Goal: Check status: Check status

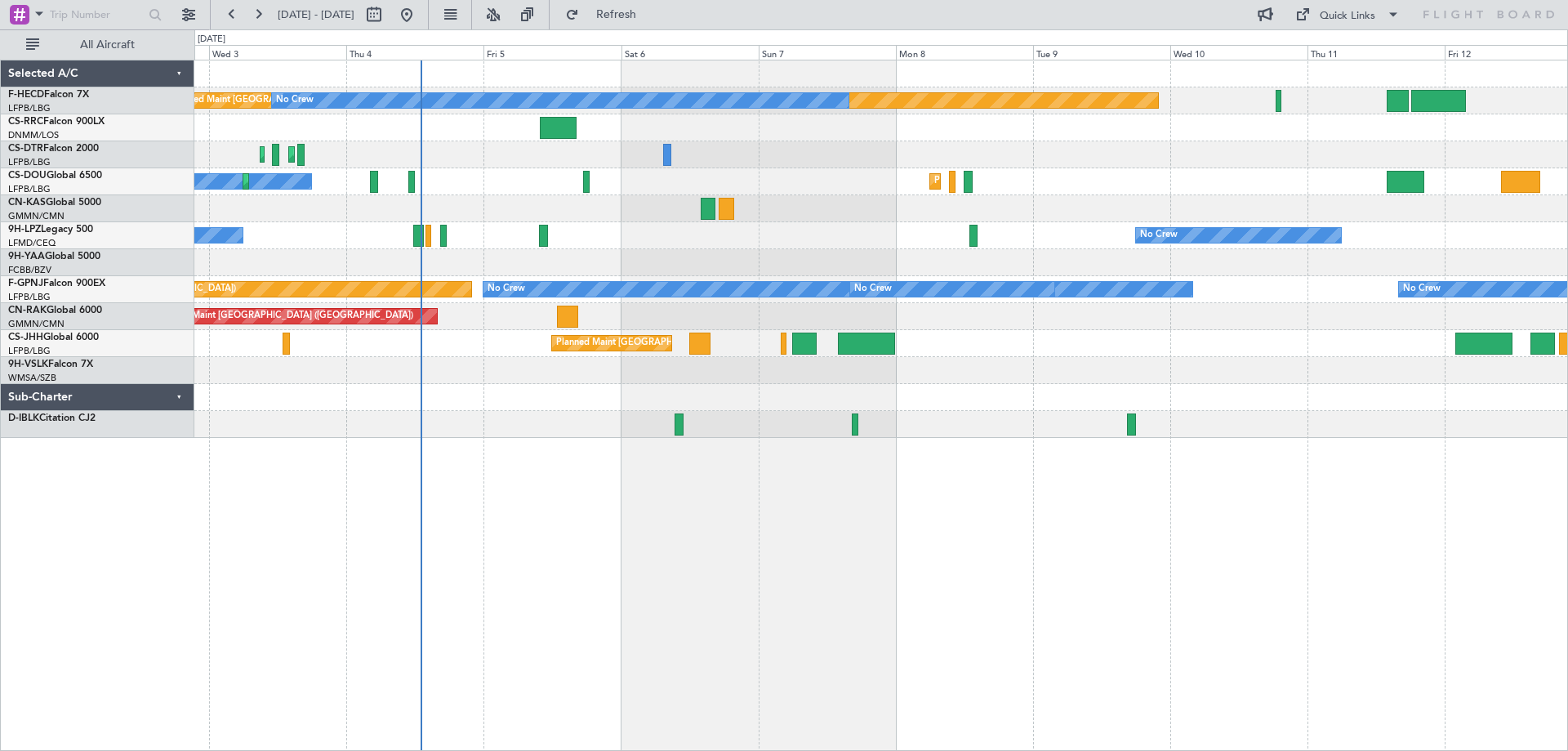
click at [736, 278] on div "Planned Maint Paris (Le Bourget) No Crew No Crew Planned Maint Sofia Planned Ma…" at bounding box center [880, 249] width 1373 height 378
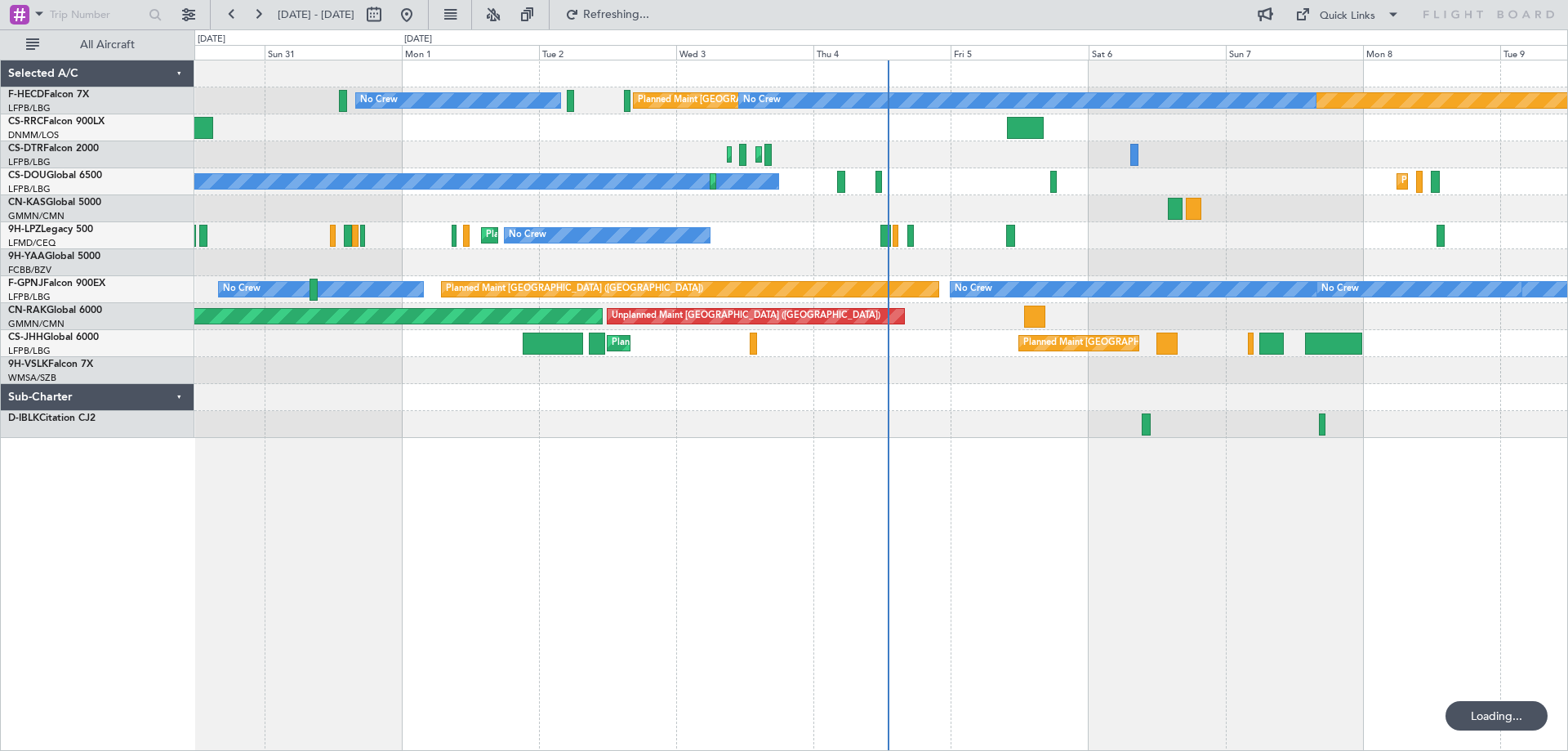
click at [1308, 244] on div "No Crew Planned Maint Nice (Côte d'Azur Airport) No Crew No Crew" at bounding box center [880, 236] width 1373 height 27
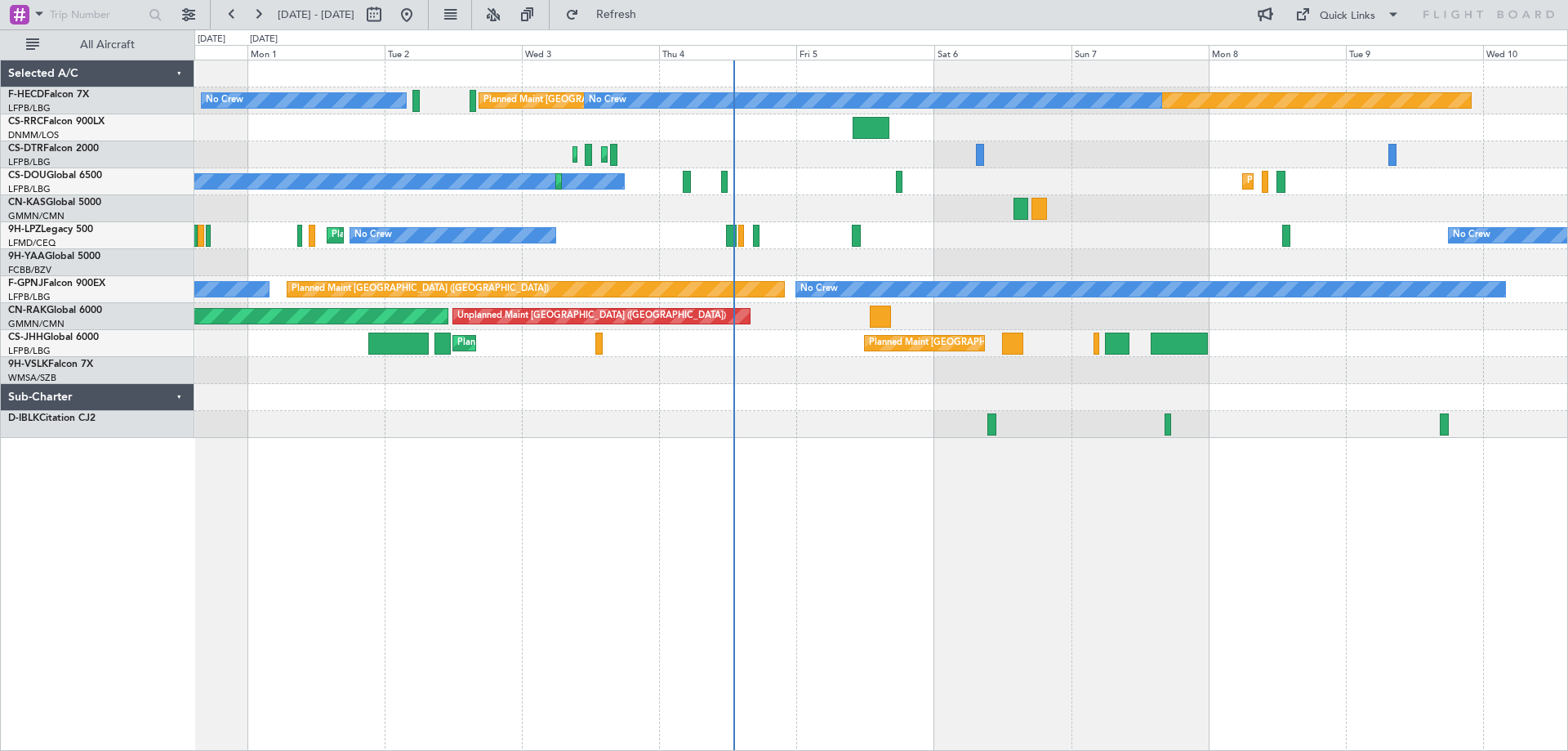
click at [1253, 194] on div "No Crew Planned Maint Paris (Le Bourget) No Crew Planned Maint Paris (Le Bourge…" at bounding box center [880, 249] width 1373 height 378
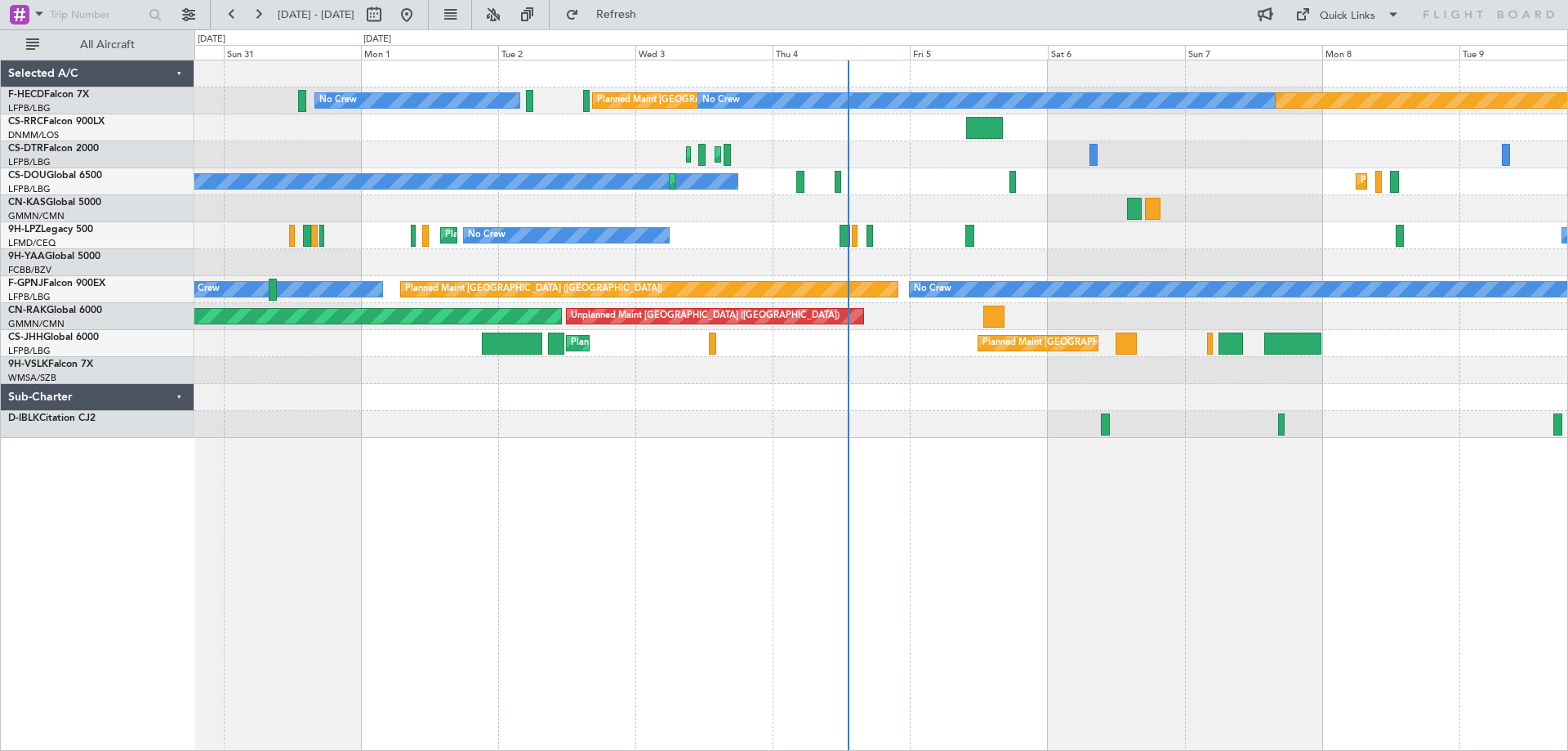
click at [762, 381] on div "No Crew Planned Maint Paris (Le Bourget) No Crew Planned Maint Paris (Le Bourge…" at bounding box center [880, 249] width 1373 height 378
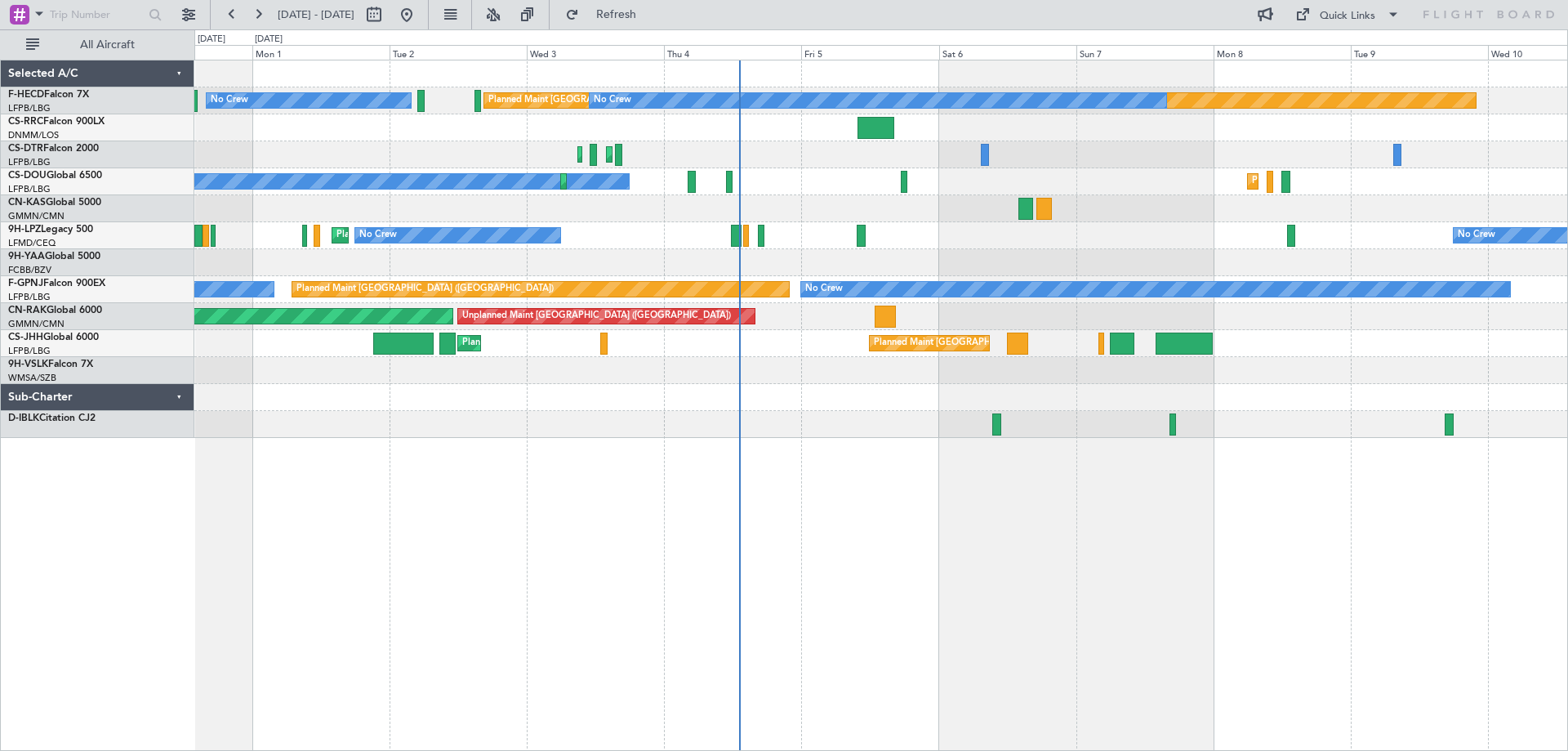
click at [817, 206] on div "No Crew Planned Maint Paris (Le Bourget) No Crew Planned Maint Paris (Le Bourge…" at bounding box center [880, 249] width 1373 height 378
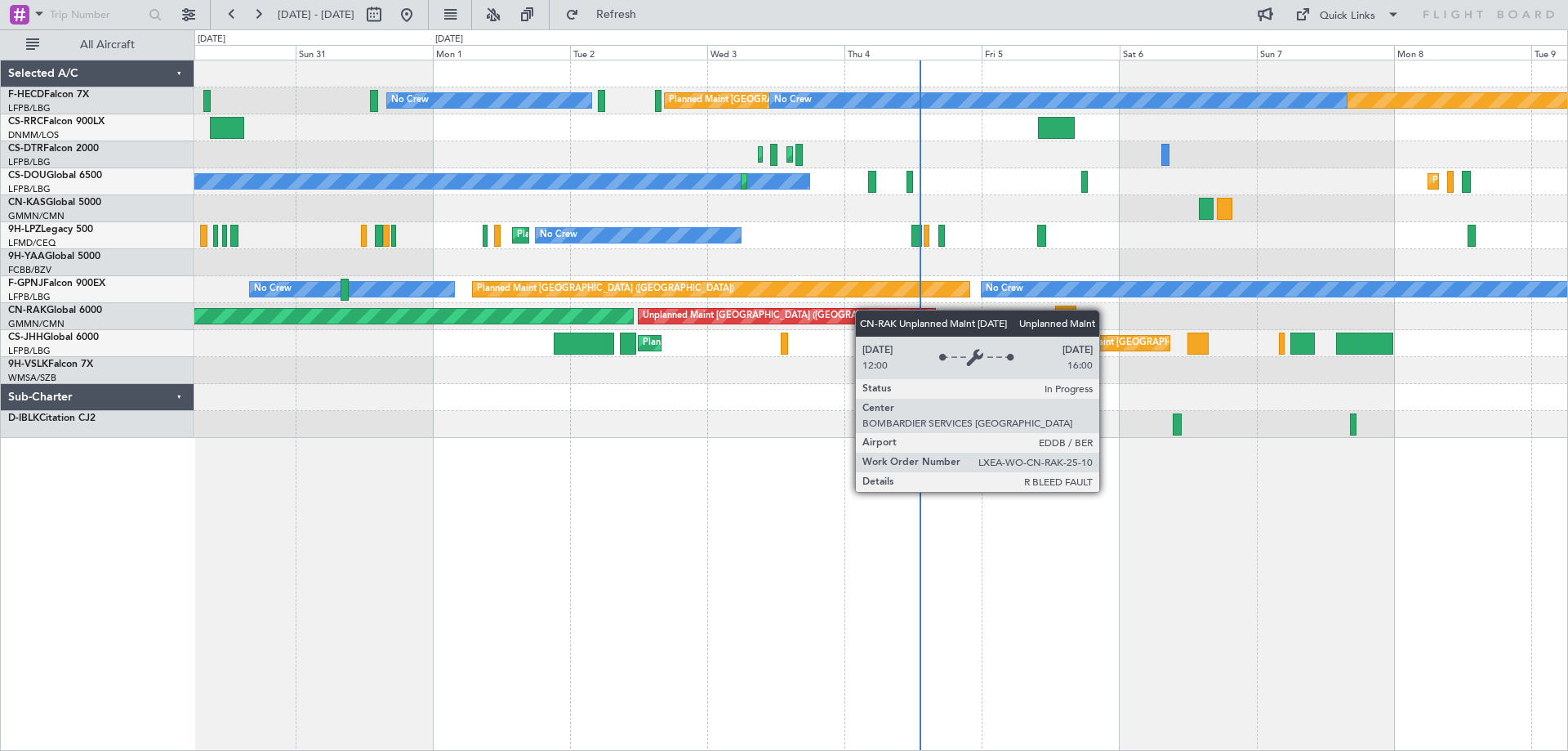
click at [895, 311] on div "No Crew Planned Maint Paris (Le Bourget) No Crew Planned Maint Paris (Le Bourge…" at bounding box center [880, 249] width 1373 height 378
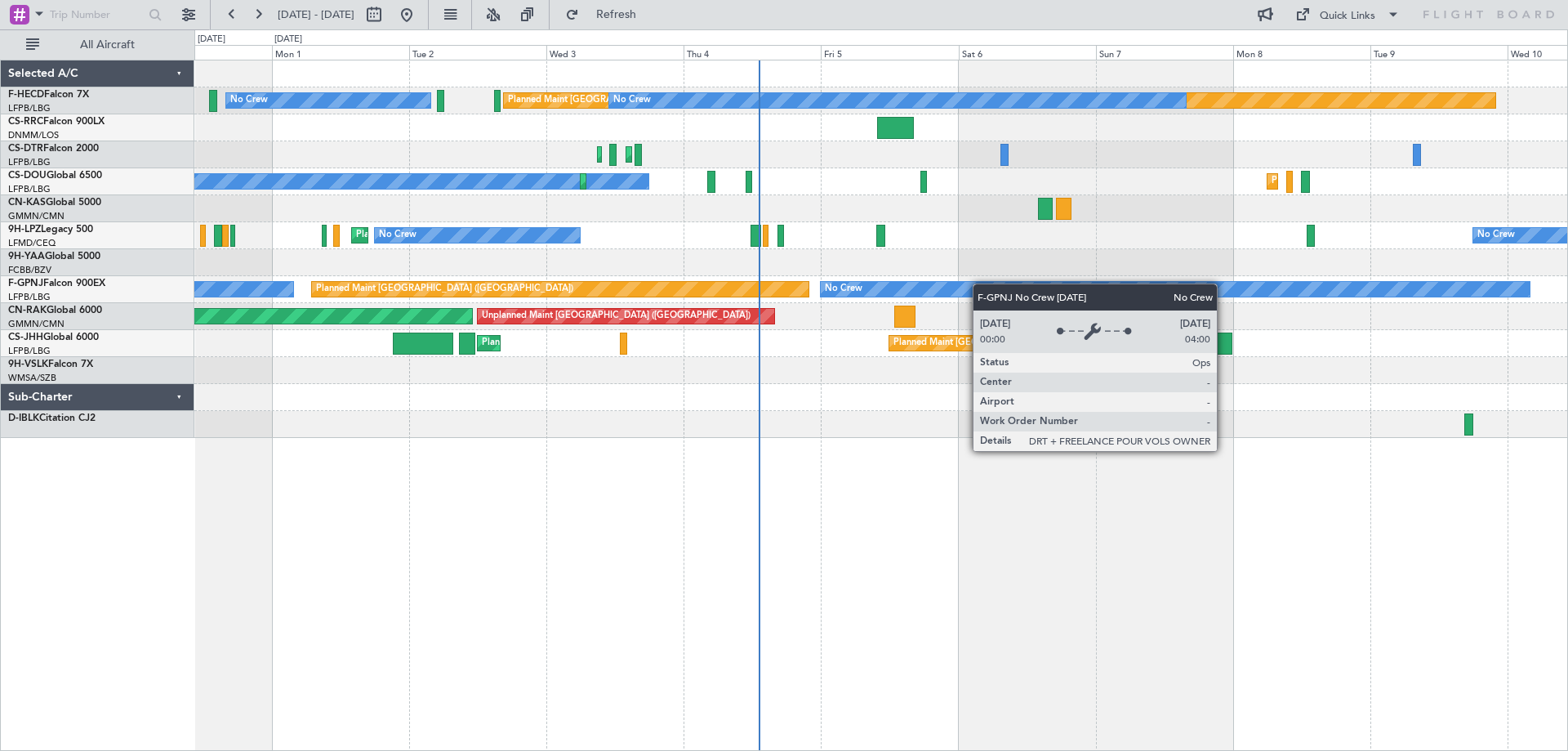
click at [944, 293] on div "No Crew Planned Maint Paris (Le Bourget) No Crew Planned Maint Paris (Le Bourge…" at bounding box center [880, 249] width 1373 height 378
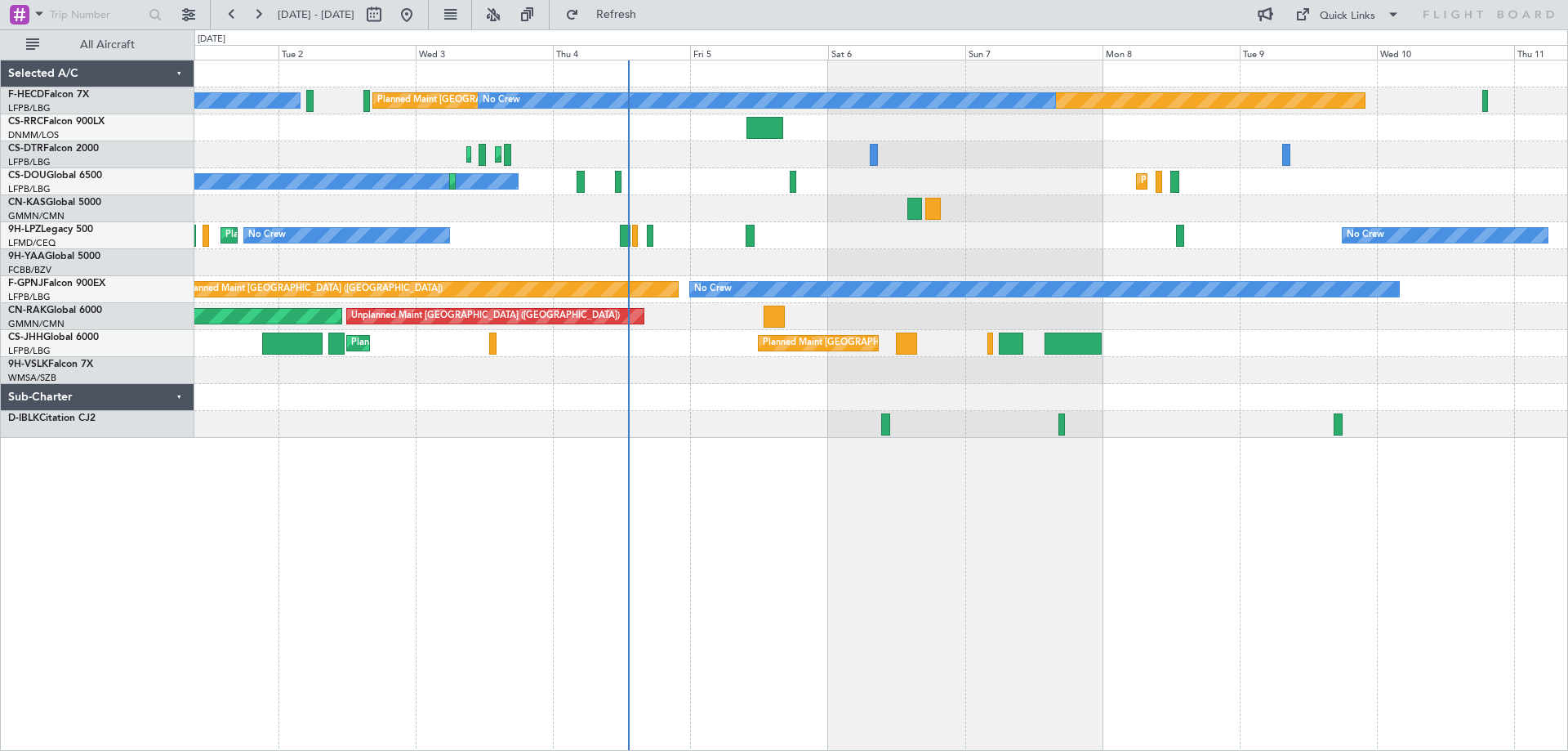
click at [765, 241] on div "No Crew Planned Maint Nice (Côte d'Azur Airport) No Crew" at bounding box center [880, 236] width 1373 height 27
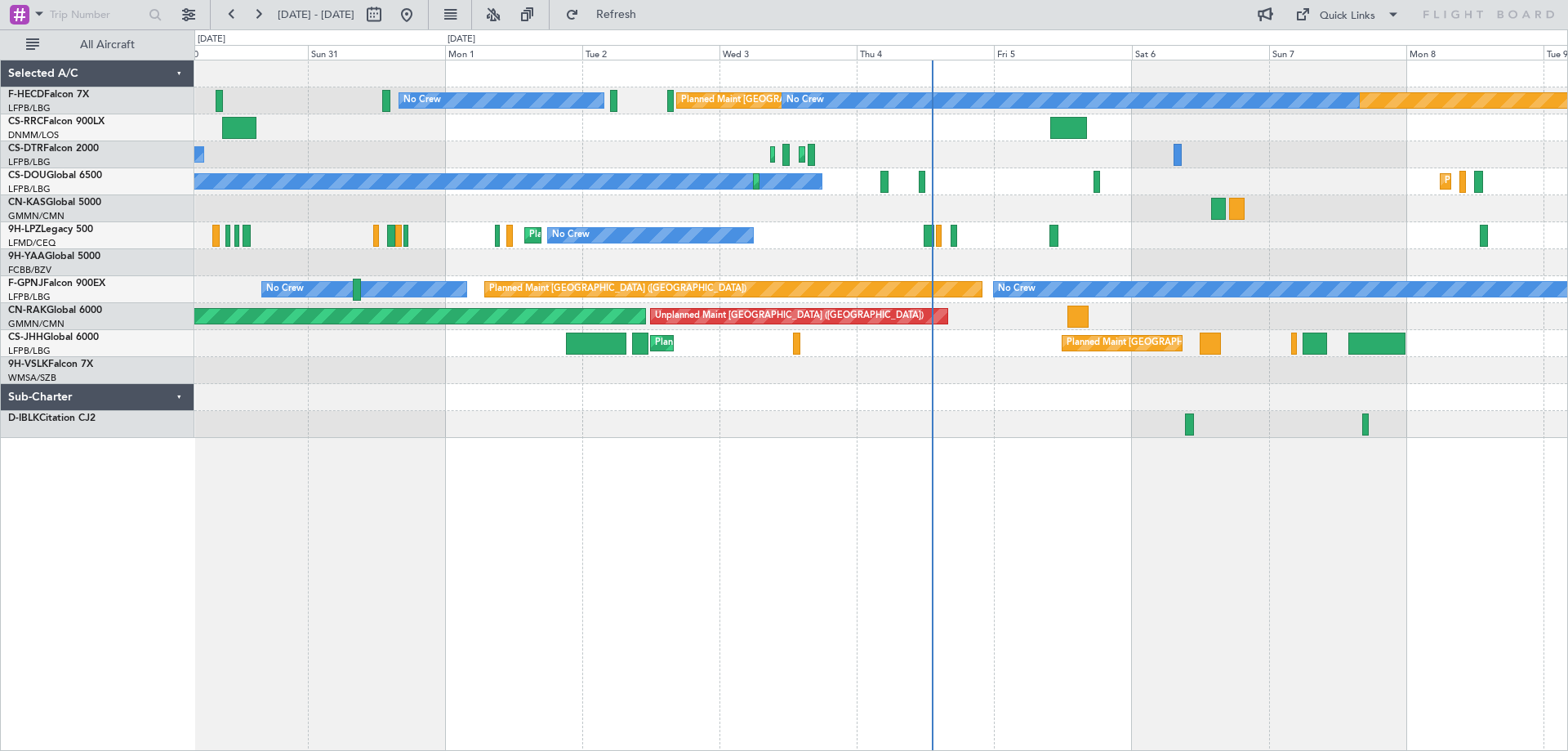
click at [754, 272] on div at bounding box center [880, 263] width 1373 height 27
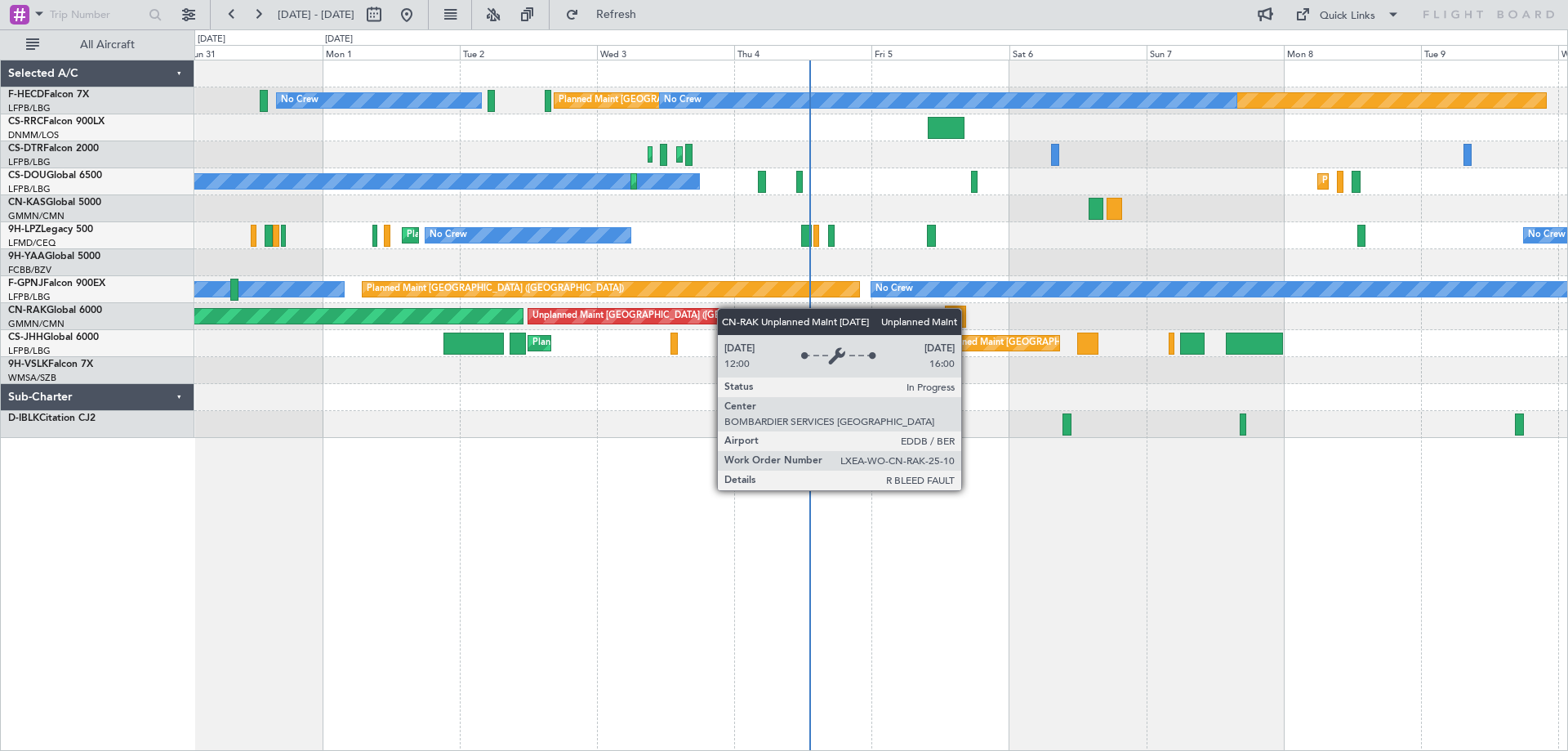
click at [708, 309] on div "No Crew Planned Maint Paris (Le Bourget) No Crew Planned Maint Paris (Le Bourge…" at bounding box center [880, 249] width 1373 height 378
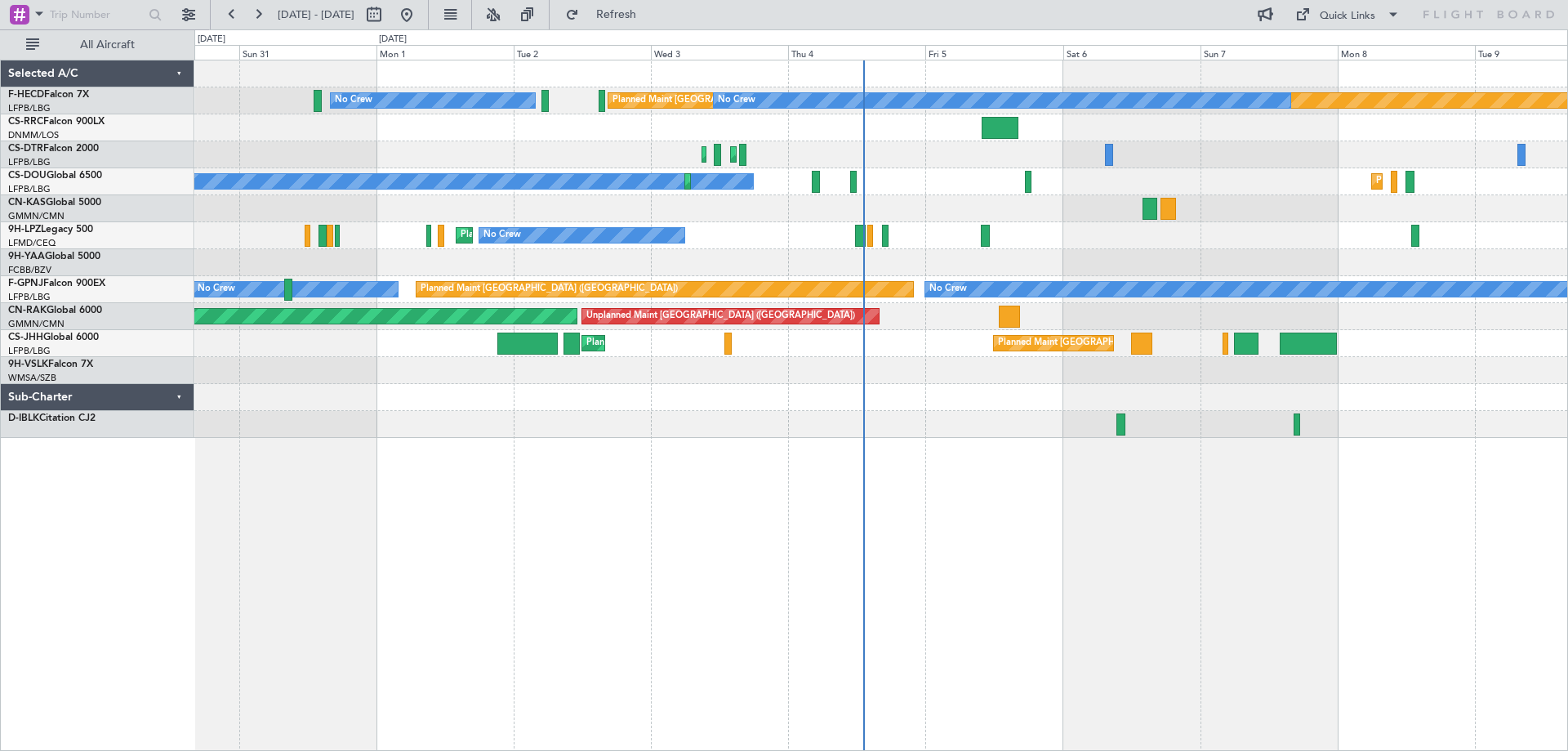
click at [982, 481] on div "No Crew Planned Maint Paris (Le Bourget) No Crew Planned Maint Paris (Le Bourge…" at bounding box center [881, 405] width 1374 height 691
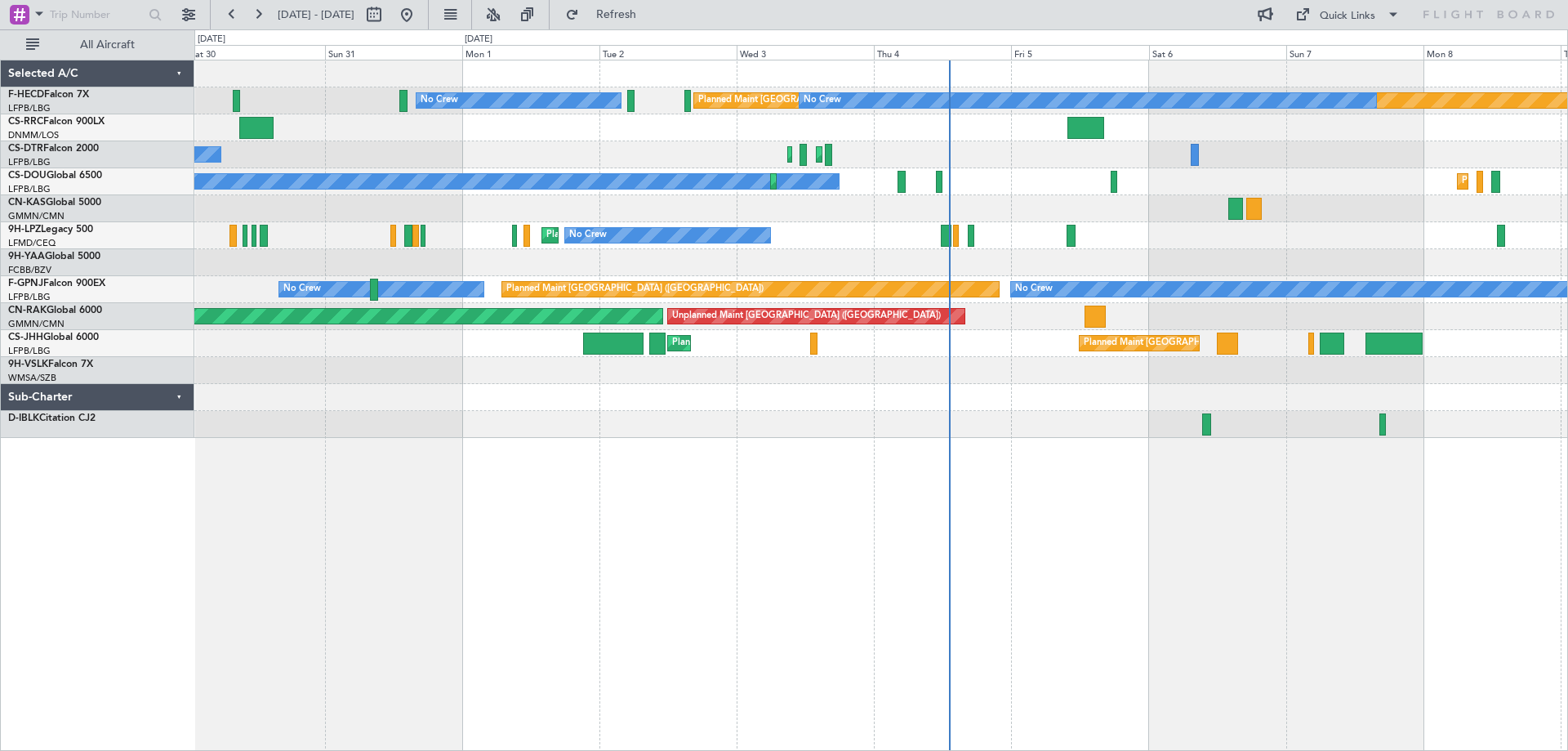
click at [948, 439] on div "No Crew Planned Maint Paris (Le Bourget) No Crew Planned Maint Paris (Le Bourge…" at bounding box center [881, 405] width 1374 height 691
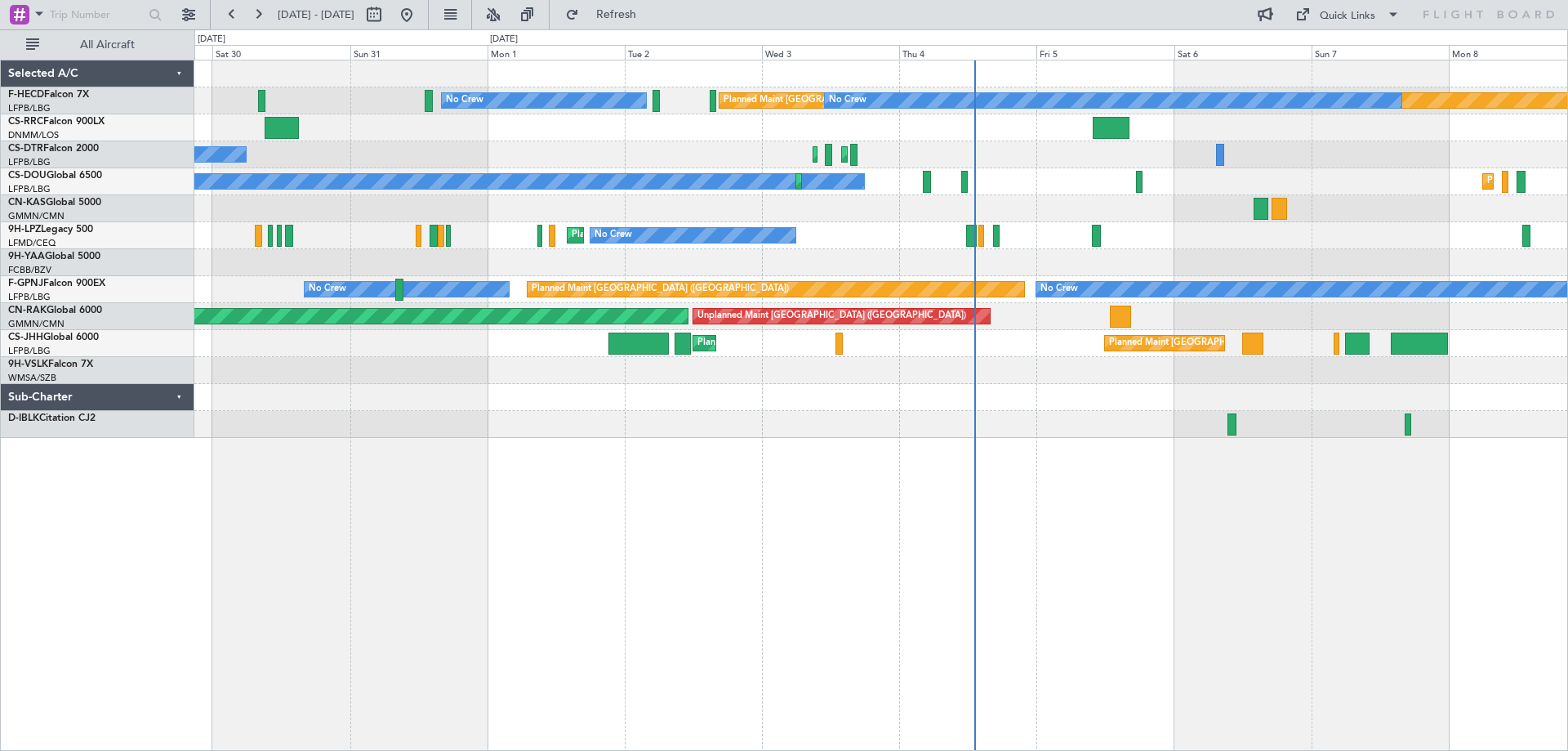
click at [531, 481] on div "No Crew Planned Maint Paris (Le Bourget) No Crew Planned Maint Paris (Le Bourge…" at bounding box center [881, 405] width 1374 height 691
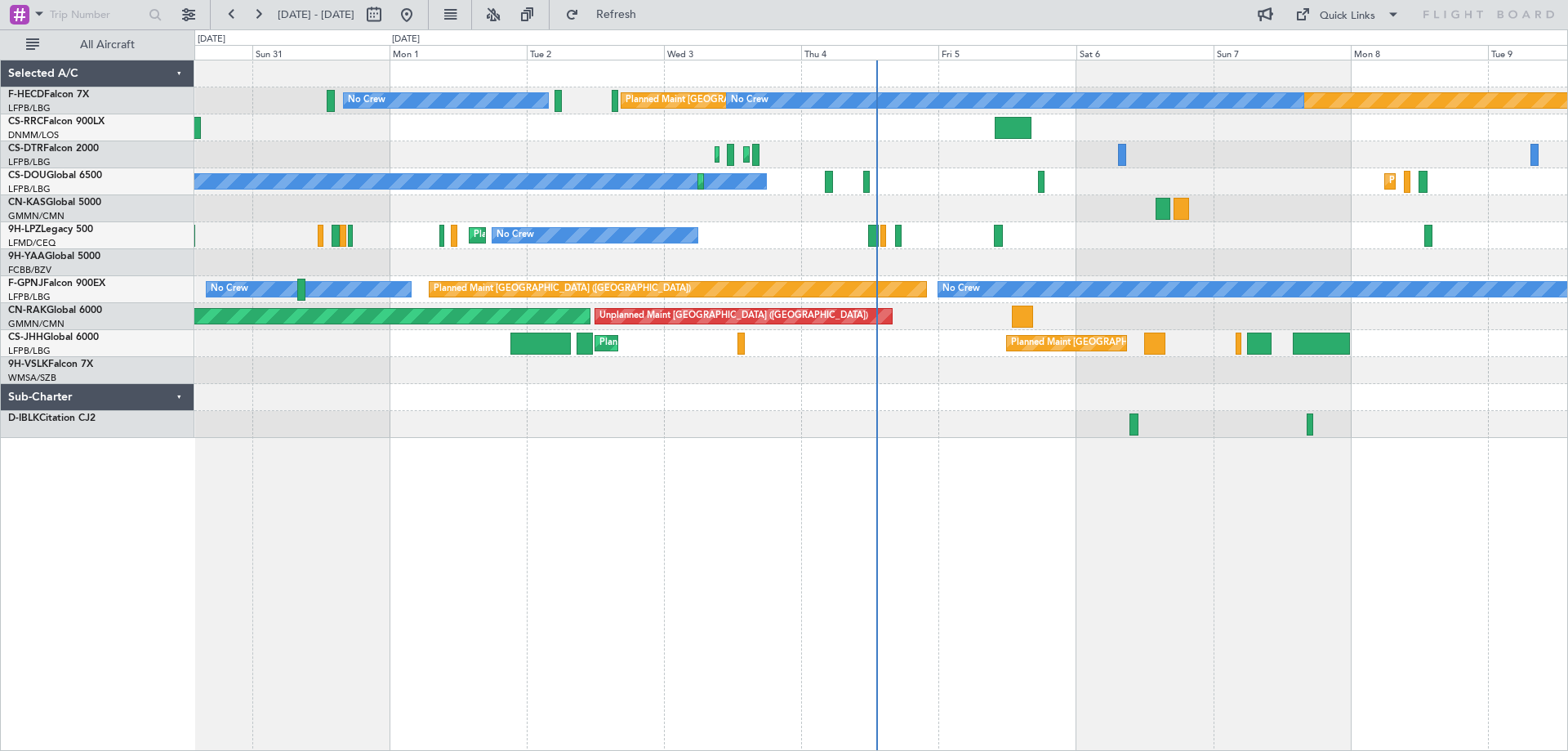
click at [637, 439] on div "No Crew Planned Maint Paris (Le Bourget) No Crew Planned Maint Paris (Le Bourge…" at bounding box center [881, 405] width 1374 height 691
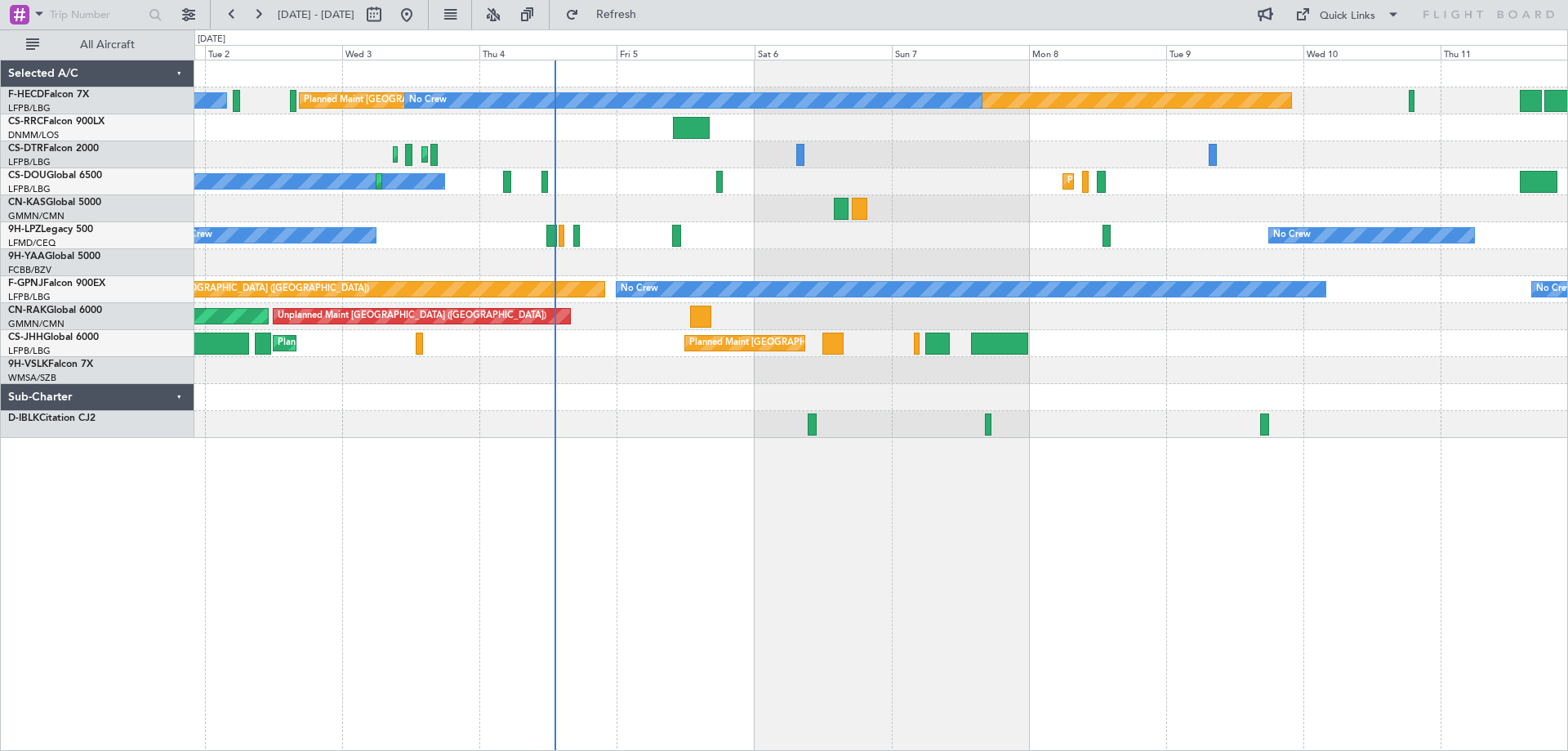
click at [490, 478] on div "No Crew Planned Maint Paris (Le Bourget) No Crew Planned Maint Sofia Planned Ma…" at bounding box center [881, 405] width 1374 height 691
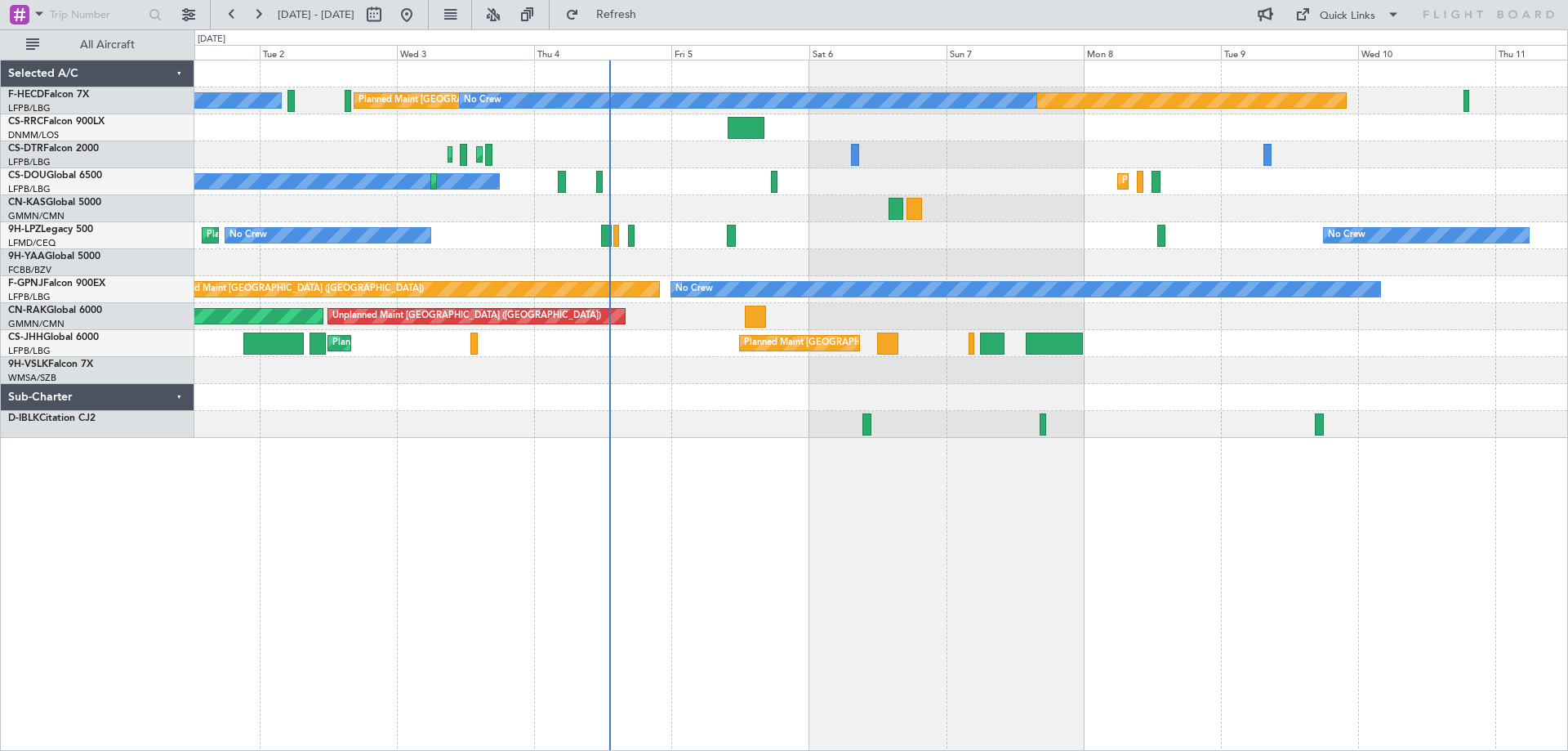
click at [814, 546] on div "Planned Maint Paris (Le Bourget) No Crew No Crew Planned Maint Sofia Planned Ma…" at bounding box center [881, 405] width 1374 height 691
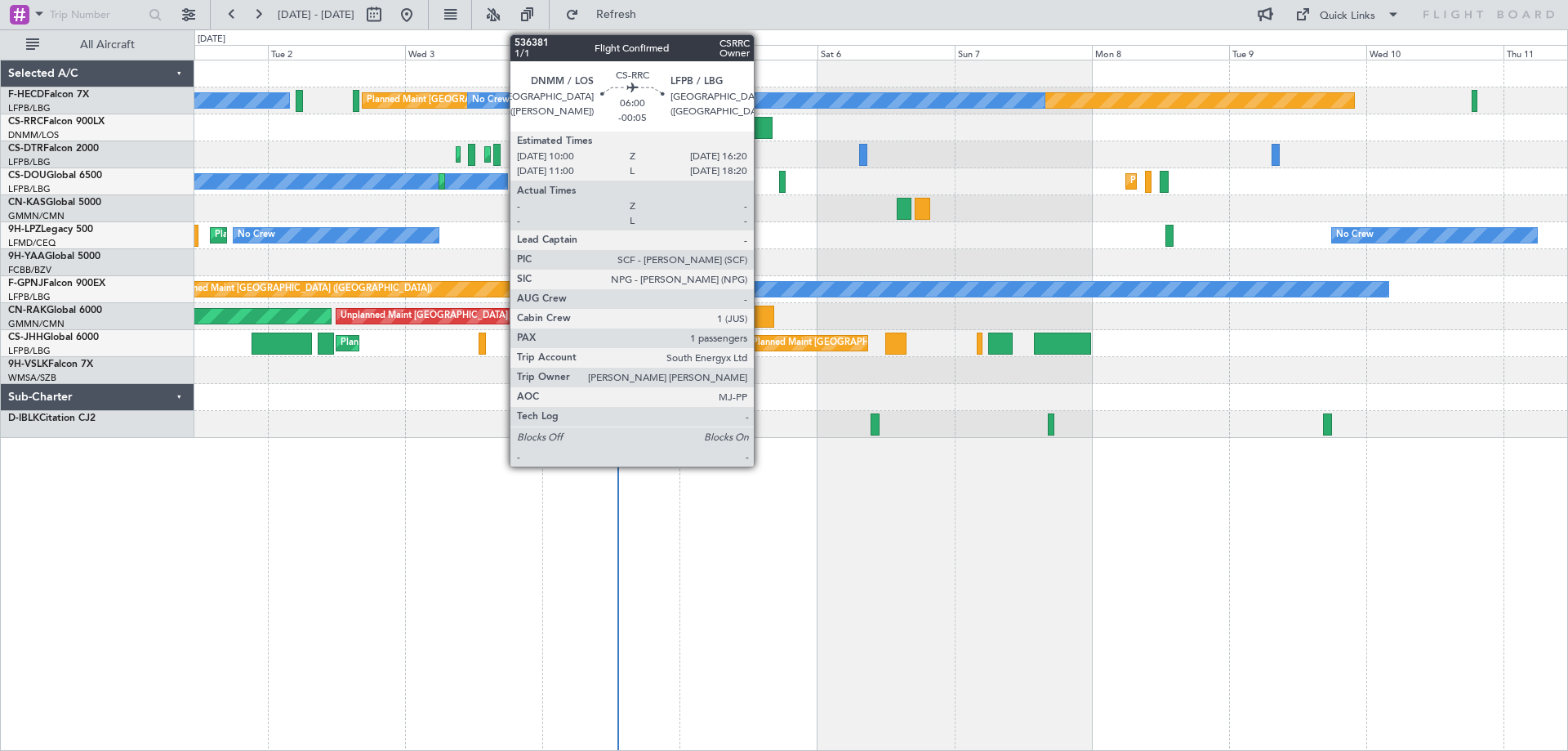
click at [761, 127] on div at bounding box center [753, 128] width 37 height 22
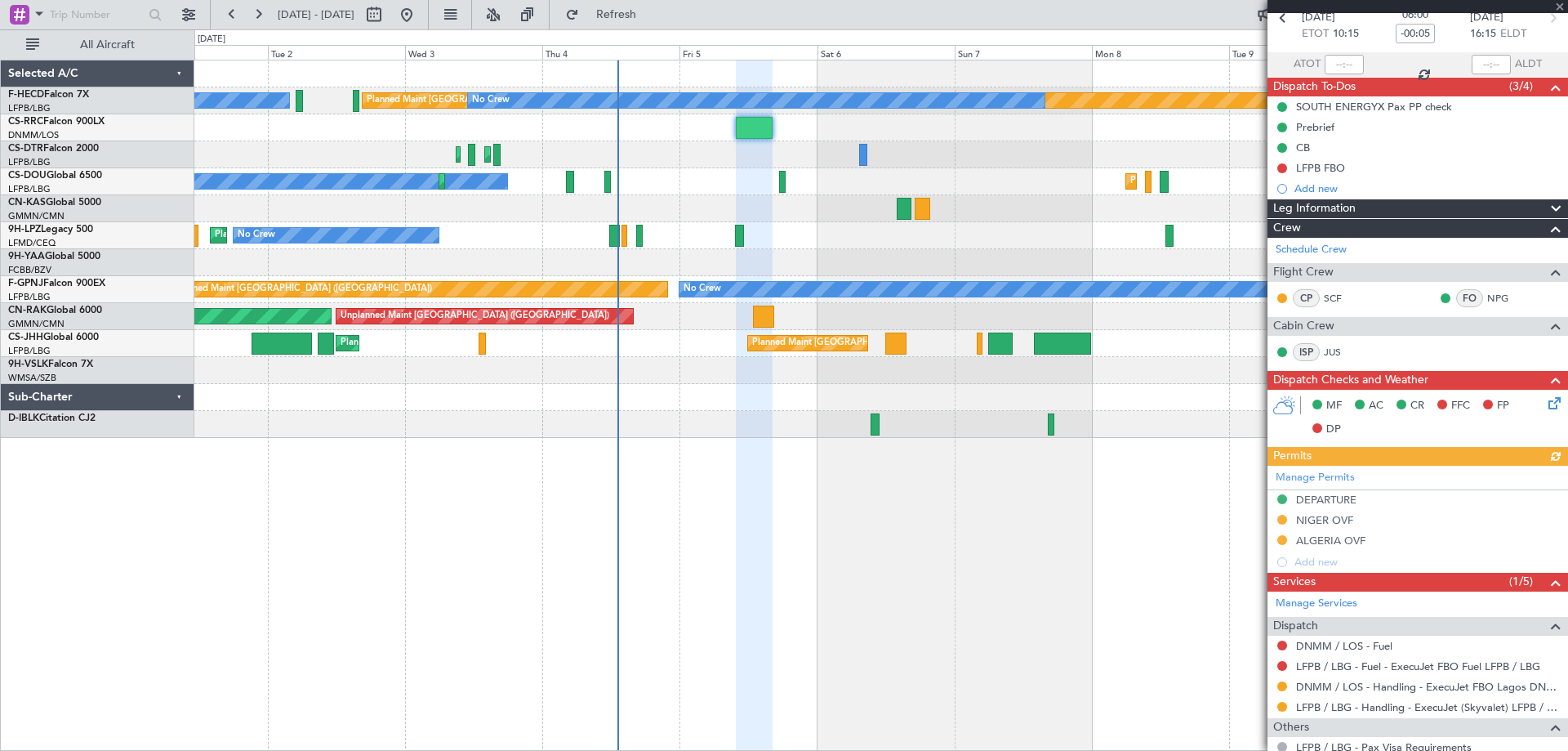
scroll to position [192, 0]
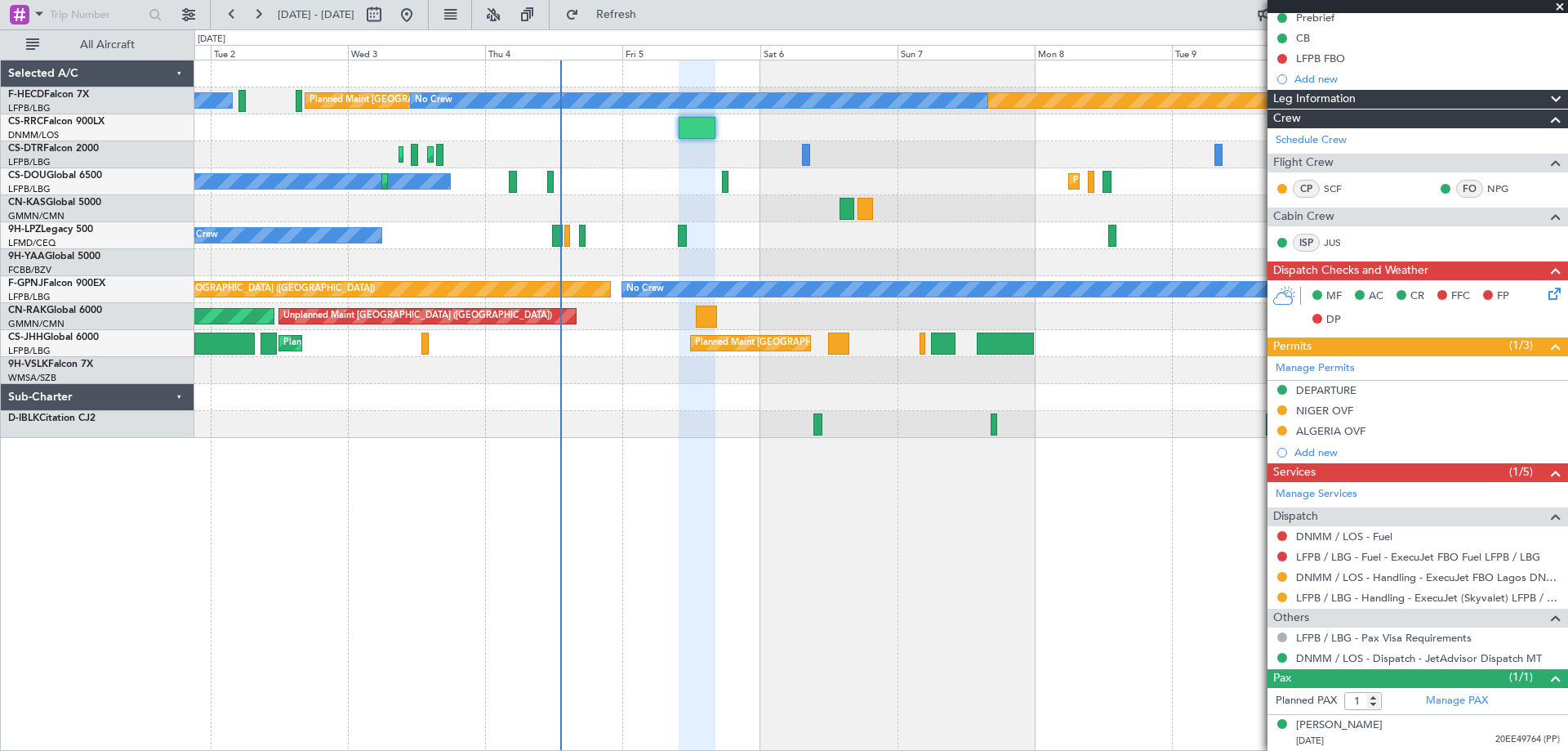
click at [994, 243] on div "No Crew Planned Maint Paris (Le Bourget) No Crew Planned Maint Sofia Planned Ma…" at bounding box center [880, 249] width 1373 height 378
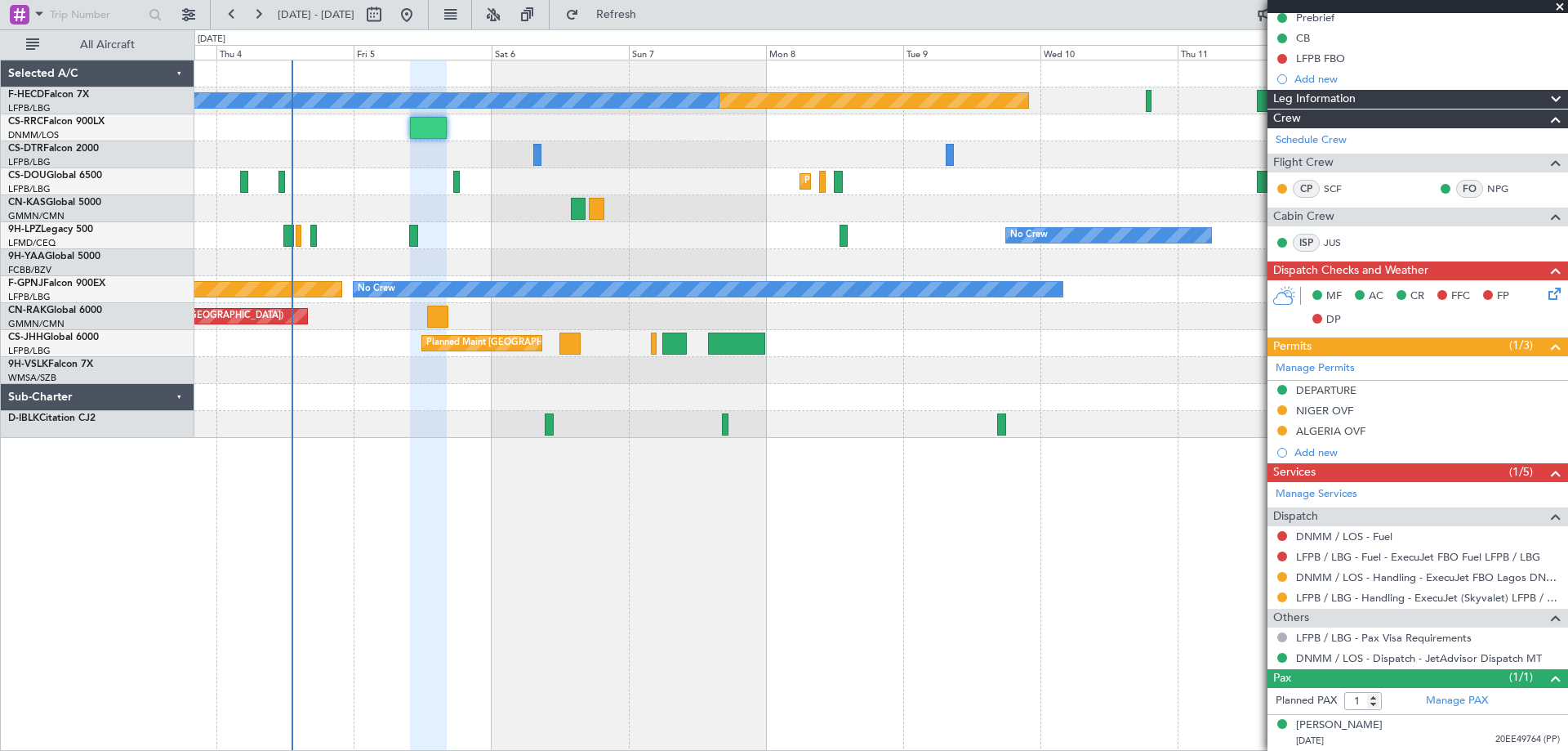
click at [821, 245] on div "No Crew Planned Maint Nice (Côte d'Azur Airport) No Crew" at bounding box center [880, 236] width 1373 height 27
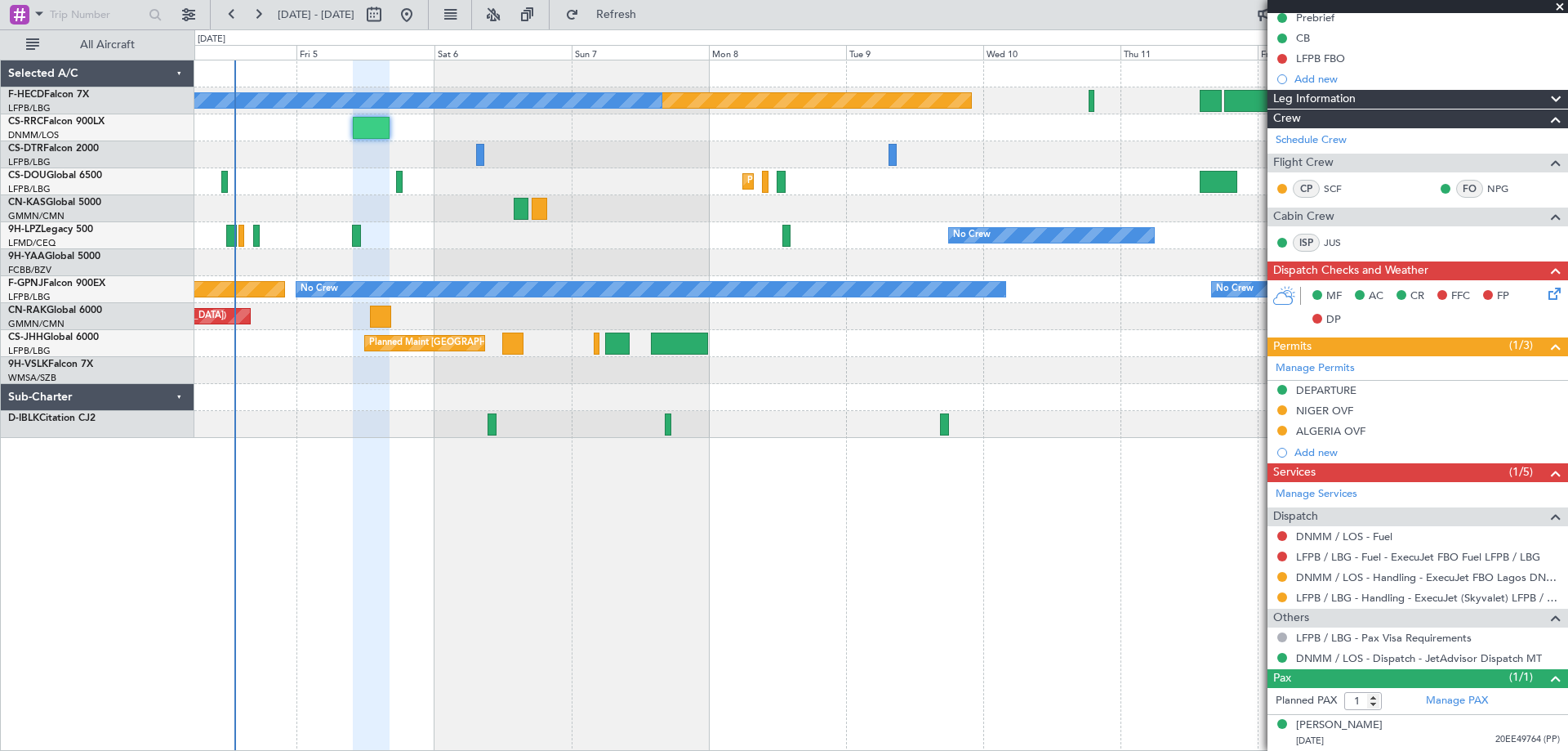
click at [734, 303] on div "Planned Maint Paris (Le Bourget) No Crew No Crew Planned Maint Sofia Planned Ma…" at bounding box center [880, 249] width 1373 height 378
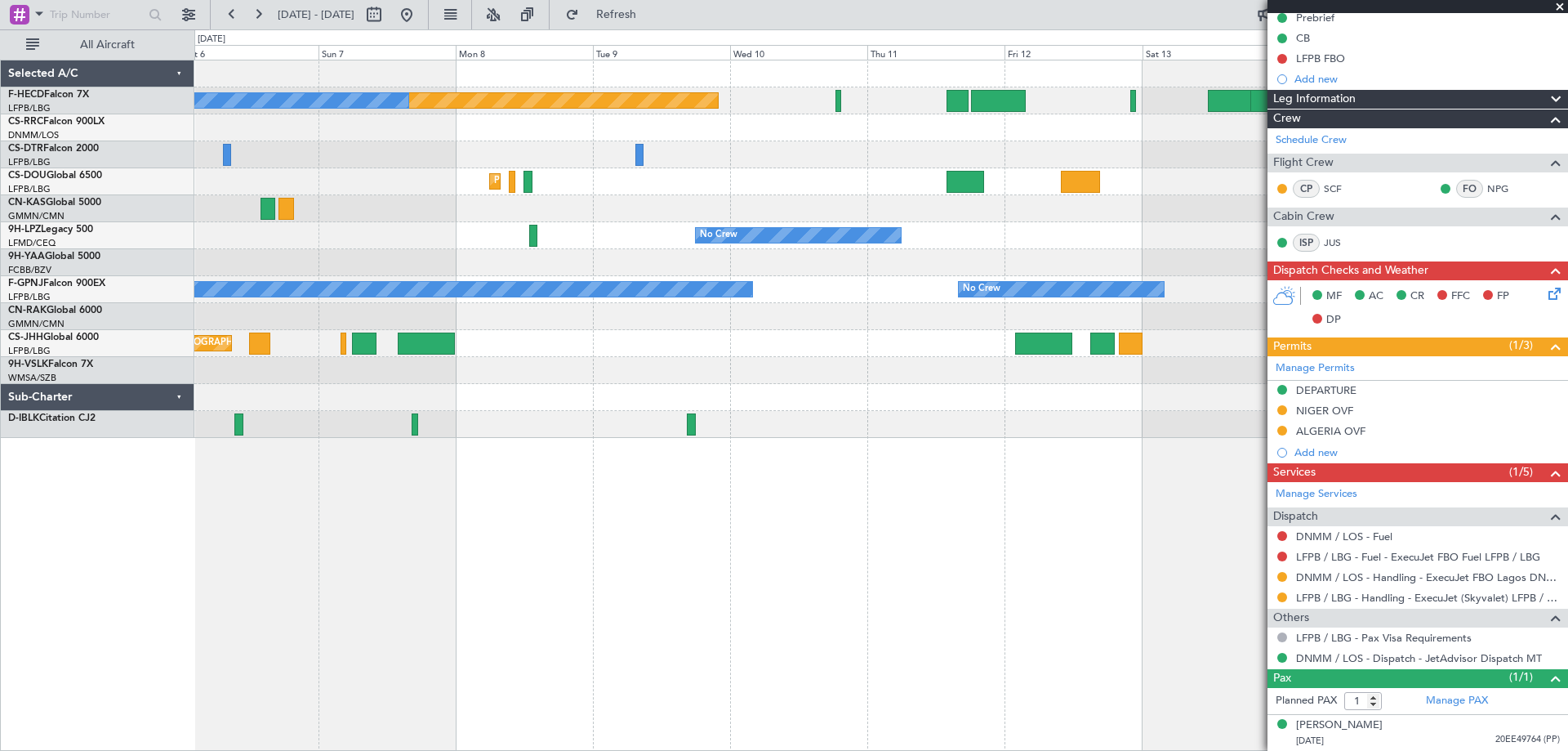
click at [892, 336] on div "Planned Maint [GEOGRAPHIC_DATA] ([GEOGRAPHIC_DATA]) No Crew Planned Maint [GEOG…" at bounding box center [880, 249] width 1373 height 378
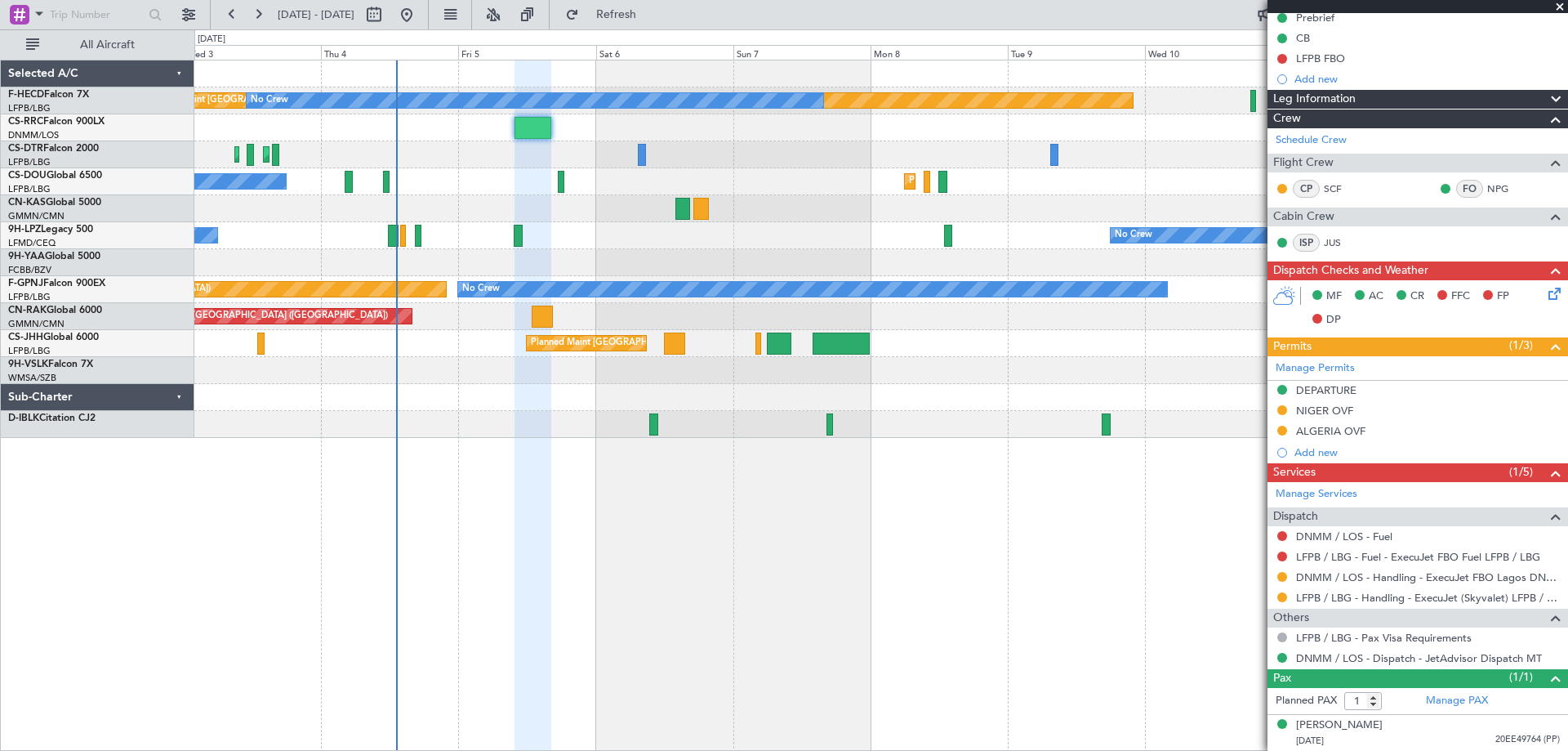
click at [1130, 309] on div "Planned Maint Paris (Le Bourget) No Crew No Crew Planned Maint Sofia Planned Ma…" at bounding box center [880, 249] width 1373 height 378
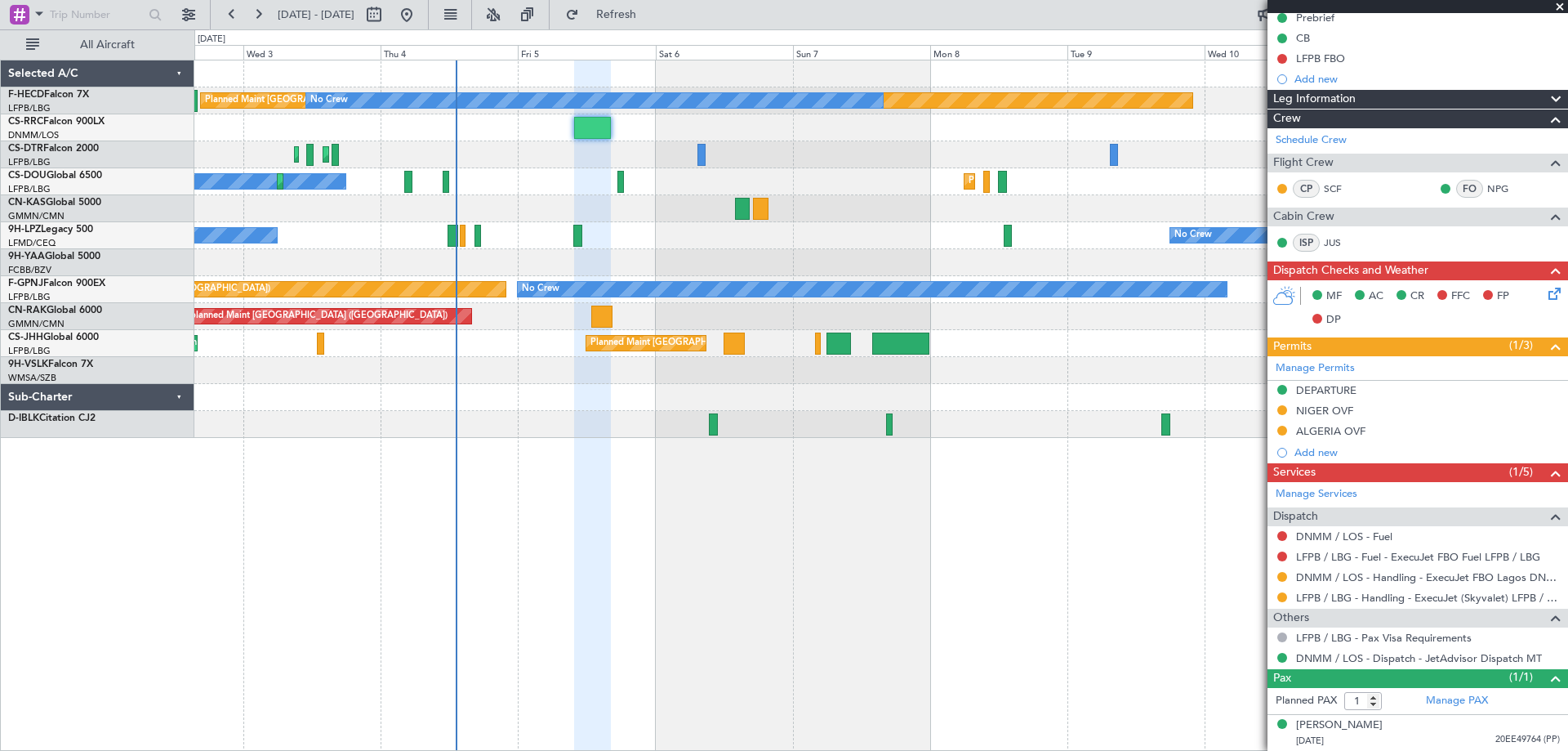
click at [821, 203] on div "Planned Maint [GEOGRAPHIC_DATA] ([GEOGRAPHIC_DATA]) No Crew No Crew Planned Mai…" at bounding box center [880, 249] width 1373 height 378
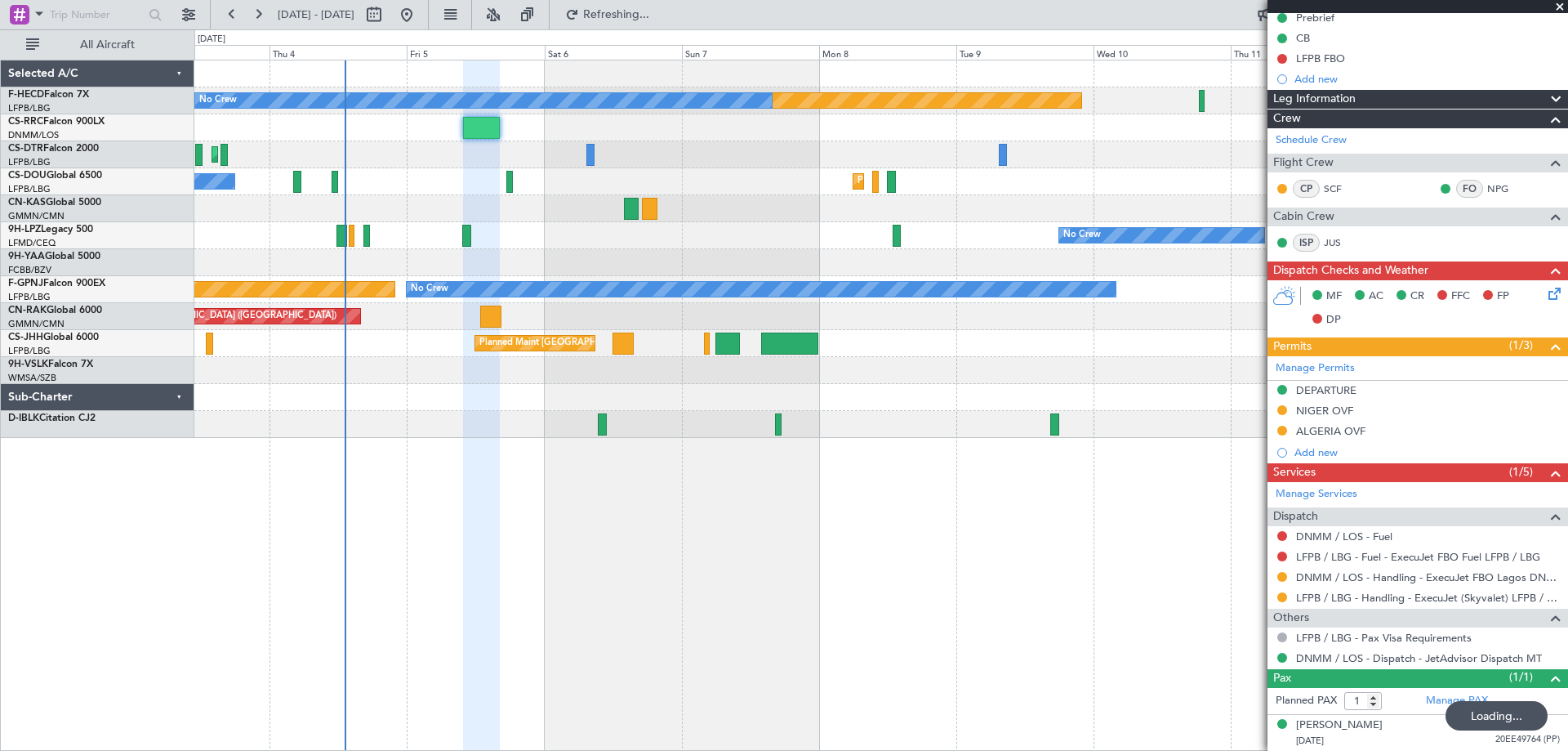
click at [623, 372] on div "Planned Maint [GEOGRAPHIC_DATA] ([GEOGRAPHIC_DATA]) No Crew No Crew Planned Mai…" at bounding box center [880, 249] width 1373 height 378
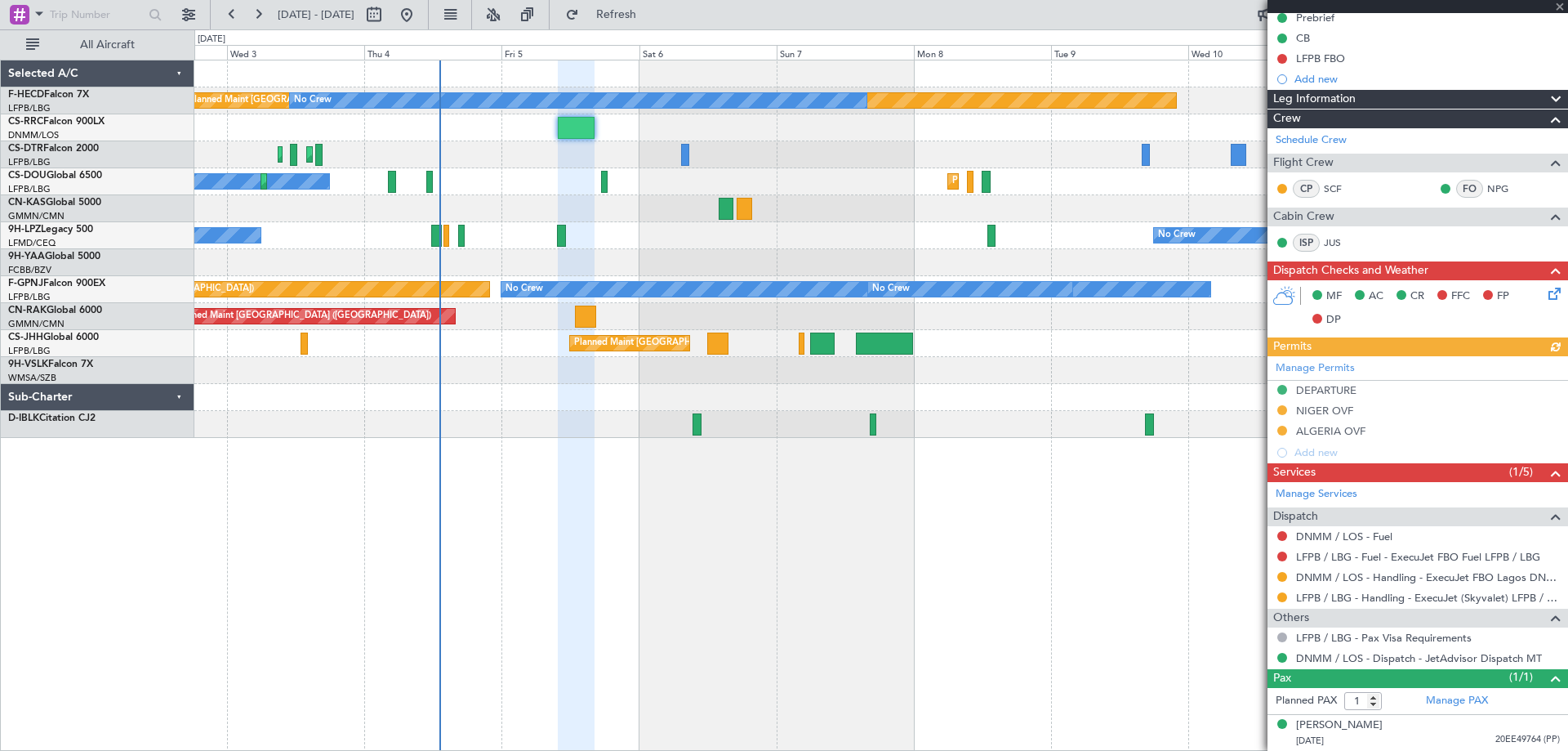
click at [798, 485] on div "Planned Maint Paris (Le Bourget) No Crew No Crew Planned Maint Istanbul (Atatur…" at bounding box center [881, 405] width 1374 height 691
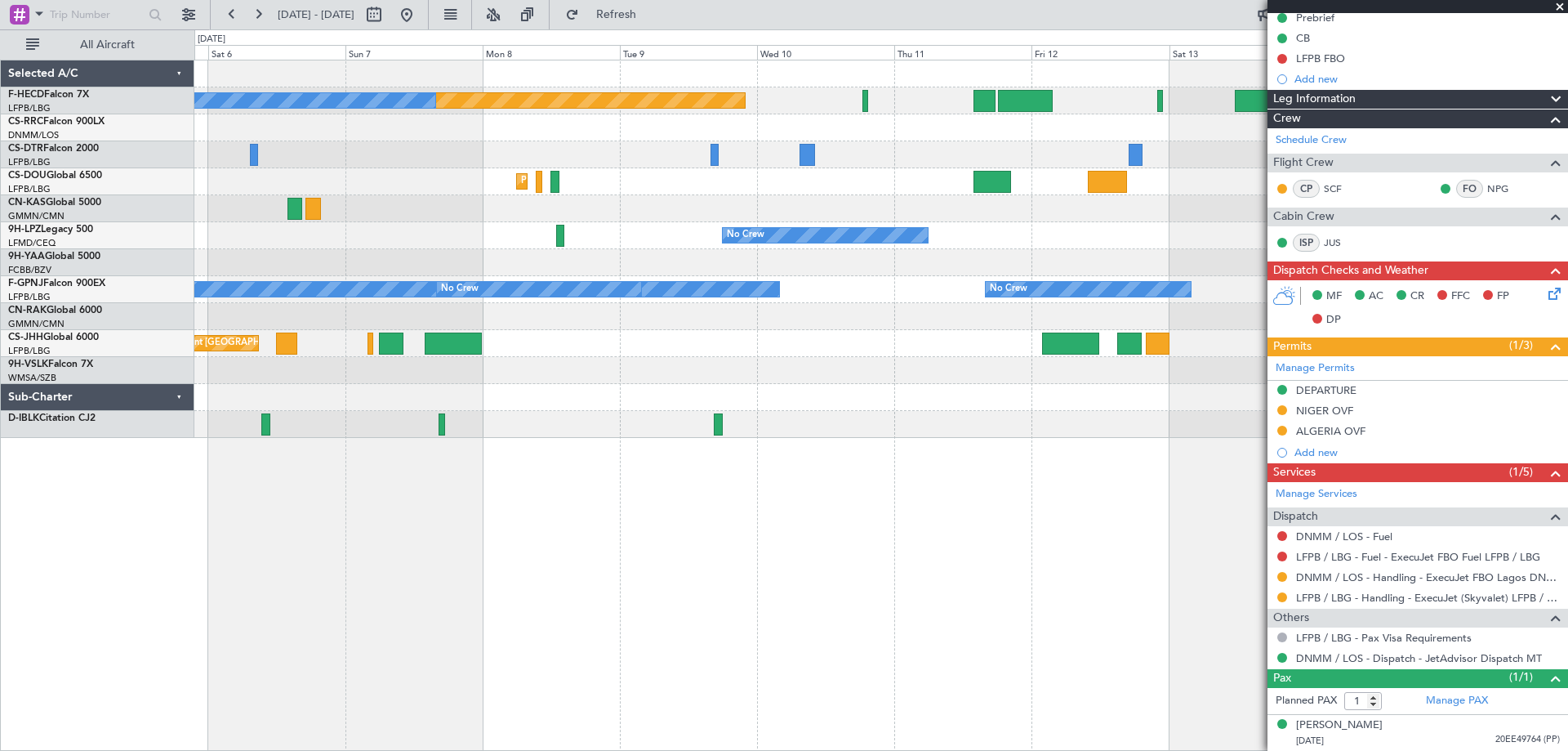
click at [411, 478] on div "Planned Maint Paris (Le Bourget) No Crew Planned Maint Istanbul (Ataturk) Plann…" at bounding box center [881, 405] width 1374 height 691
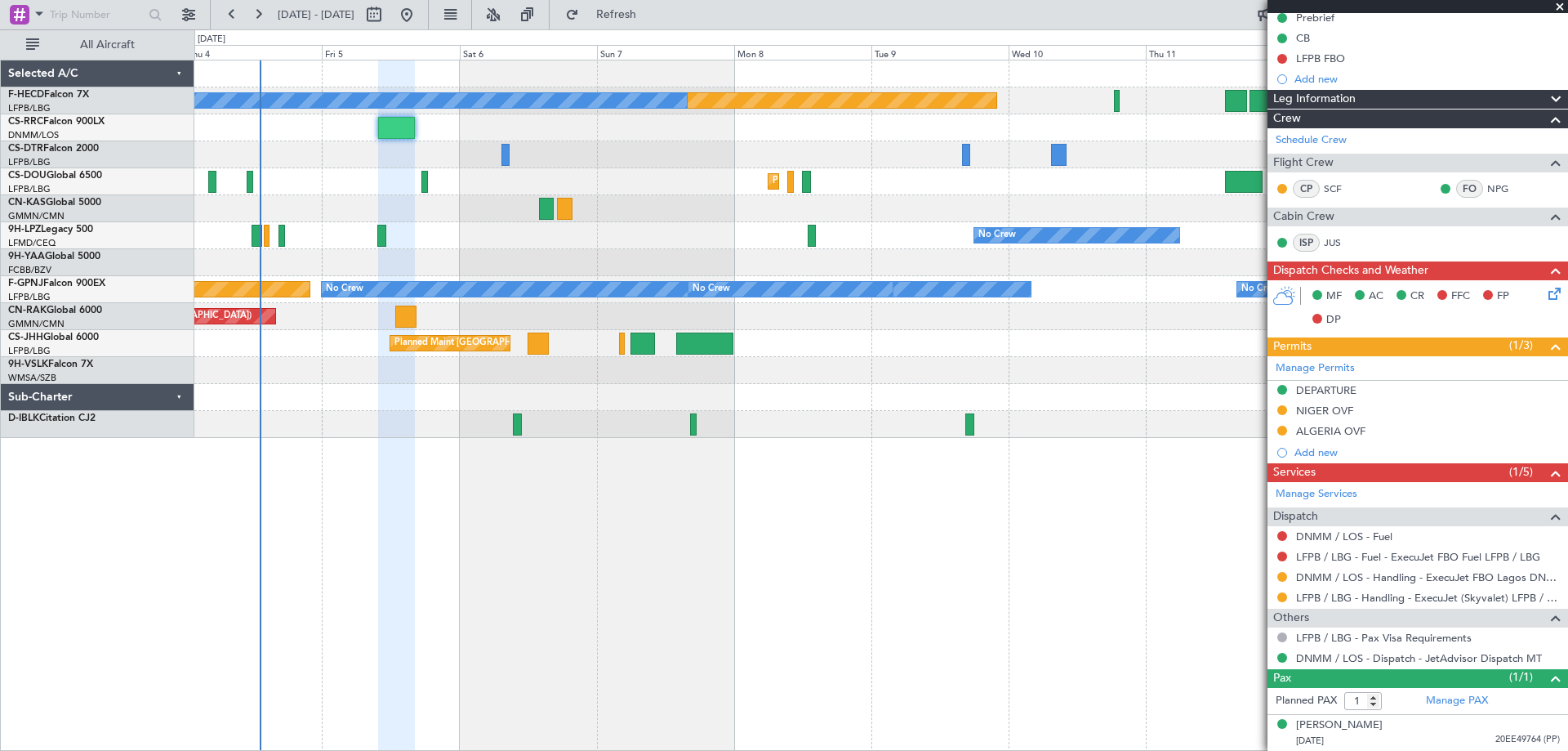
click at [792, 382] on div "Planned Maint Paris (Le Bourget) No Crew No Crew Planned Maint Istanbul (Atatur…" at bounding box center [880, 249] width 1373 height 378
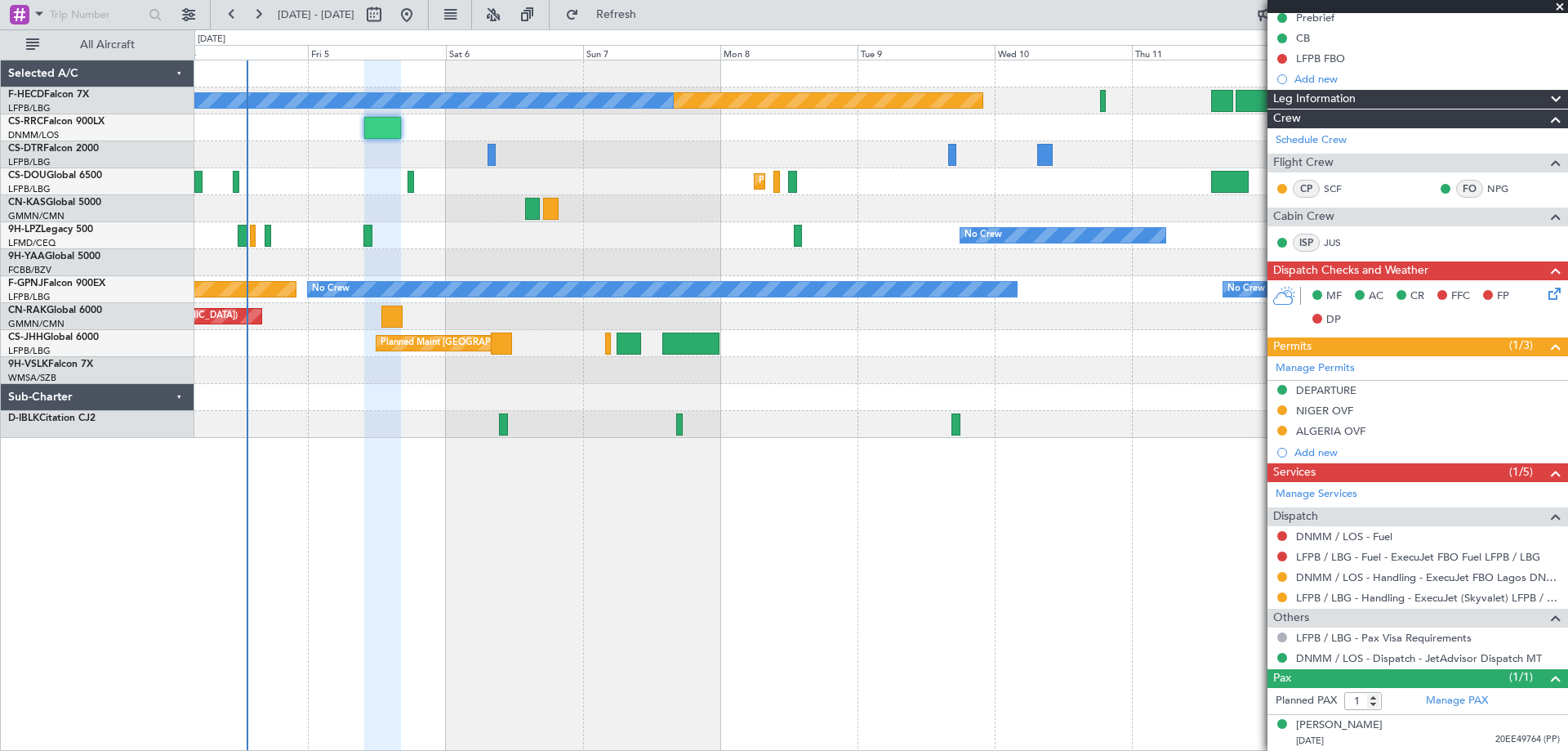
click at [728, 332] on div "Planned Maint Paris (Le Bourget) No Crew No Crew Planned Maint Istanbul (Atatur…" at bounding box center [880, 249] width 1373 height 378
click at [596, 497] on div "Planned Maint Paris (Le Bourget) No Crew No Crew Planned Maint Istanbul (Atatur…" at bounding box center [881, 405] width 1374 height 691
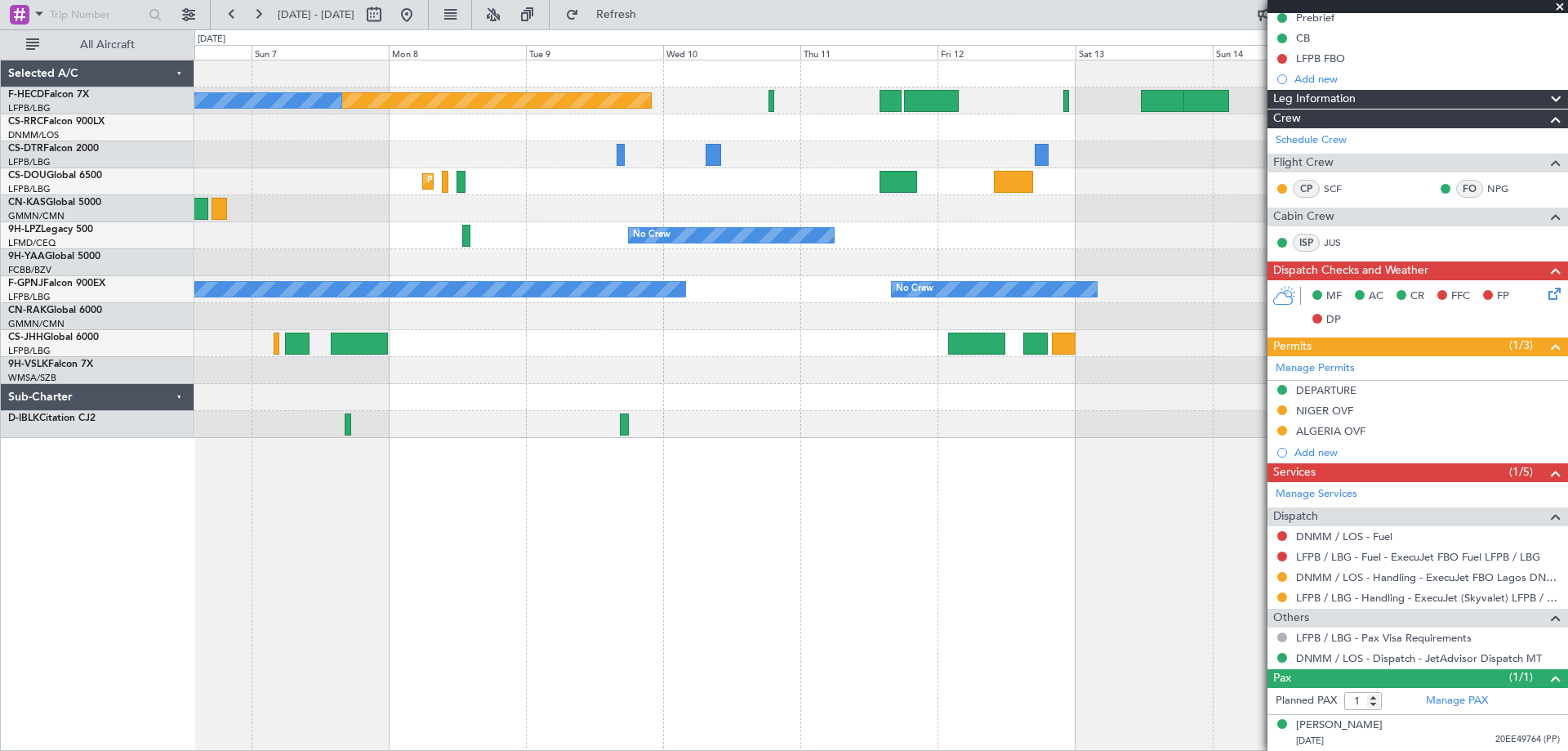
click at [473, 368] on div "Planned Maint [GEOGRAPHIC_DATA] ([GEOGRAPHIC_DATA]) No Crew Planned Maint [GEOG…" at bounding box center [880, 249] width 1373 height 378
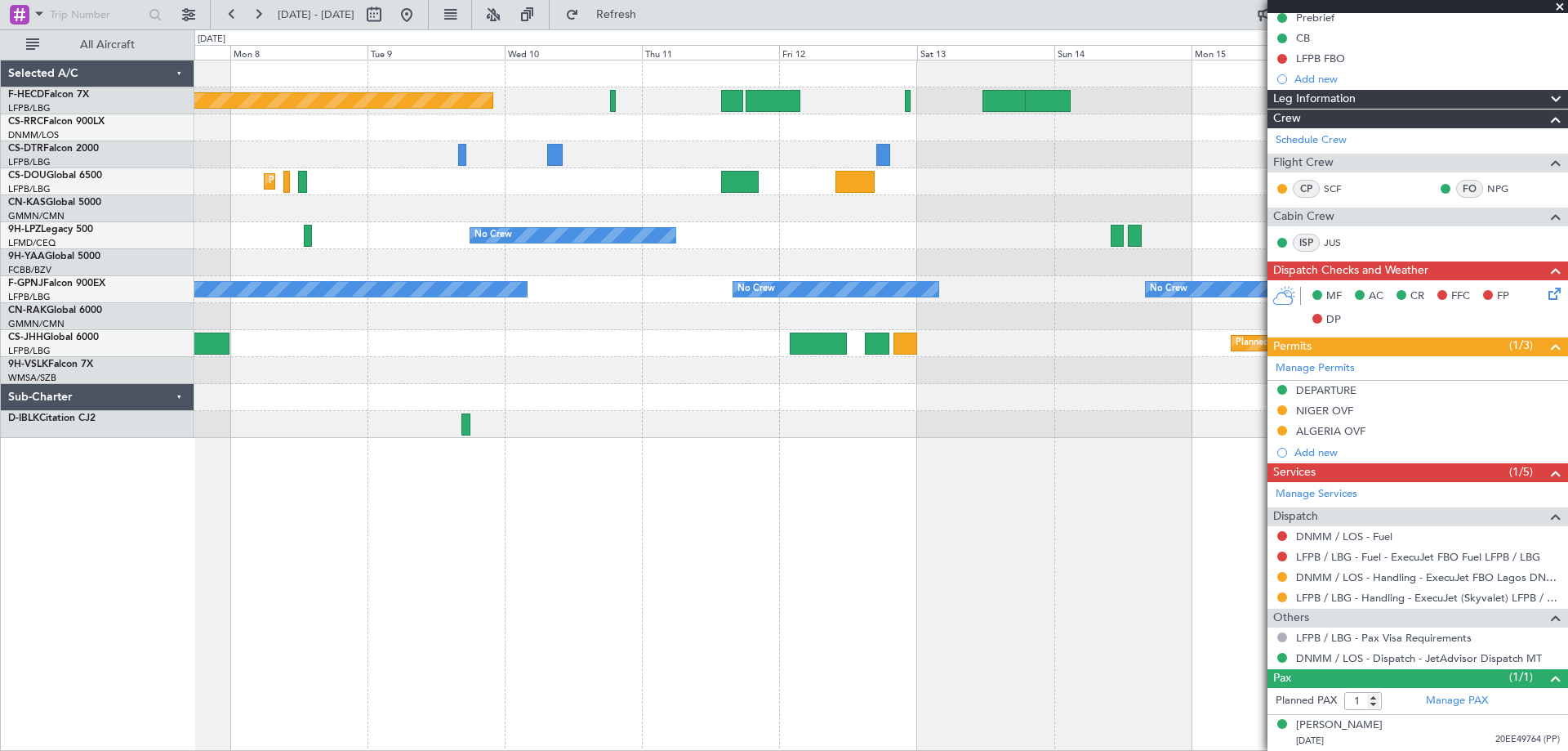
click at [528, 309] on div "Planned Maint [GEOGRAPHIC_DATA] ([GEOGRAPHIC_DATA]) No Crew No Crew Planned Mai…" at bounding box center [880, 249] width 1373 height 378
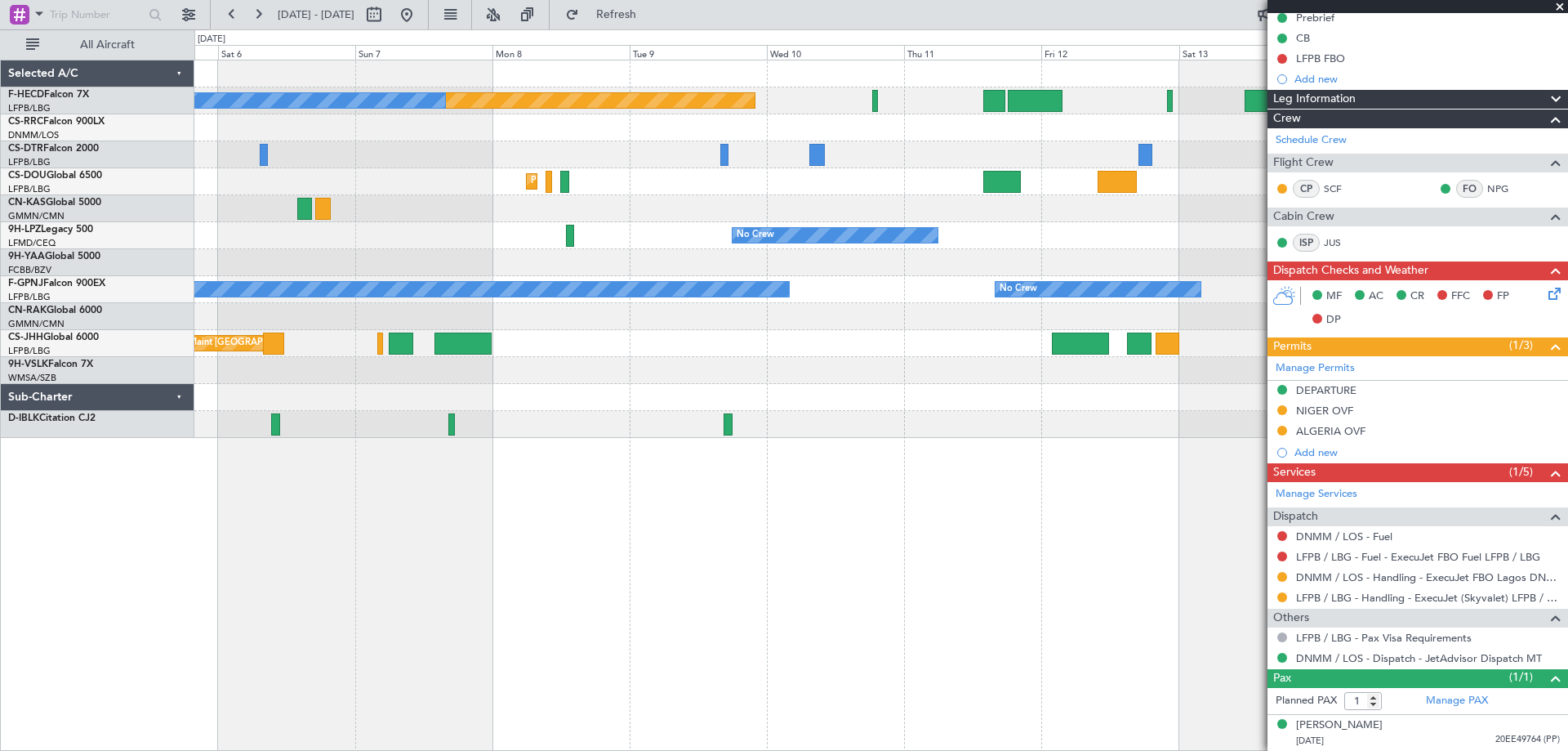
click at [885, 355] on div "Planned Maint Paris (Le Bourget) No Crew Planned Maint Istanbul (Ataturk) Plann…" at bounding box center [880, 249] width 1373 height 378
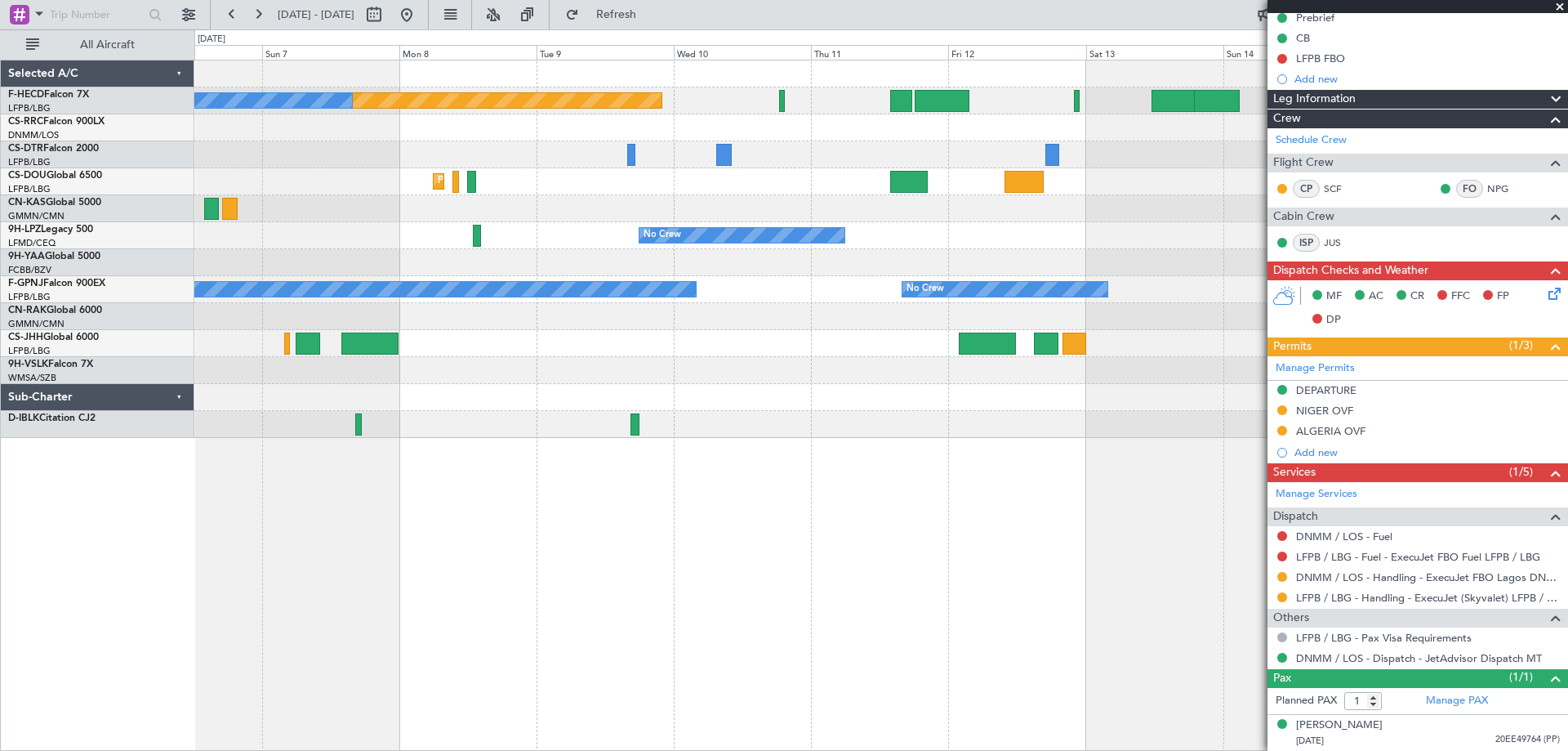
click at [817, 554] on div "Planned Maint [GEOGRAPHIC_DATA] ([GEOGRAPHIC_DATA]) No Crew Planned Maint [GEOG…" at bounding box center [881, 405] width 1374 height 691
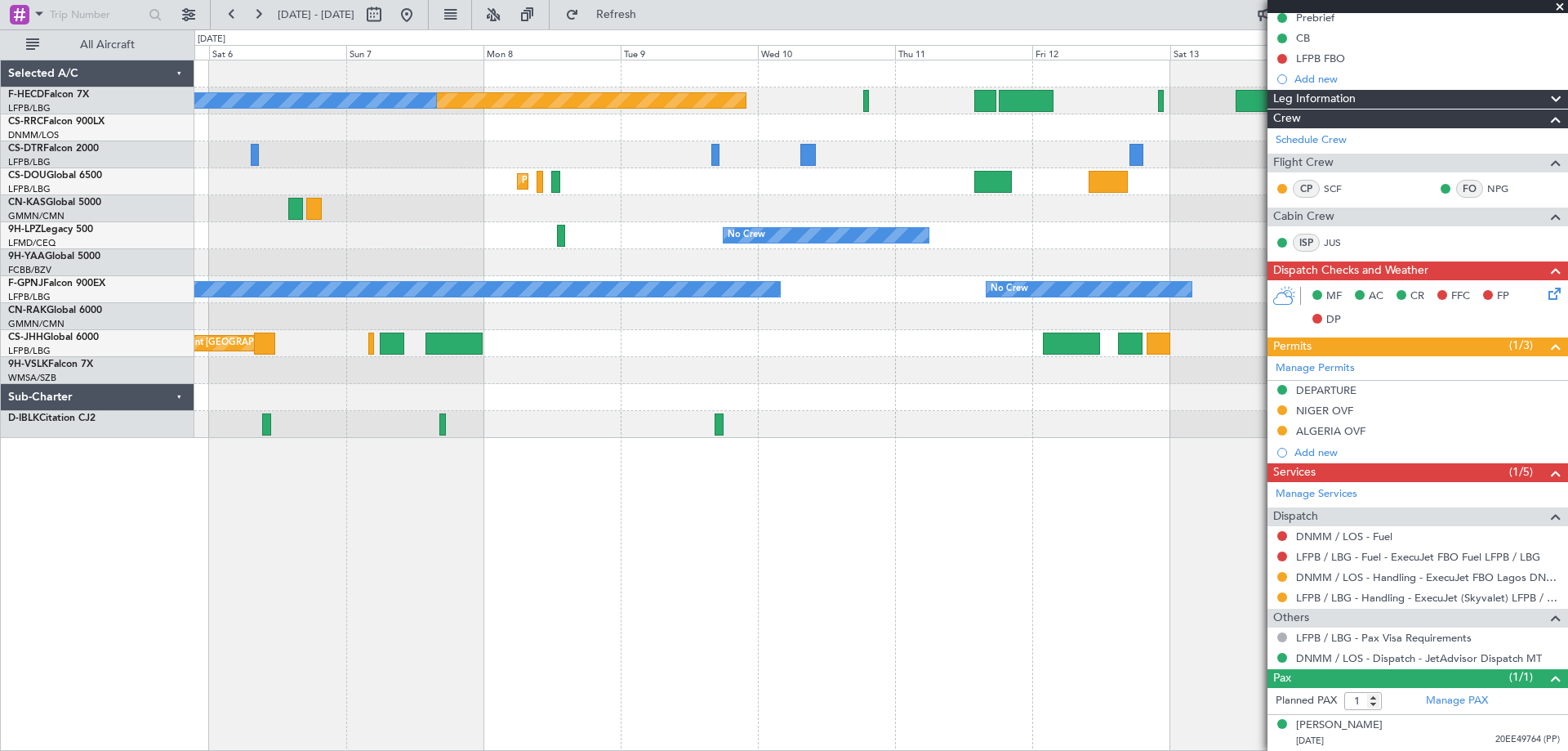
click at [715, 227] on div "Planned Maint Paris (Le Bourget) No Crew Planned Maint Istanbul (Ataturk) Plann…" at bounding box center [880, 249] width 1373 height 378
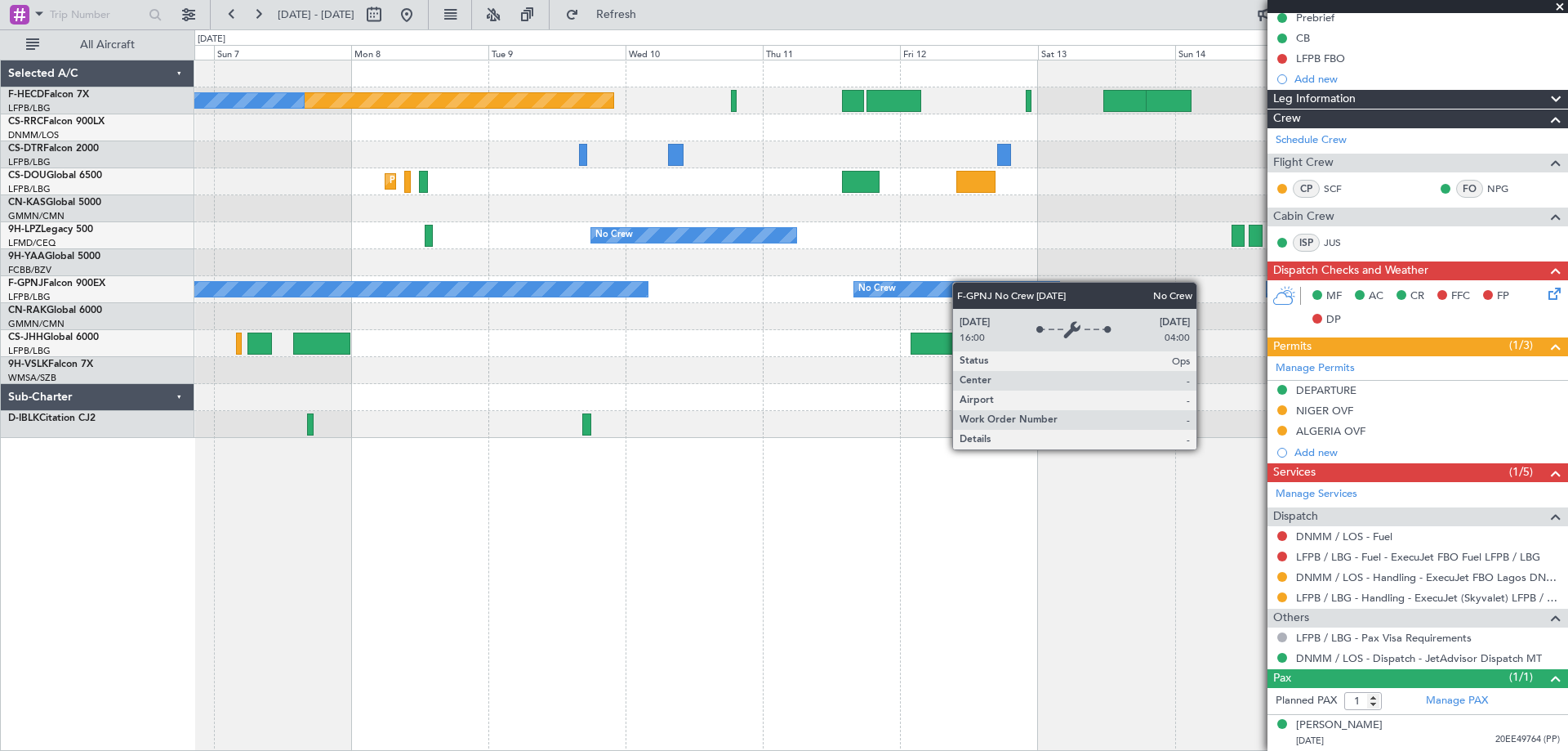
click at [876, 292] on div "Planned Maint [GEOGRAPHIC_DATA] ([GEOGRAPHIC_DATA]) No Crew Planned Maint [GEOG…" at bounding box center [880, 249] width 1373 height 378
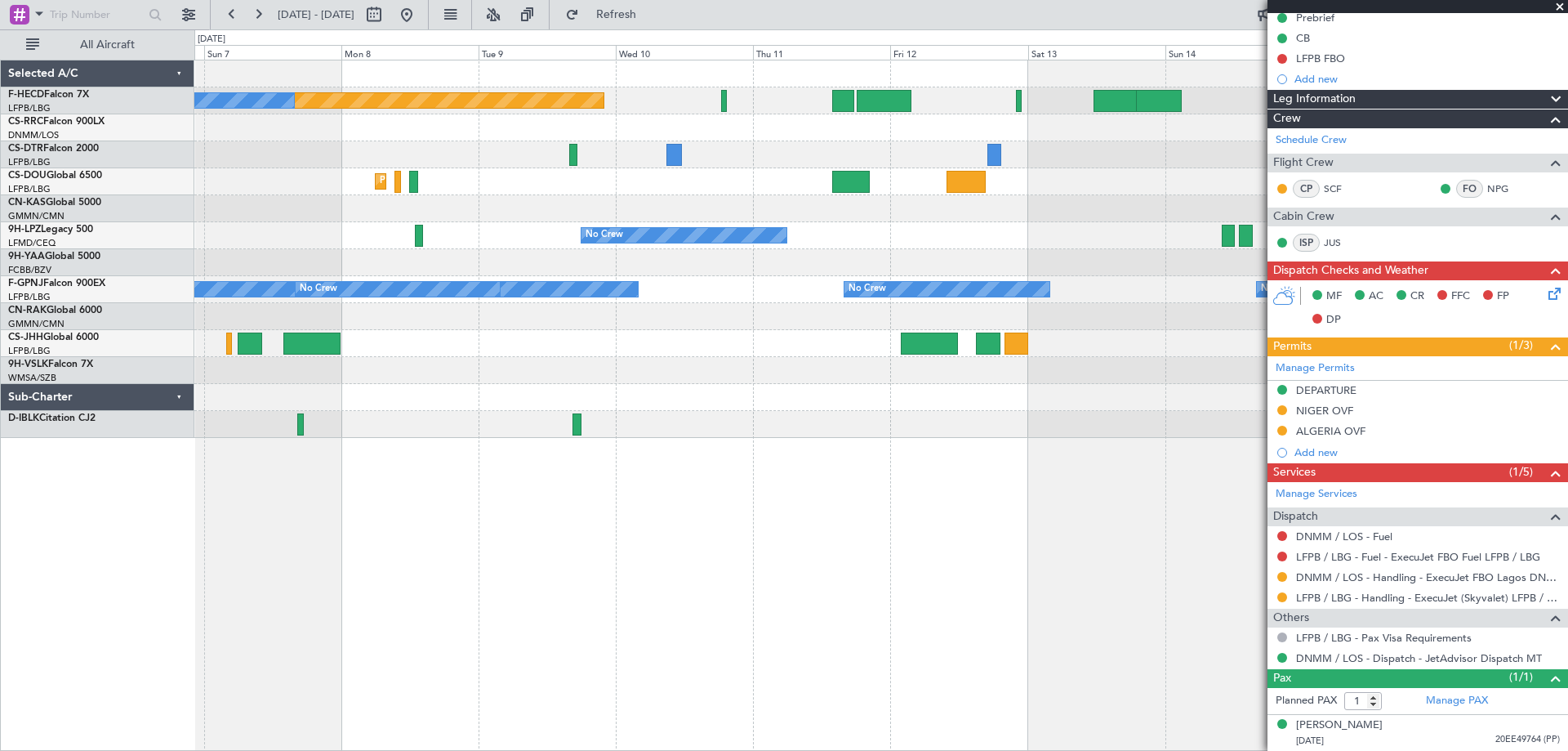
click at [1237, 189] on div "Planned Maint Paris (Le Bourget) Planned Maint Paris (Le Bourget) Planned Maint…" at bounding box center [880, 182] width 1373 height 27
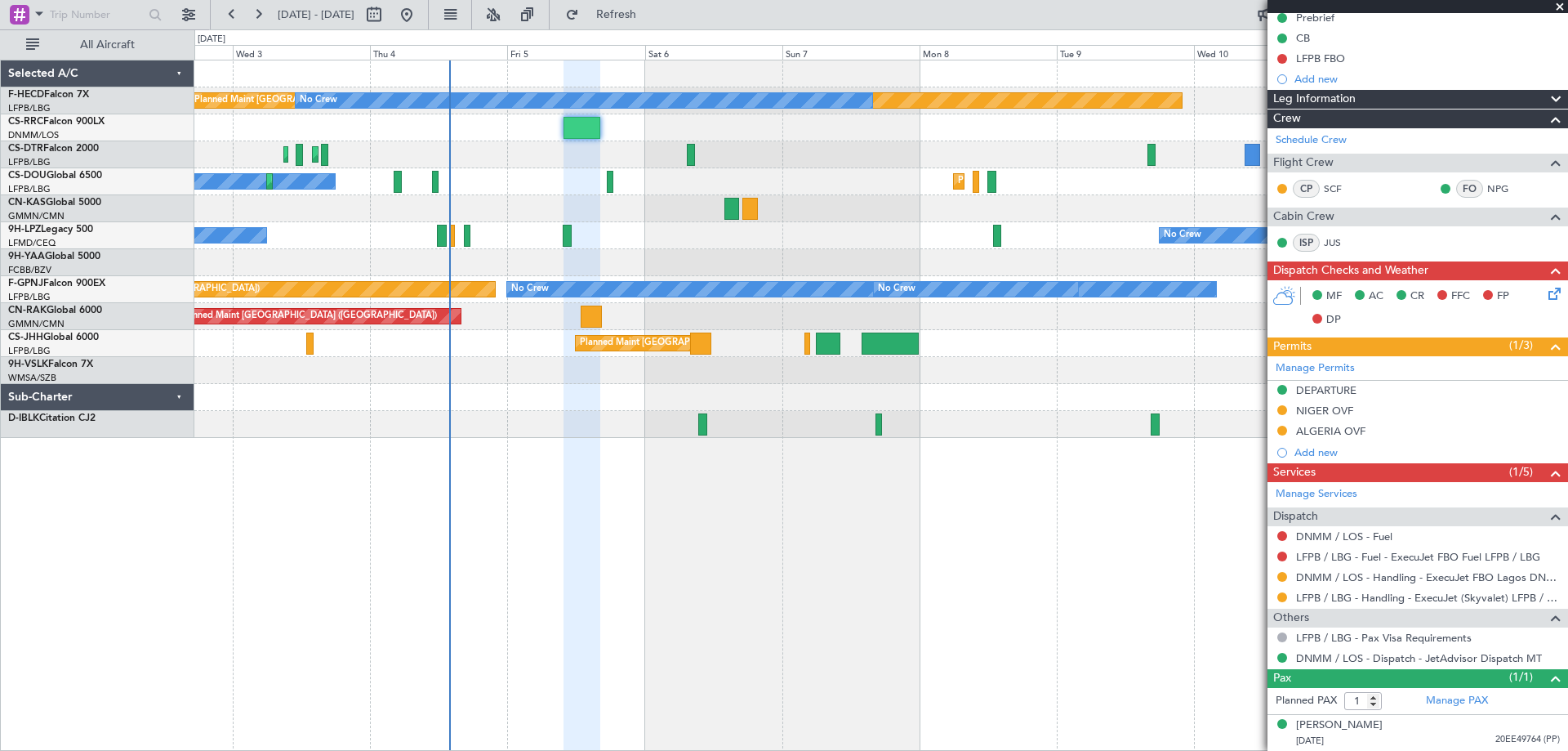
click at [1052, 225] on div "Planned Maint [GEOGRAPHIC_DATA] ([GEOGRAPHIC_DATA]) No Crew No Crew Planned Mai…" at bounding box center [880, 249] width 1373 height 378
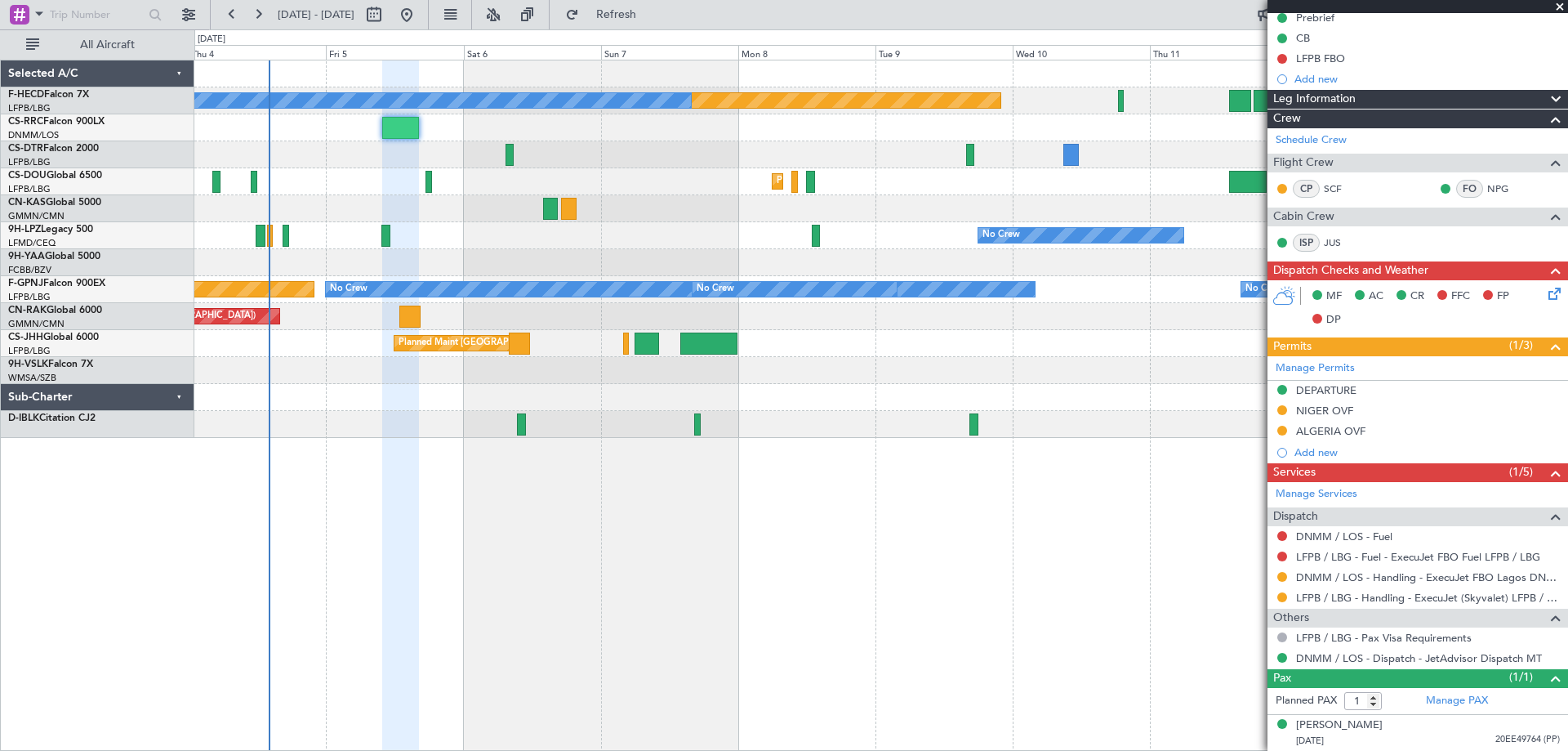
drag, startPoint x: 1558, startPoint y: 5, endPoint x: 1453, endPoint y: 83, distance: 130.8
click at [1557, 4] on span at bounding box center [1559, 7] width 16 height 14
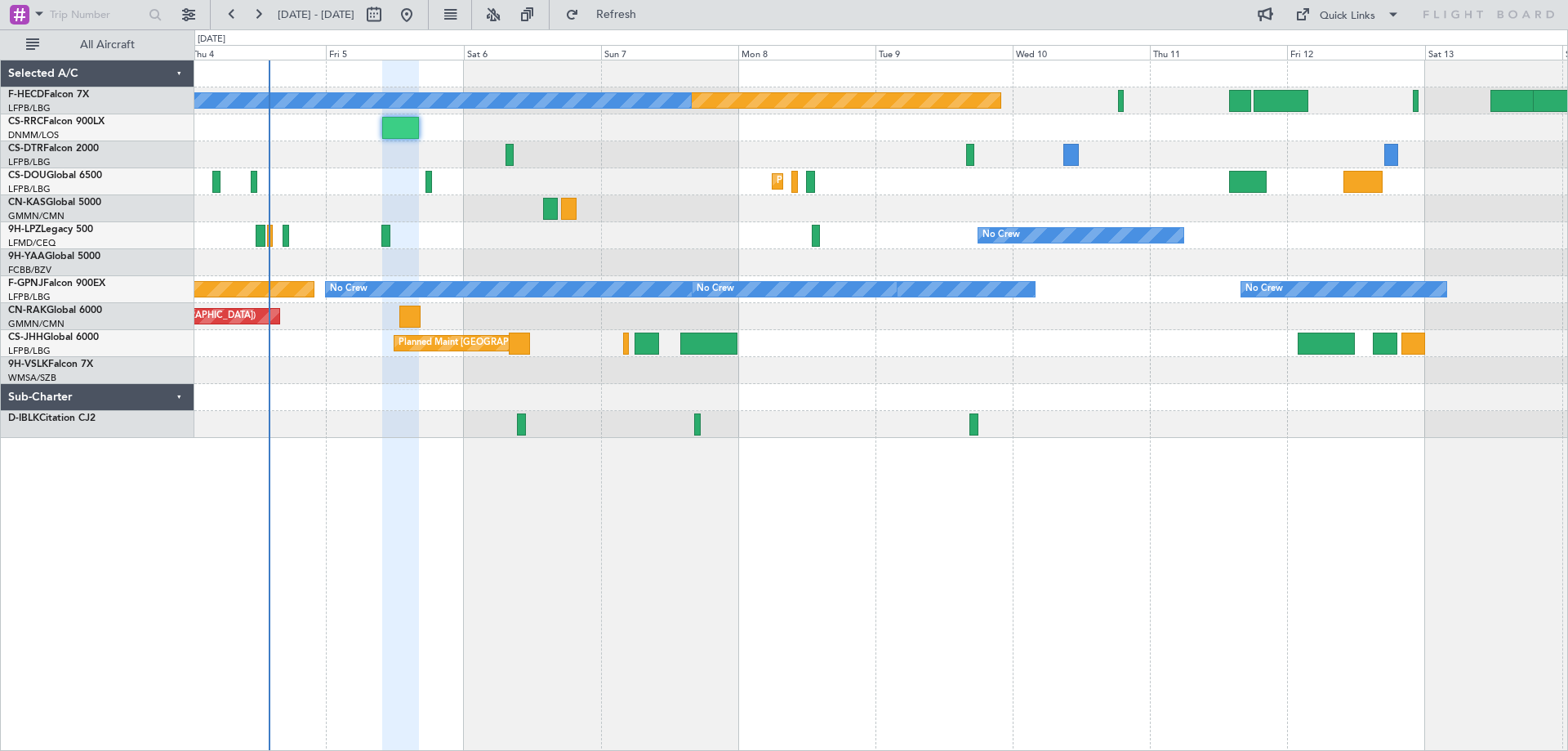
type input "0"
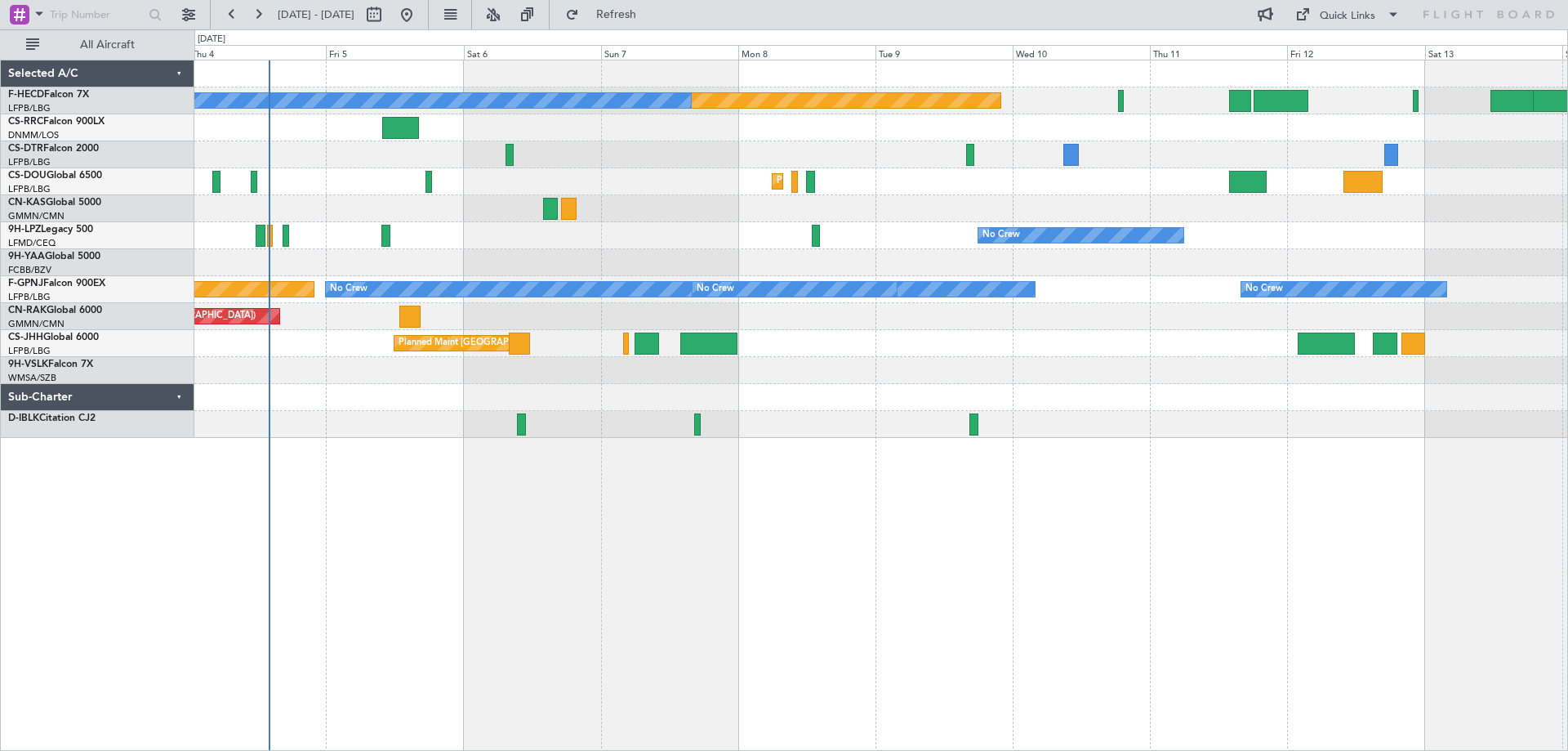
scroll to position [0, 0]
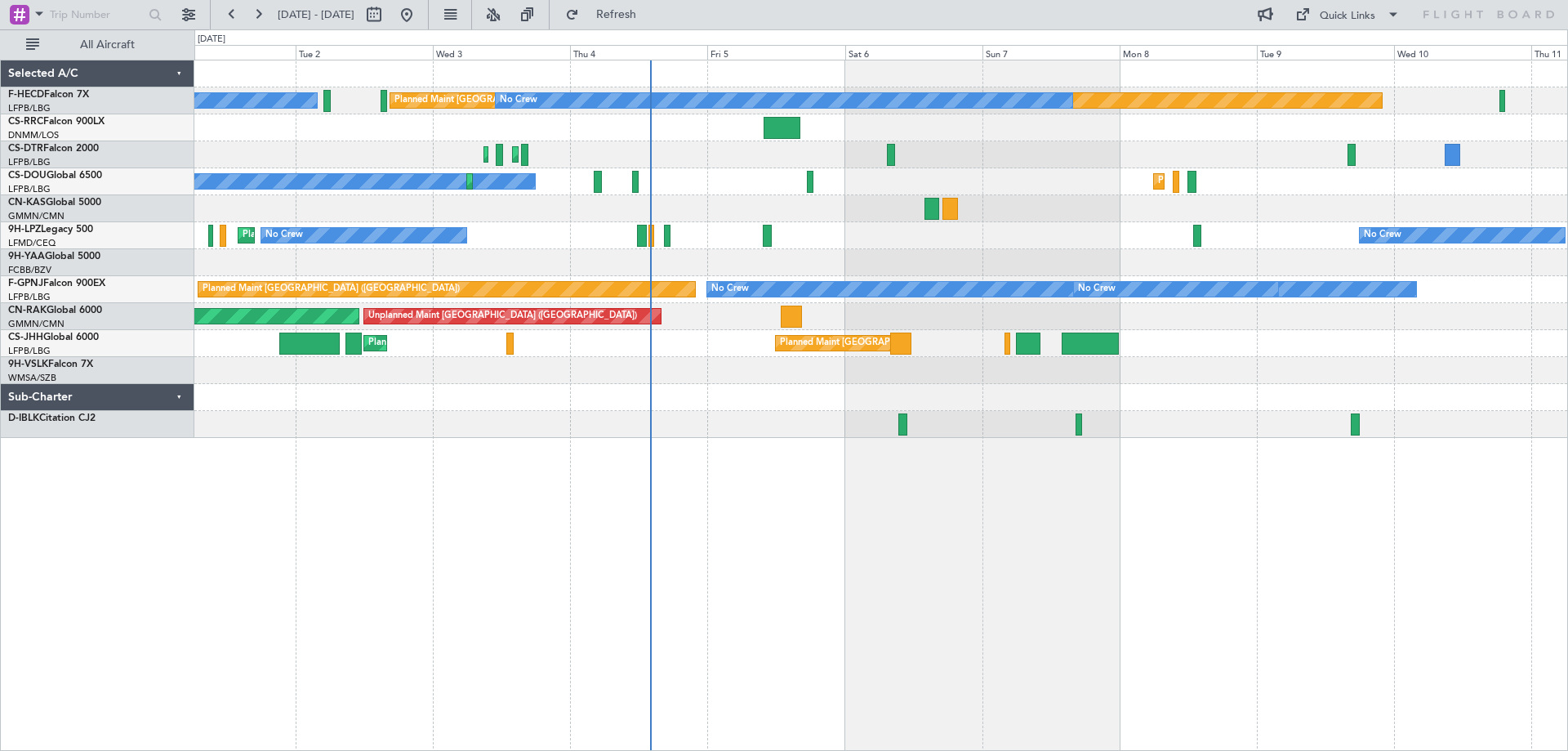
click at [787, 253] on div "Planned Maint Paris (Le Bourget) No Crew No Crew Planned Maint Istanbul (Atatur…" at bounding box center [880, 249] width 1373 height 378
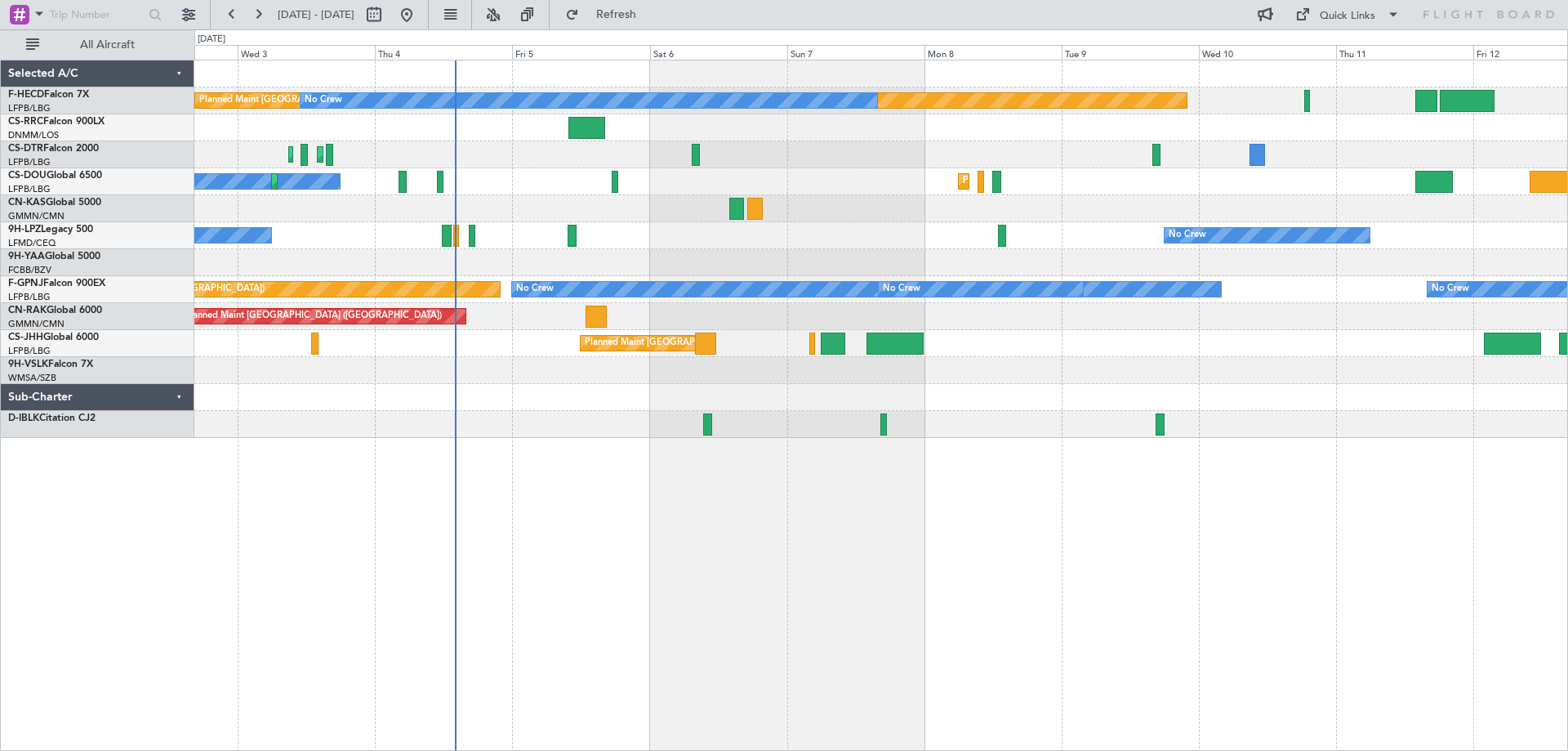
click at [606, 226] on div "Planned Maint Paris (Le Bourget) No Crew No Crew Planned Maint Istanbul (Atatur…" at bounding box center [880, 249] width 1373 height 378
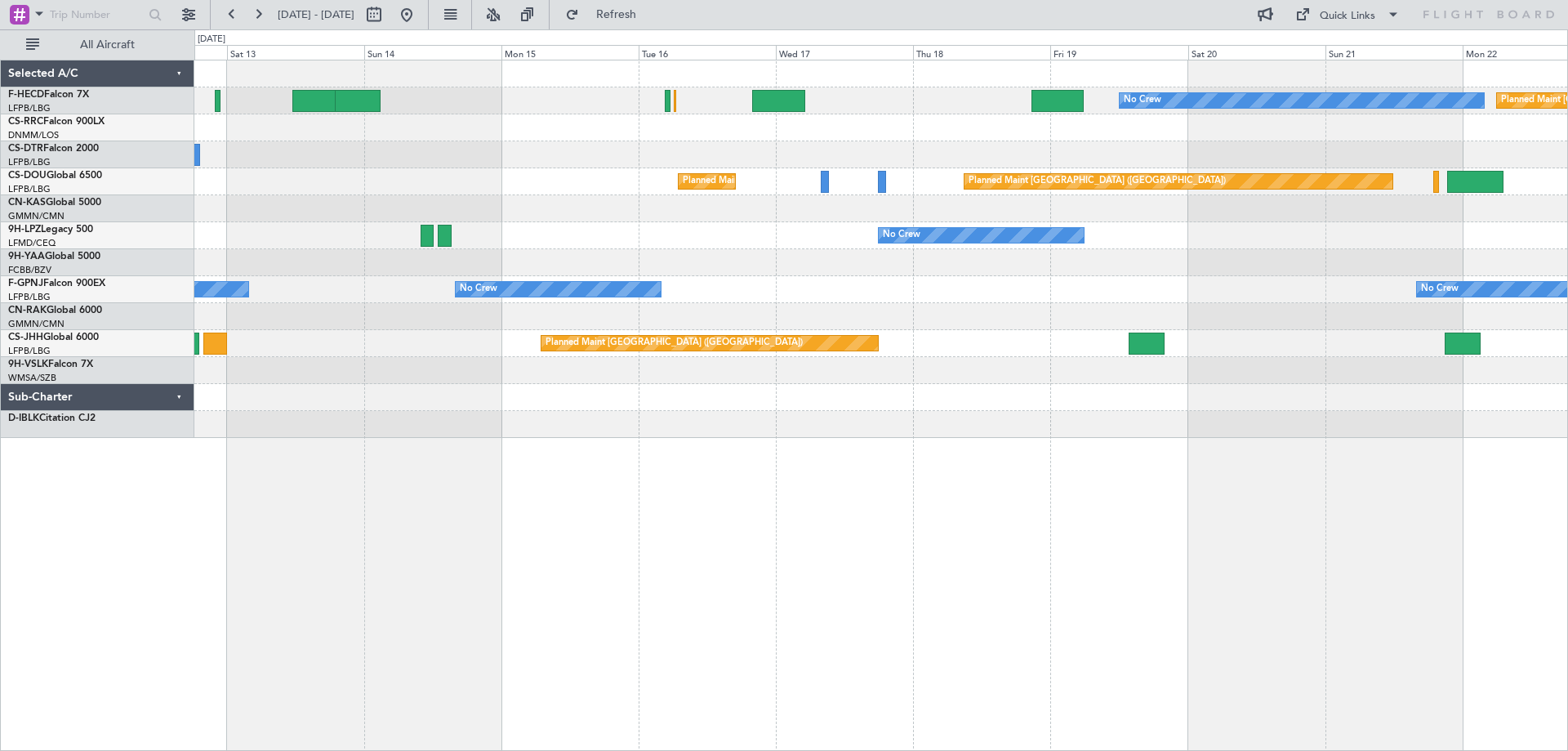
click at [1034, 172] on div "No Crew Planned Maint Paris (Le Bourget) No Crew Planned Maint Paris (Le Bourge…" at bounding box center [880, 249] width 1373 height 378
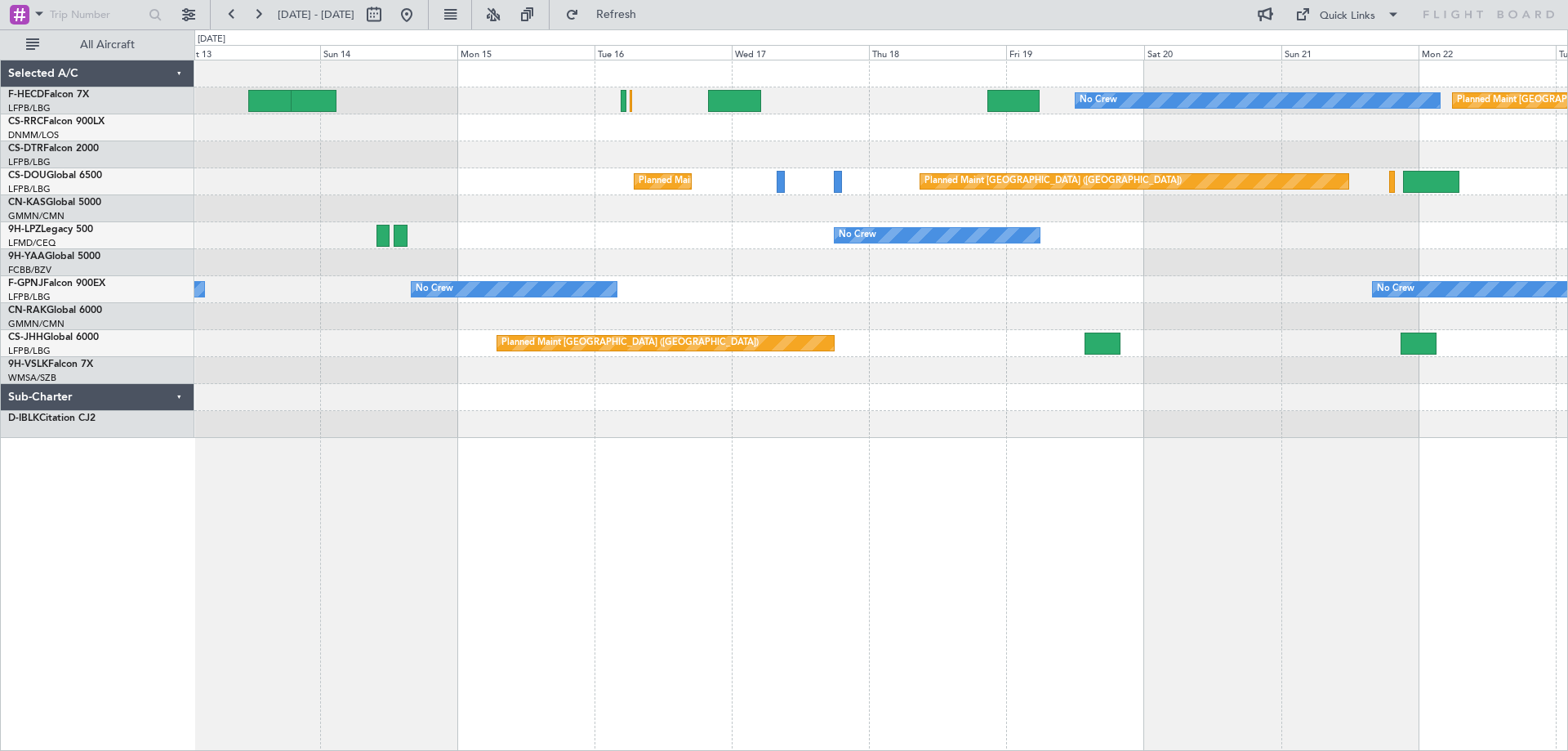
click at [1284, 140] on div "No Crew Planned Maint Paris (Le Bourget) No Crew Planned Maint Paris (Le Bourge…" at bounding box center [880, 249] width 1373 height 378
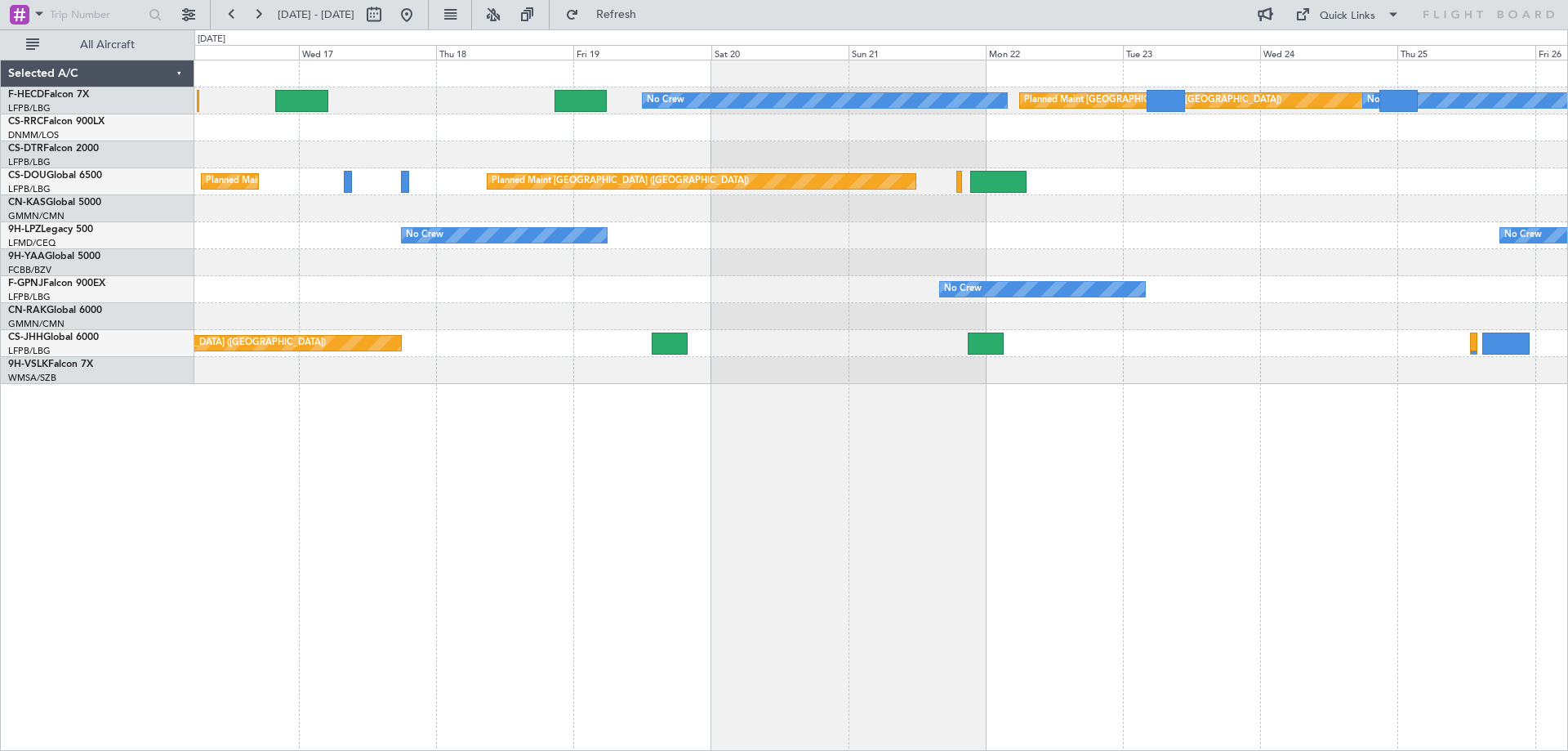
click at [914, 207] on div "Planned Maint Paris (Le Bourget) No Crew No Crew Planned Maint Paris (Le Bourge…" at bounding box center [880, 222] width 1373 height 323
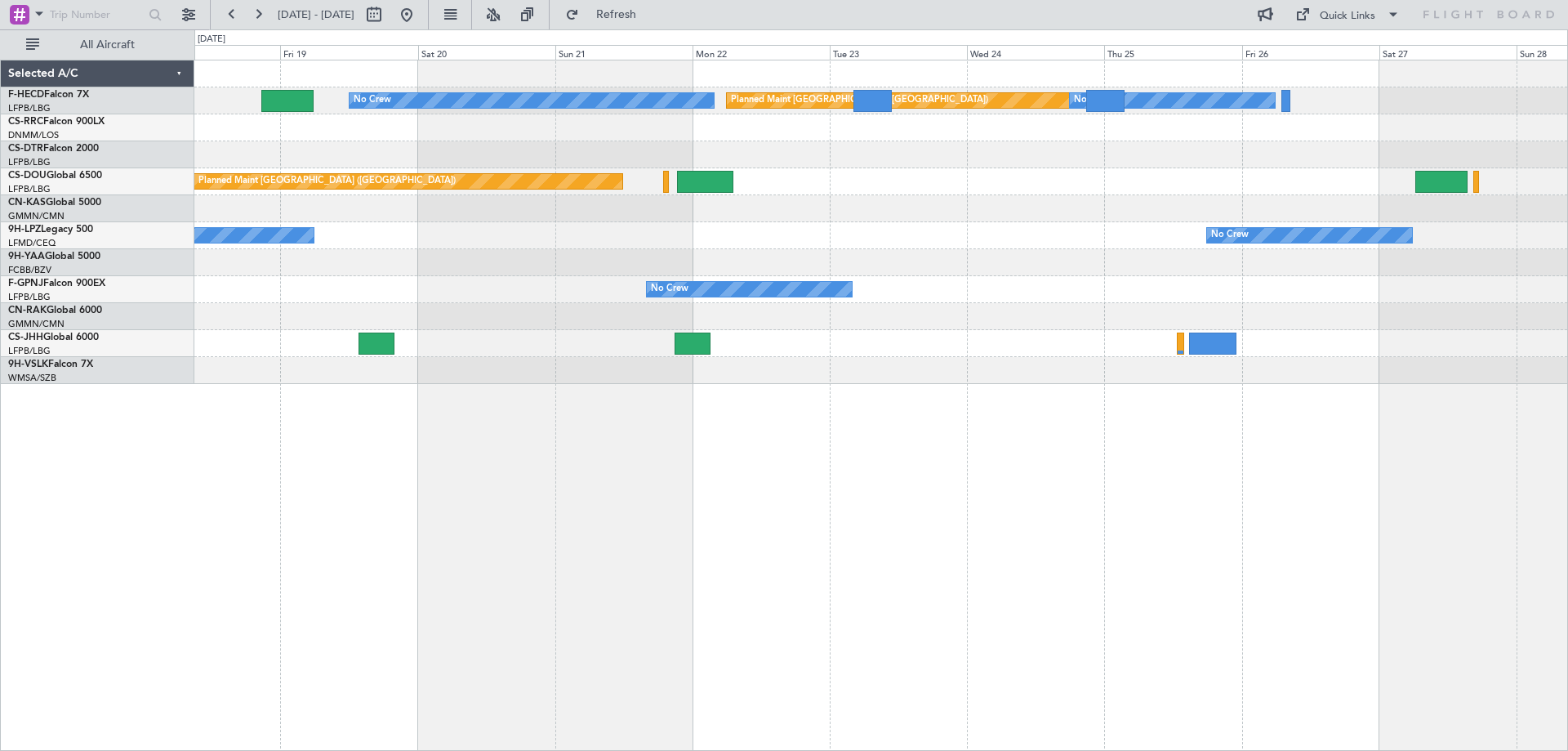
click at [1041, 150] on div at bounding box center [880, 155] width 1373 height 27
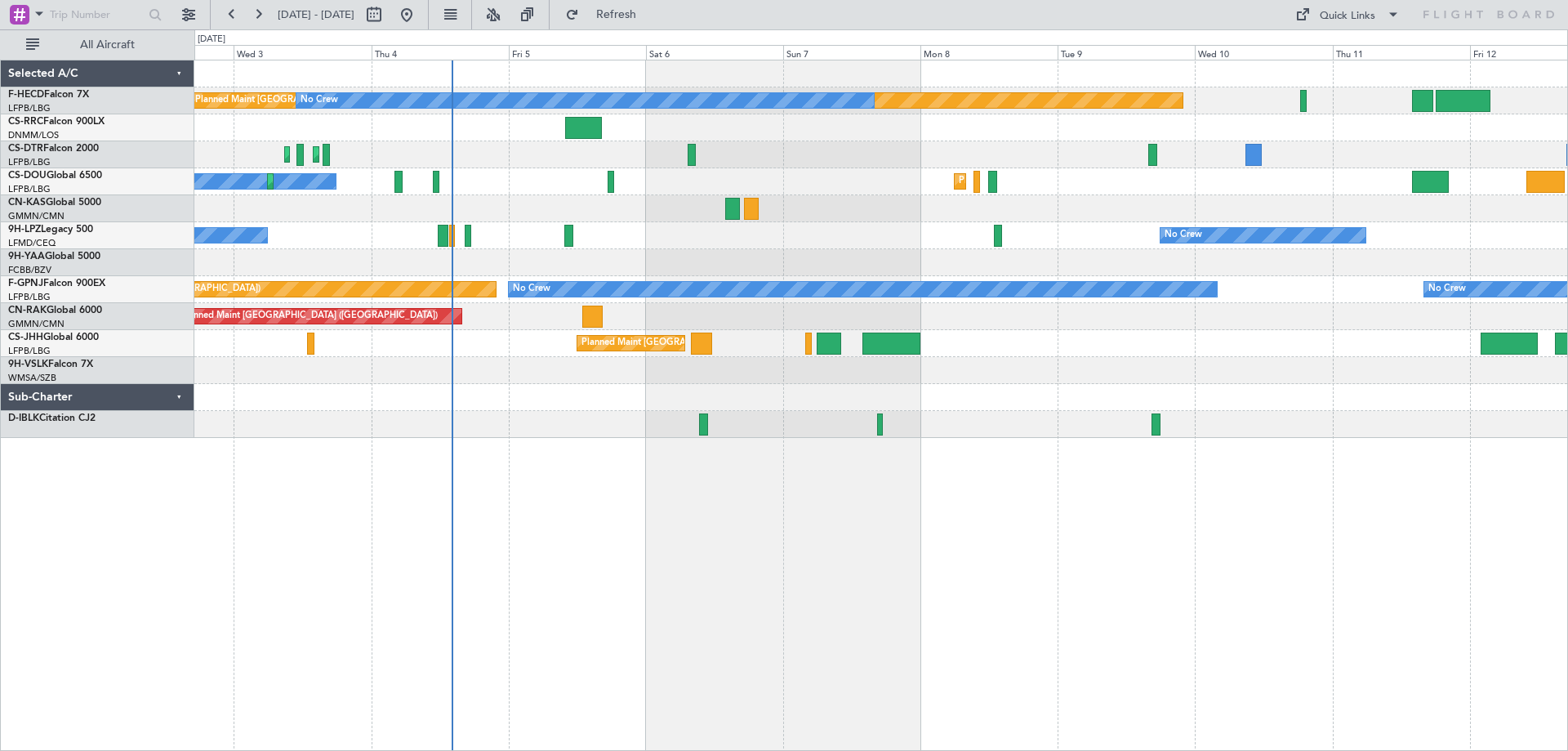
click at [931, 459] on div "Planned Maint [GEOGRAPHIC_DATA] ([GEOGRAPHIC_DATA]) No Crew No Crew Planned Mai…" at bounding box center [881, 405] width 1374 height 691
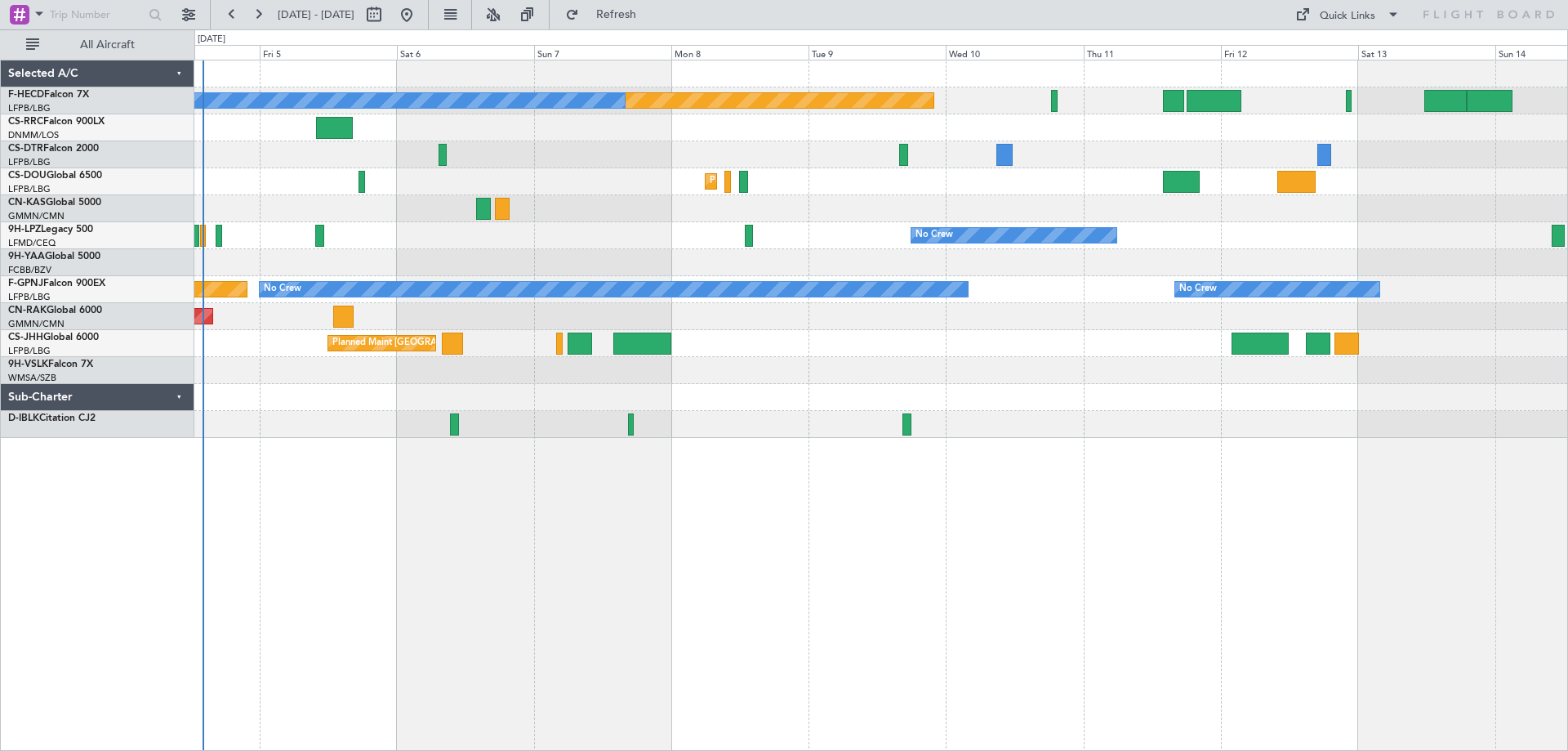
click at [1075, 447] on div "Planned Maint [GEOGRAPHIC_DATA] ([GEOGRAPHIC_DATA]) No Crew No Crew Planned Mai…" at bounding box center [881, 405] width 1374 height 691
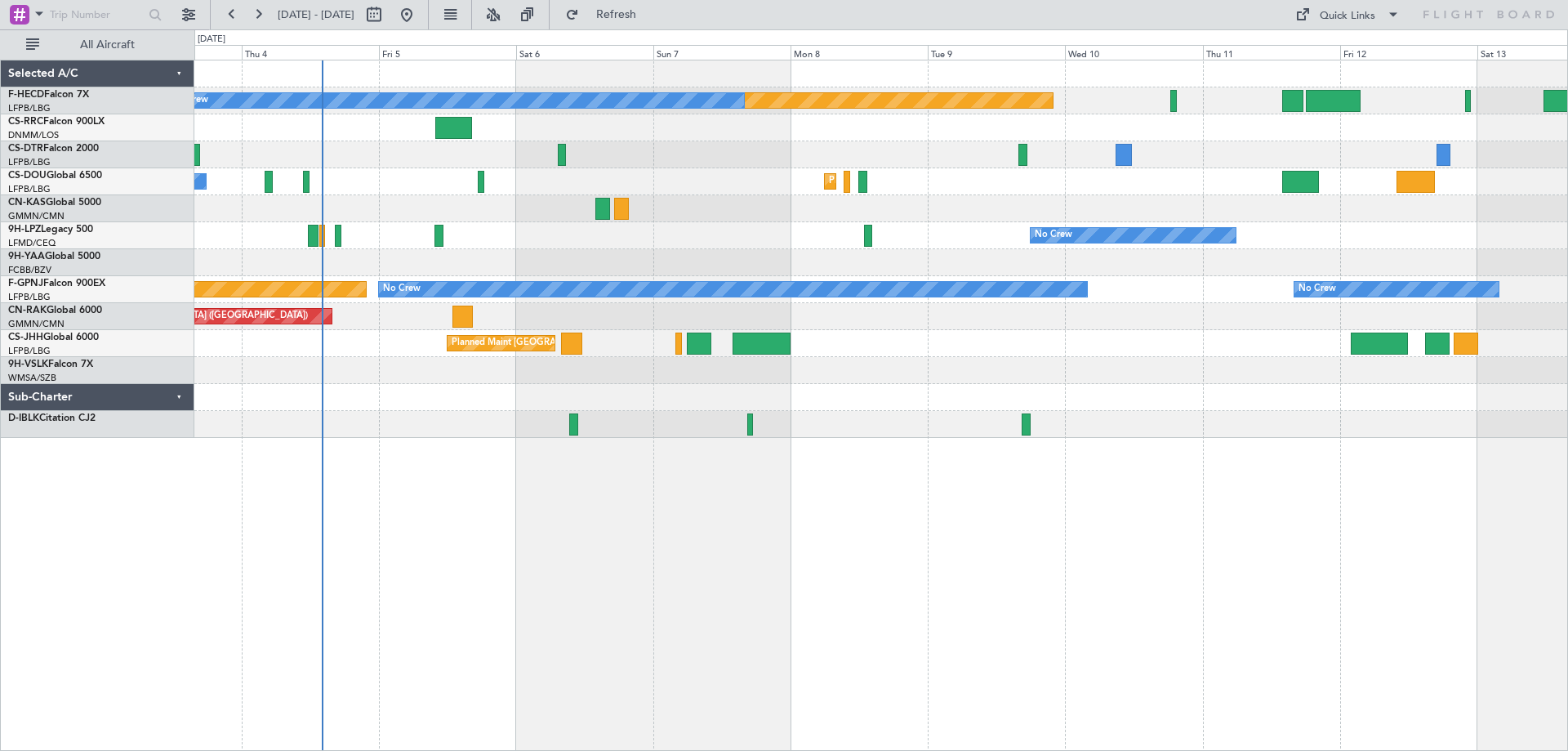
click at [880, 450] on div "Planned Maint [GEOGRAPHIC_DATA] ([GEOGRAPHIC_DATA]) No Crew No Crew Planned Mai…" at bounding box center [881, 405] width 1374 height 691
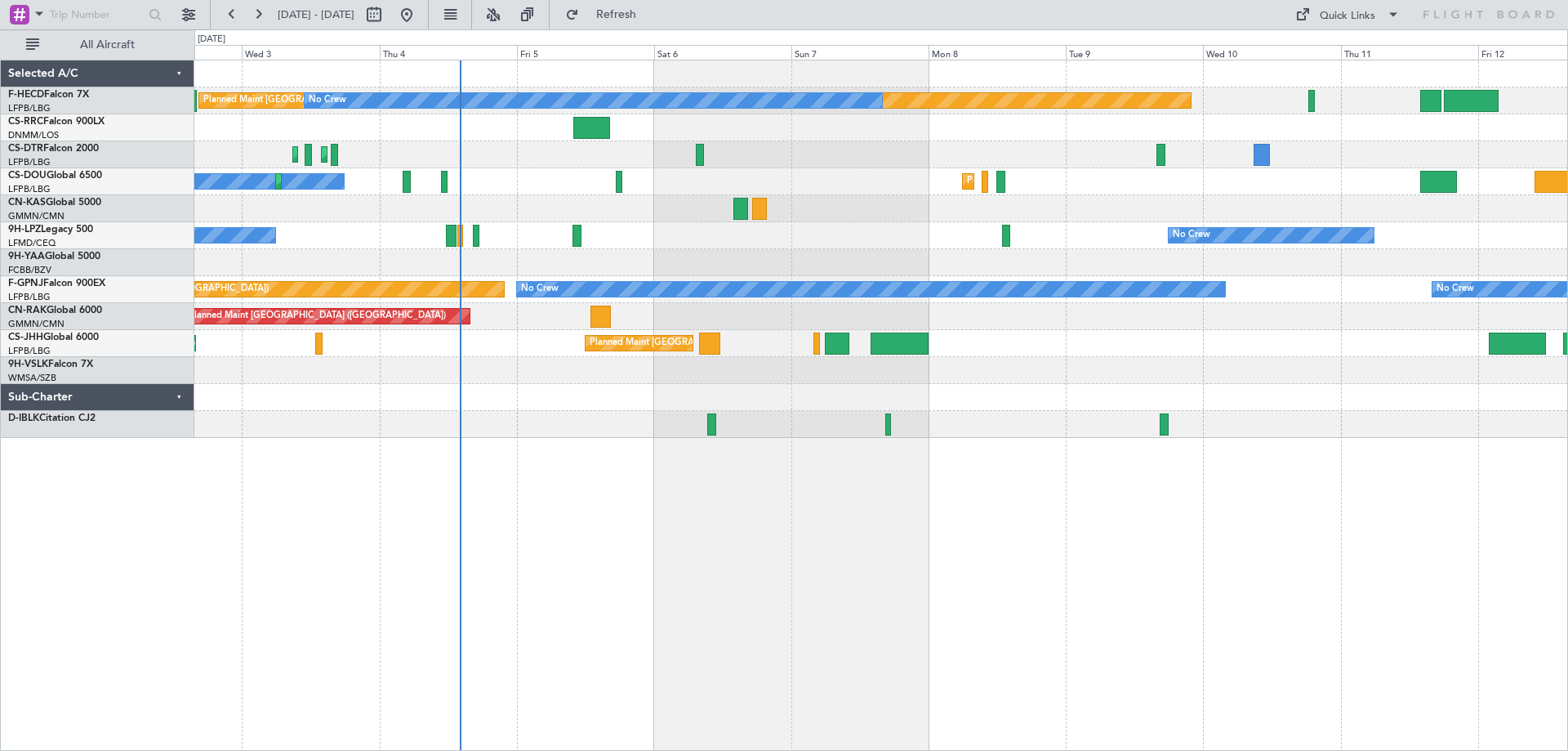
click at [911, 523] on div "Planned Maint [GEOGRAPHIC_DATA] ([GEOGRAPHIC_DATA]) No Crew No Crew Planned Mai…" at bounding box center [881, 405] width 1374 height 691
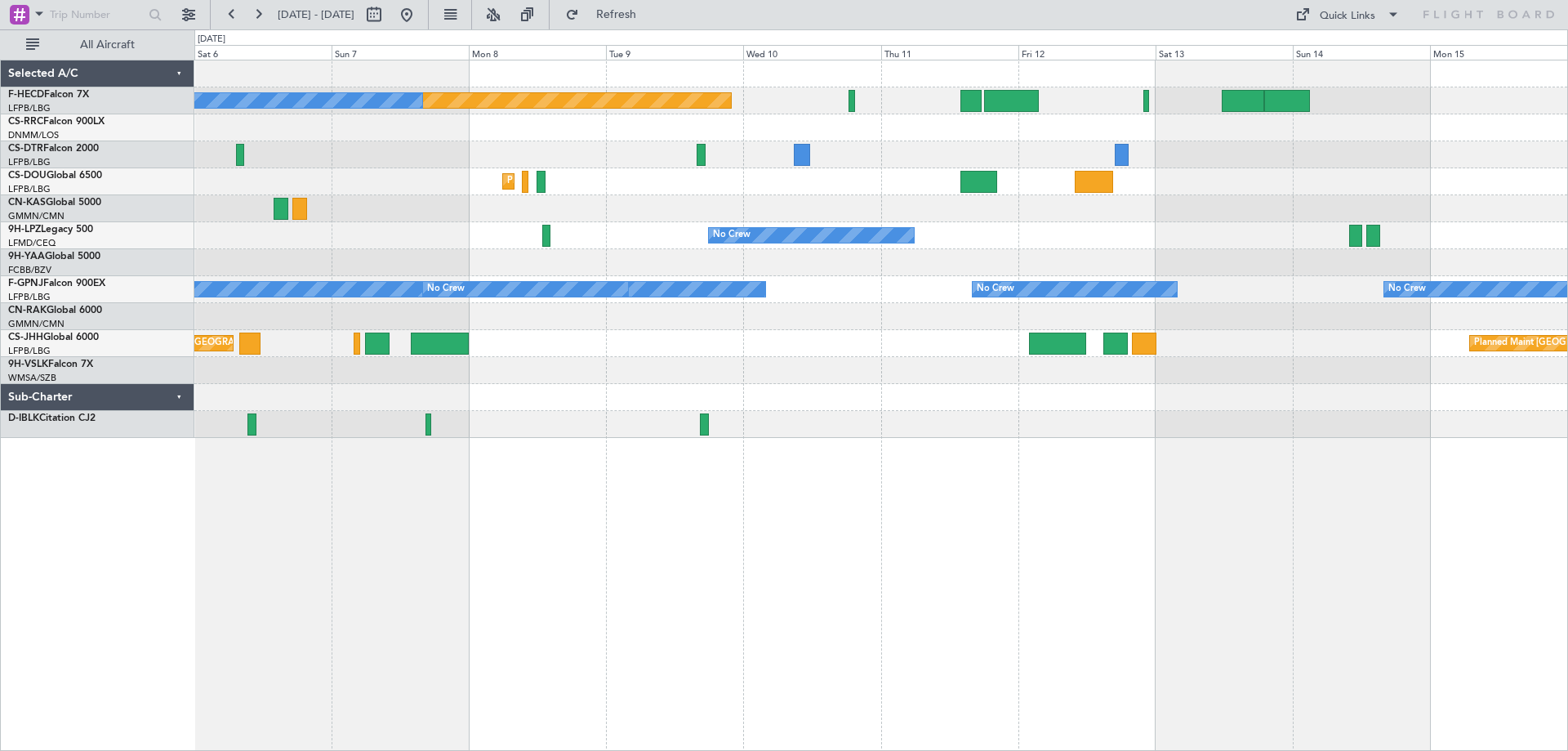
click at [576, 226] on div "Planned Maint [GEOGRAPHIC_DATA] ([GEOGRAPHIC_DATA]) No Crew Planned Maint [GEOG…" at bounding box center [880, 249] width 1373 height 378
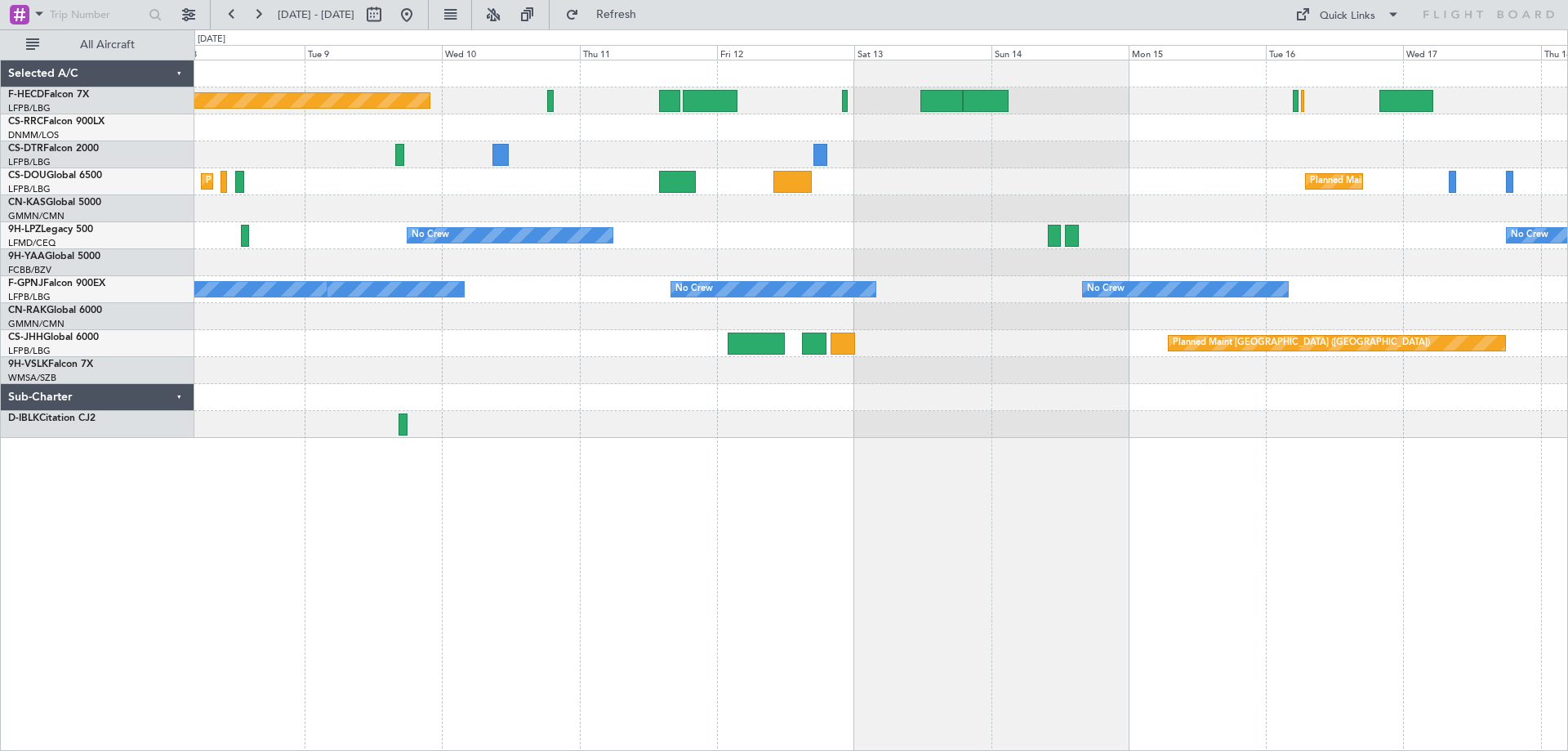
click at [521, 251] on div "Planned Maint [GEOGRAPHIC_DATA] ([GEOGRAPHIC_DATA]) No Crew No Crew Planned Mai…" at bounding box center [880, 249] width 1373 height 378
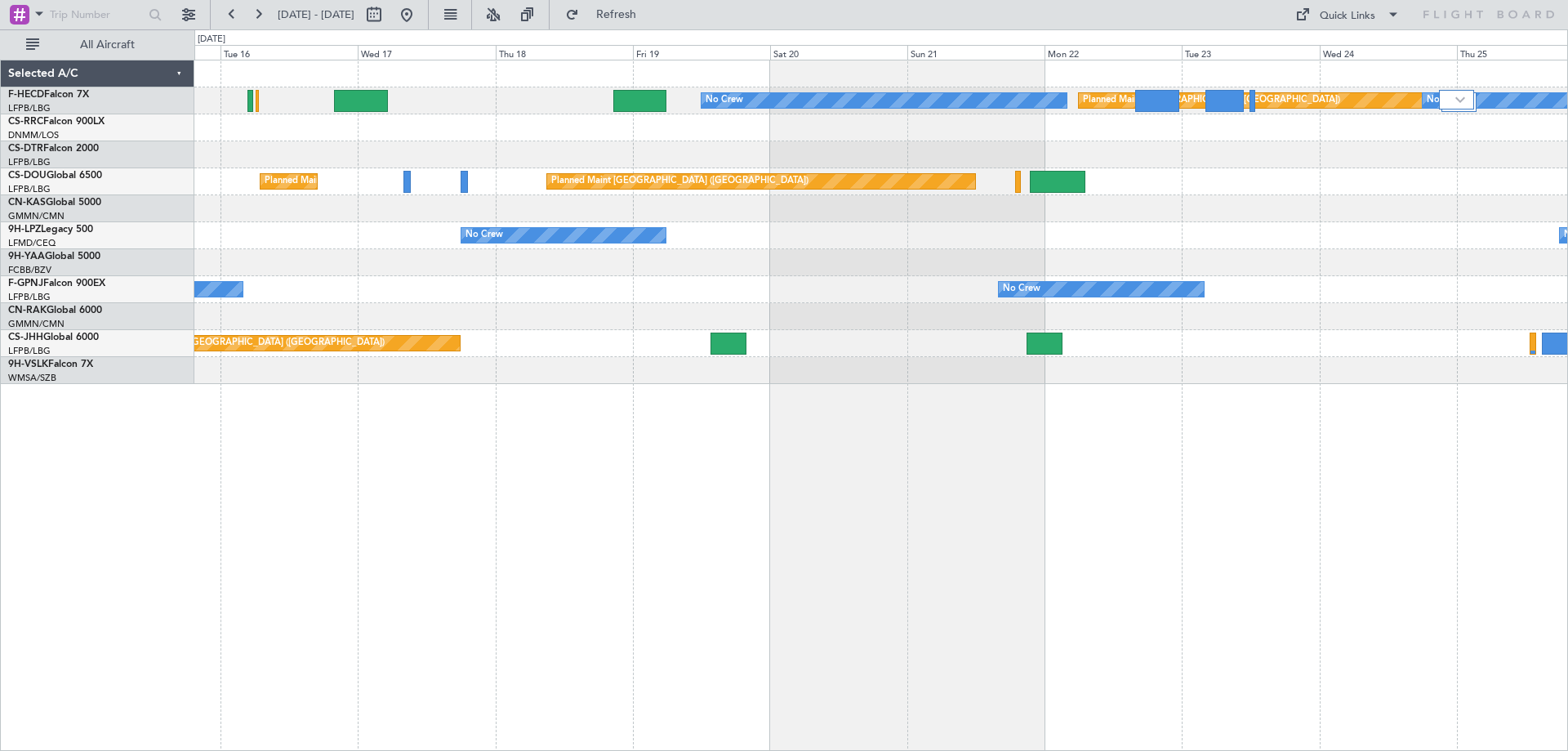
click at [551, 308] on div "No Crew Planned Maint [GEOGRAPHIC_DATA] ([GEOGRAPHIC_DATA]) No Crew Planned Mai…" at bounding box center [880, 222] width 1373 height 323
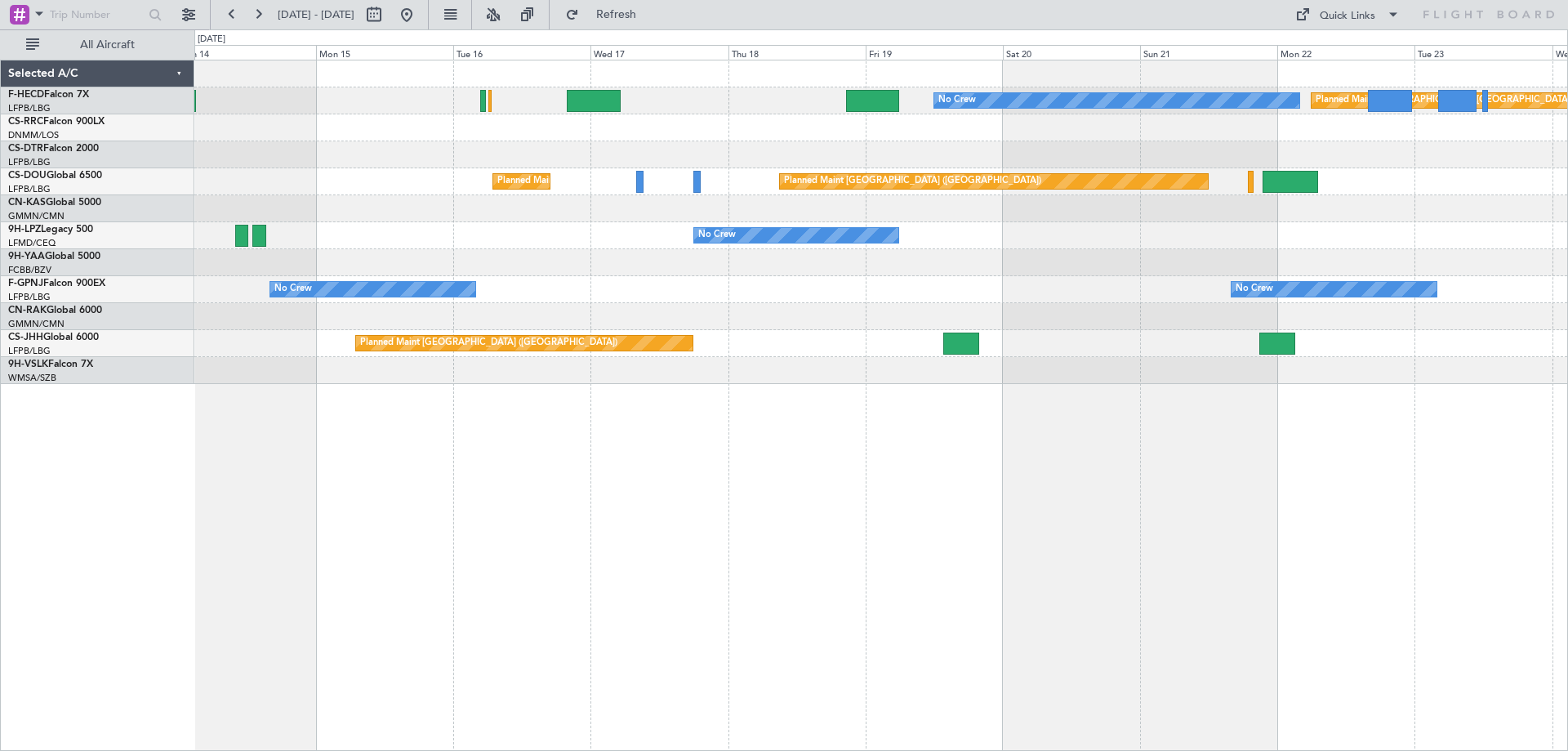
click at [1291, 282] on div "Planned Maint [GEOGRAPHIC_DATA] ([GEOGRAPHIC_DATA]) No Crew No Crew Planned Mai…" at bounding box center [880, 222] width 1373 height 323
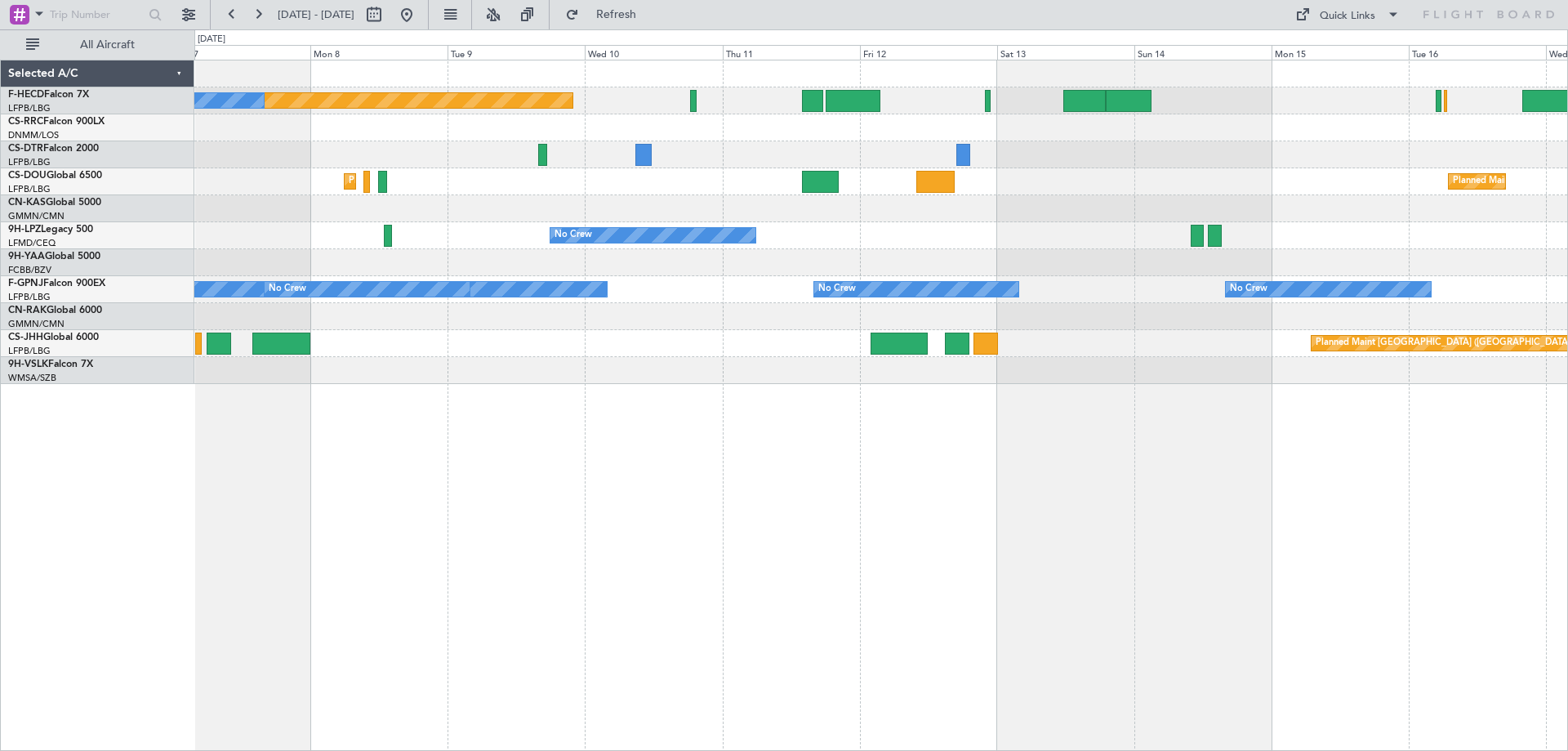
click at [1095, 199] on div "Planned Maint [GEOGRAPHIC_DATA] ([GEOGRAPHIC_DATA]) No Crew No Crew Planned Mai…" at bounding box center [880, 222] width 1373 height 323
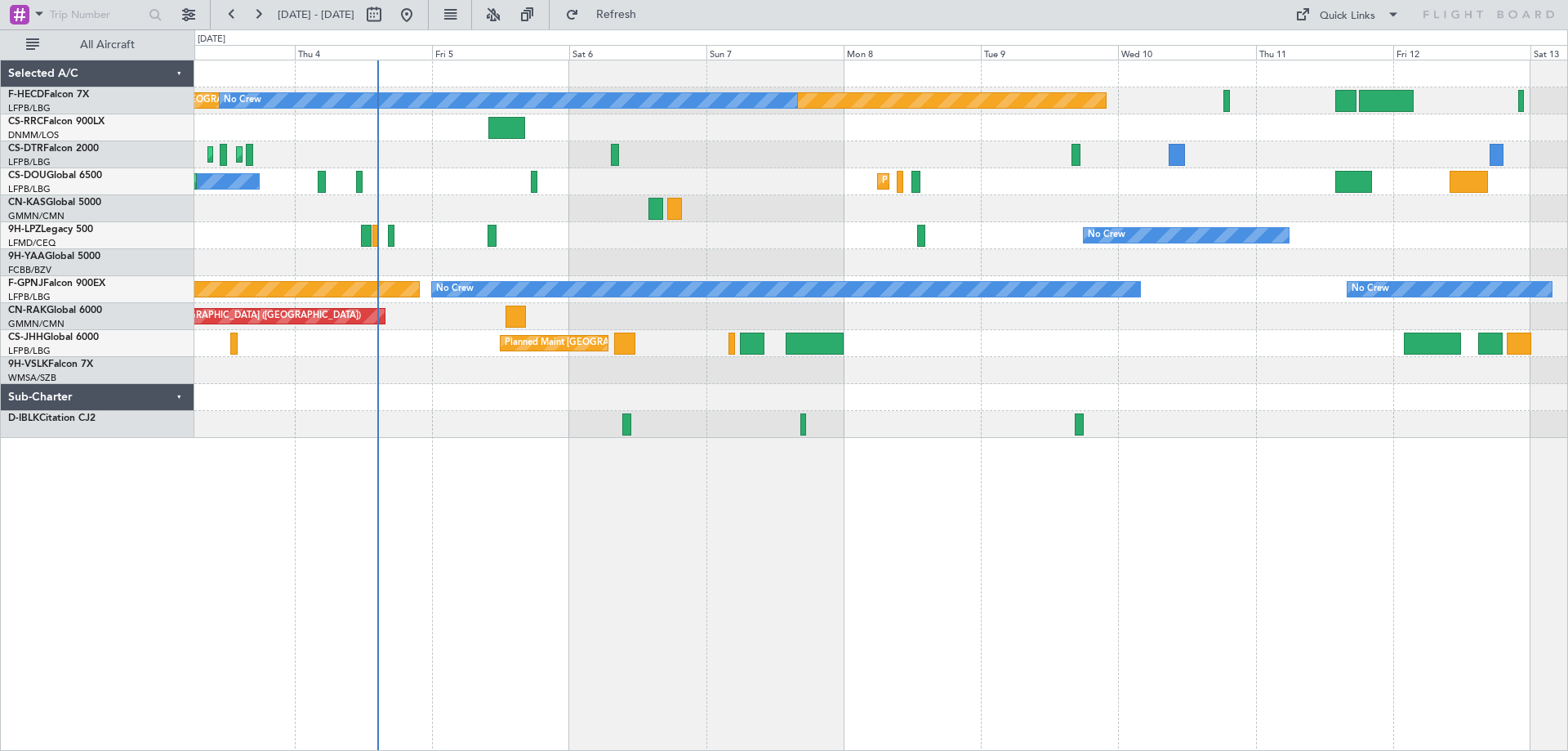
click at [804, 258] on div "Planned Maint [GEOGRAPHIC_DATA] ([GEOGRAPHIC_DATA]) No Crew No Crew Planned Mai…" at bounding box center [880, 249] width 1373 height 378
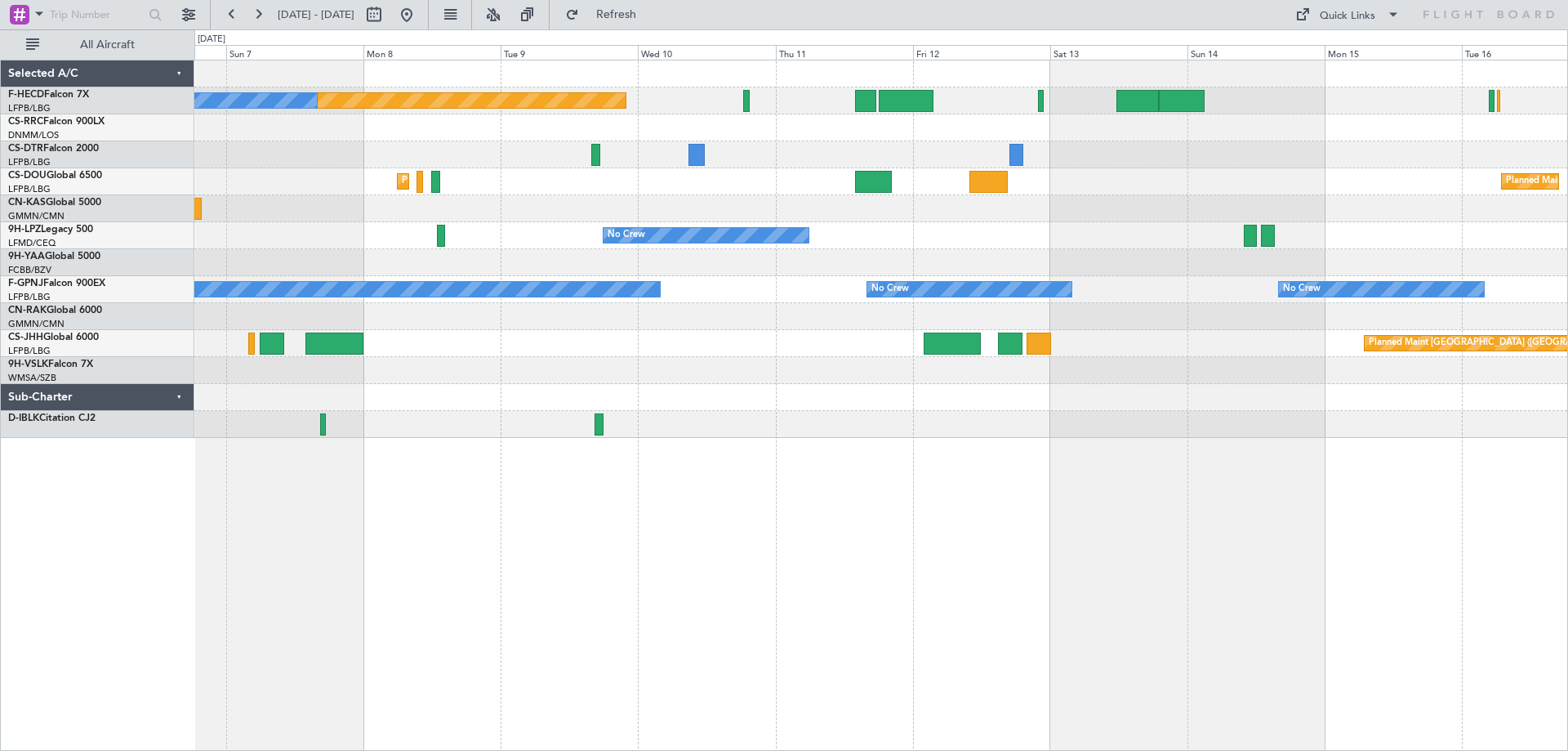
click at [689, 261] on div "Planned Maint [GEOGRAPHIC_DATA] ([GEOGRAPHIC_DATA]) No Crew Planned Maint [GEOG…" at bounding box center [880, 249] width 1373 height 378
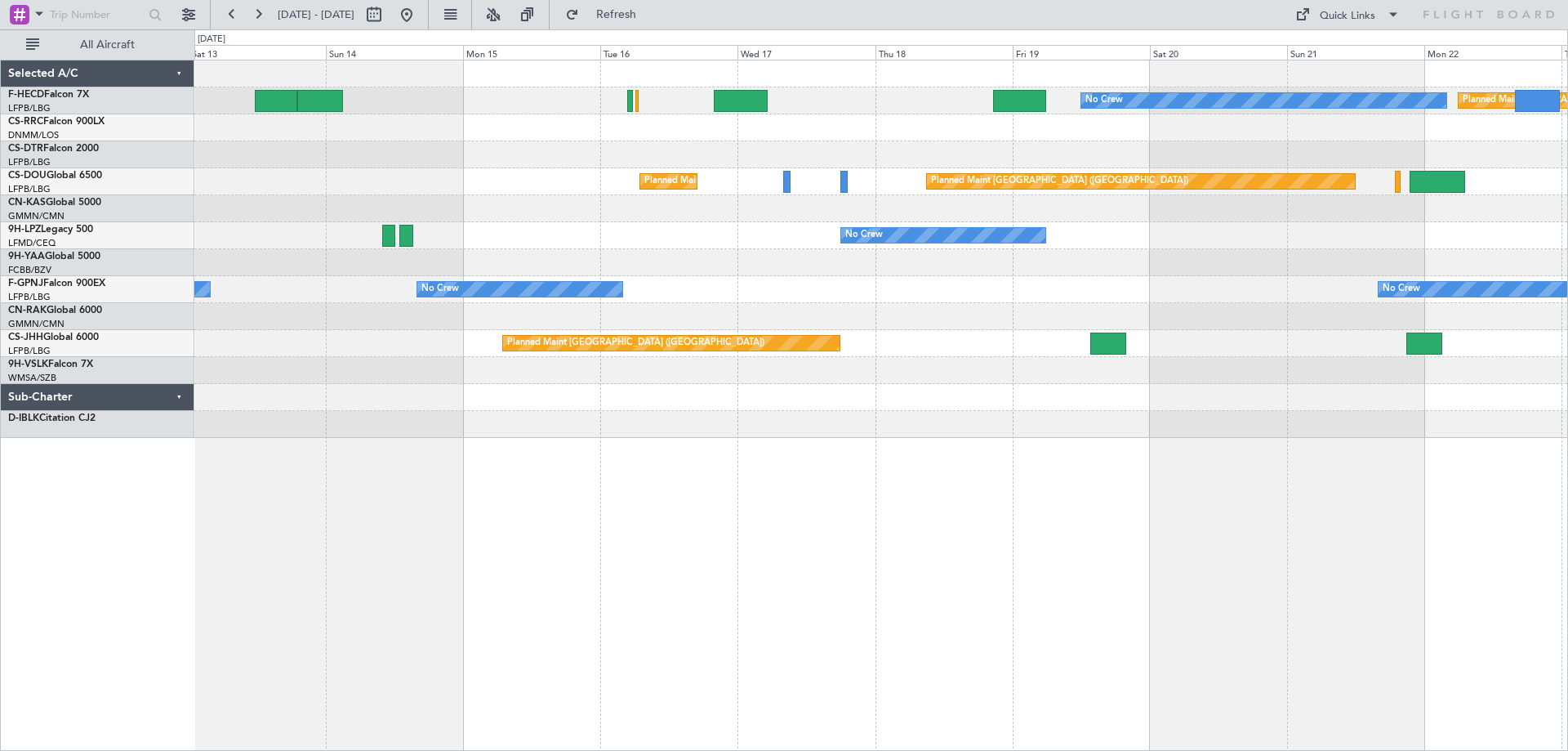
click at [441, 430] on div "No Crew Planned Maint [GEOGRAPHIC_DATA] ([GEOGRAPHIC_DATA]) No Crew Planned Mai…" at bounding box center [880, 249] width 1373 height 378
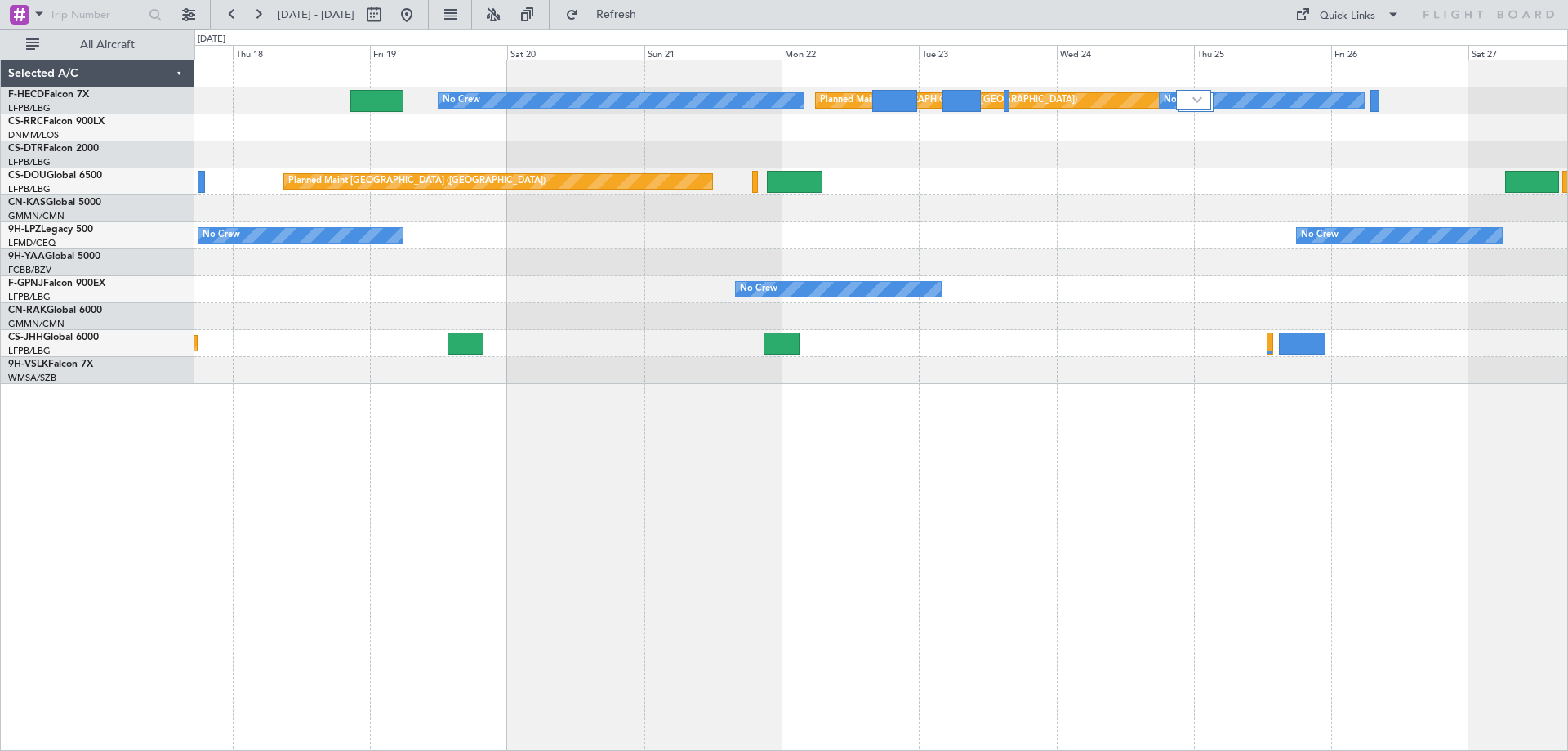
click at [317, 211] on div "No Crew Planned Maint [GEOGRAPHIC_DATA] ([GEOGRAPHIC_DATA]) No Crew Planned Mai…" at bounding box center [880, 222] width 1373 height 323
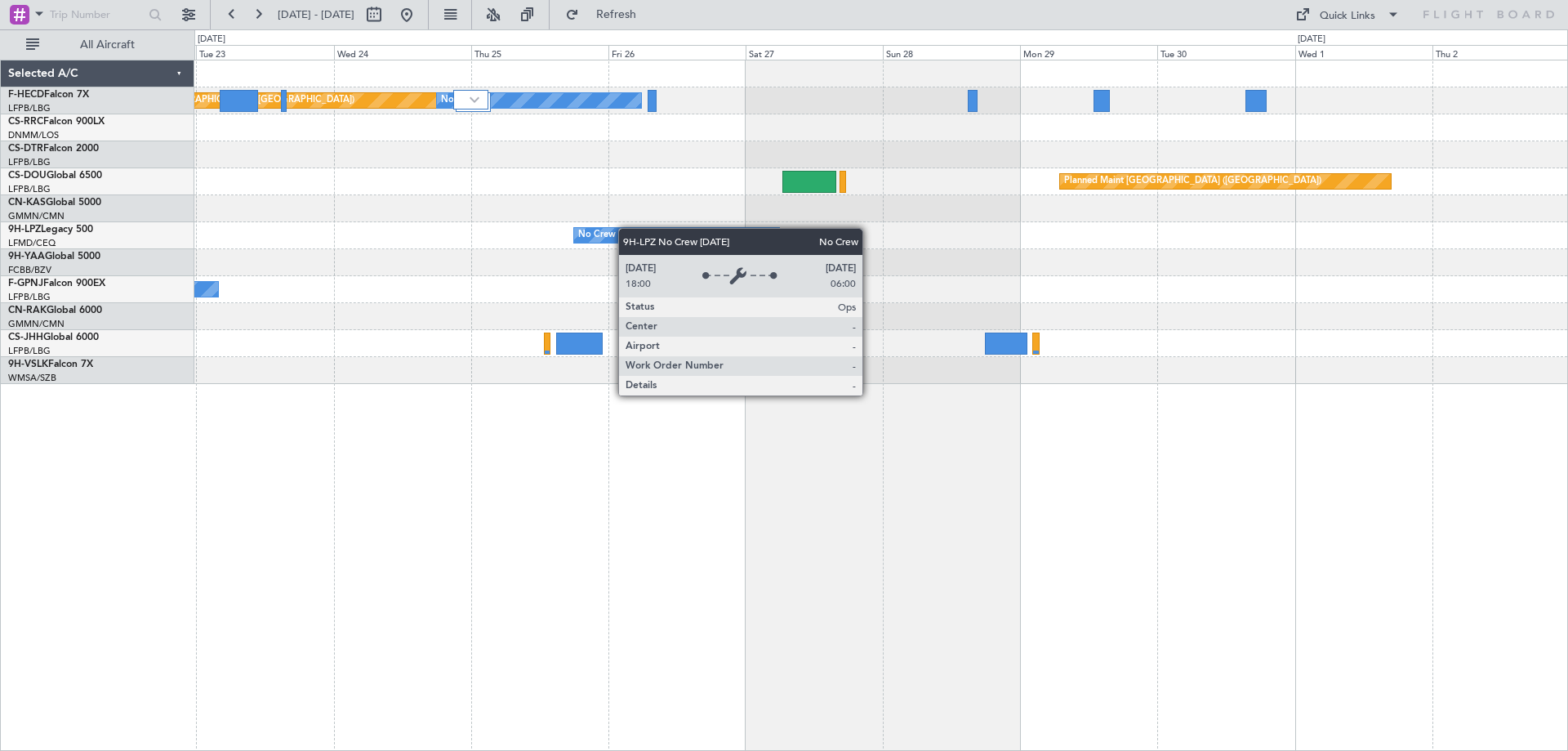
click at [623, 228] on div "Planned Maint [GEOGRAPHIC_DATA] ([GEOGRAPHIC_DATA]) No Crew No Crew Planned Mai…" at bounding box center [880, 222] width 1373 height 323
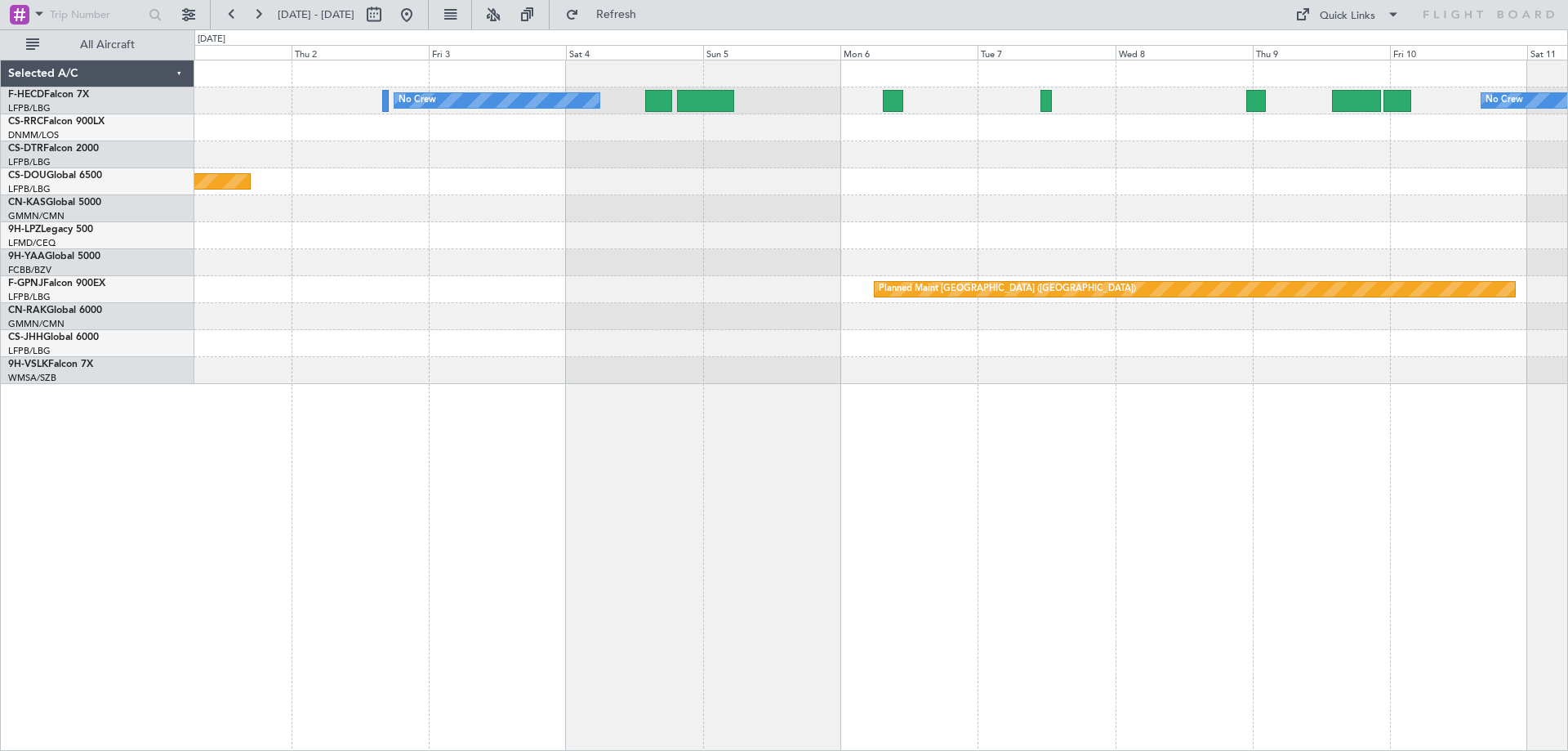
click at [117, 166] on div "No Crew No Crew Planned Maint [GEOGRAPHIC_DATA] ([GEOGRAPHIC_DATA]) Planned Mai…" at bounding box center [784, 390] width 1568 height 721
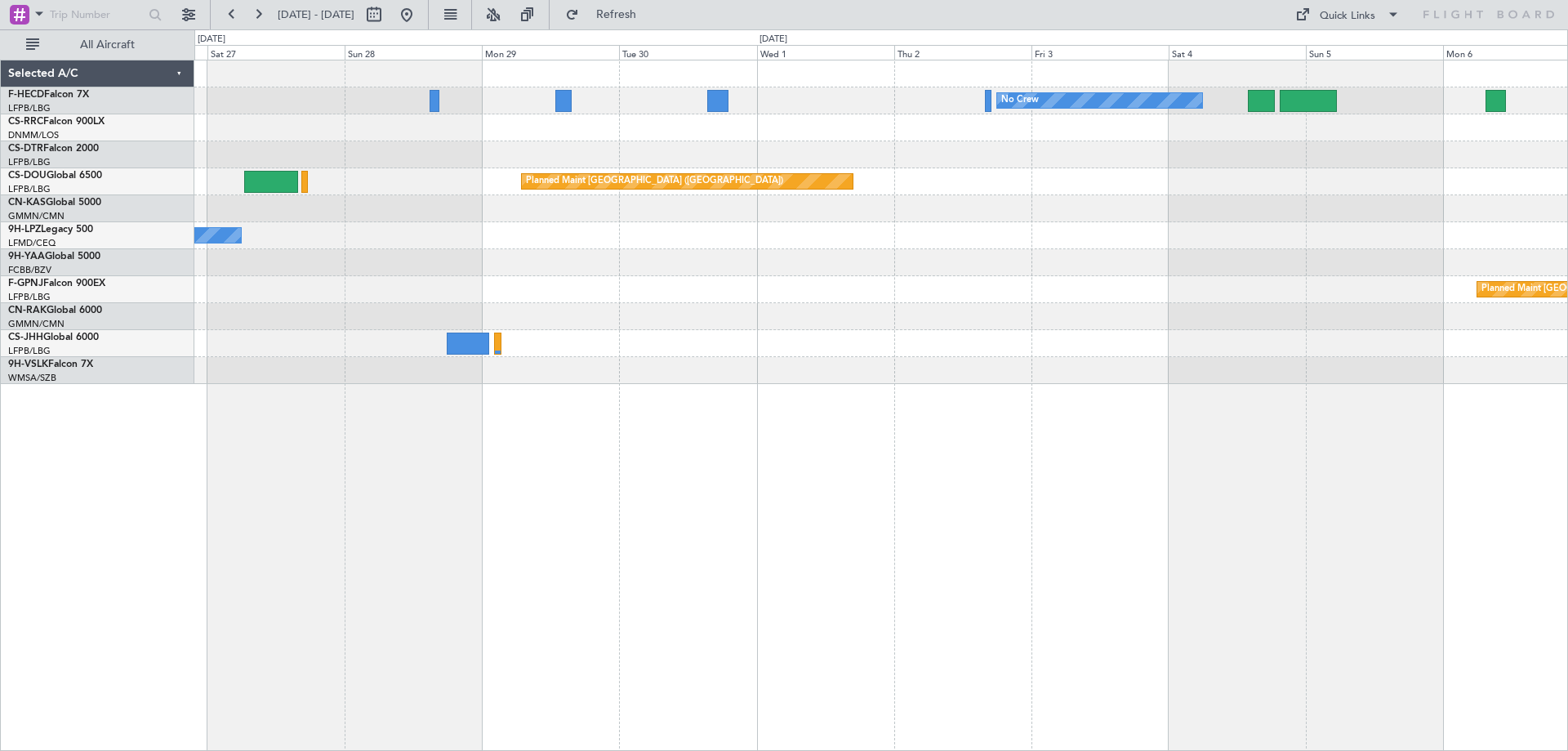
click at [1015, 256] on div "No Crew No Crew Planned Maint [GEOGRAPHIC_DATA] ([GEOGRAPHIC_DATA]) Planned Mai…" at bounding box center [880, 222] width 1373 height 323
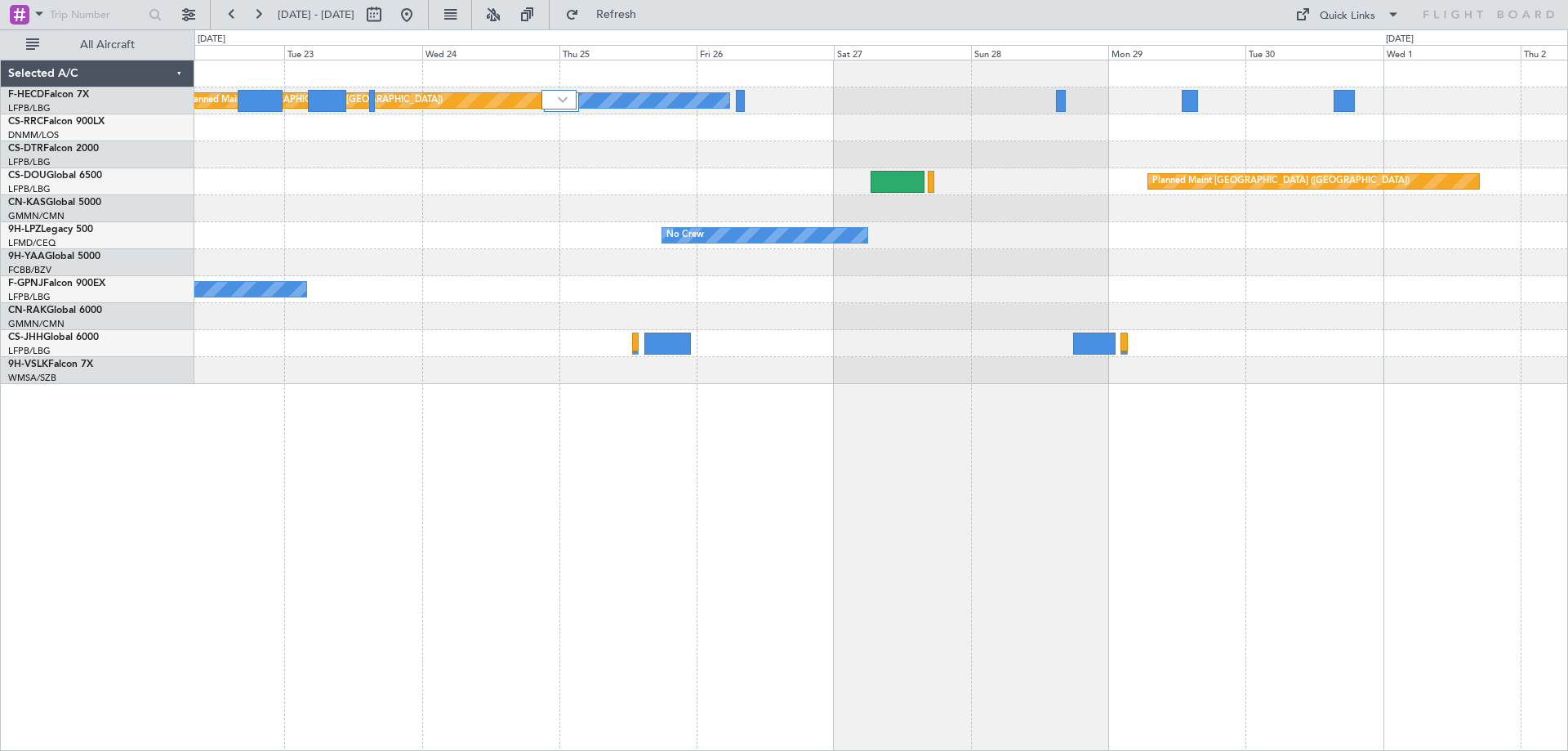
click at [1288, 247] on div "No Crew Planned Maint [GEOGRAPHIC_DATA] ([GEOGRAPHIC_DATA]) No Crew No Crew Pla…" at bounding box center [880, 222] width 1373 height 323
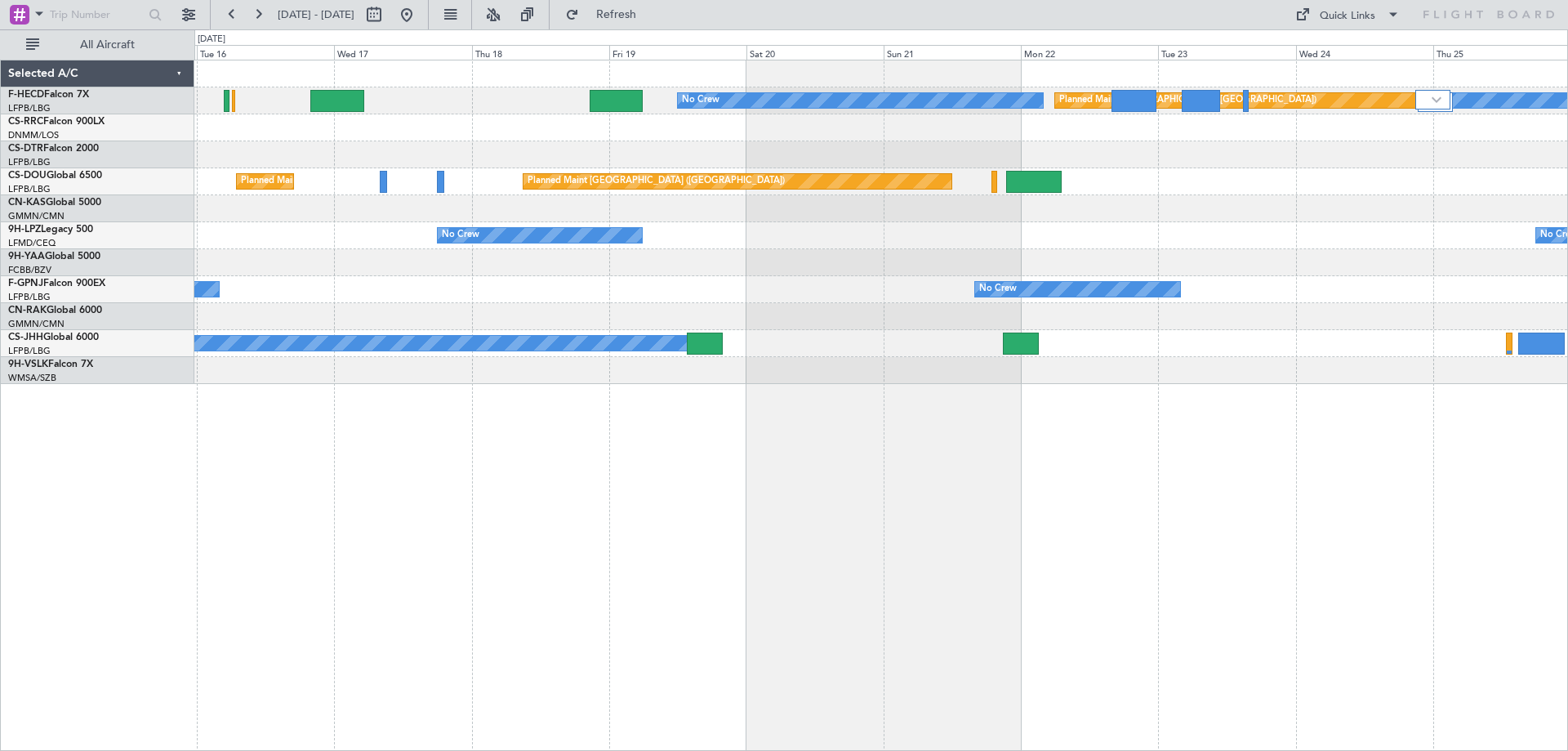
click at [973, 274] on div at bounding box center [880, 263] width 1373 height 27
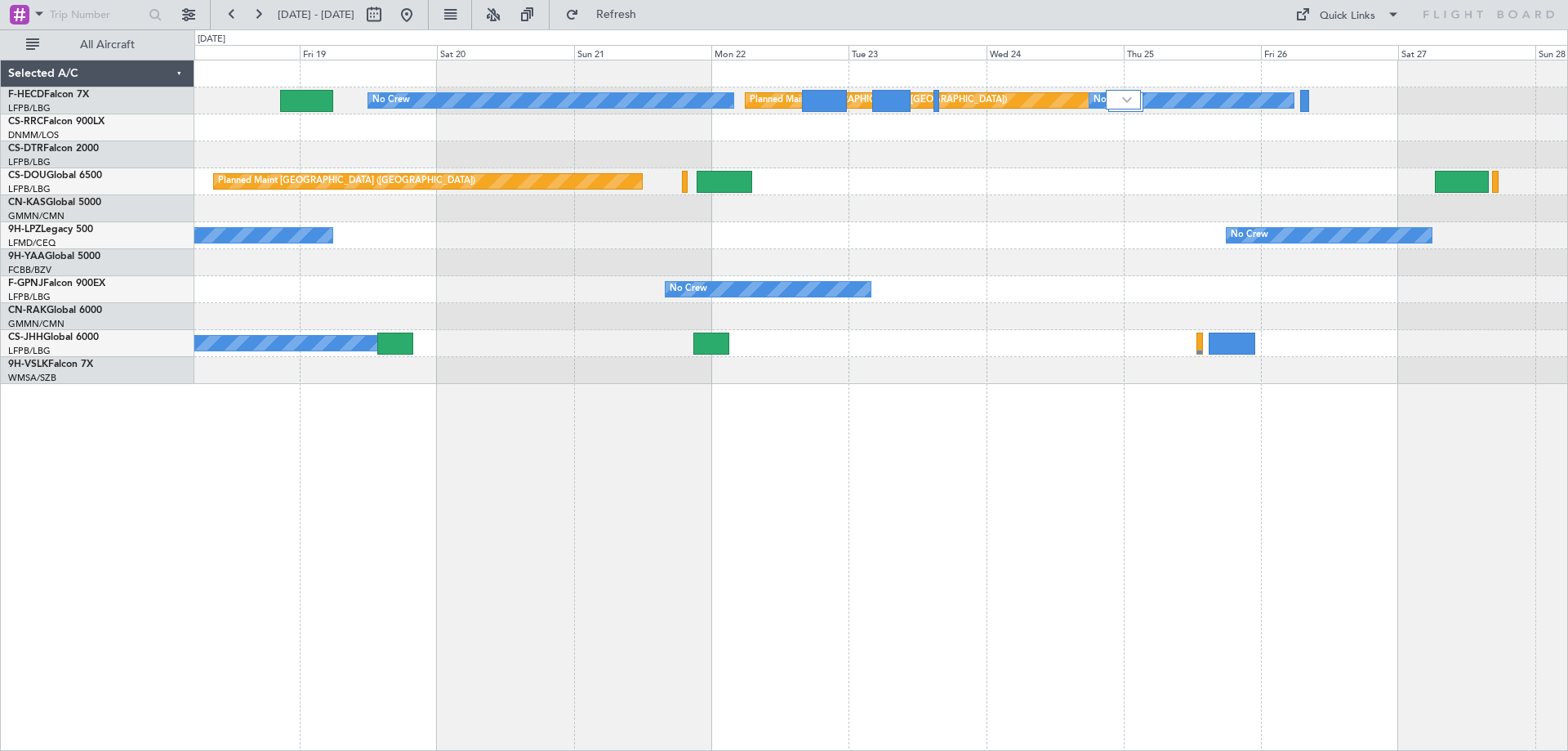
click at [871, 186] on div "No Crew Planned Maint [GEOGRAPHIC_DATA] ([GEOGRAPHIC_DATA]) No Crew Planned Mai…" at bounding box center [880, 222] width 1373 height 323
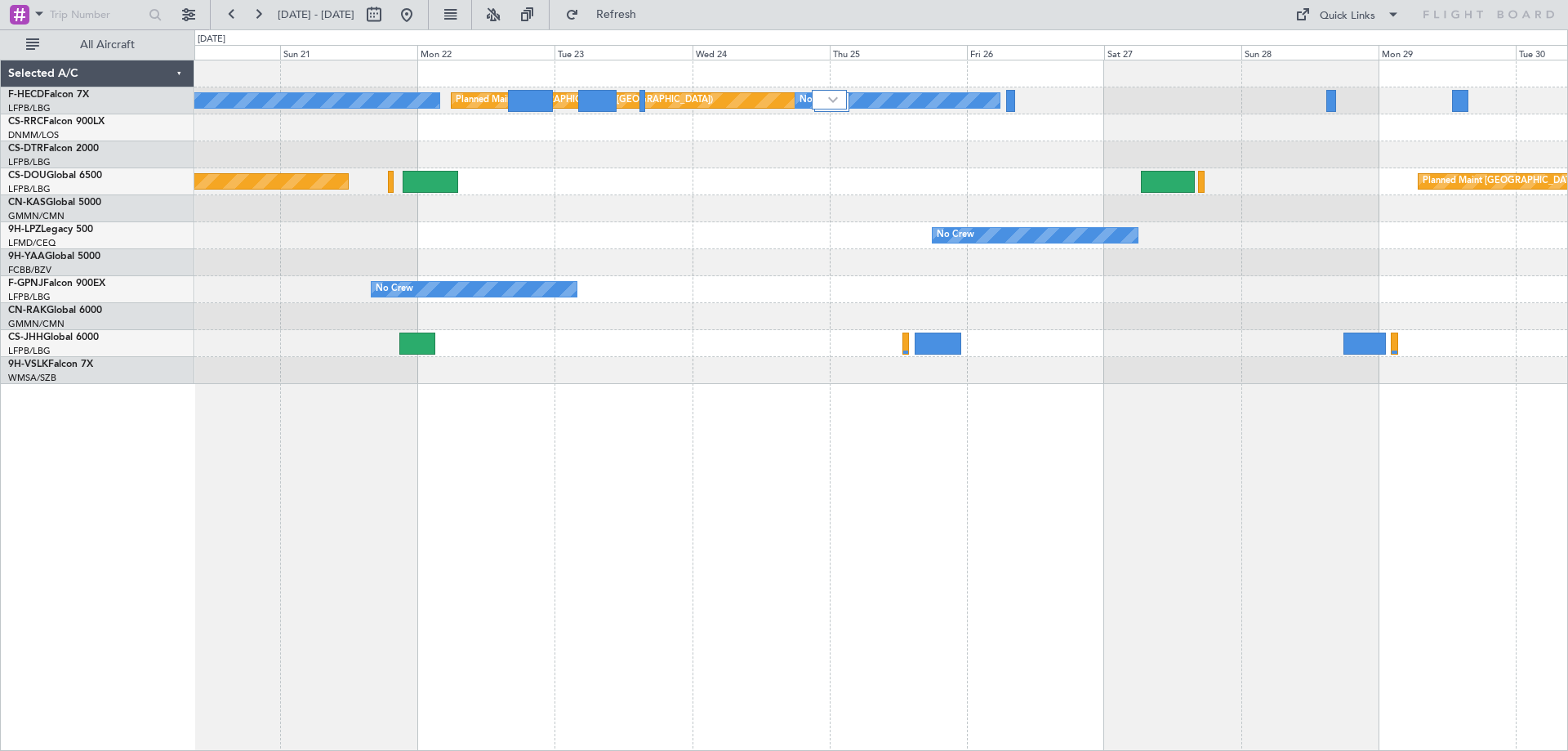
click at [443, 233] on div "No Crew Planned Maint [GEOGRAPHIC_DATA] ([GEOGRAPHIC_DATA]) No Crew No Crew Pla…" at bounding box center [880, 222] width 1373 height 323
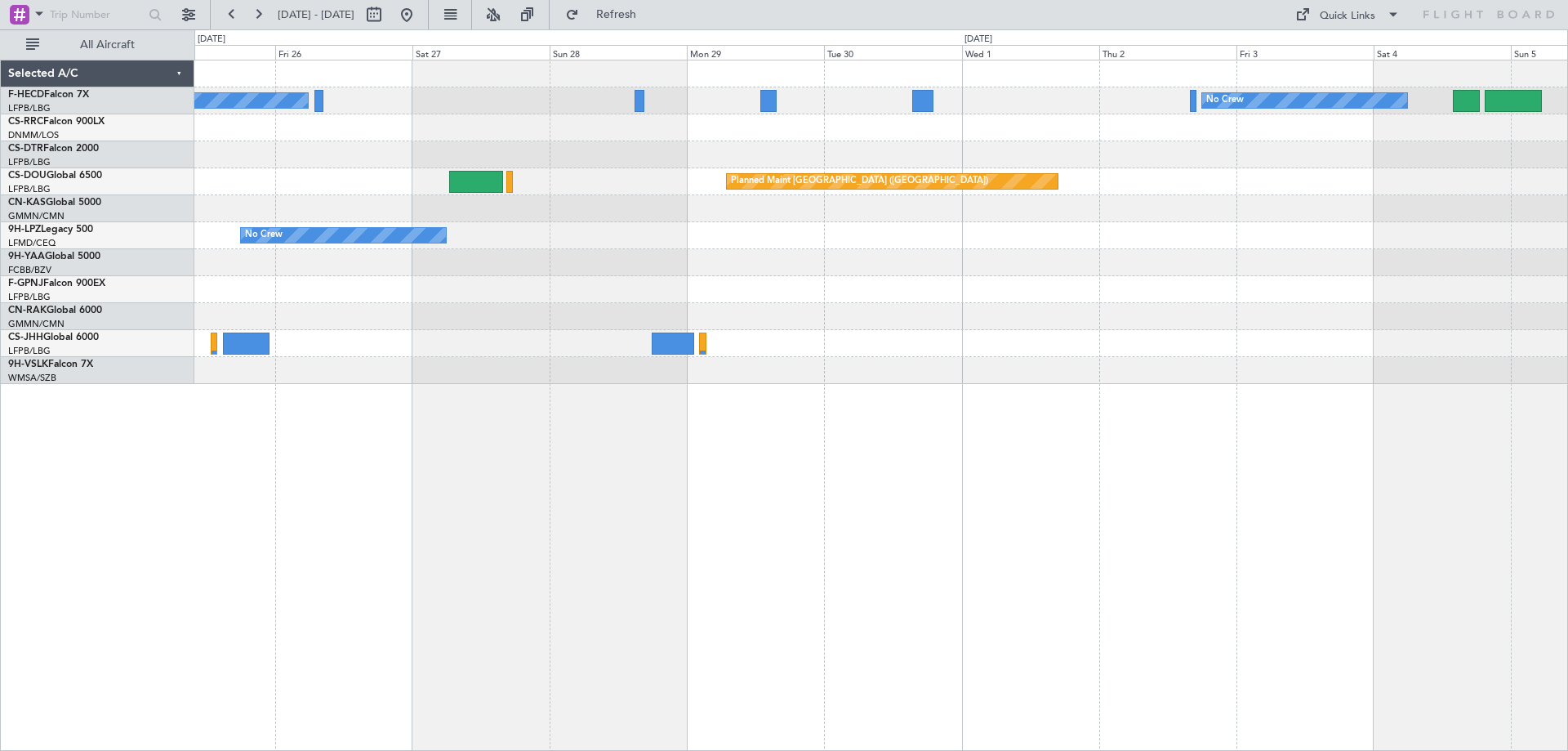
click at [948, 148] on div at bounding box center [880, 155] width 1373 height 27
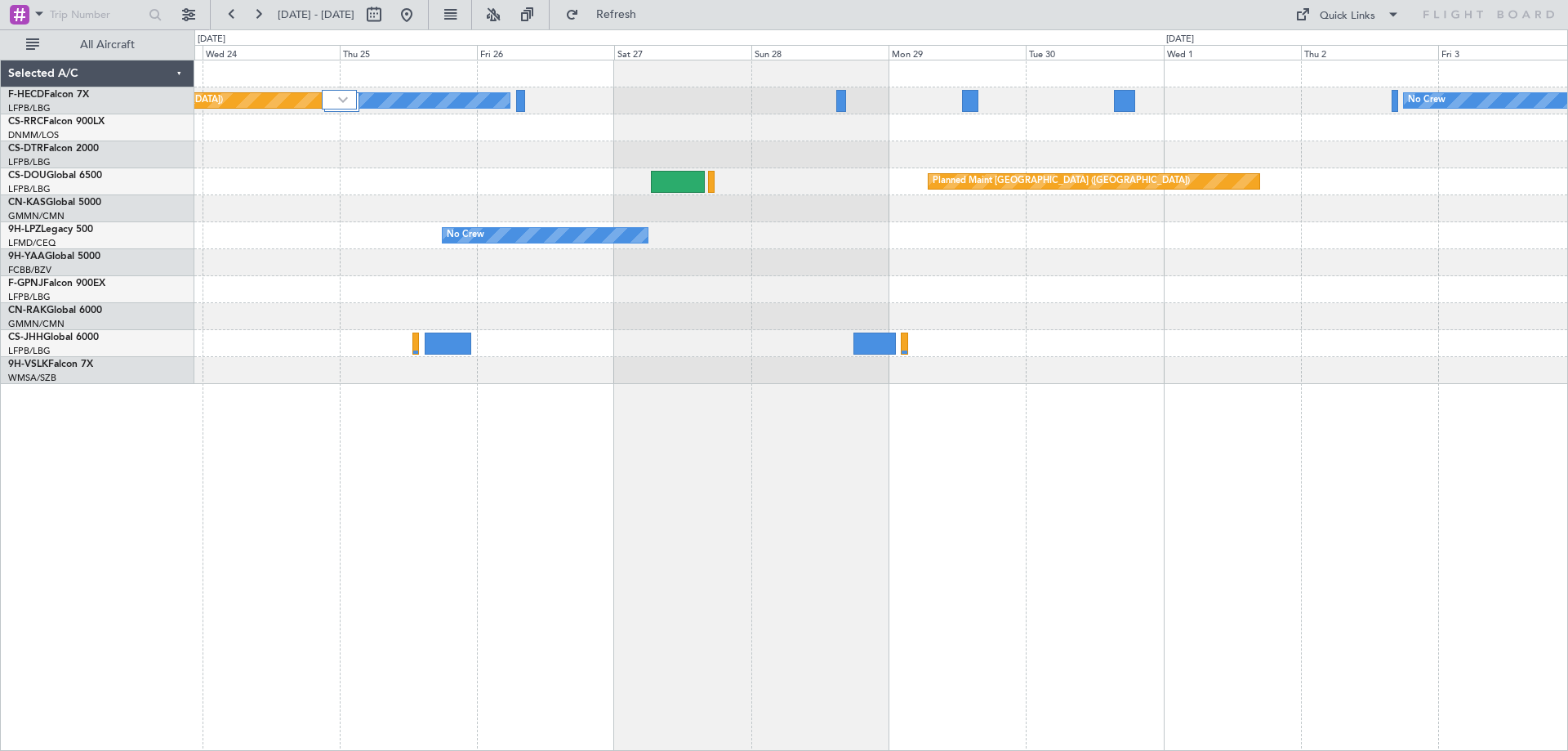
click at [871, 199] on div "No Crew No Crew Planned Maint [GEOGRAPHIC_DATA] ([GEOGRAPHIC_DATA]) No Crew Pla…" at bounding box center [880, 222] width 1373 height 323
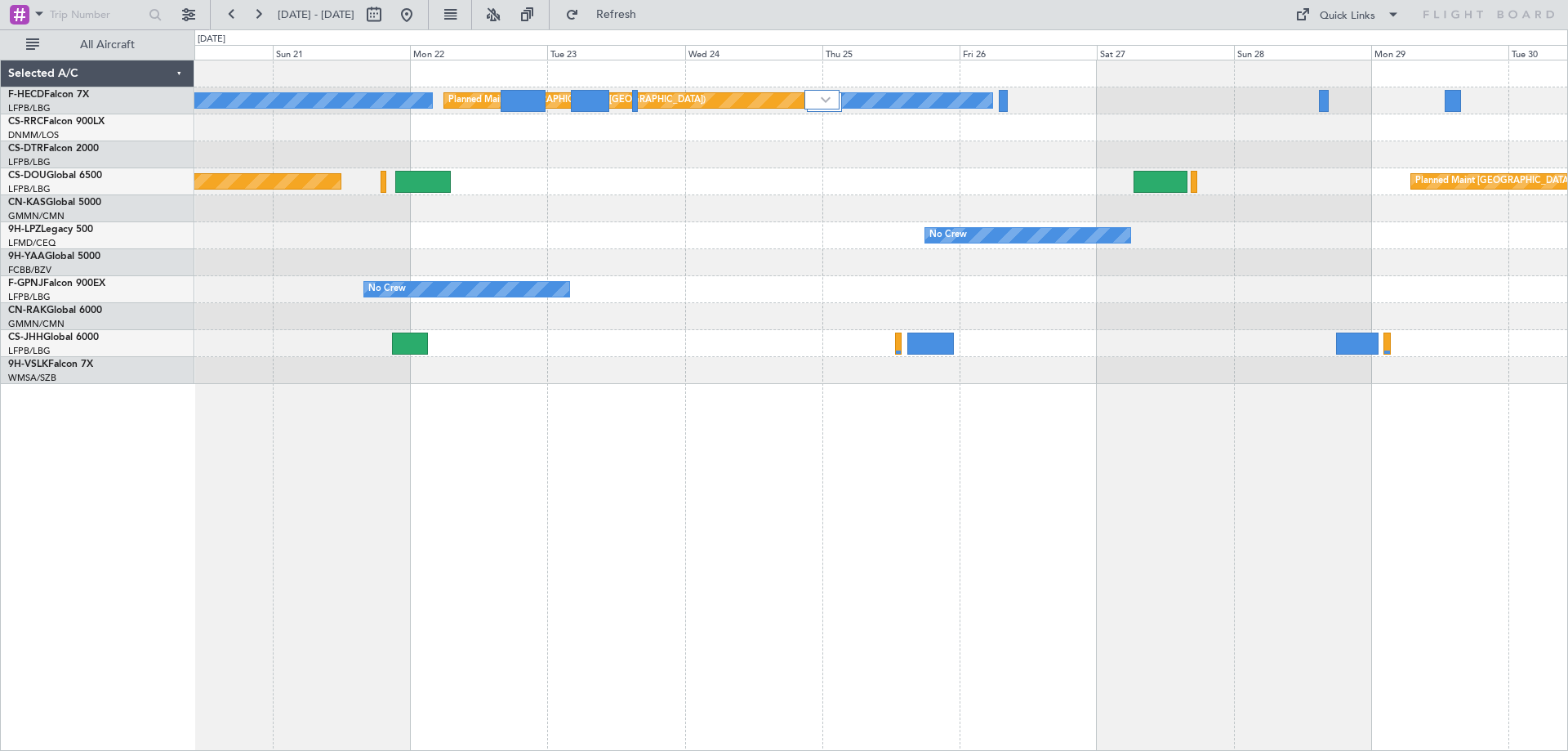
click at [911, 187] on div "Planned Maint [GEOGRAPHIC_DATA] ([GEOGRAPHIC_DATA]) Planned Maint [GEOGRAPHIC_D…" at bounding box center [880, 182] width 1373 height 27
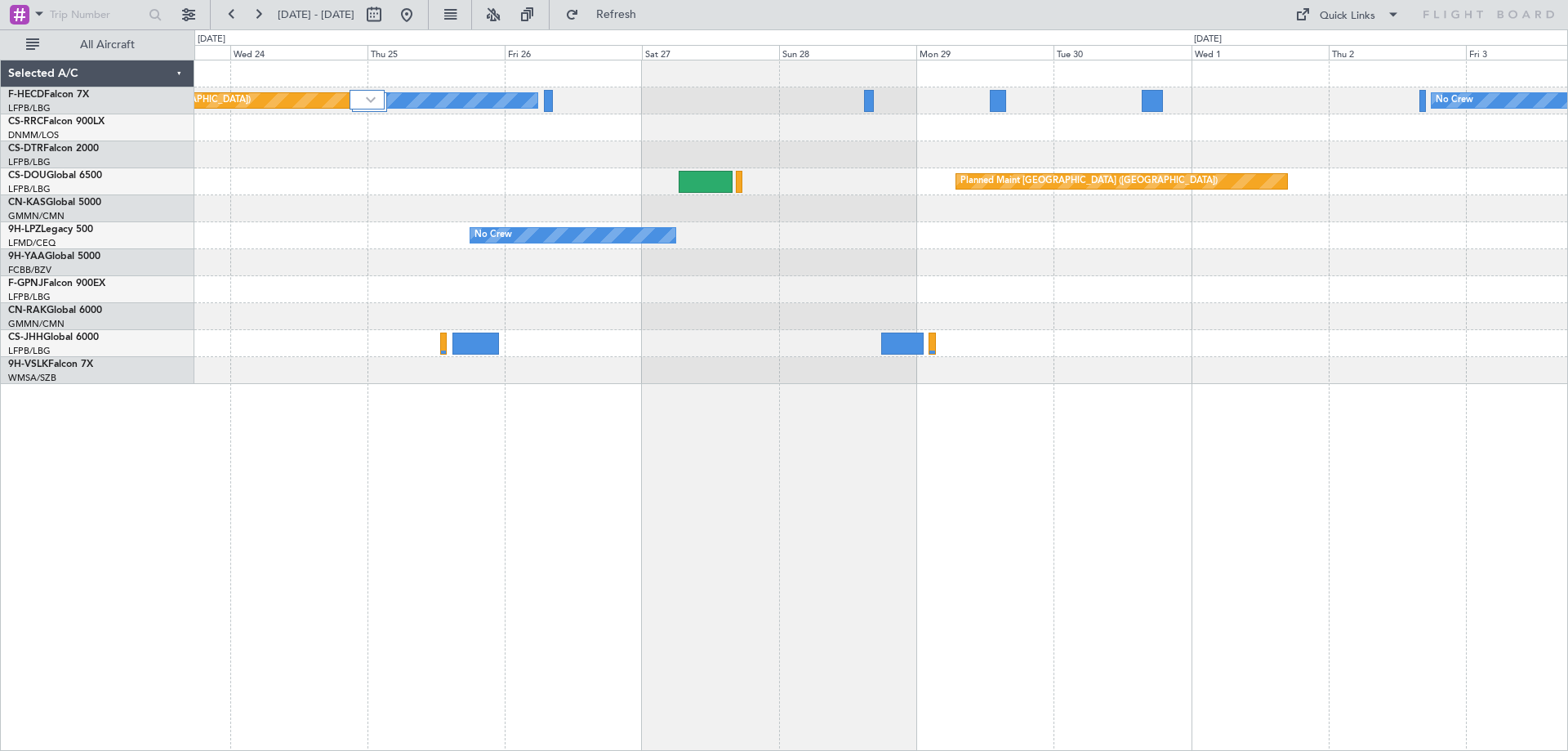
click at [446, 197] on div "No Crew Planned Maint [GEOGRAPHIC_DATA] ([GEOGRAPHIC_DATA]) No Crew No Crew Pla…" at bounding box center [880, 222] width 1373 height 323
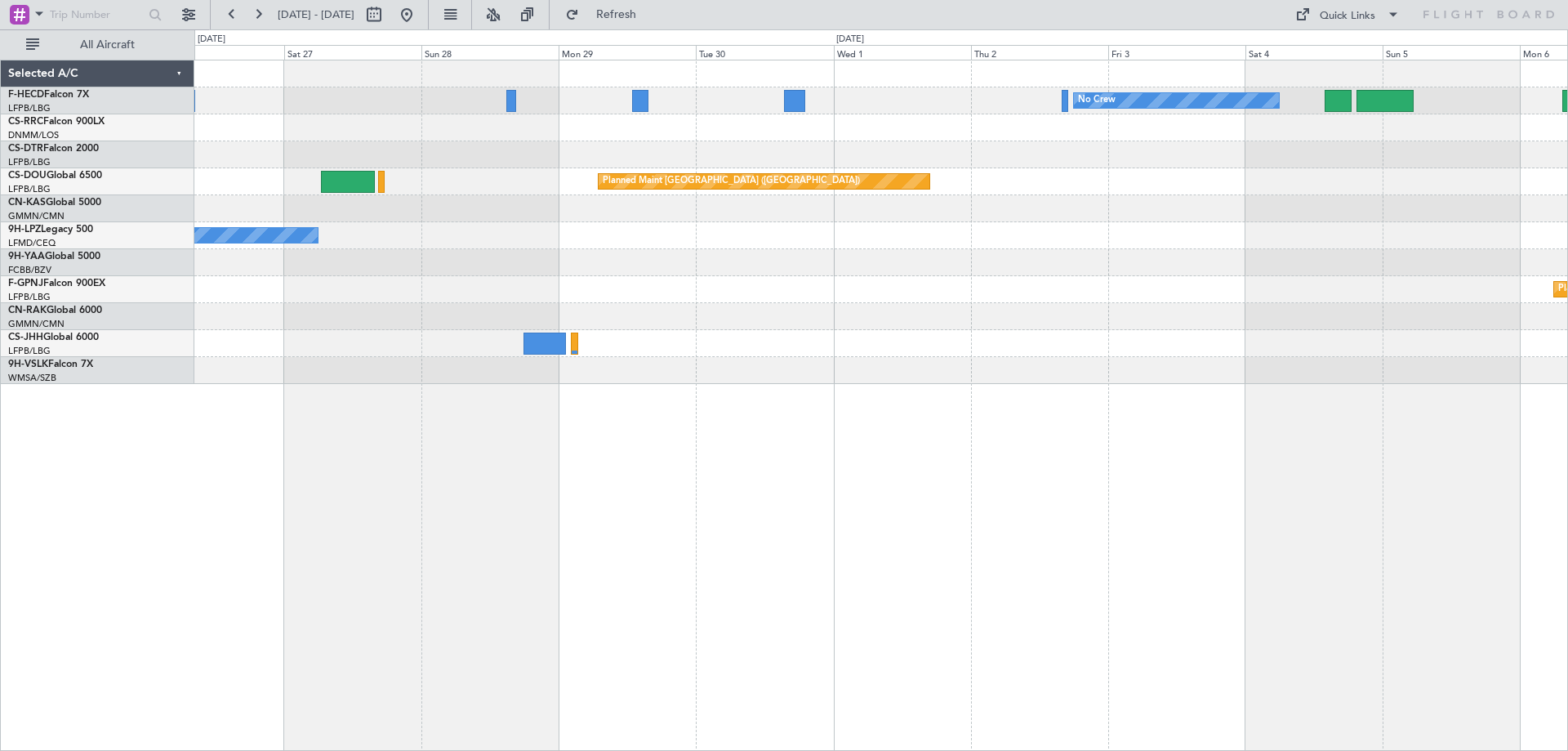
click at [821, 167] on div "No Crew No Crew Planned Maint [GEOGRAPHIC_DATA] ([GEOGRAPHIC_DATA]) Planned Mai…" at bounding box center [880, 222] width 1373 height 323
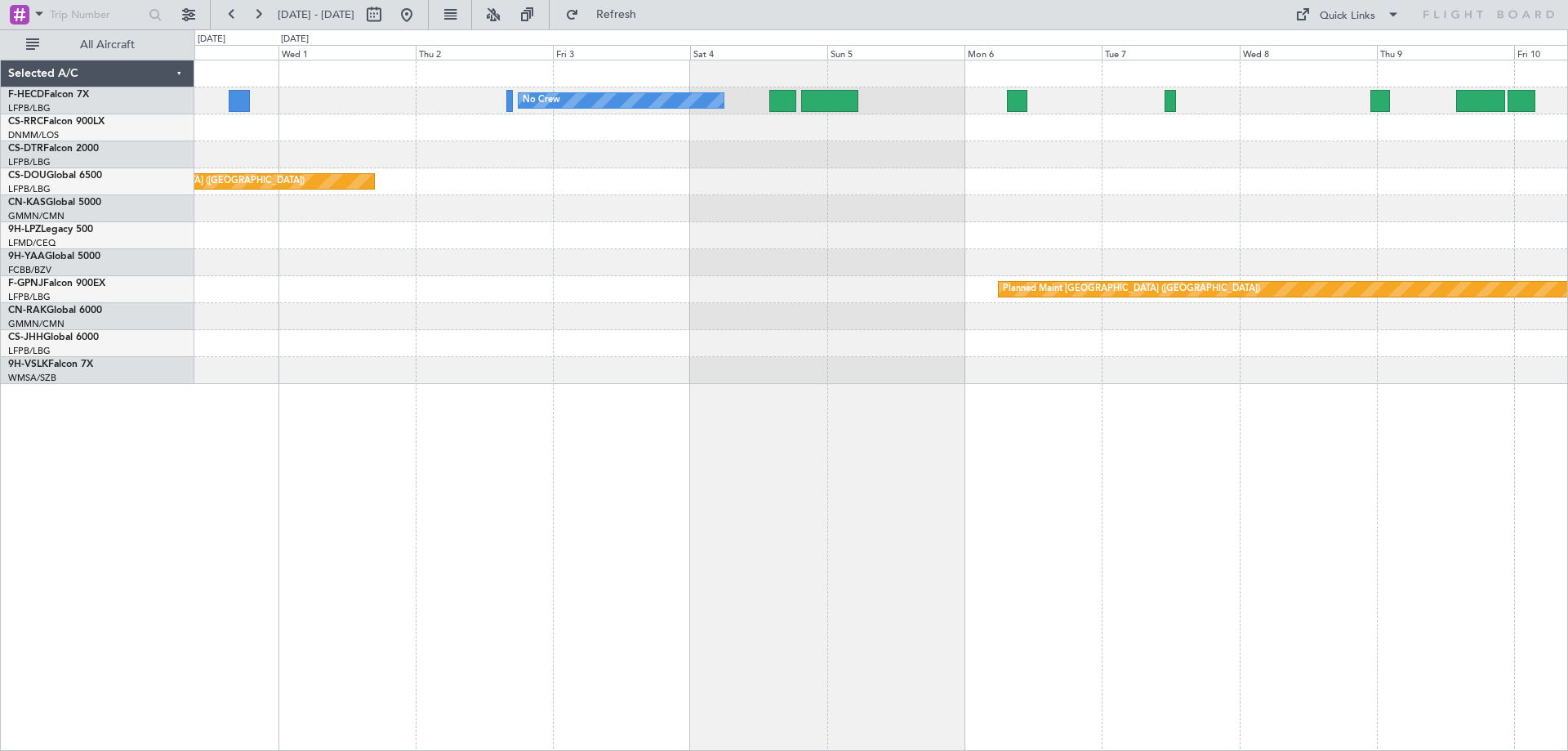
click at [671, 229] on div at bounding box center [880, 236] width 1373 height 27
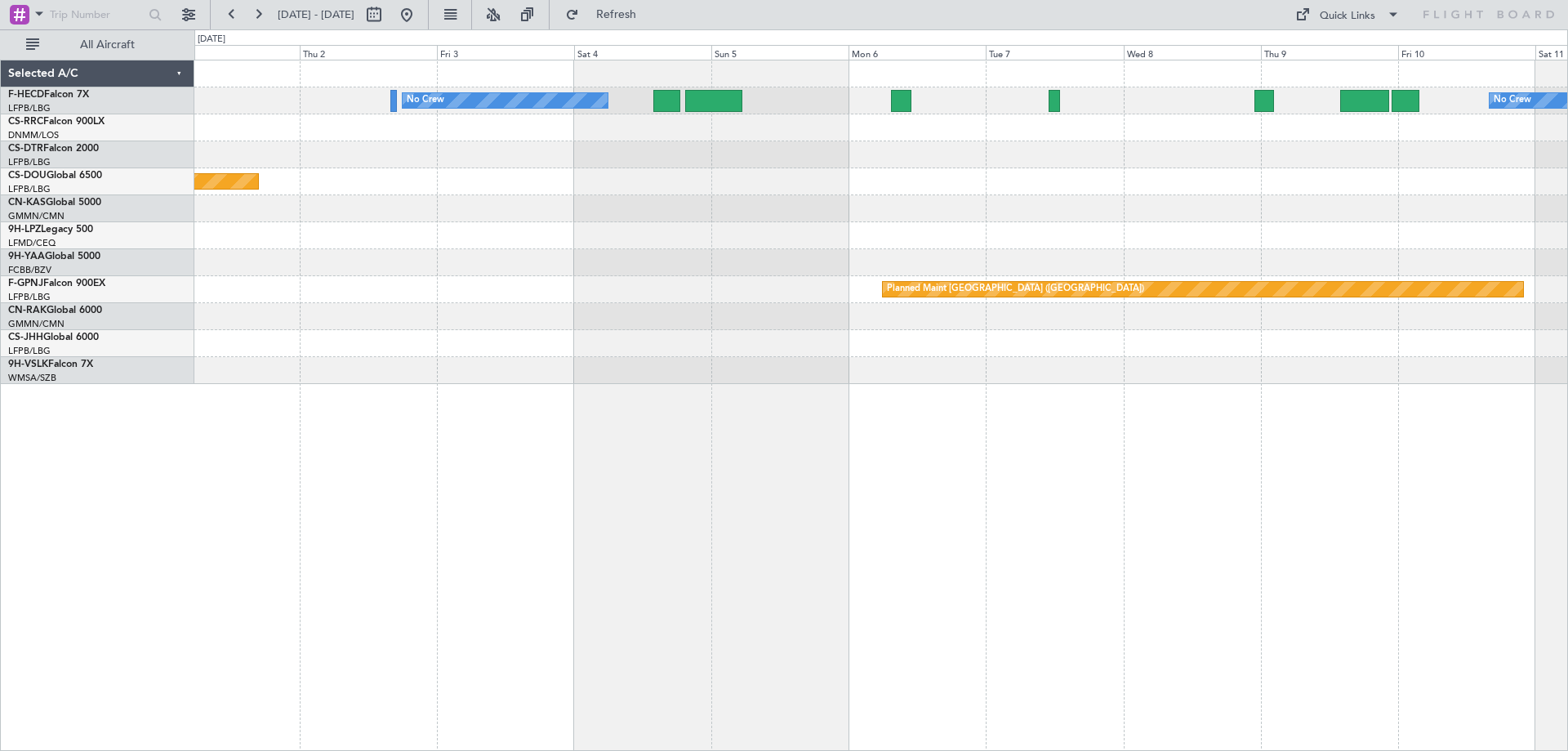
click at [768, 181] on div "No Crew No Crew Planned Maint [GEOGRAPHIC_DATA] ([GEOGRAPHIC_DATA]) Planned Mai…" at bounding box center [880, 222] width 1373 height 323
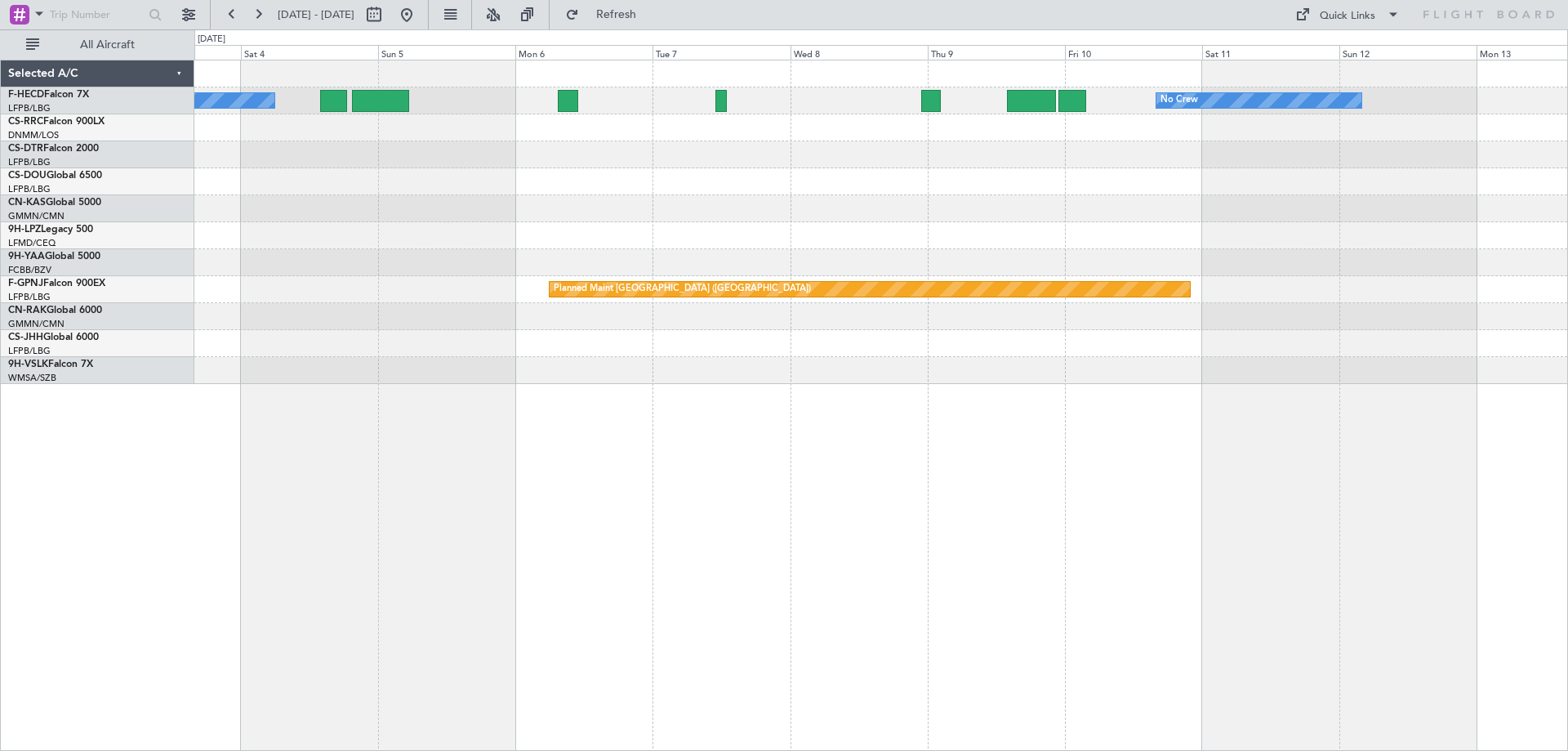
click at [676, 192] on div "No Crew No Crew Planned Maint [GEOGRAPHIC_DATA] ([GEOGRAPHIC_DATA]) Planned Mai…" at bounding box center [880, 222] width 1373 height 323
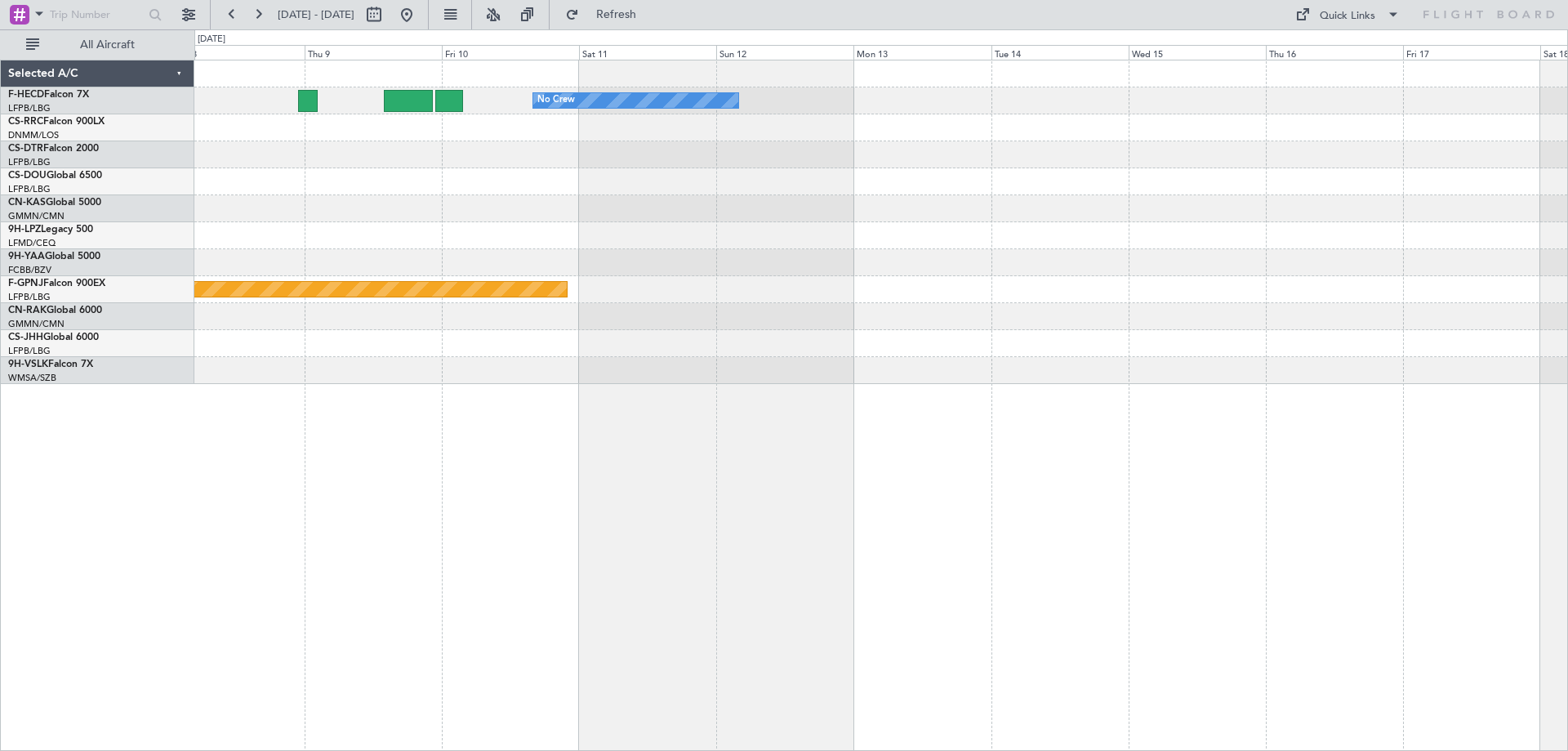
click at [1036, 211] on div at bounding box center [880, 209] width 1373 height 27
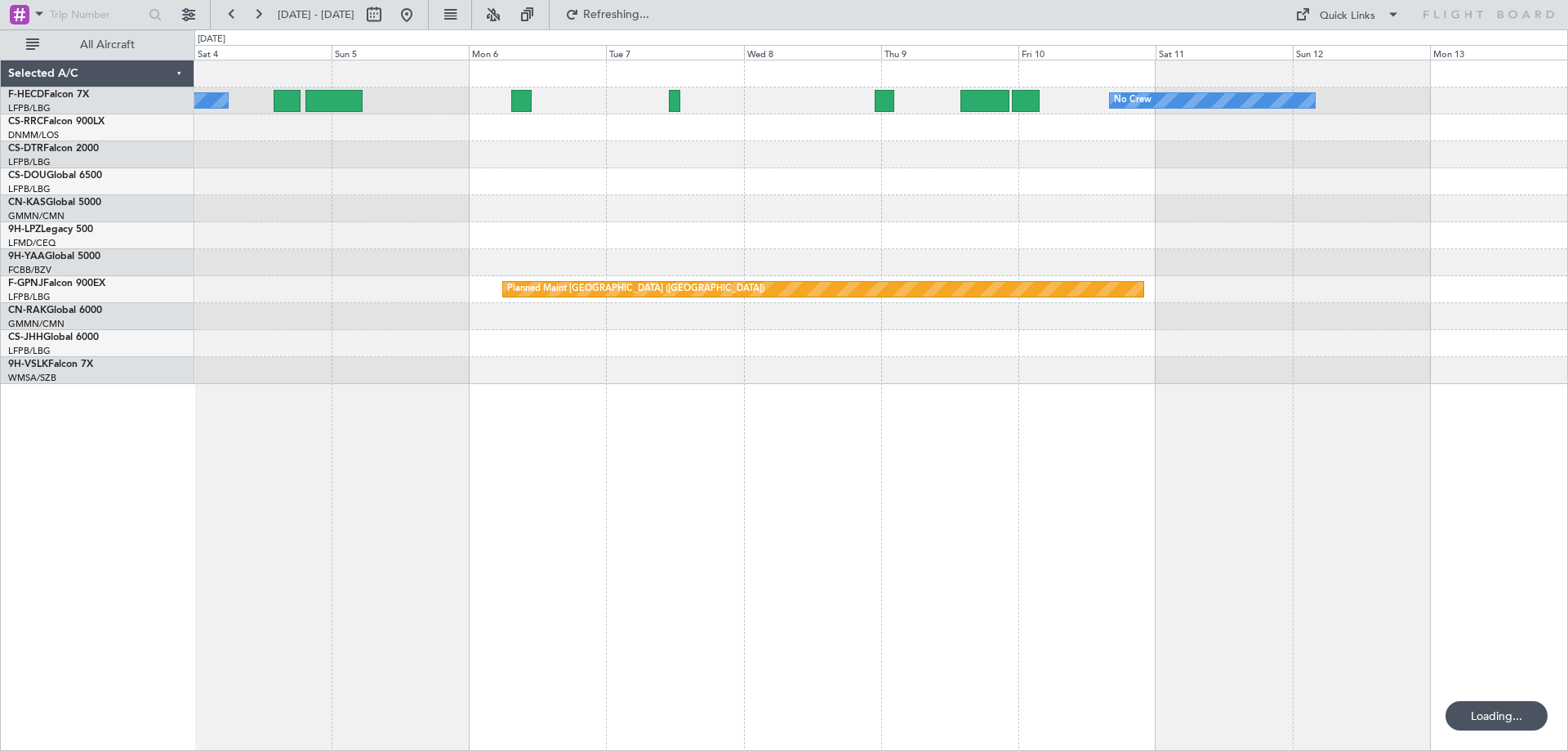
click at [1300, 202] on div "No Crew No Crew Planned Maint [GEOGRAPHIC_DATA] ([GEOGRAPHIC_DATA]) Planned Mai…" at bounding box center [880, 222] width 1373 height 323
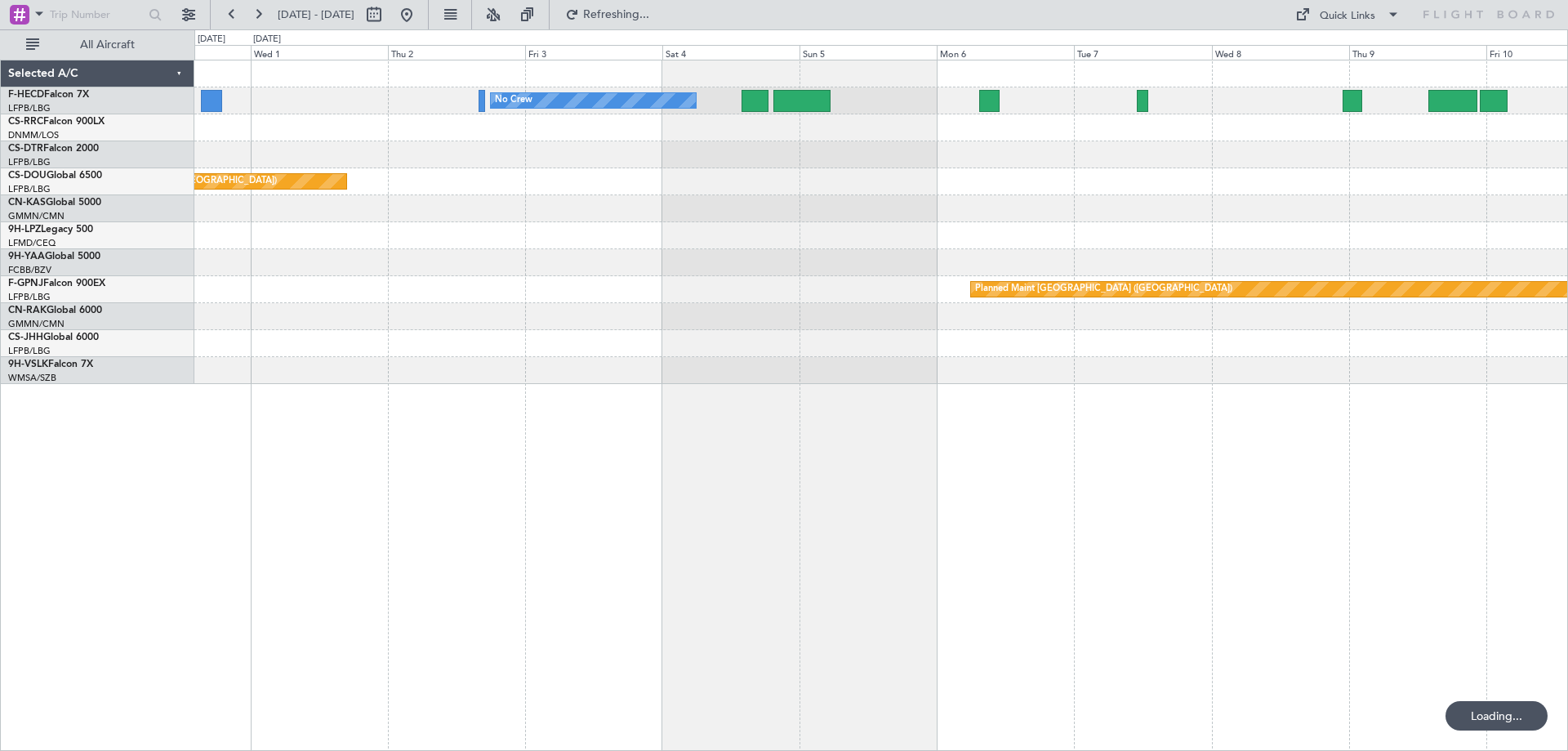
click at [1137, 230] on div "No Crew No Crew Planned Maint [GEOGRAPHIC_DATA] ([GEOGRAPHIC_DATA]) Planned Mai…" at bounding box center [880, 222] width 1373 height 323
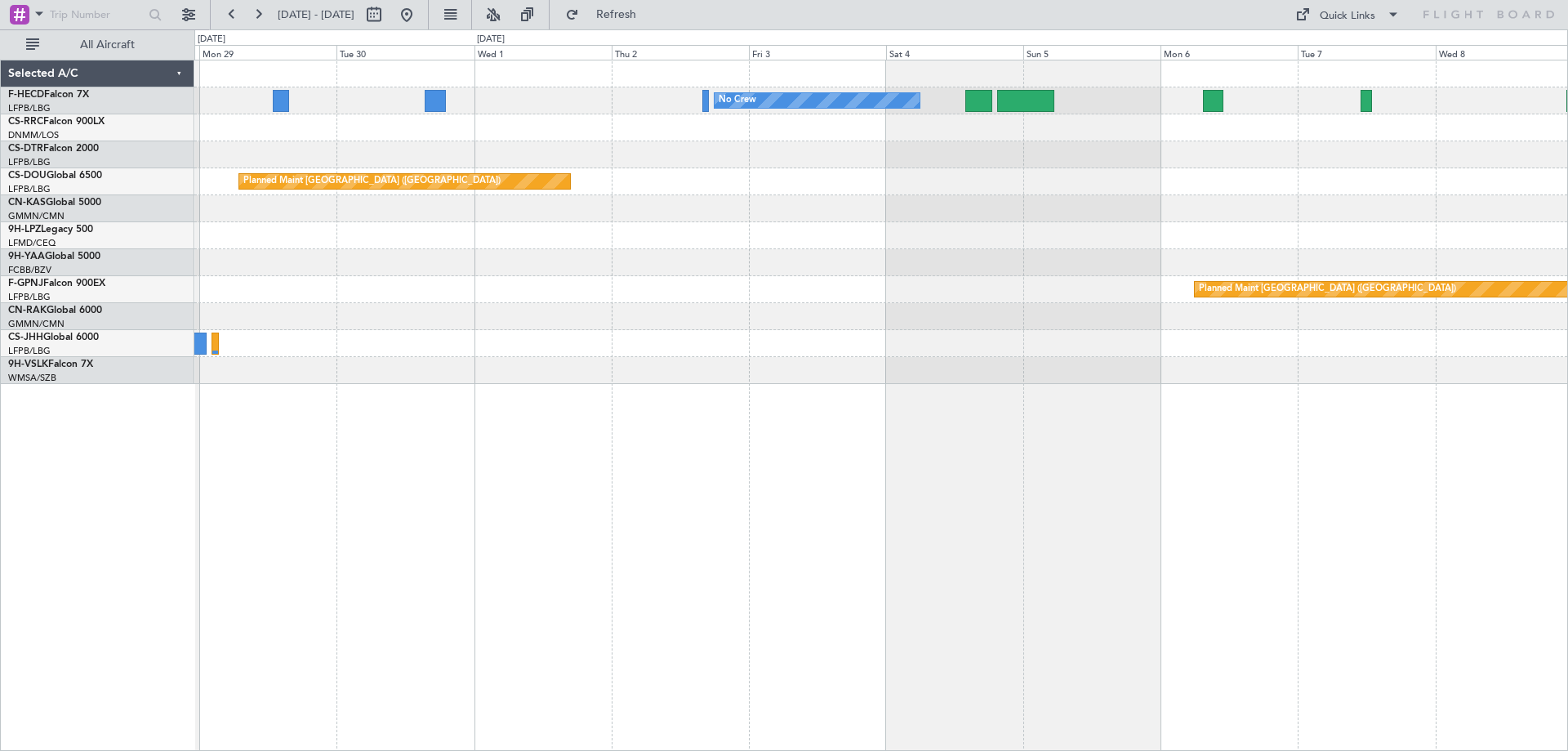
click at [1041, 430] on div "No Crew No Crew Planned Maint [GEOGRAPHIC_DATA] ([GEOGRAPHIC_DATA]) No Crew Pla…" at bounding box center [881, 405] width 1374 height 691
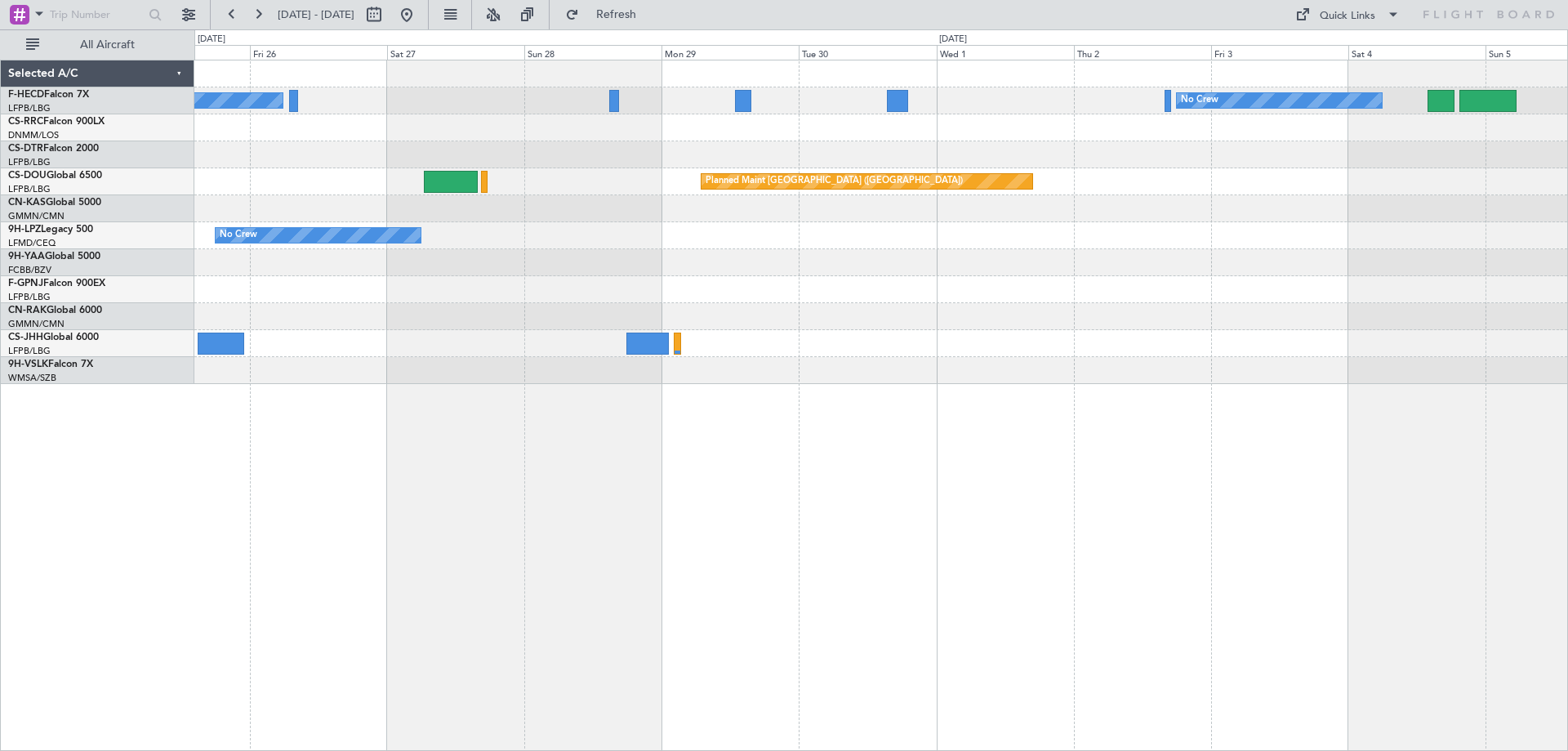
click at [1115, 464] on div "No Crew No Crew Planned Maint [GEOGRAPHIC_DATA] ([GEOGRAPHIC_DATA]) Planned Mai…" at bounding box center [881, 405] width 1374 height 691
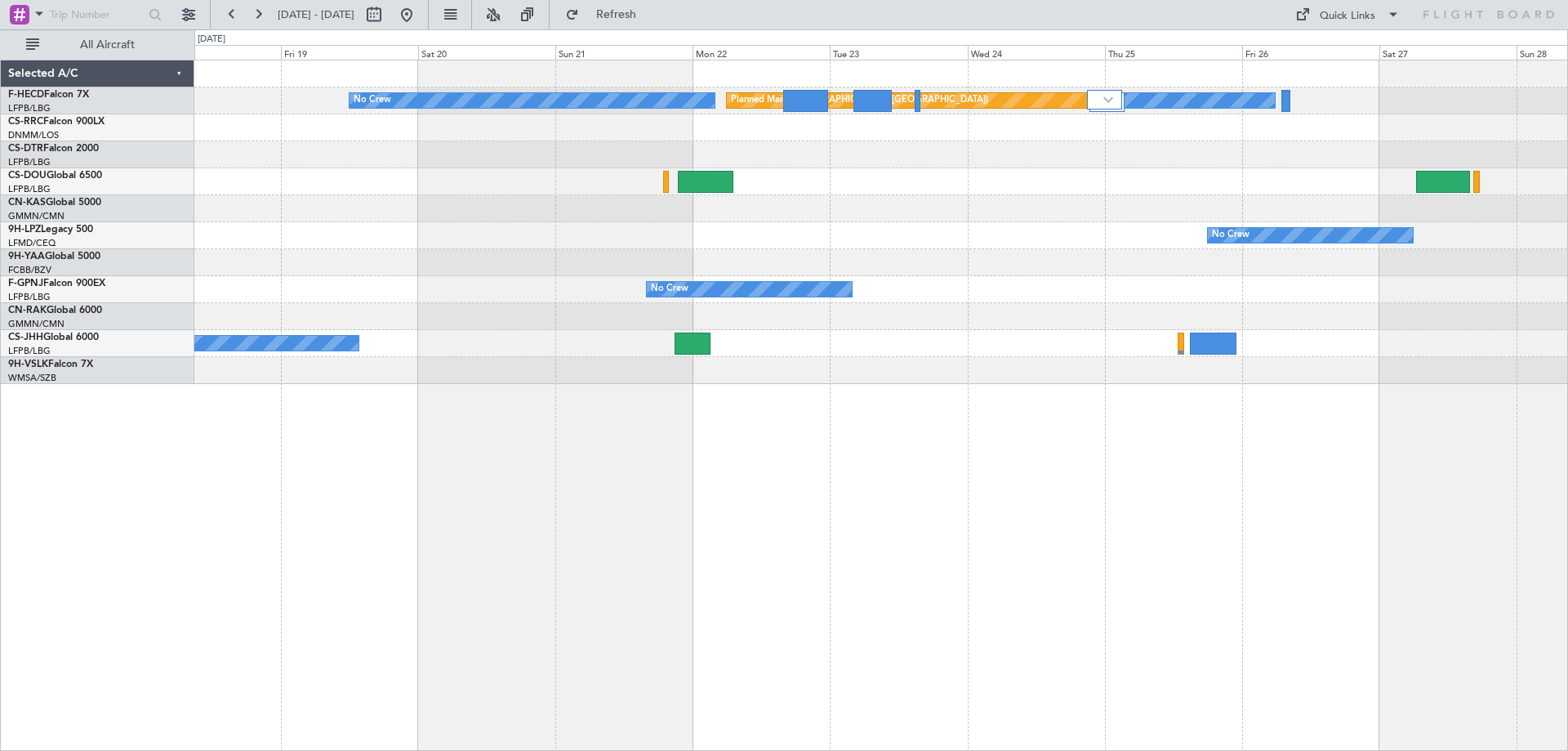
click at [1035, 246] on div "No Crew Planned Maint [GEOGRAPHIC_DATA] ([GEOGRAPHIC_DATA]) No Crew Planned Mai…" at bounding box center [880, 222] width 1373 height 323
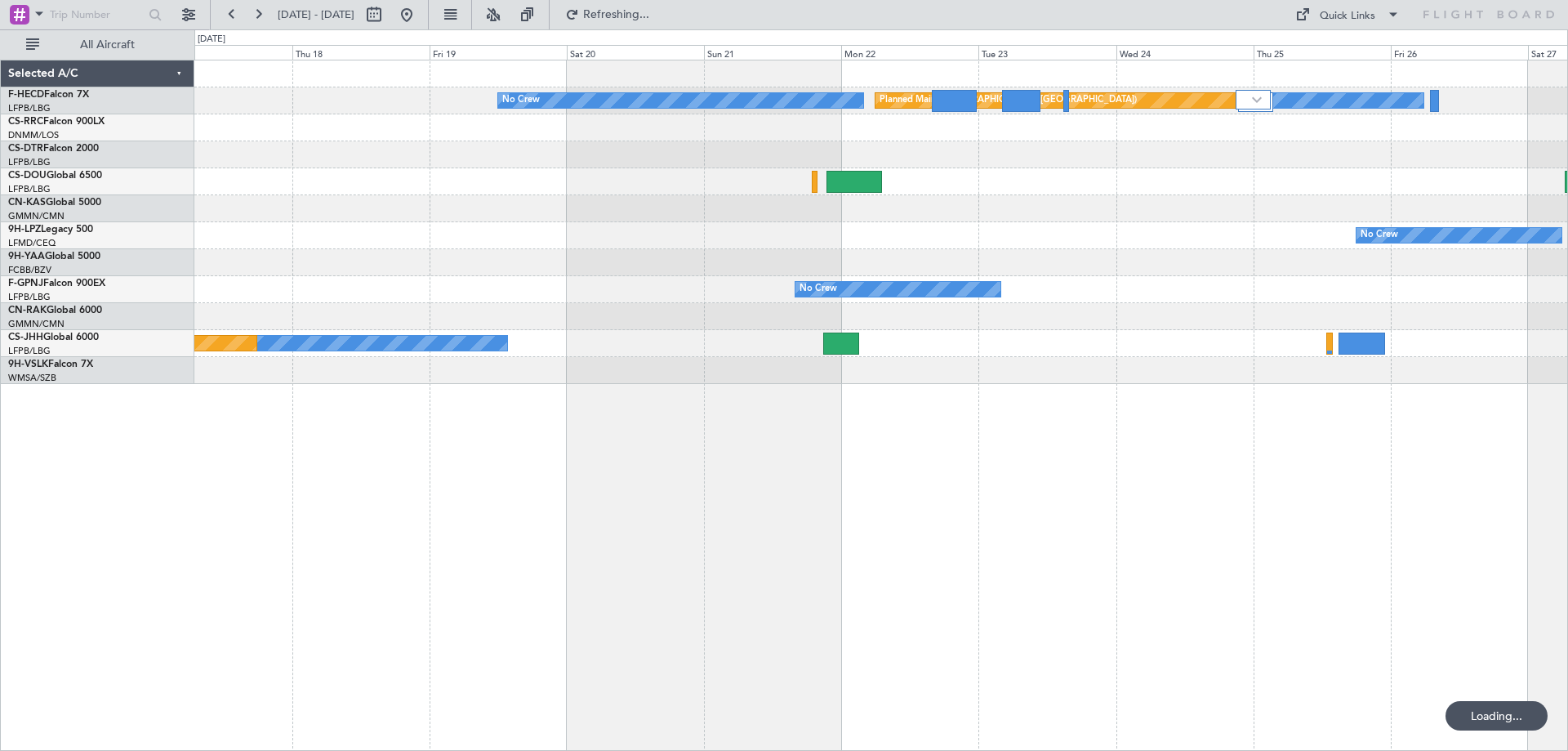
click at [870, 242] on div "No Crew Planned Maint [GEOGRAPHIC_DATA] ([GEOGRAPHIC_DATA]) No Crew Planned Mai…" at bounding box center [880, 222] width 1373 height 323
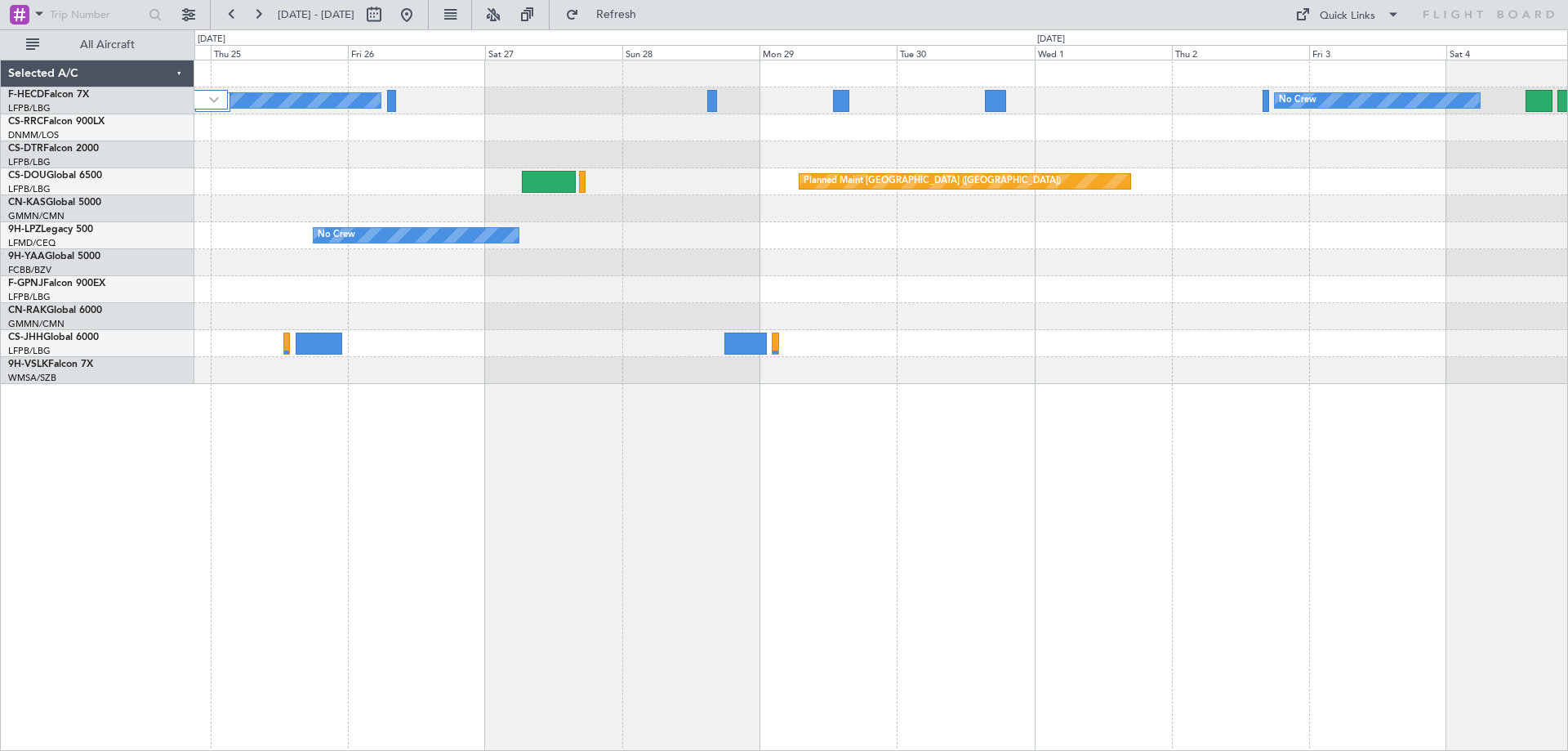
click at [245, 153] on div "No Crew Planned Maint [GEOGRAPHIC_DATA] ([GEOGRAPHIC_DATA]) No Crew Planned Mai…" at bounding box center [880, 222] width 1373 height 323
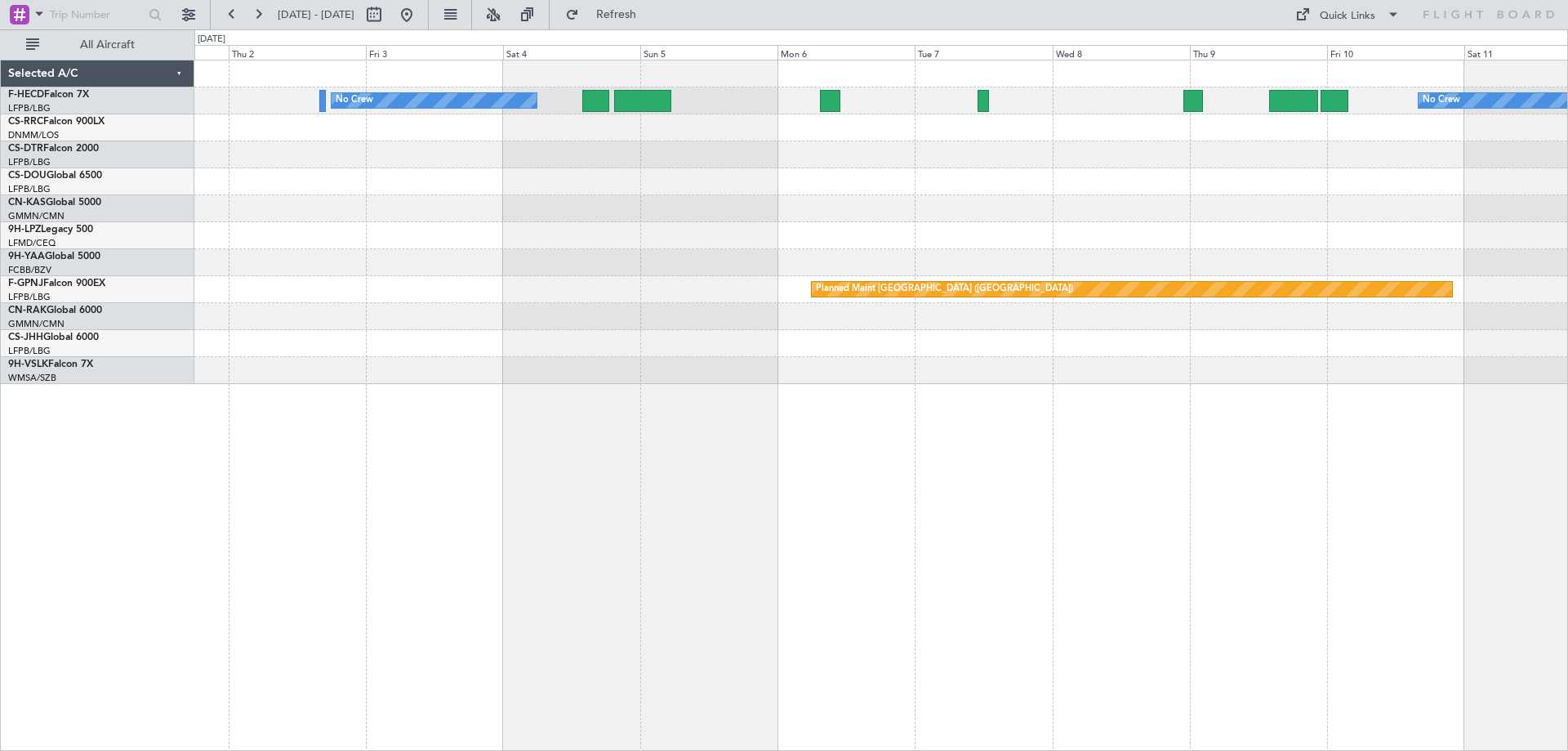
click at [493, 262] on div "No Crew No Crew Planned Maint [GEOGRAPHIC_DATA] ([GEOGRAPHIC_DATA]) Planned Mai…" at bounding box center [880, 222] width 1373 height 323
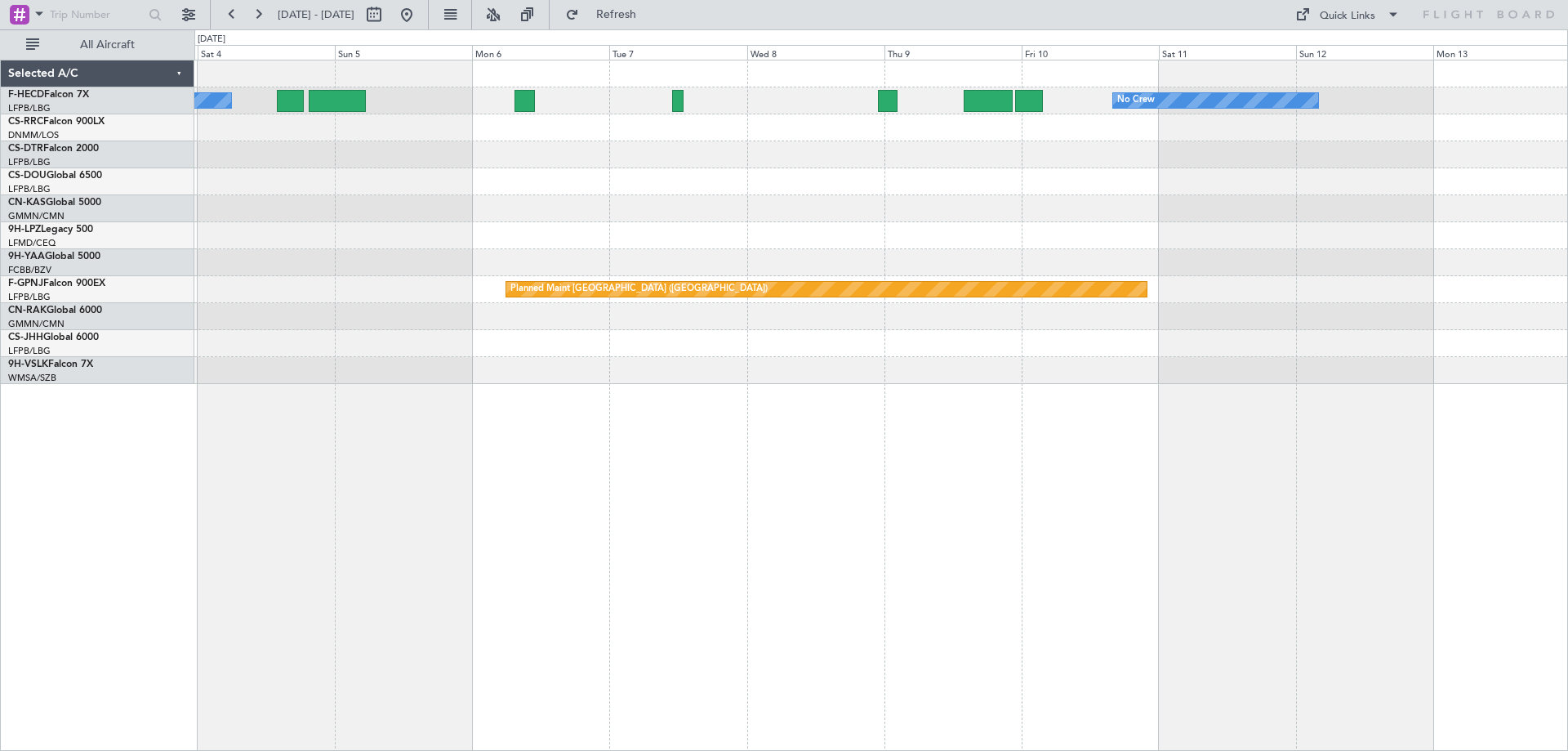
click at [382, 228] on div "No Crew No Crew Planned Maint [GEOGRAPHIC_DATA] ([GEOGRAPHIC_DATA]) Planned Mai…" at bounding box center [880, 222] width 1373 height 323
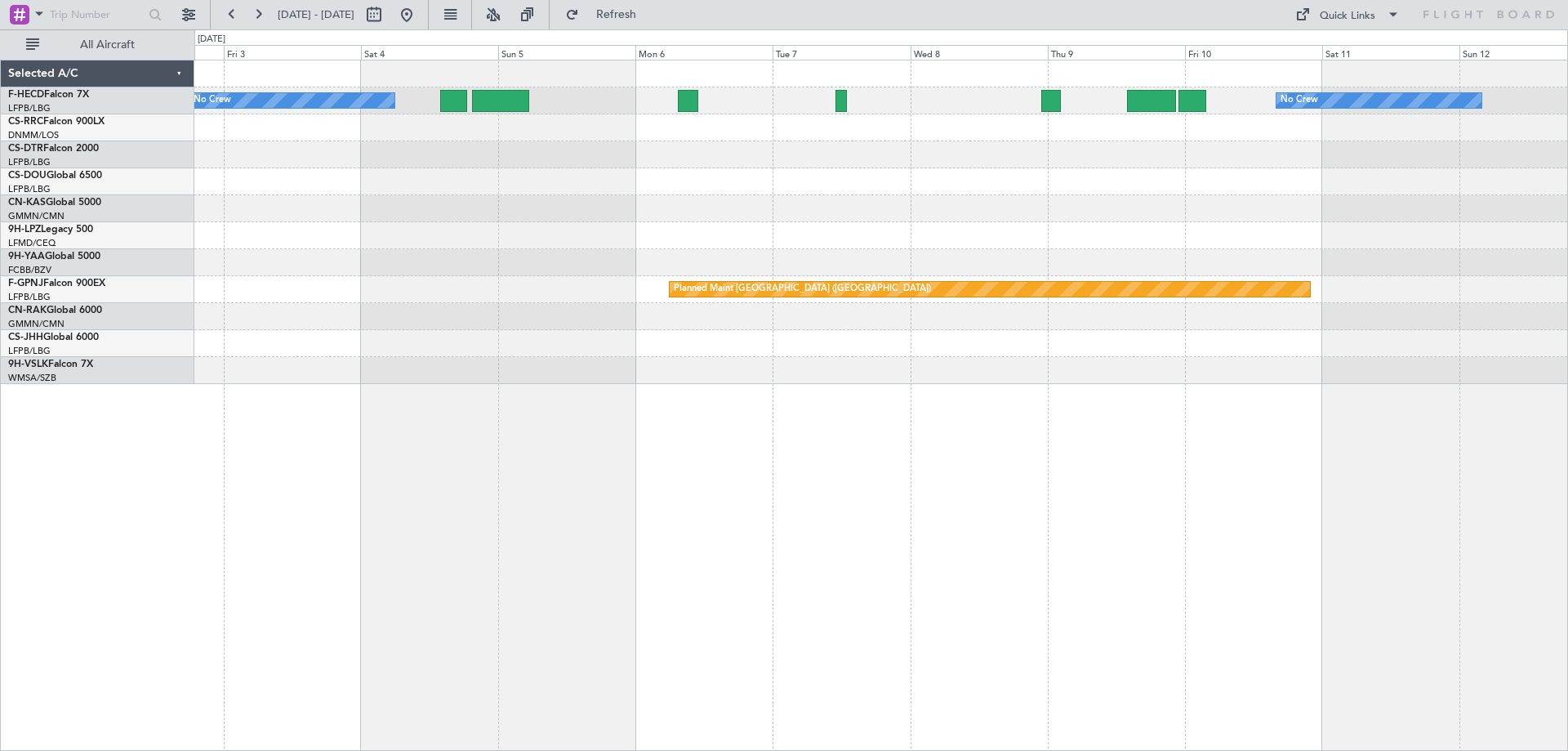
click at [1167, 226] on div "No Crew No Crew Planned Maint [GEOGRAPHIC_DATA] ([GEOGRAPHIC_DATA]) Planned Mai…" at bounding box center [880, 222] width 1373 height 323
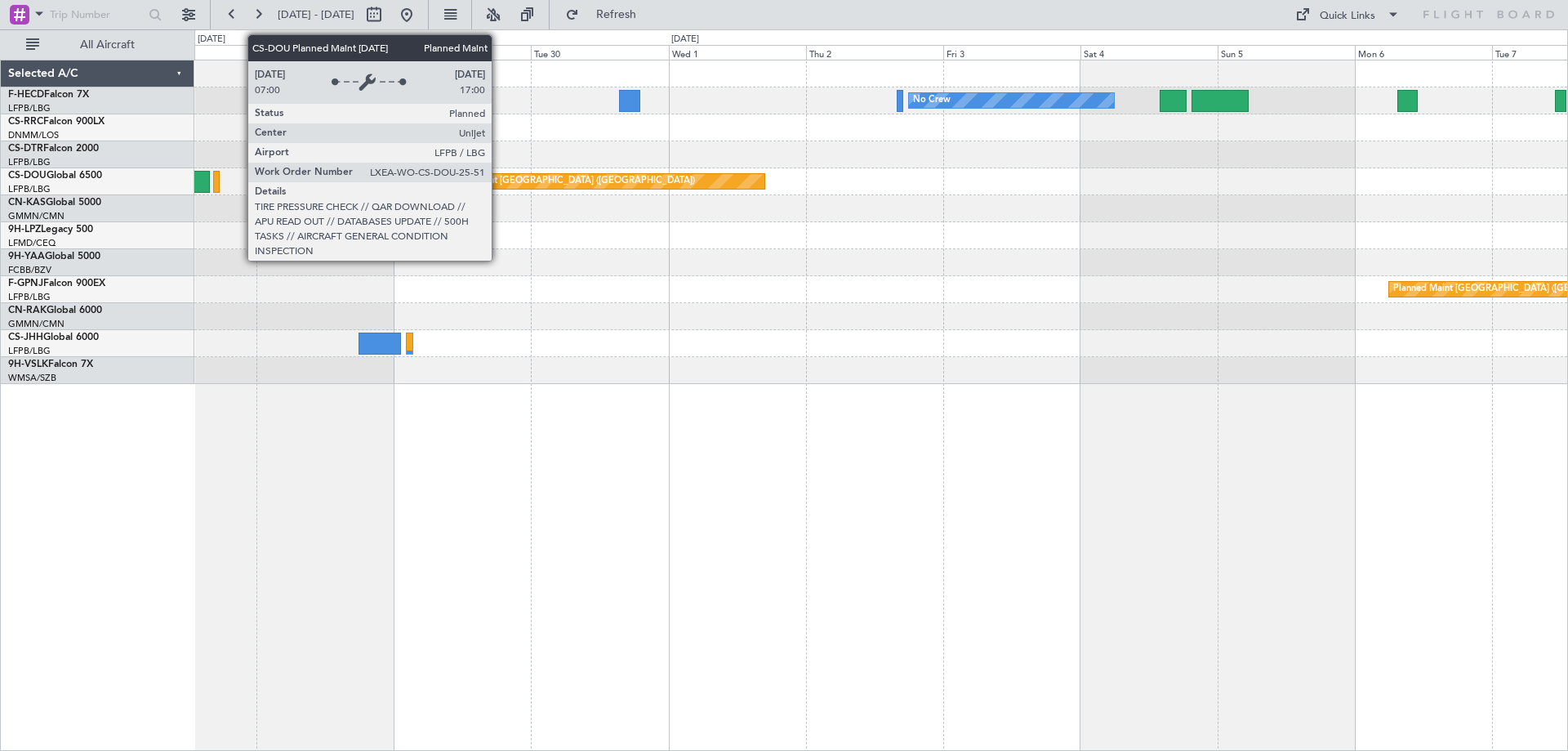
click at [695, 182] on div "Planned Maint [GEOGRAPHIC_DATA] ([GEOGRAPHIC_DATA])" at bounding box center [567, 181] width 257 height 25
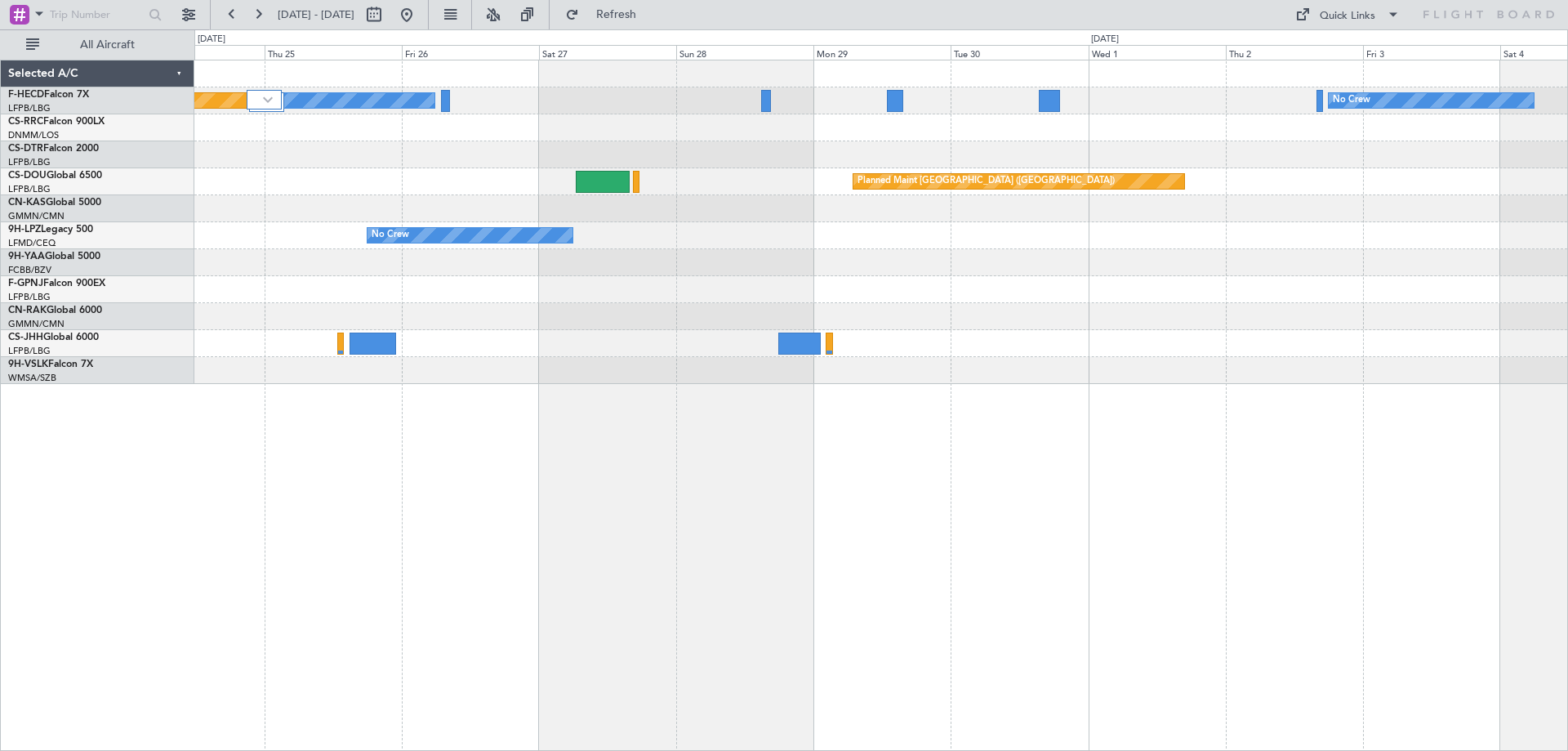
click at [991, 203] on div "No Crew No Crew Planned Maint [GEOGRAPHIC_DATA] ([GEOGRAPHIC_DATA]) No Crew Pla…" at bounding box center [880, 222] width 1373 height 323
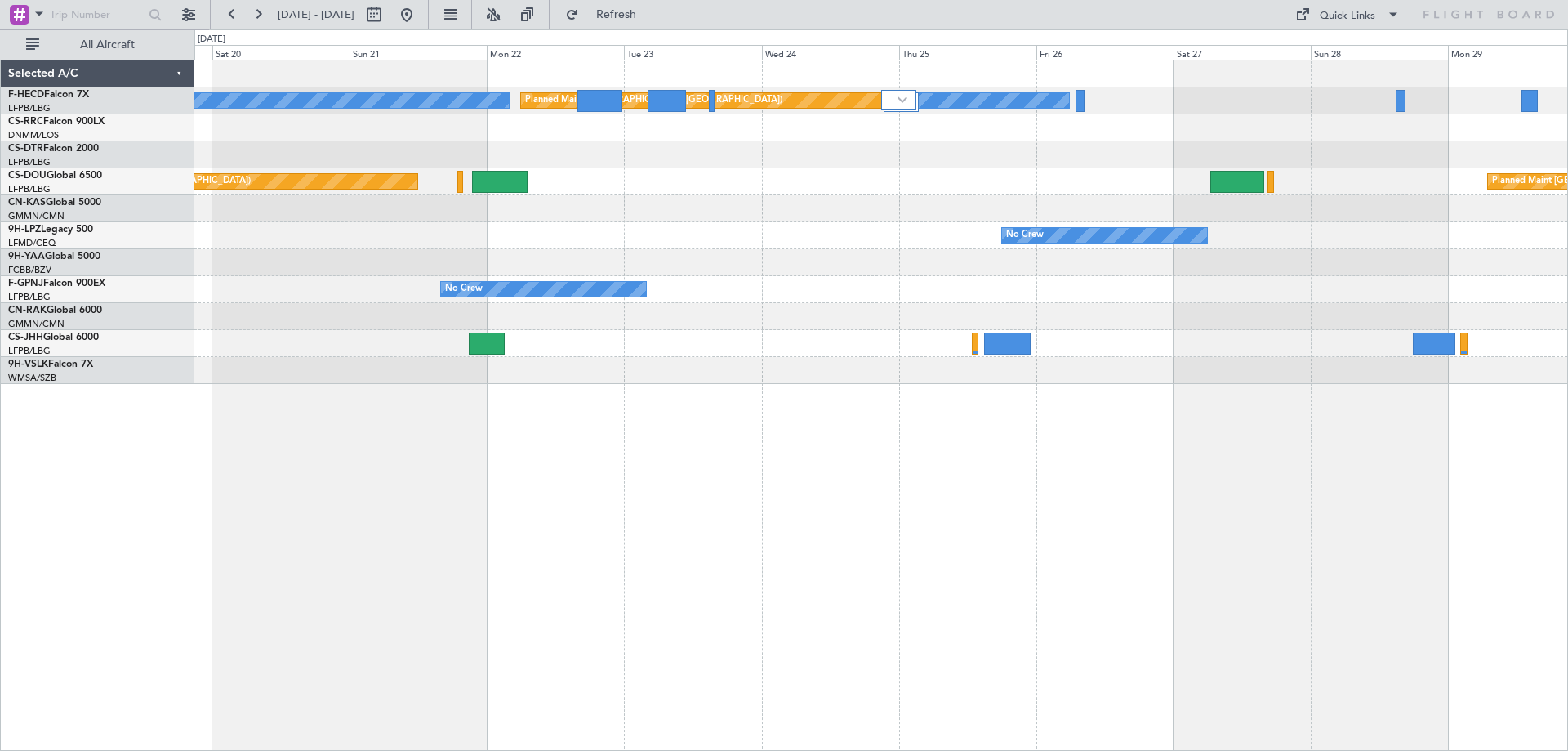
click at [961, 171] on div "No Crew Planned Maint [GEOGRAPHIC_DATA] ([GEOGRAPHIC_DATA]) No Crew Planned Mai…" at bounding box center [880, 222] width 1373 height 323
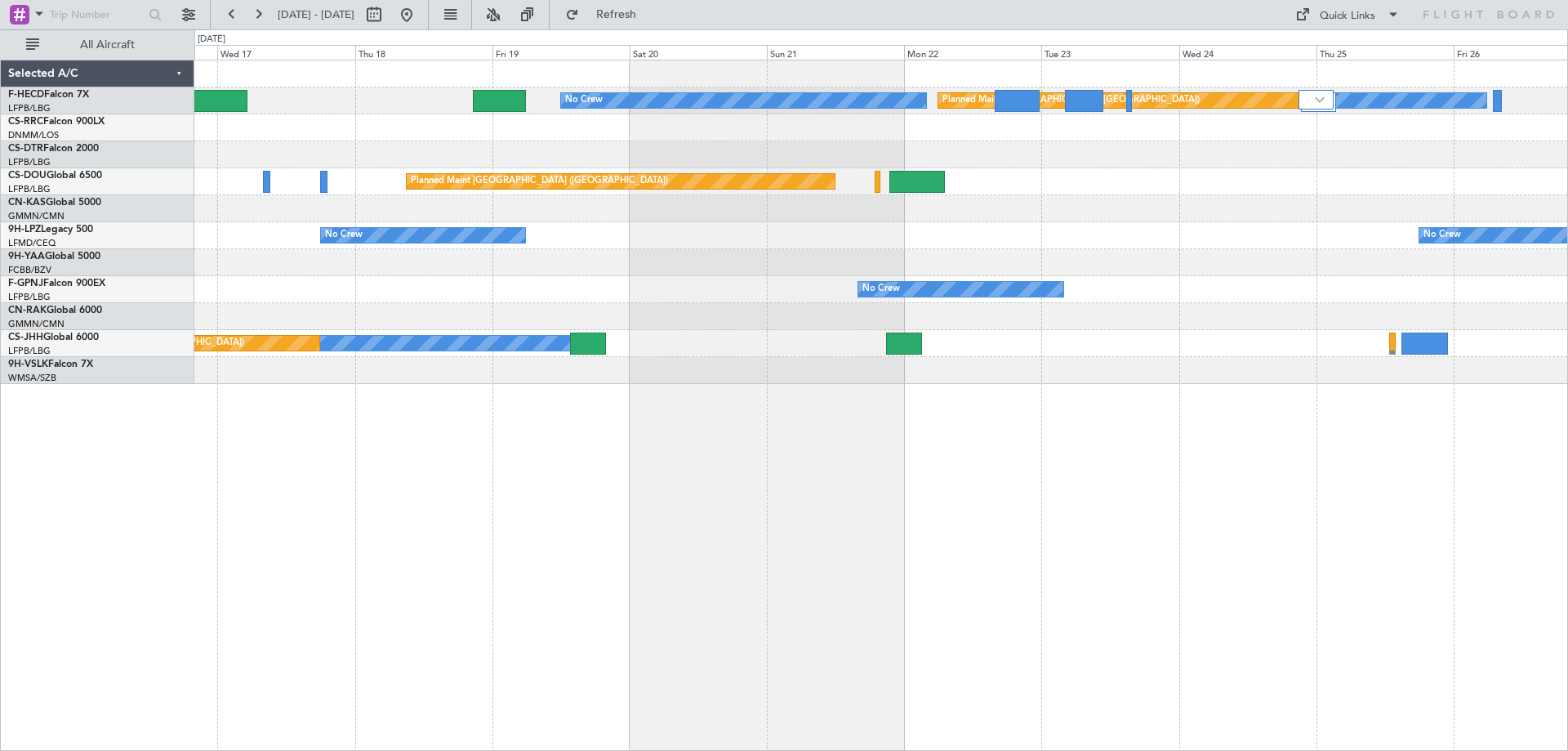
click at [775, 166] on div at bounding box center [880, 155] width 1373 height 27
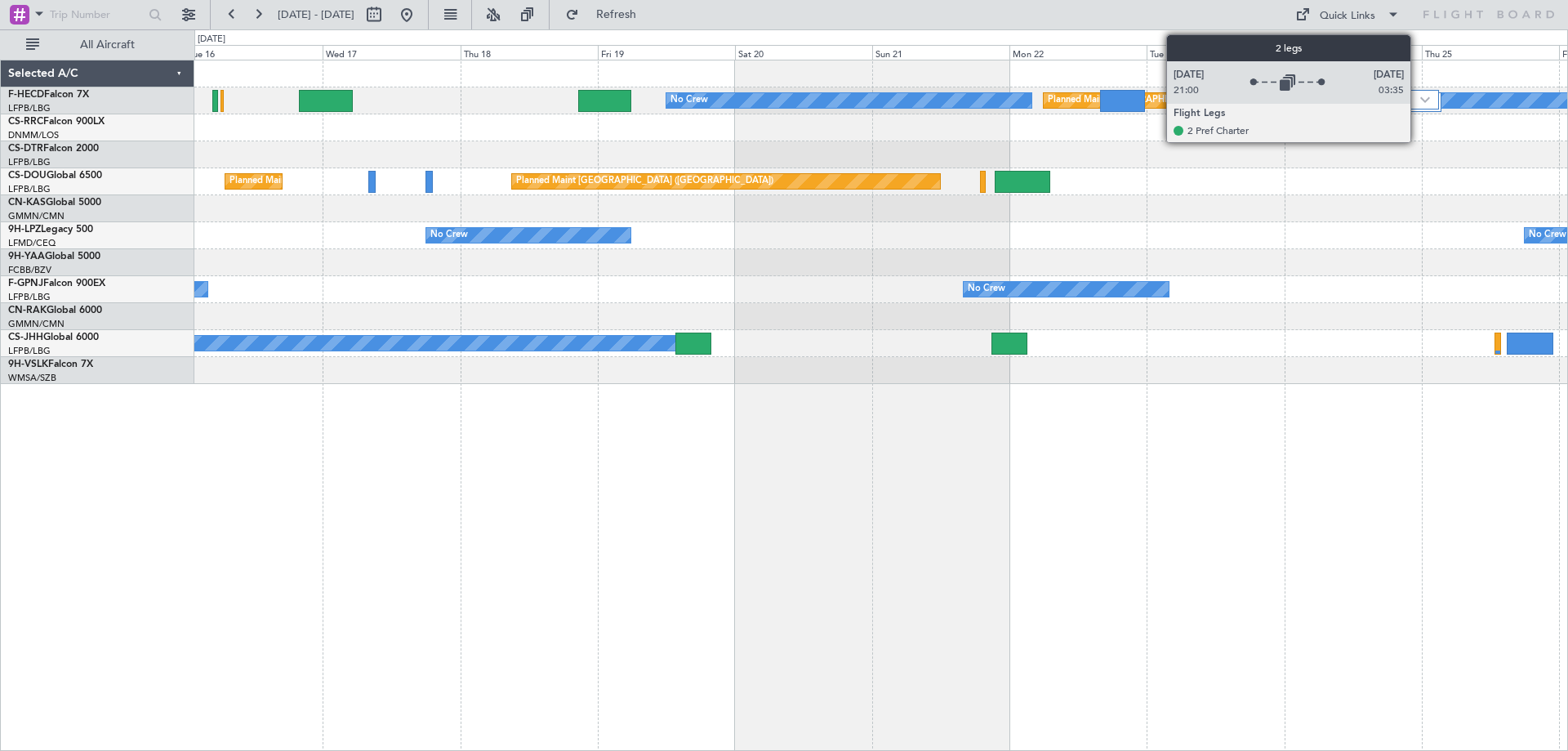
click at [1417, 95] on div at bounding box center [1421, 99] width 36 height 20
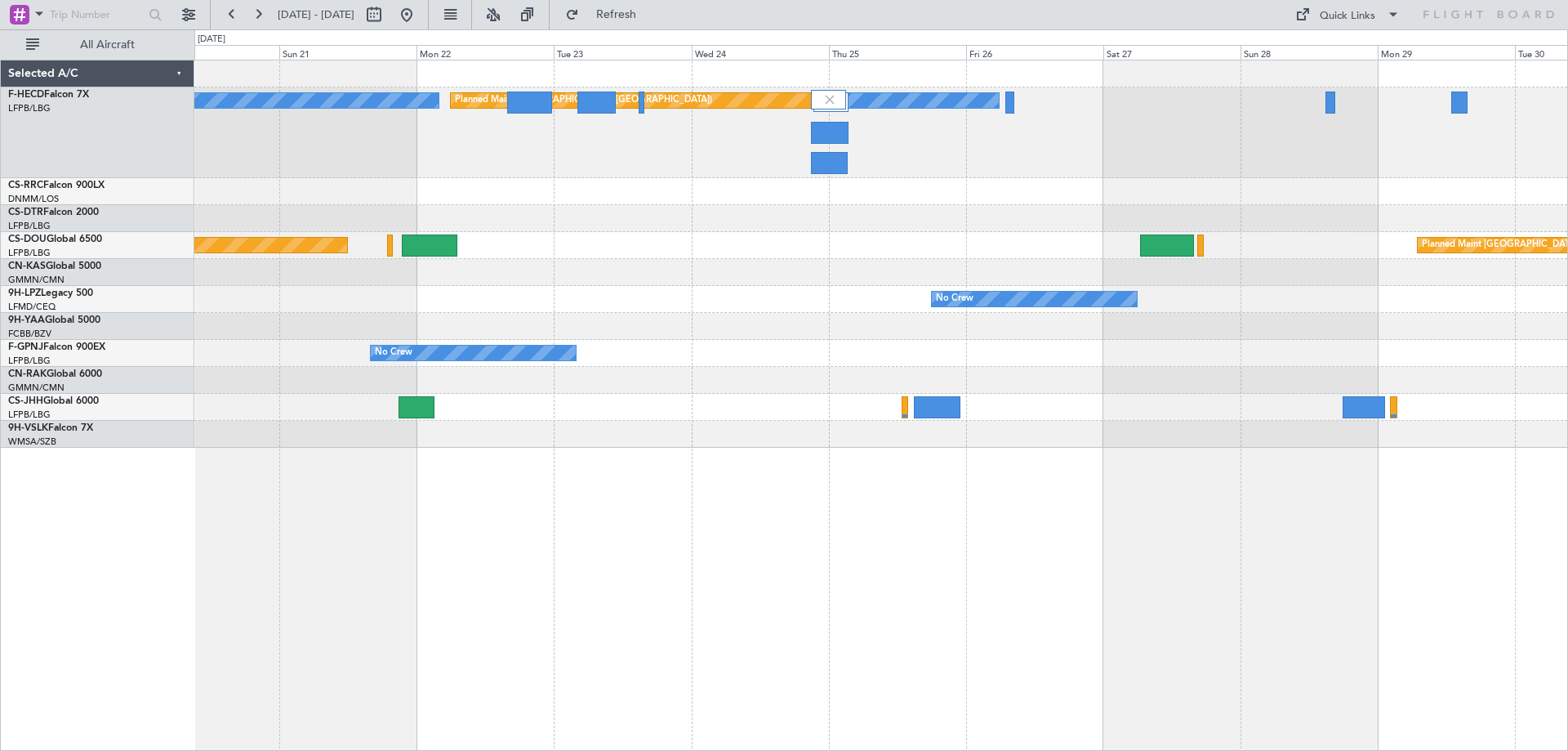
click at [814, 275] on div at bounding box center [880, 273] width 1373 height 27
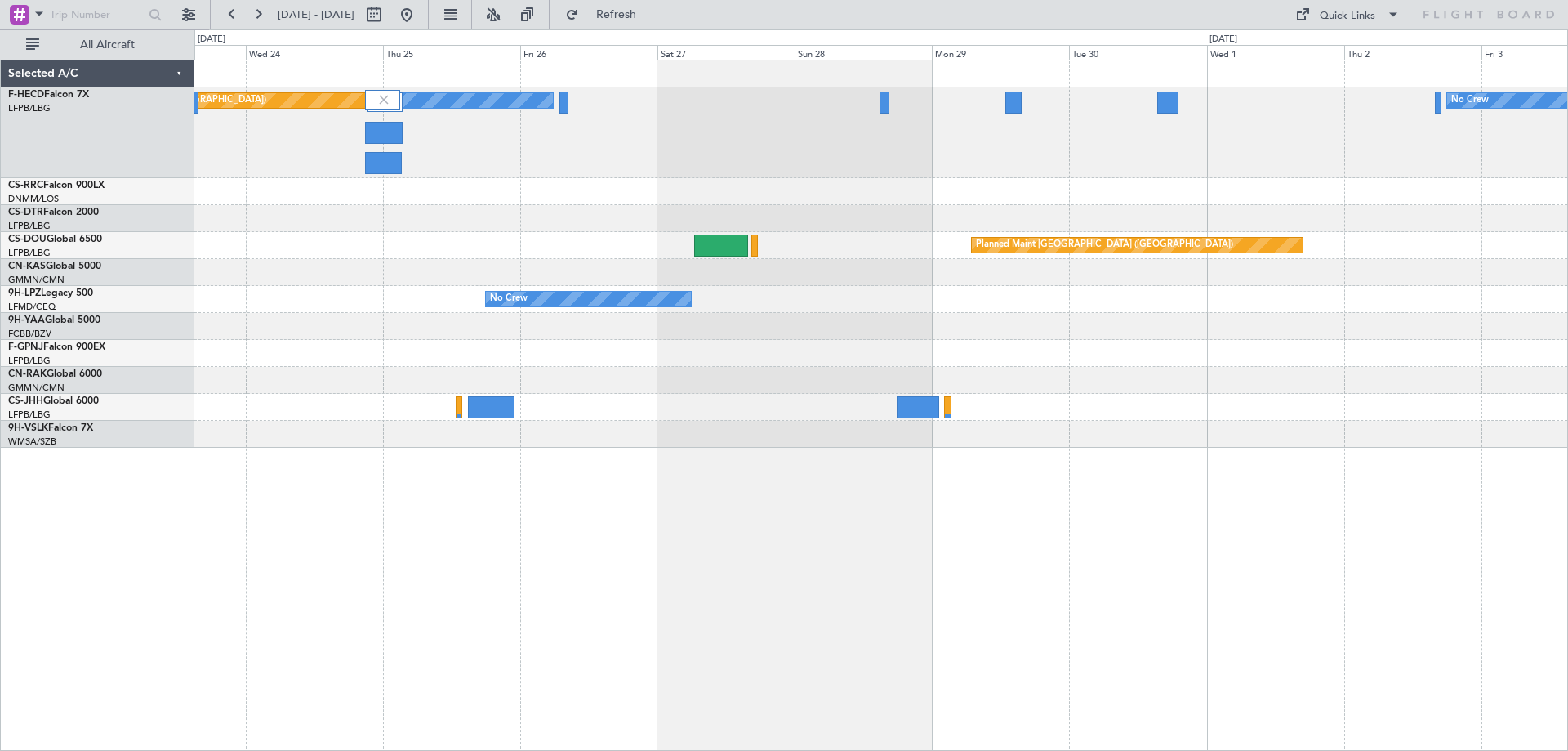
click at [1028, 212] on div "No Crew Planned Maint [GEOGRAPHIC_DATA] ([GEOGRAPHIC_DATA]) No Crew No Crew Pla…" at bounding box center [880, 254] width 1373 height 387
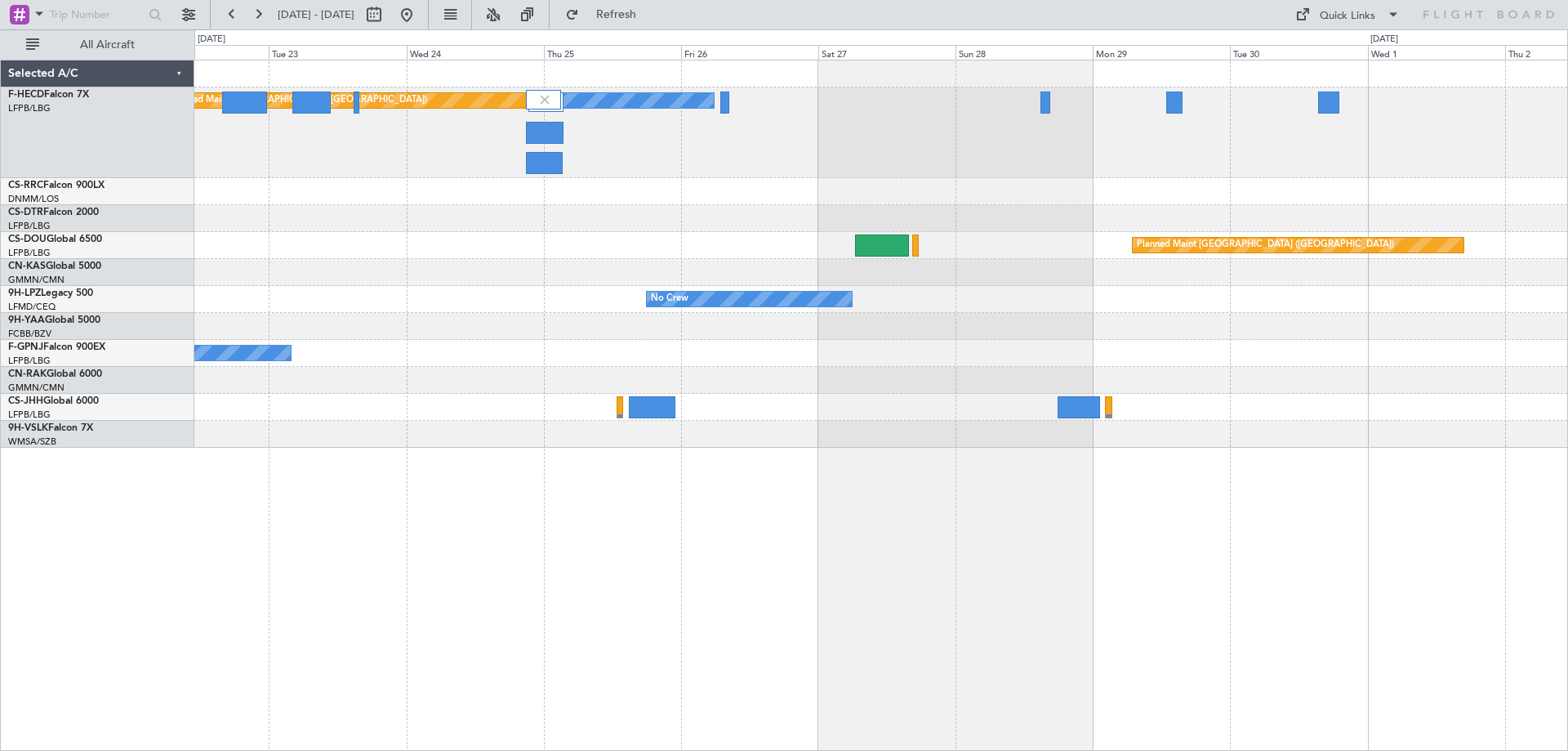
click at [779, 222] on div "No Crew Planned Maint [GEOGRAPHIC_DATA] ([GEOGRAPHIC_DATA]) No Crew No Crew Pla…" at bounding box center [880, 254] width 1373 height 387
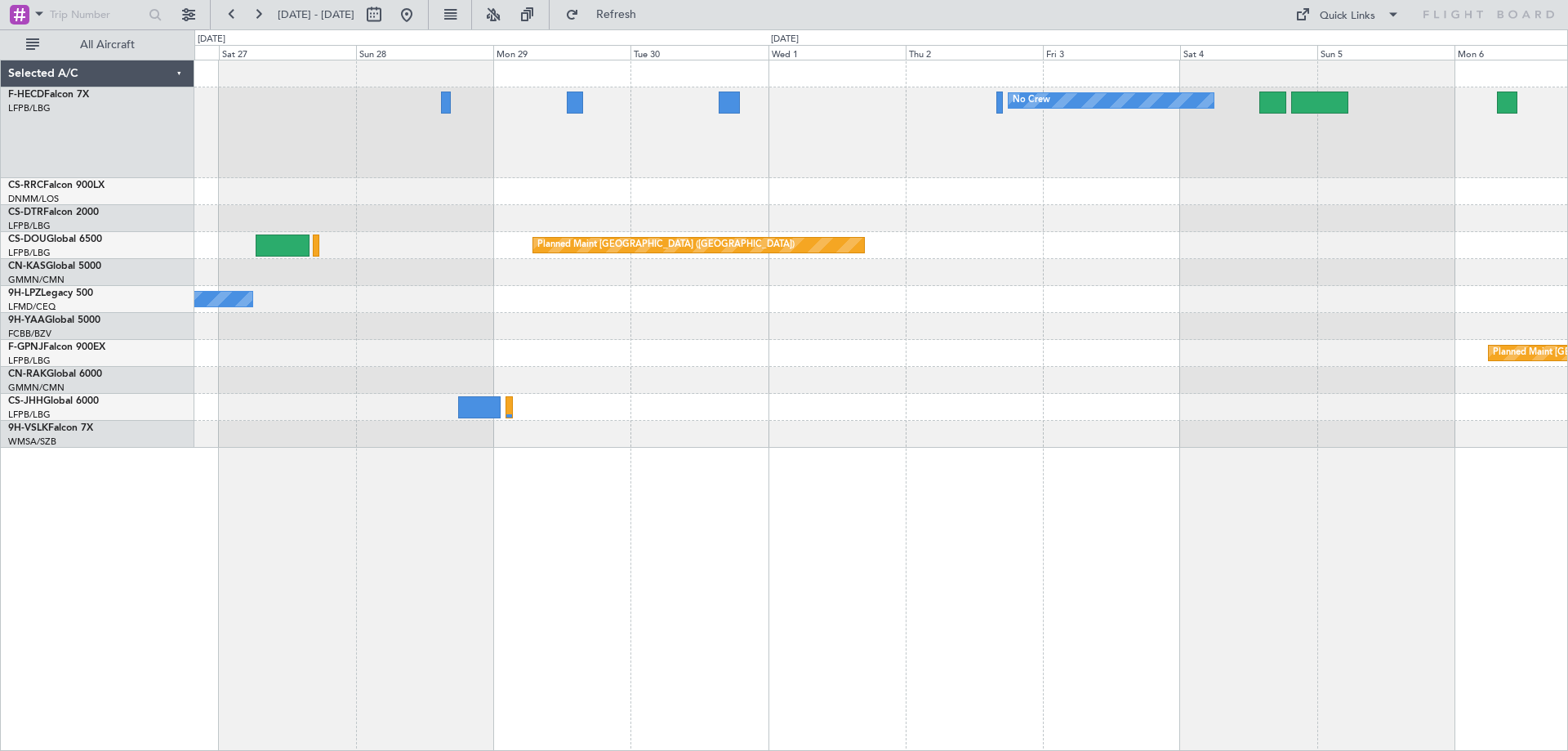
click at [459, 263] on div "No Crew No Crew Planned Maint [GEOGRAPHIC_DATA] ([GEOGRAPHIC_DATA]) Planned Mai…" at bounding box center [880, 254] width 1373 height 387
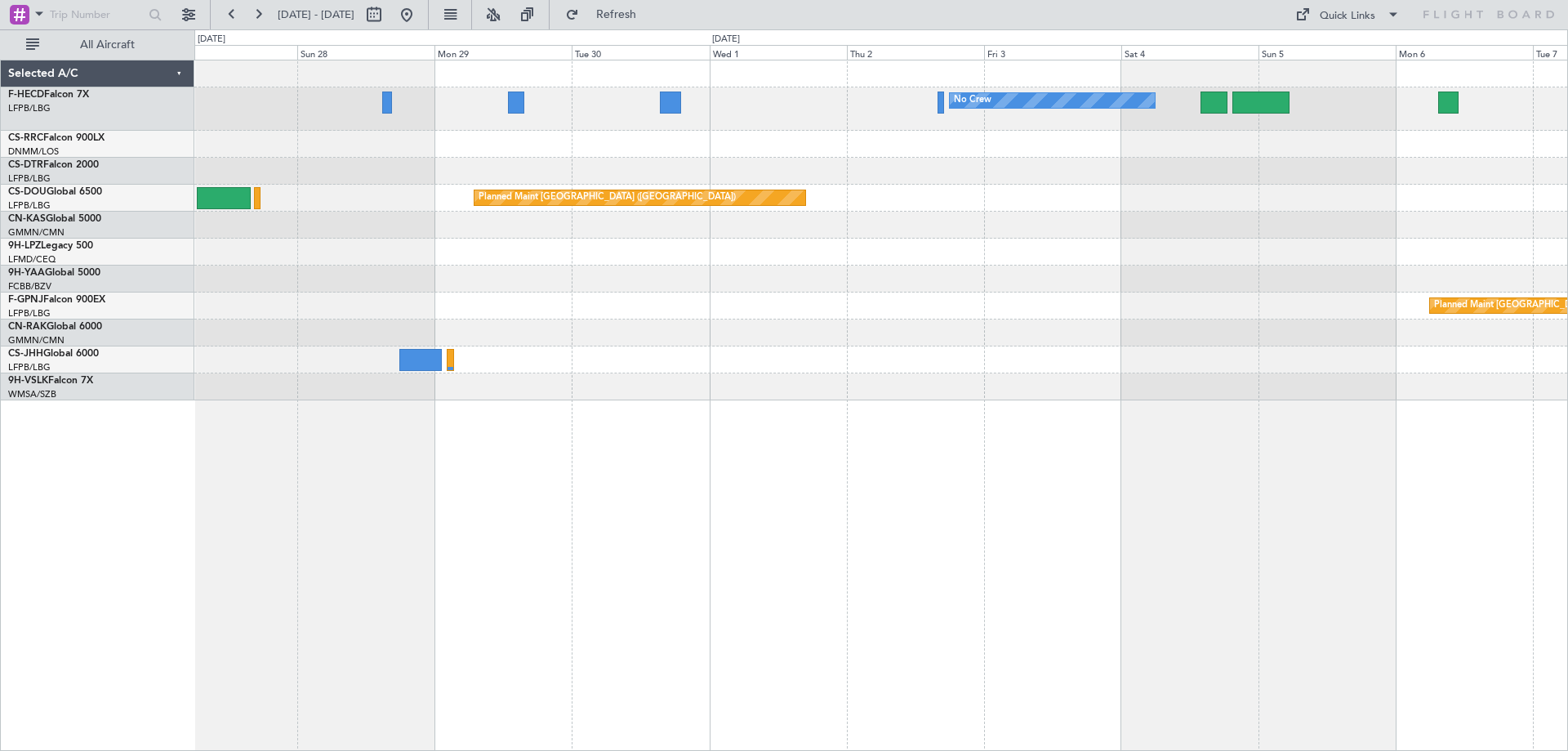
click at [571, 229] on div "No Crew No Crew Planned Maint [GEOGRAPHIC_DATA] ([GEOGRAPHIC_DATA]) Planned Mai…" at bounding box center [880, 230] width 1373 height 340
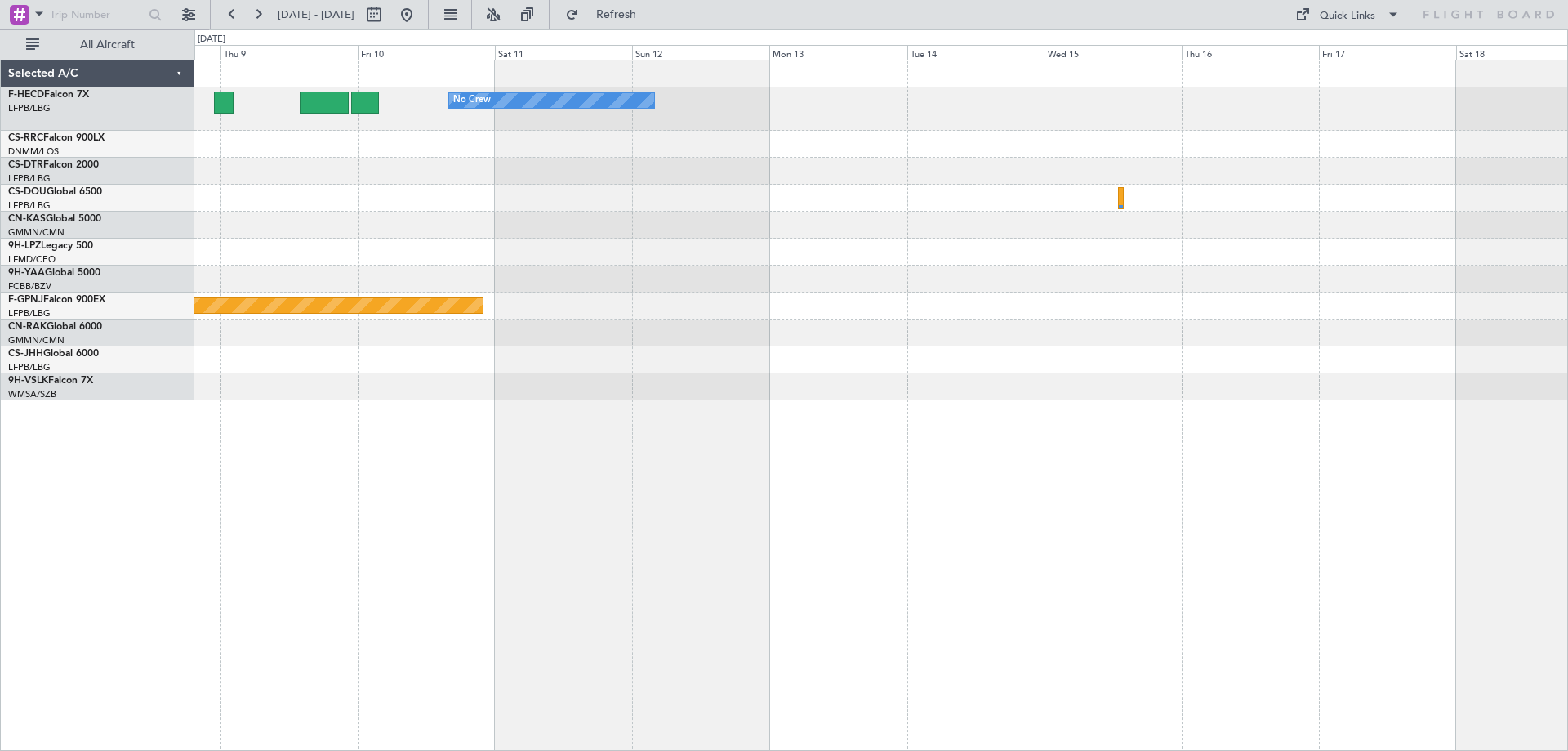
click at [1375, 168] on div "No Crew Planned Maint [GEOGRAPHIC_DATA] ([GEOGRAPHIC_DATA])" at bounding box center [880, 230] width 1373 height 340
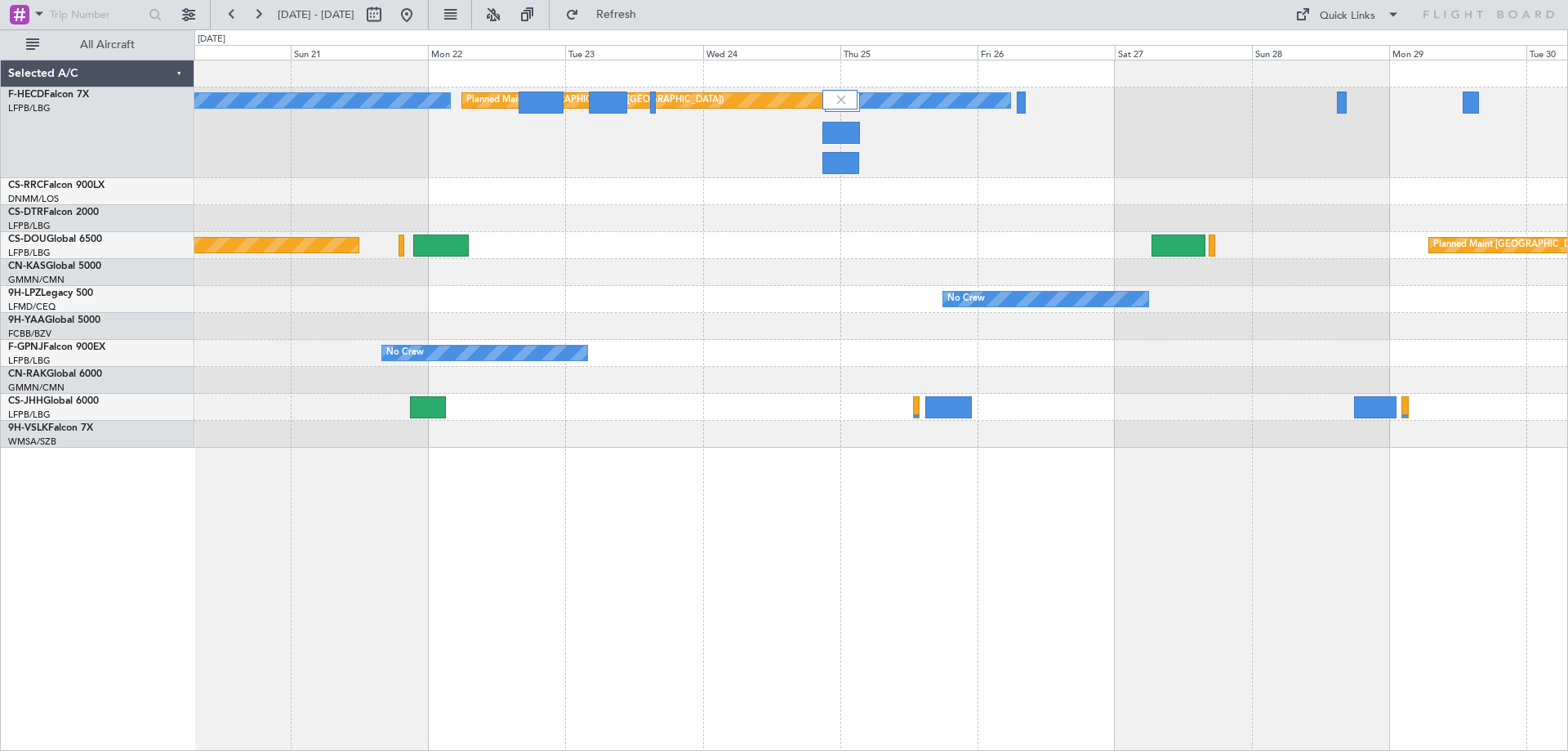
click at [1089, 267] on div "No Crew No Crew Planned Maint [GEOGRAPHIC_DATA] ([GEOGRAPHIC_DATA]) No Crew Pla…" at bounding box center [880, 254] width 1373 height 387
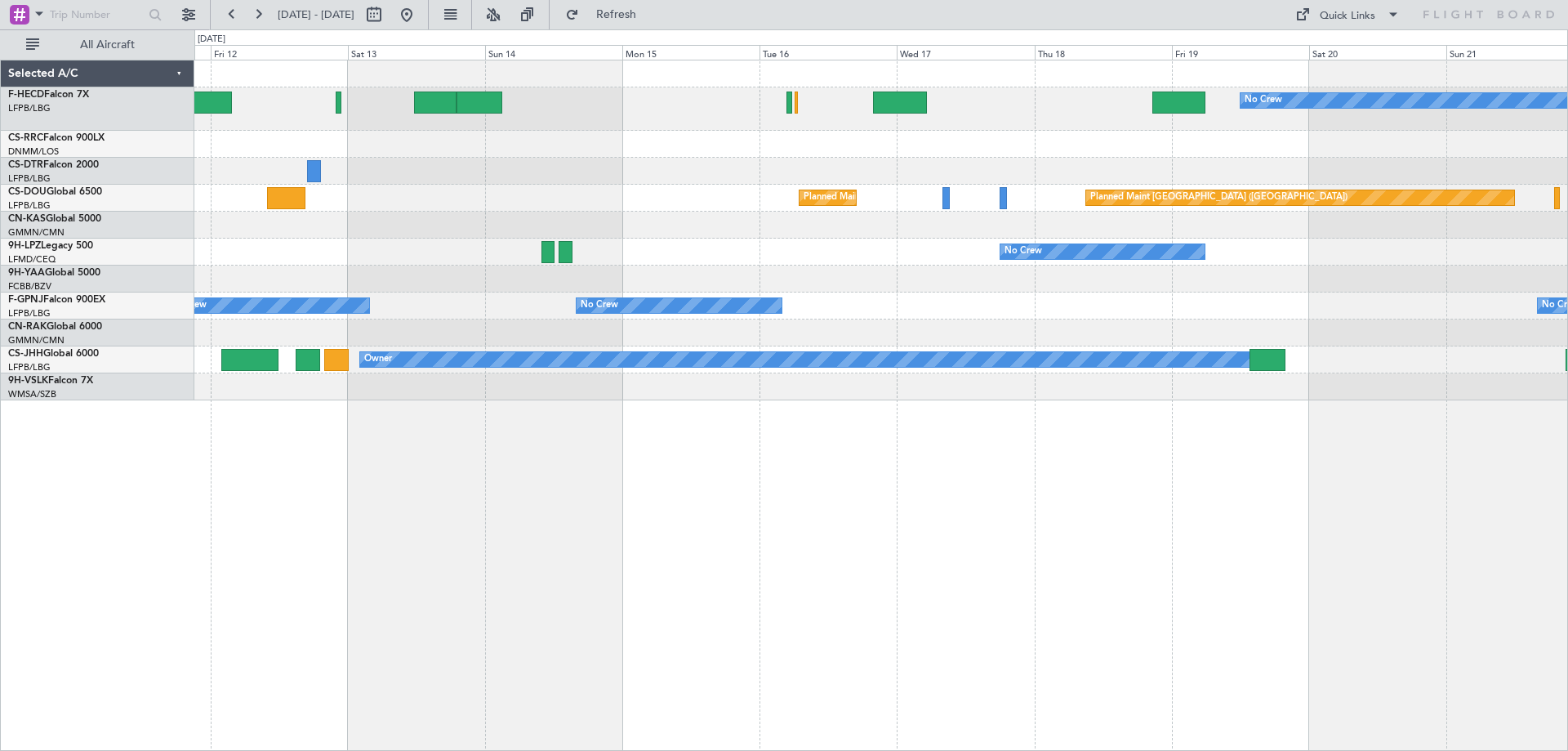
click at [1317, 199] on div "No Crew Planned Maint [GEOGRAPHIC_DATA] ([GEOGRAPHIC_DATA]) Planned Maint [GEOG…" at bounding box center [880, 230] width 1373 height 340
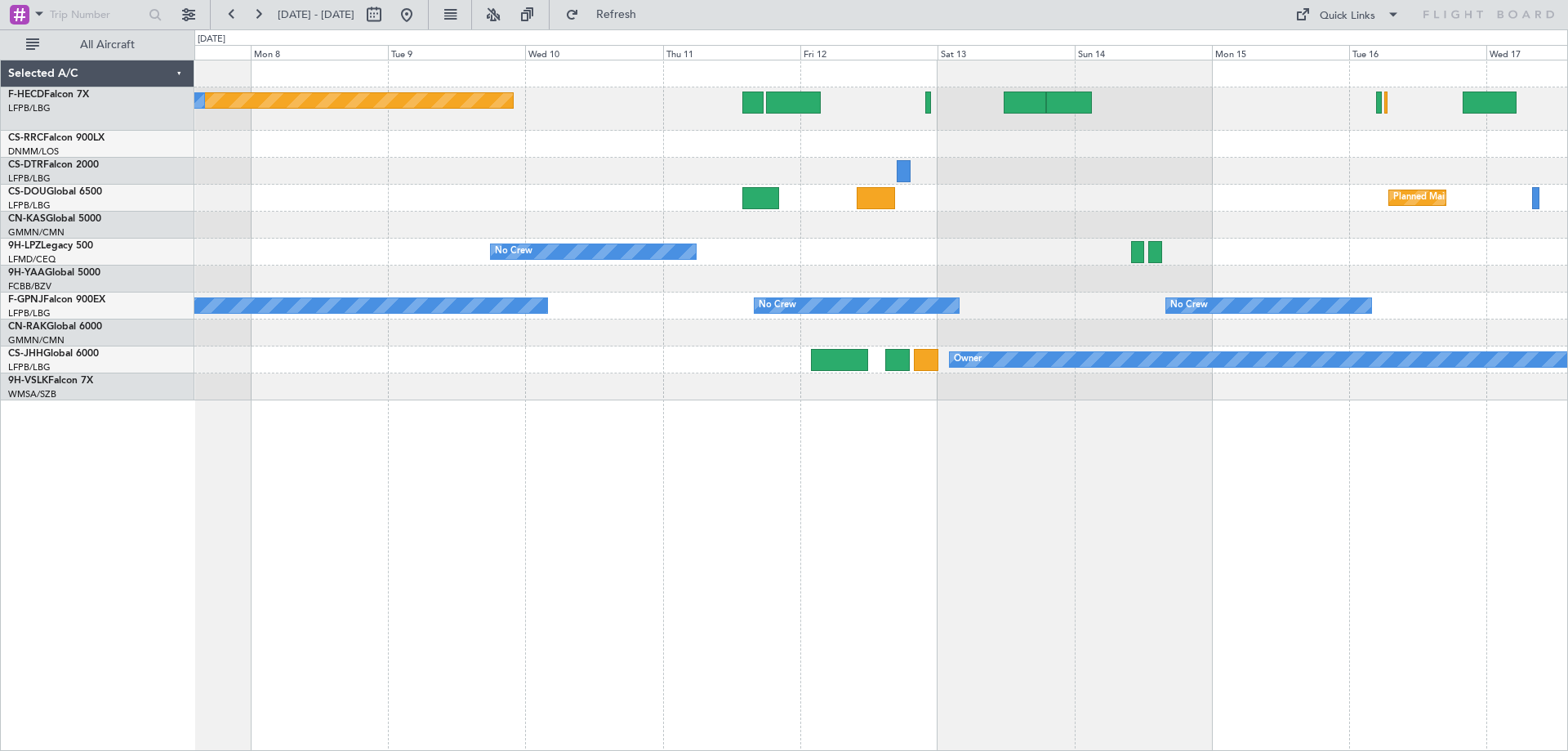
click at [854, 197] on div "Planned Maint [GEOGRAPHIC_DATA] ([GEOGRAPHIC_DATA]) No Crew No Crew Planned Mai…" at bounding box center [880, 230] width 1373 height 340
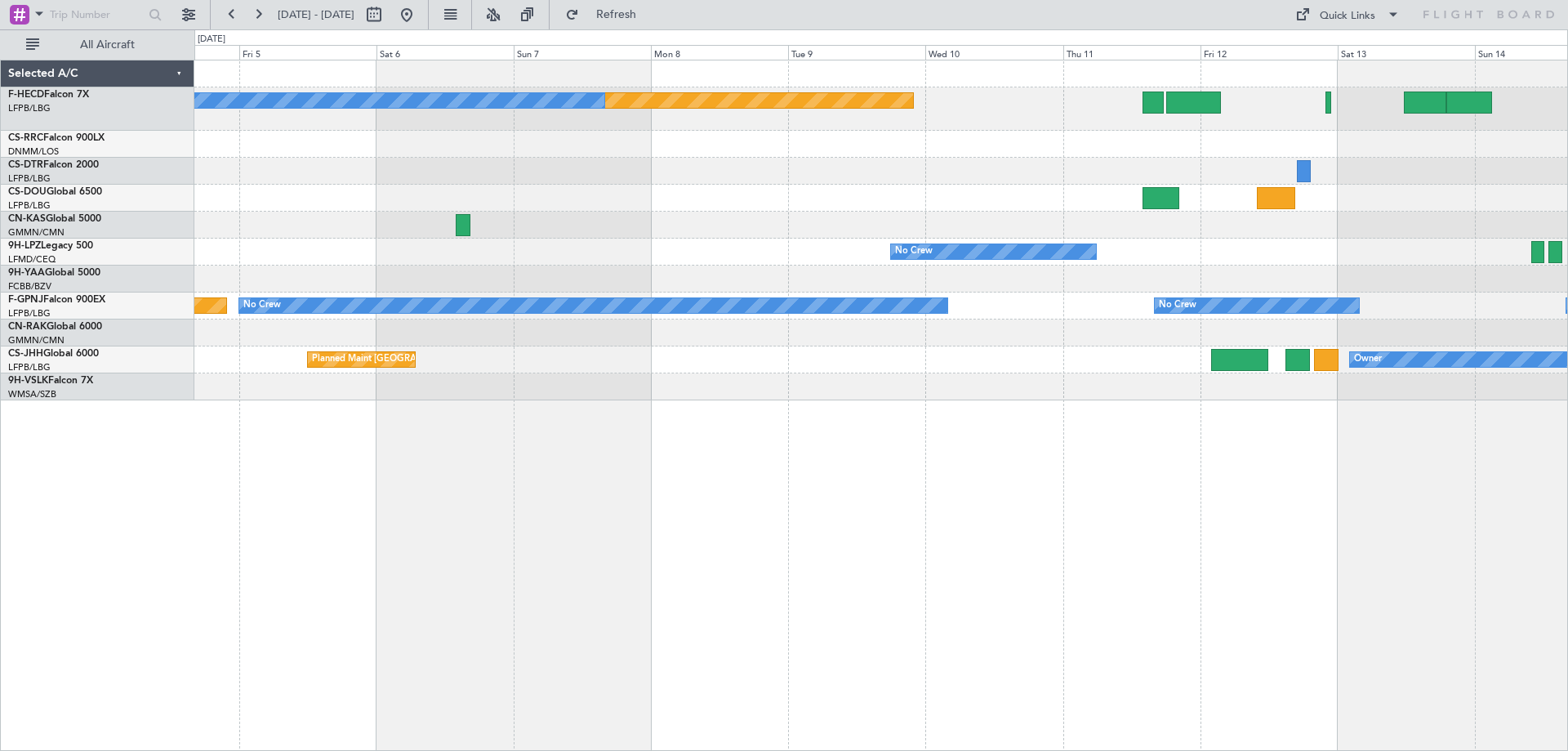
click at [968, 181] on div at bounding box center [880, 171] width 1373 height 27
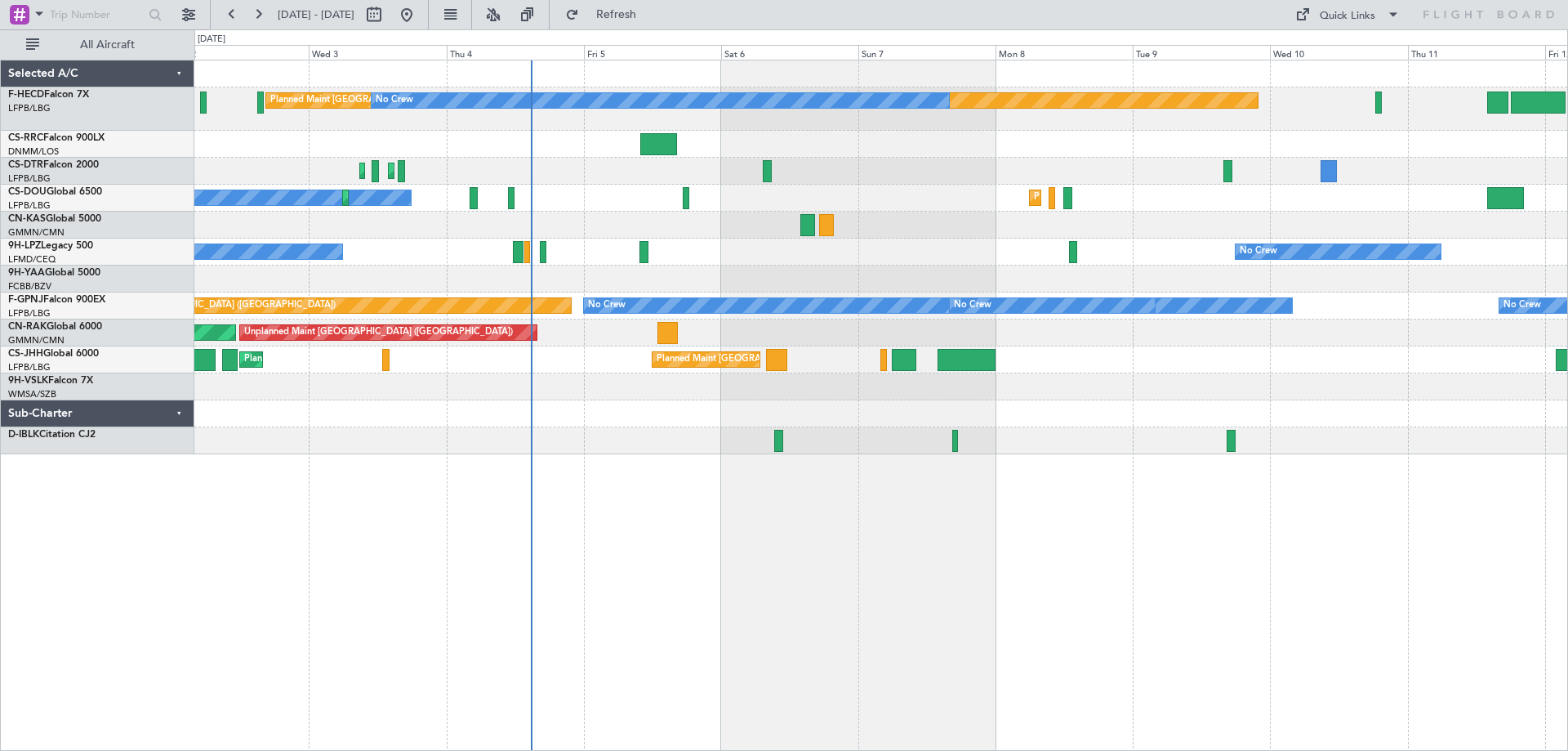
click at [850, 233] on div "Planned Maint [GEOGRAPHIC_DATA] ([GEOGRAPHIC_DATA]) No Crew No Crew Planned Mai…" at bounding box center [880, 257] width 1373 height 394
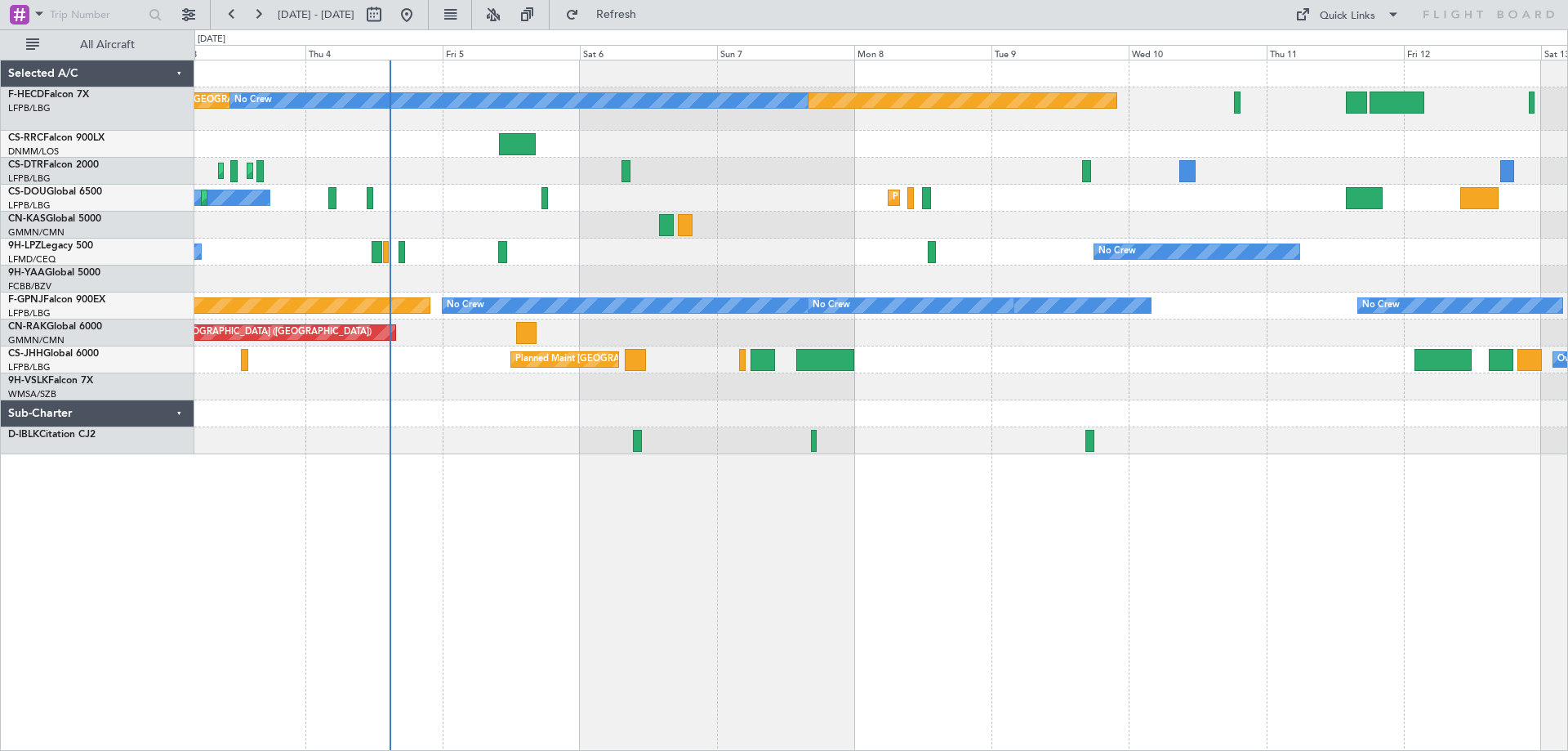
click at [655, 141] on div "Planned Maint [GEOGRAPHIC_DATA] ([GEOGRAPHIC_DATA]) No Crew No Crew Planned Mai…" at bounding box center [880, 257] width 1373 height 394
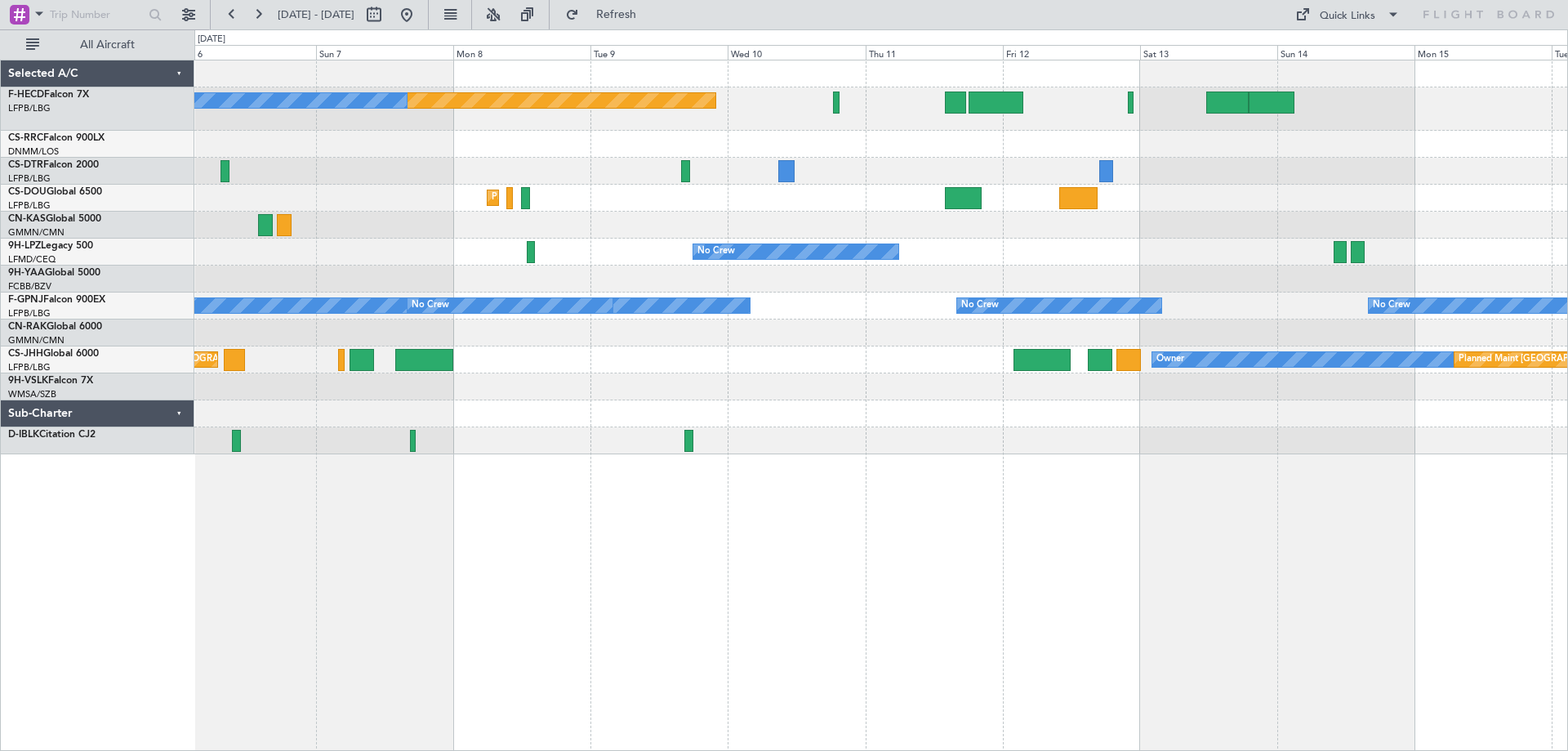
click at [846, 205] on div "Planned Maint [GEOGRAPHIC_DATA] ([GEOGRAPHIC_DATA]) No Crew Planned Maint [GEOG…" at bounding box center [880, 257] width 1373 height 394
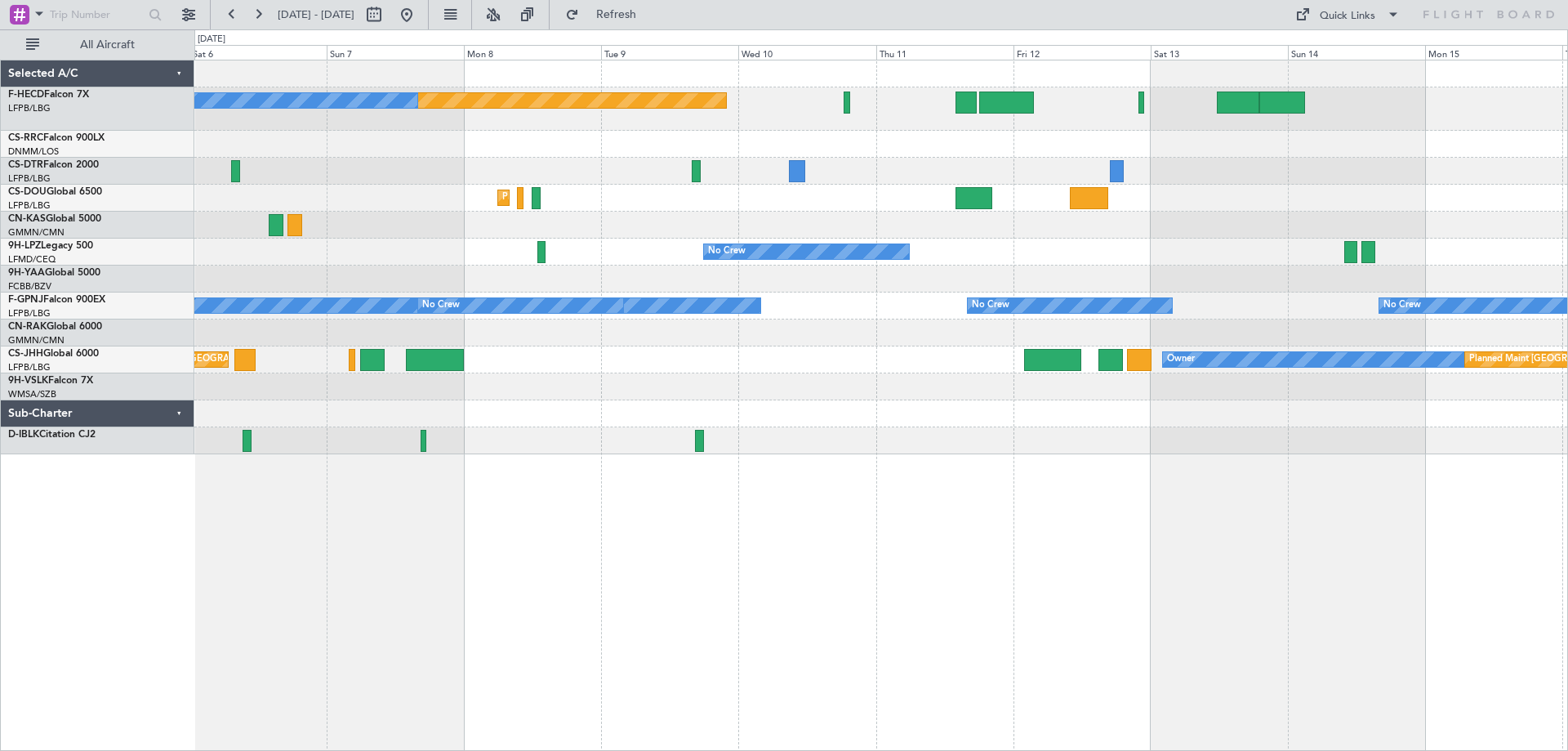
click at [839, 208] on div "Planned Maint [GEOGRAPHIC_DATA] ([GEOGRAPHIC_DATA]) No Crew Planned Maint [GEOG…" at bounding box center [880, 257] width 1373 height 394
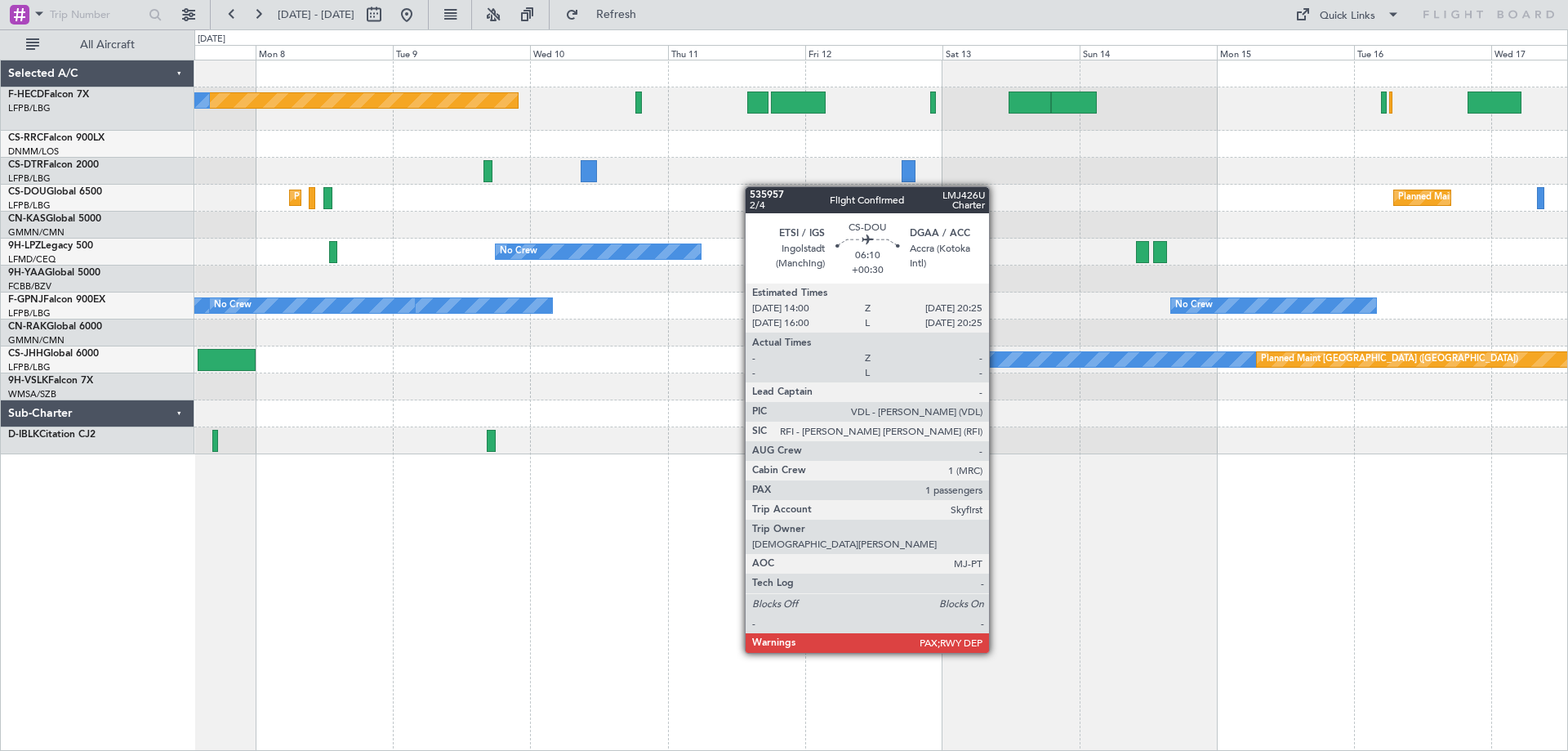
click at [758, 186] on div "Planned Maint [GEOGRAPHIC_DATA] ([GEOGRAPHIC_DATA]) No Crew No Crew Planned Mai…" at bounding box center [880, 257] width 1373 height 394
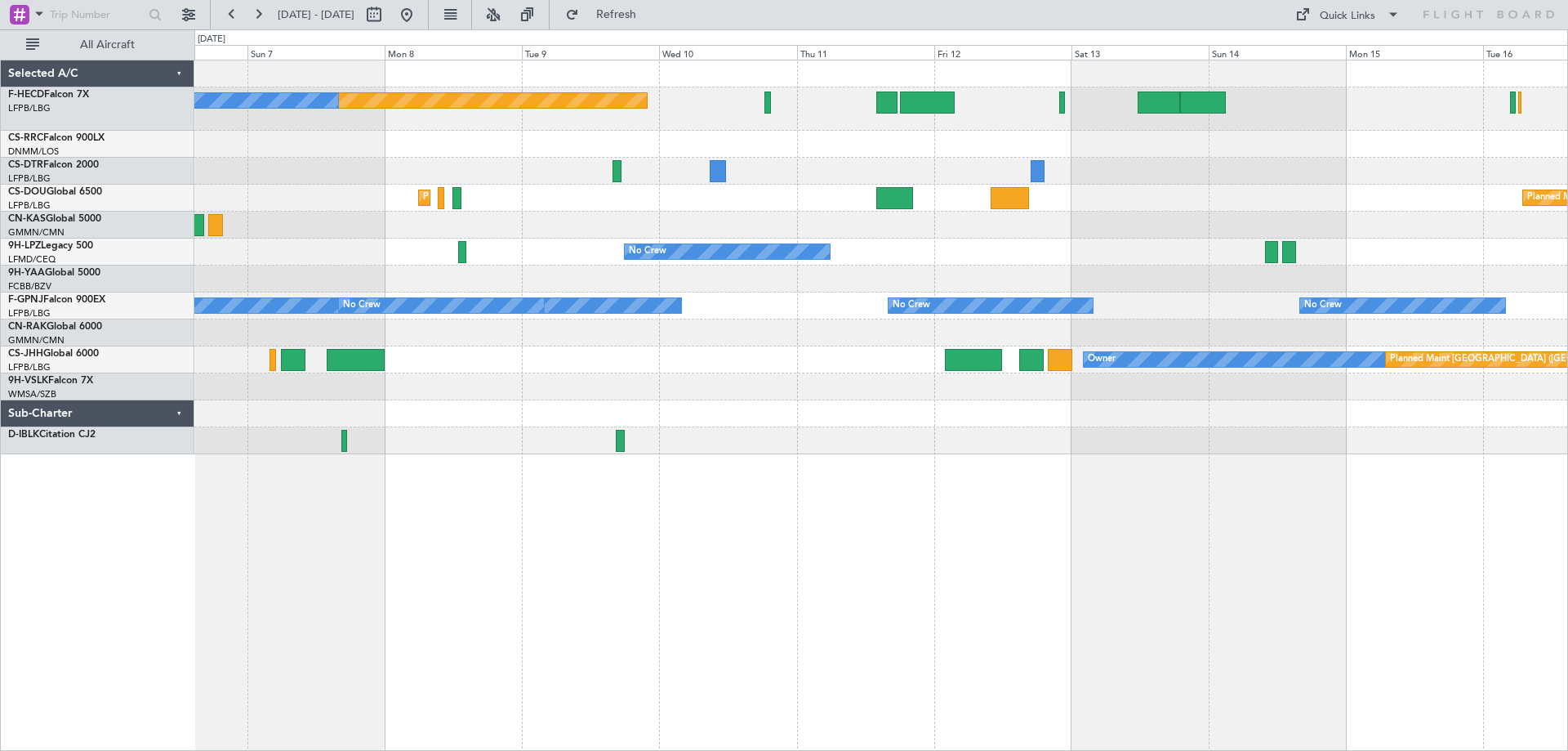
click at [928, 176] on div "Planned Maint [GEOGRAPHIC_DATA] ([GEOGRAPHIC_DATA]) No Crew Planned Maint [GEOG…" at bounding box center [880, 257] width 1373 height 394
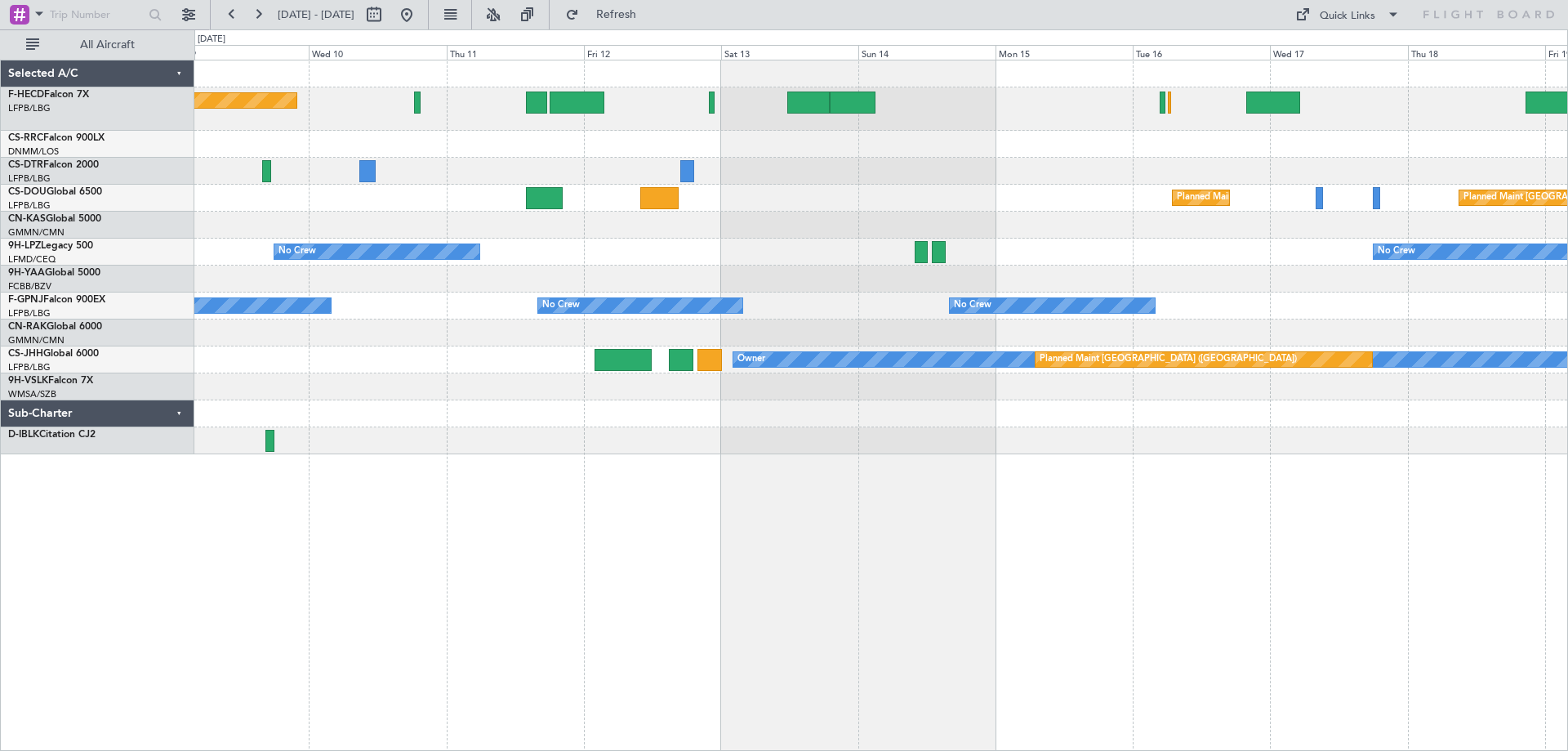
click at [635, 198] on div "Planned Maint [GEOGRAPHIC_DATA] ([GEOGRAPHIC_DATA]) No Crew No Crew Planned Mai…" at bounding box center [880, 257] width 1373 height 394
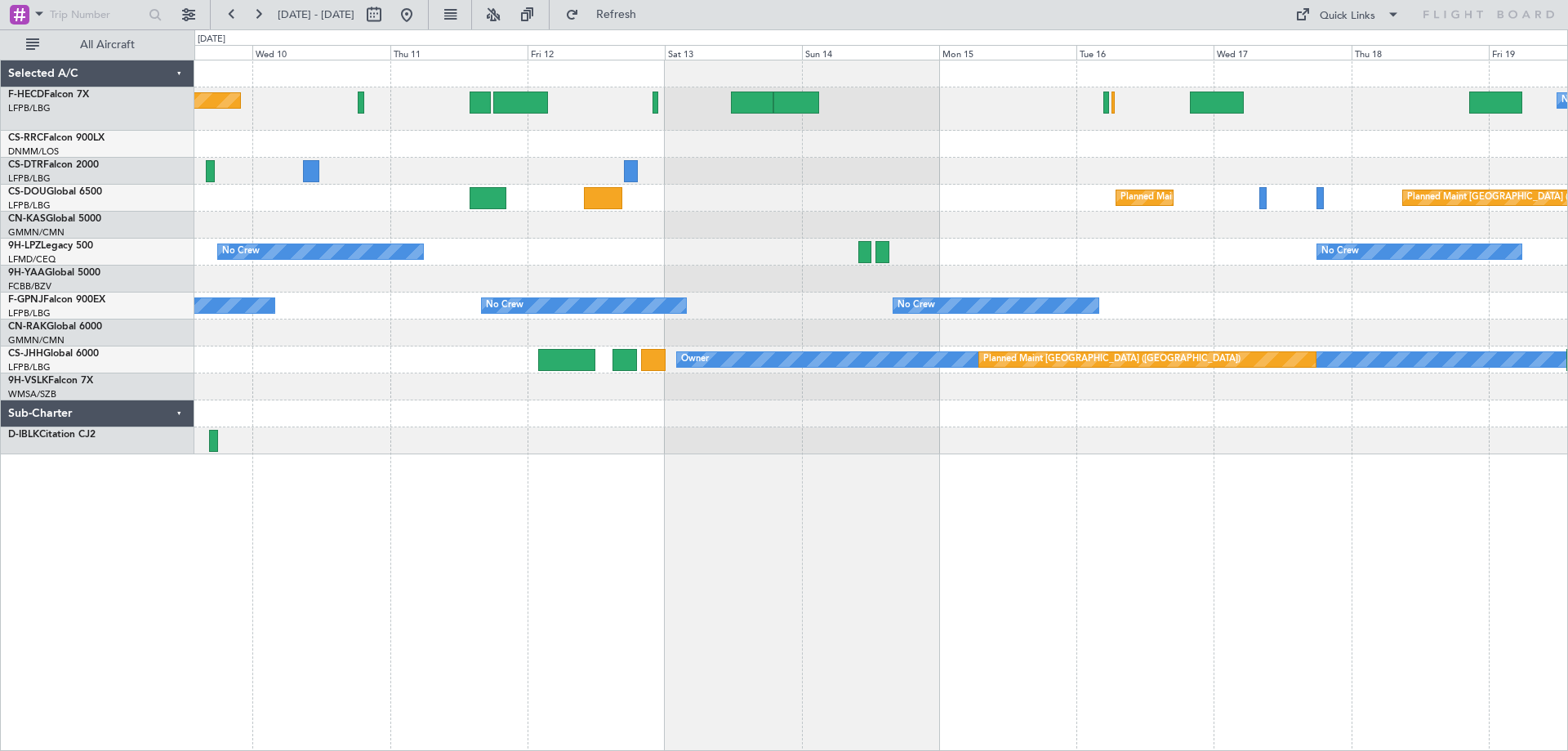
click at [914, 191] on div "Planned Maint [GEOGRAPHIC_DATA] ([GEOGRAPHIC_DATA]) No Crew No Crew Planned Mai…" at bounding box center [880, 257] width 1373 height 394
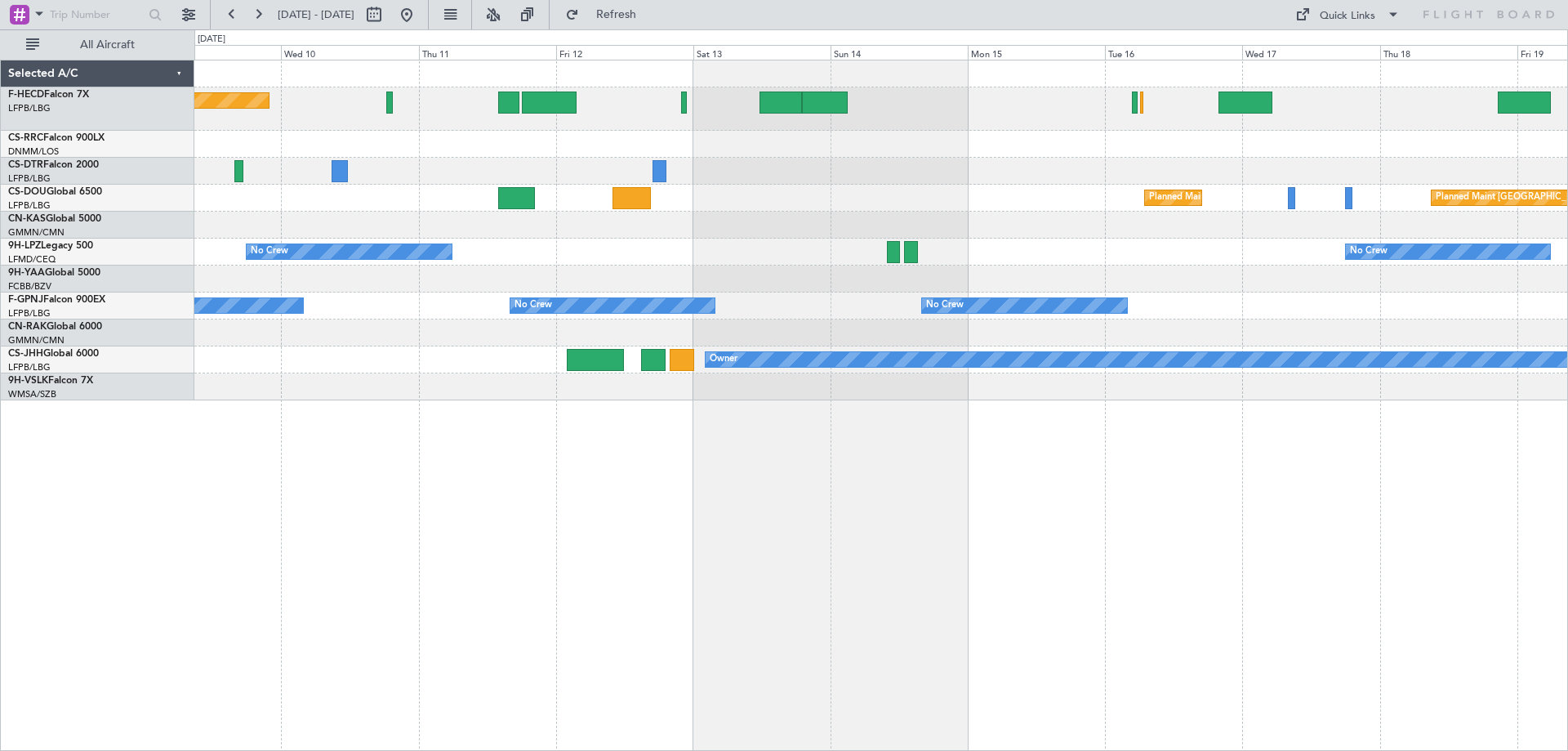
click at [1104, 233] on div at bounding box center [880, 225] width 1373 height 27
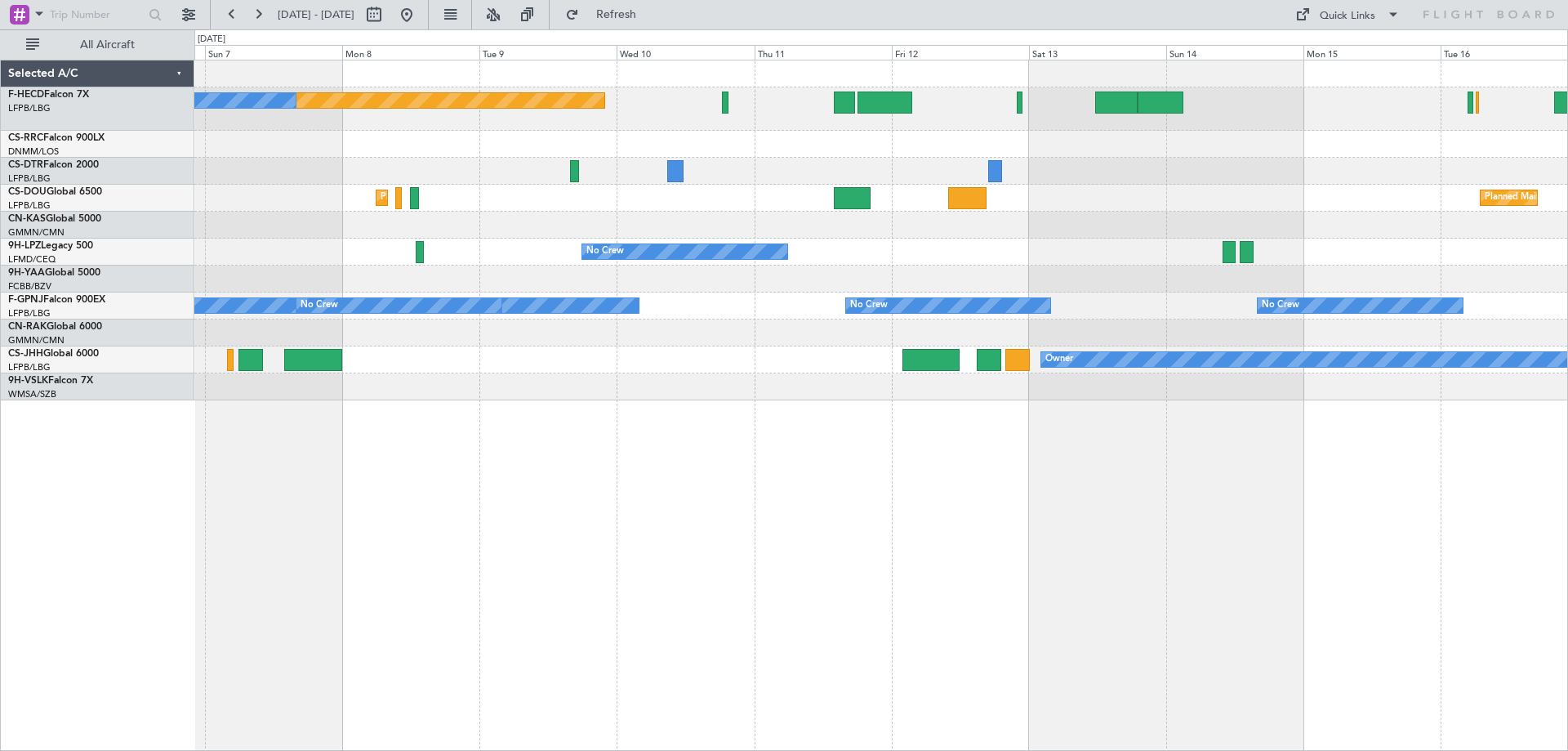
click at [864, 249] on div "Planned Maint [GEOGRAPHIC_DATA] ([GEOGRAPHIC_DATA]) No Crew Planned Maint [GEOG…" at bounding box center [880, 230] width 1373 height 340
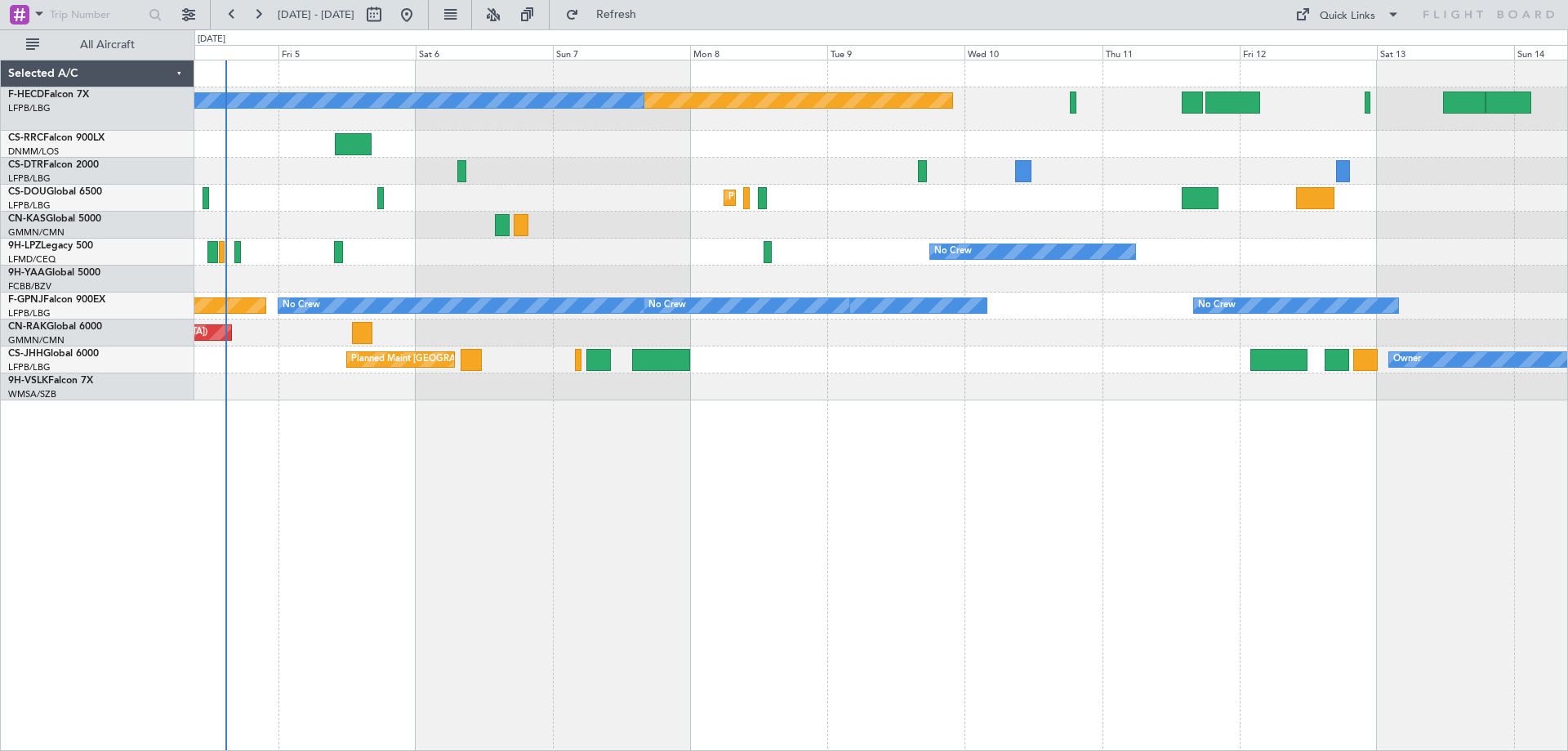
click at [913, 179] on div "Planned Maint [GEOGRAPHIC_DATA] (Ataturk) Planned Maint Sofia" at bounding box center [880, 171] width 1373 height 27
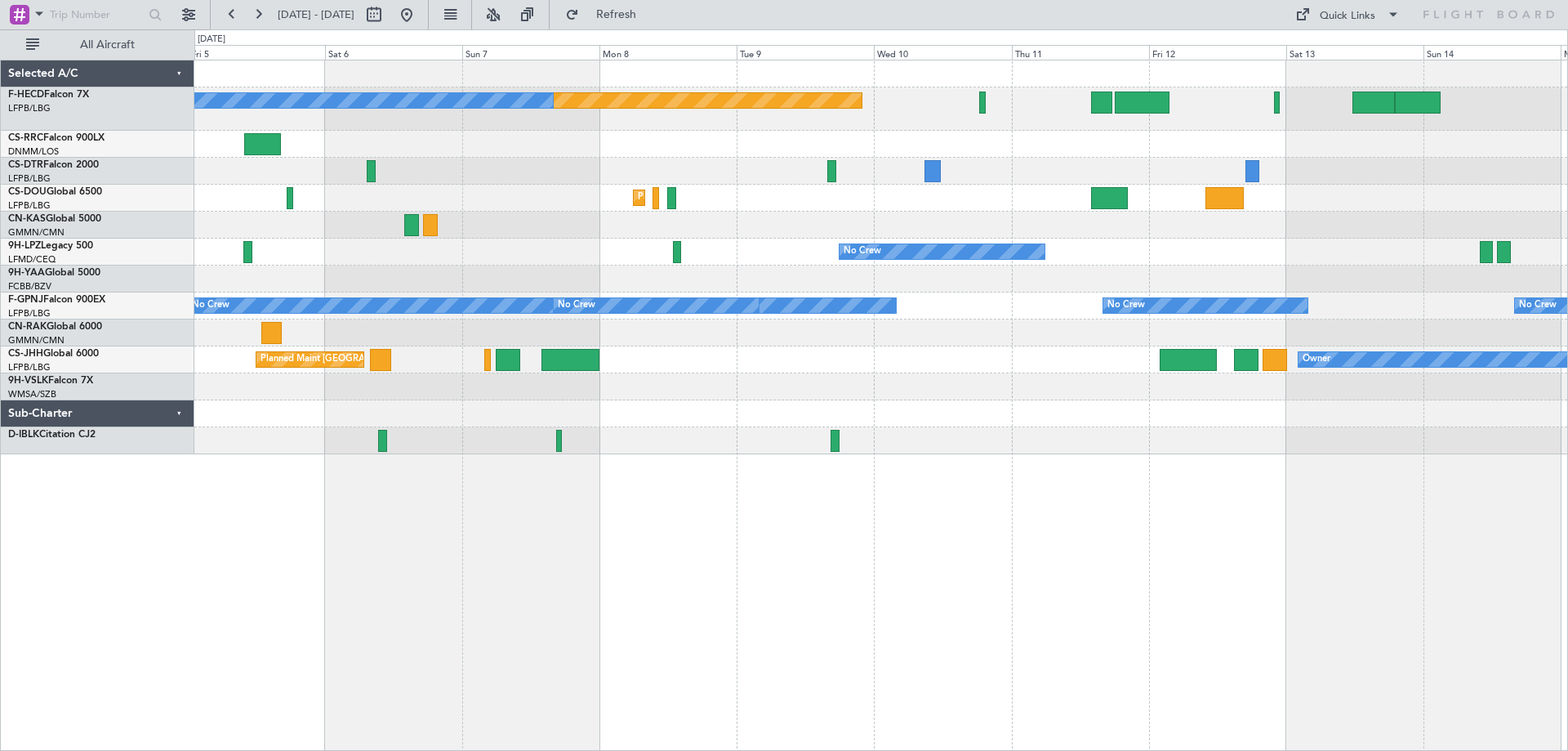
click at [766, 182] on div "Planned Maint [GEOGRAPHIC_DATA] (Ataturk) Planned Maint Sofia" at bounding box center [880, 171] width 1373 height 27
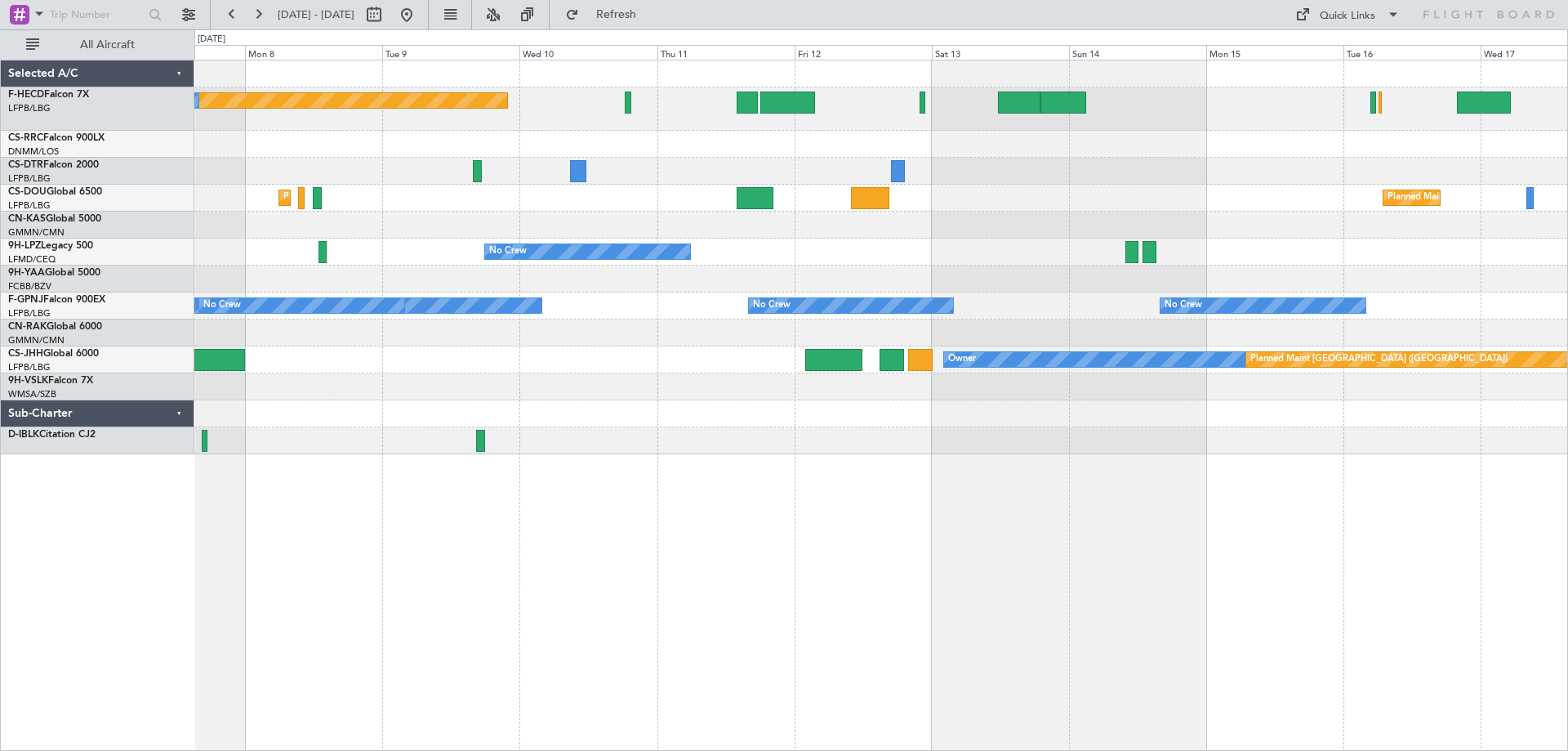
click at [759, 184] on div at bounding box center [880, 171] width 1373 height 27
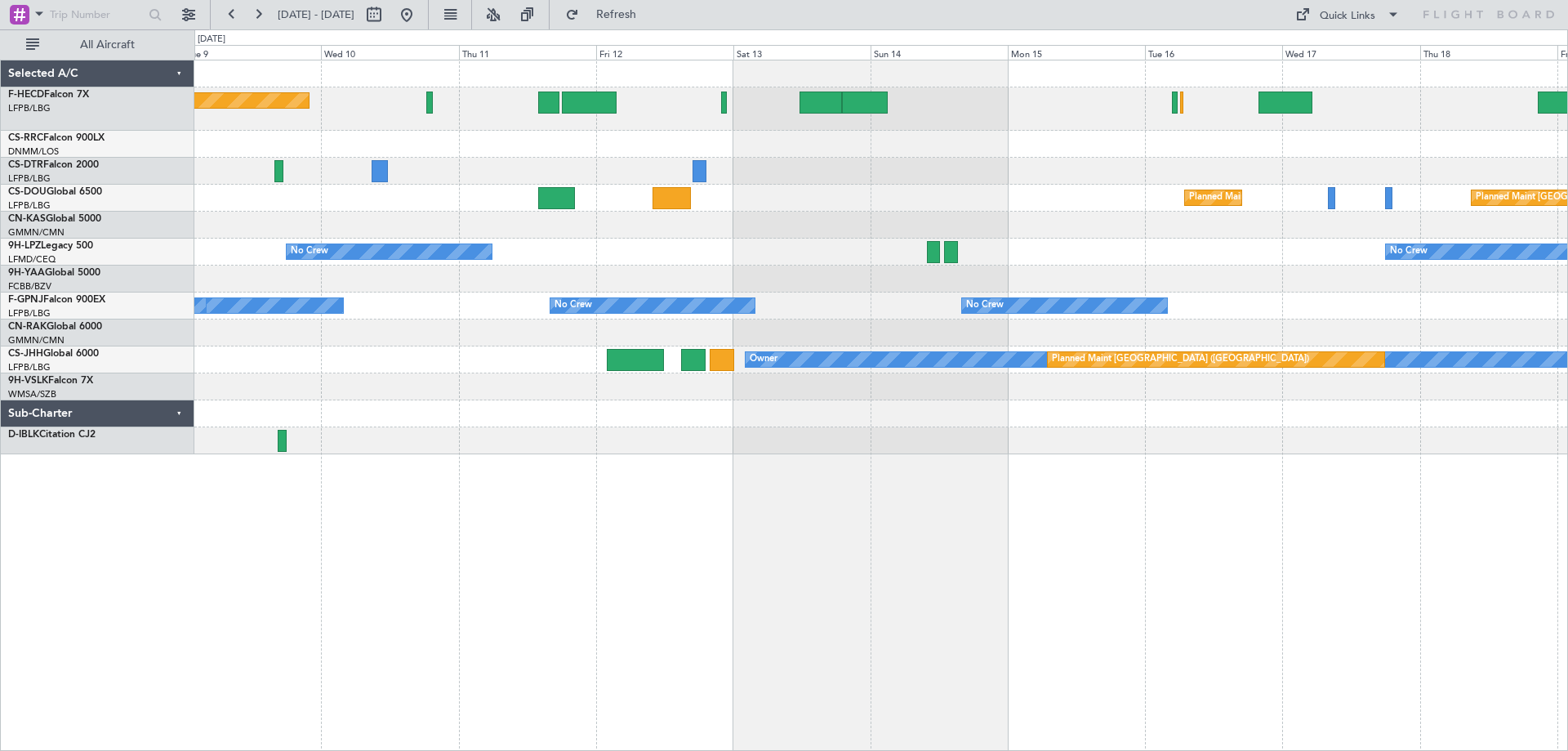
click at [787, 167] on div at bounding box center [880, 171] width 1373 height 27
click at [922, 182] on div at bounding box center [880, 171] width 1373 height 27
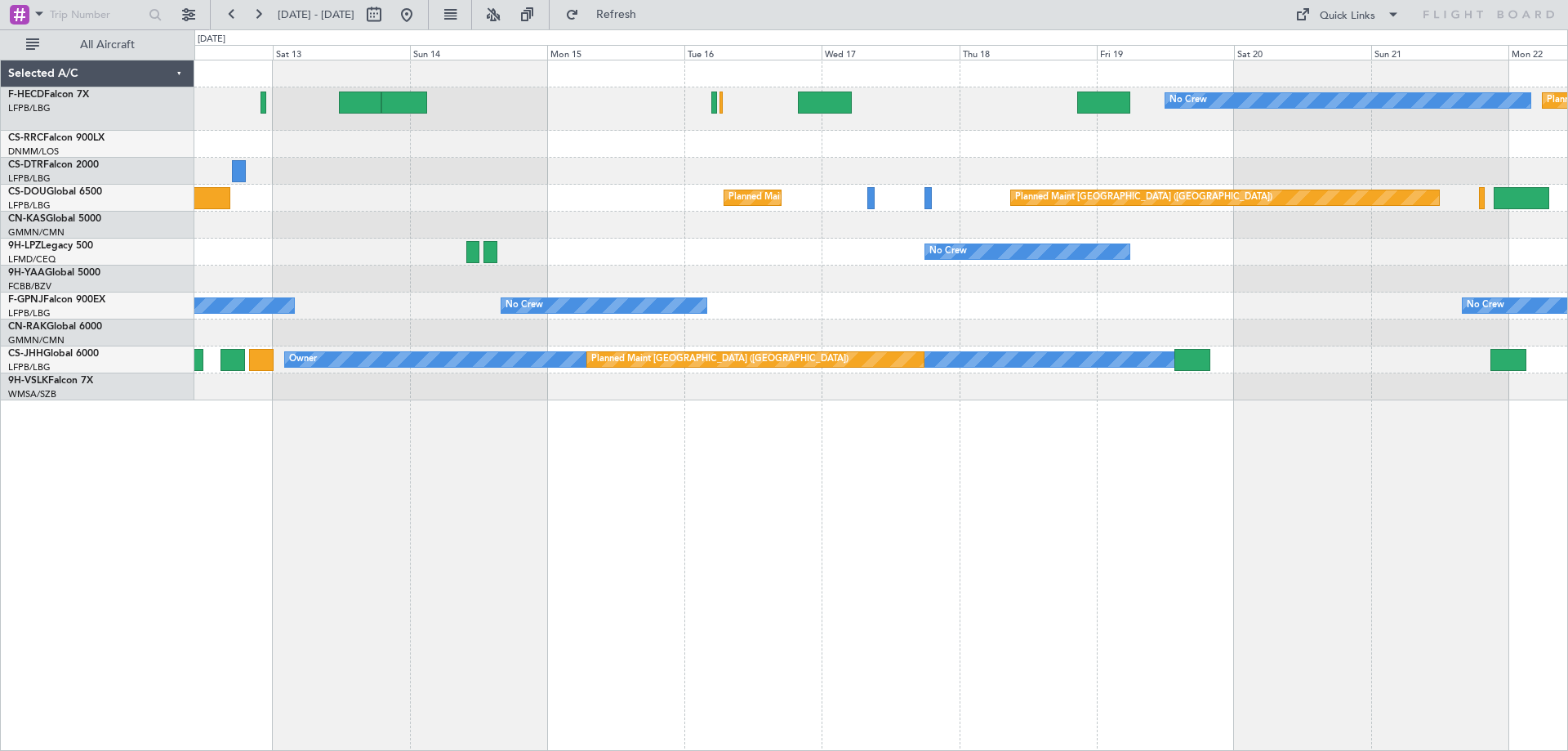
click at [401, 204] on div "Planned Maint [GEOGRAPHIC_DATA] ([GEOGRAPHIC_DATA]) Planned Maint [GEOGRAPHIC_D…" at bounding box center [880, 199] width 1373 height 27
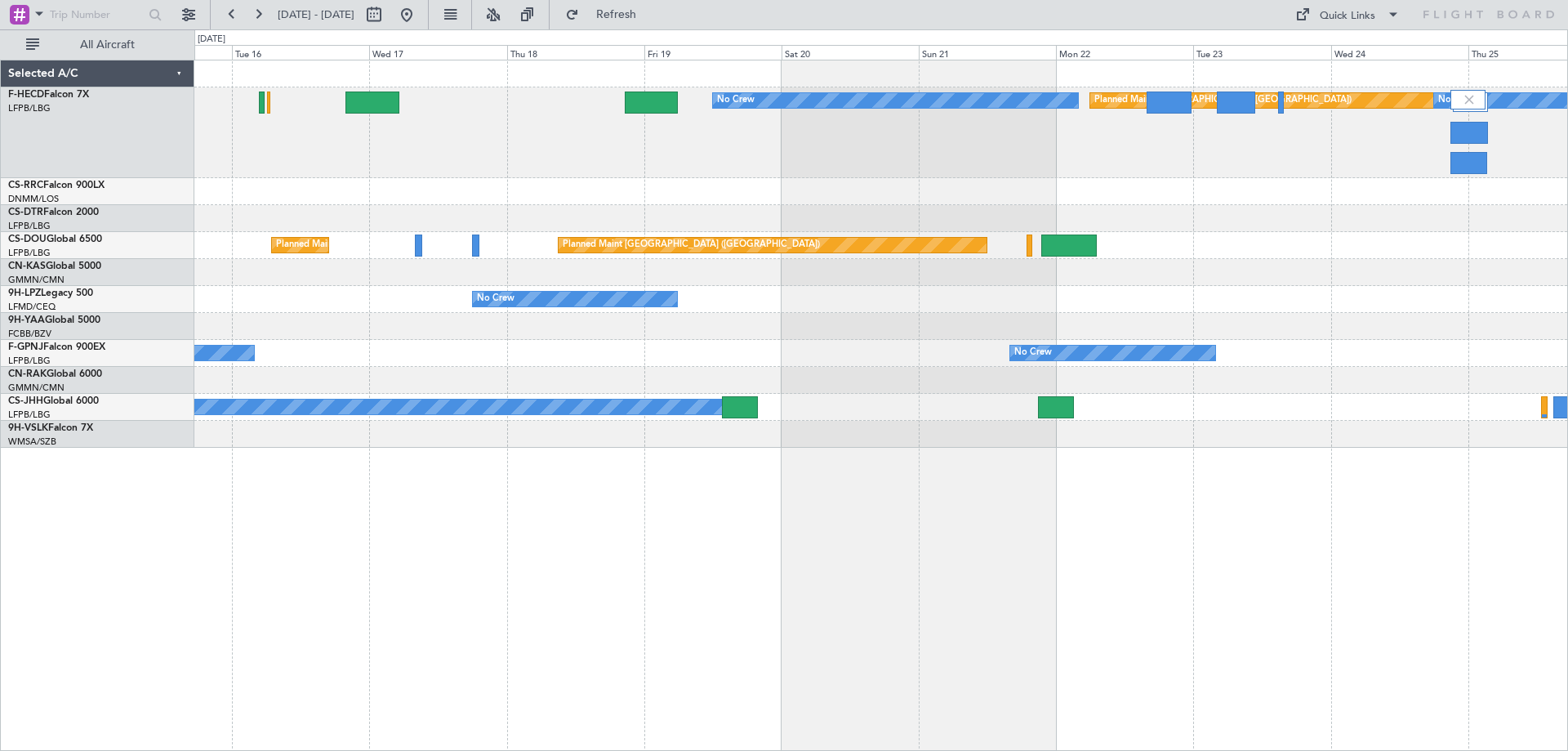
click at [845, 201] on div "Planned Maint [GEOGRAPHIC_DATA] ([GEOGRAPHIC_DATA]) No Crew No Crew Planned Mai…" at bounding box center [880, 254] width 1373 height 387
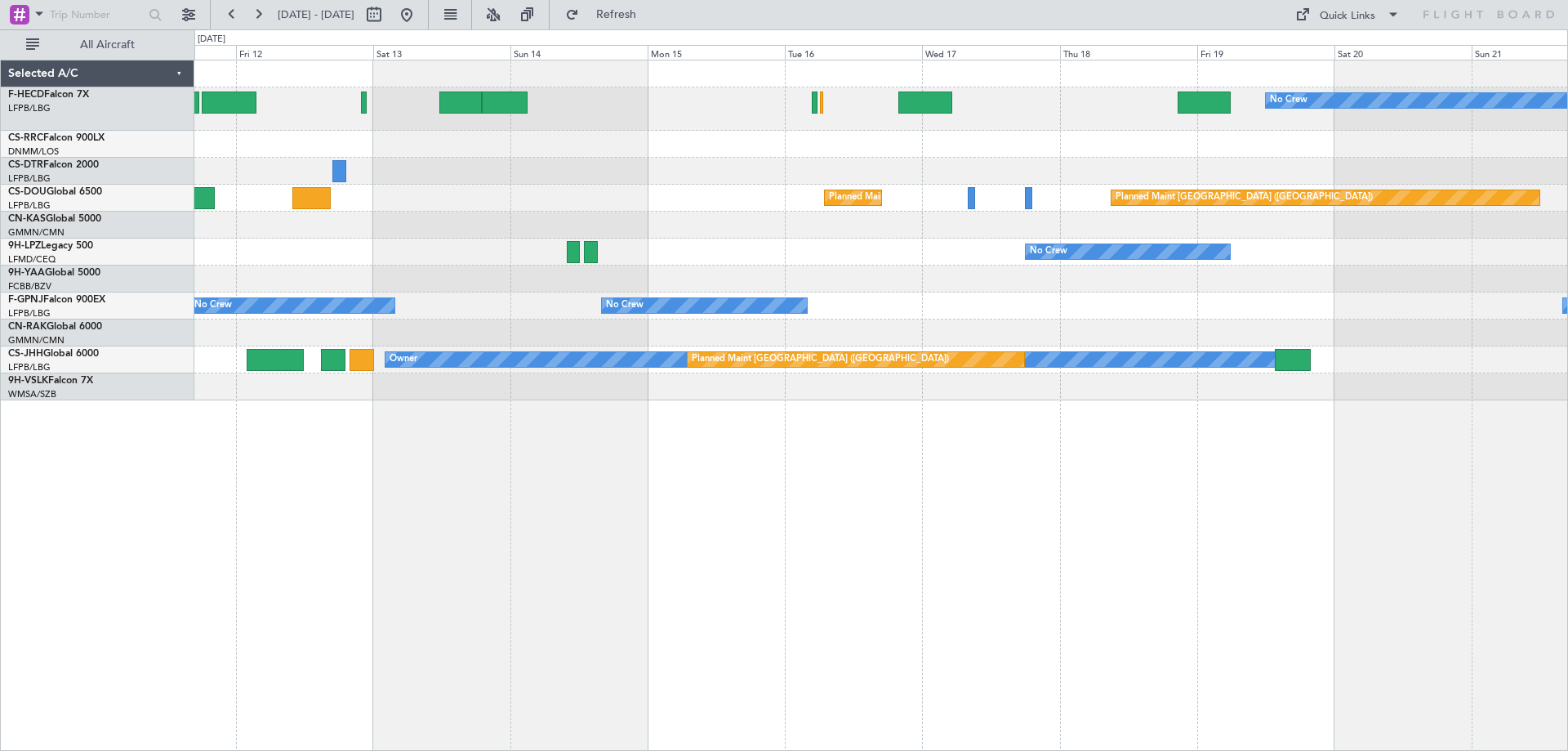
click at [988, 210] on div "No Crew Planned Maint [GEOGRAPHIC_DATA] ([GEOGRAPHIC_DATA]) Planned Maint [GEOG…" at bounding box center [880, 230] width 1373 height 340
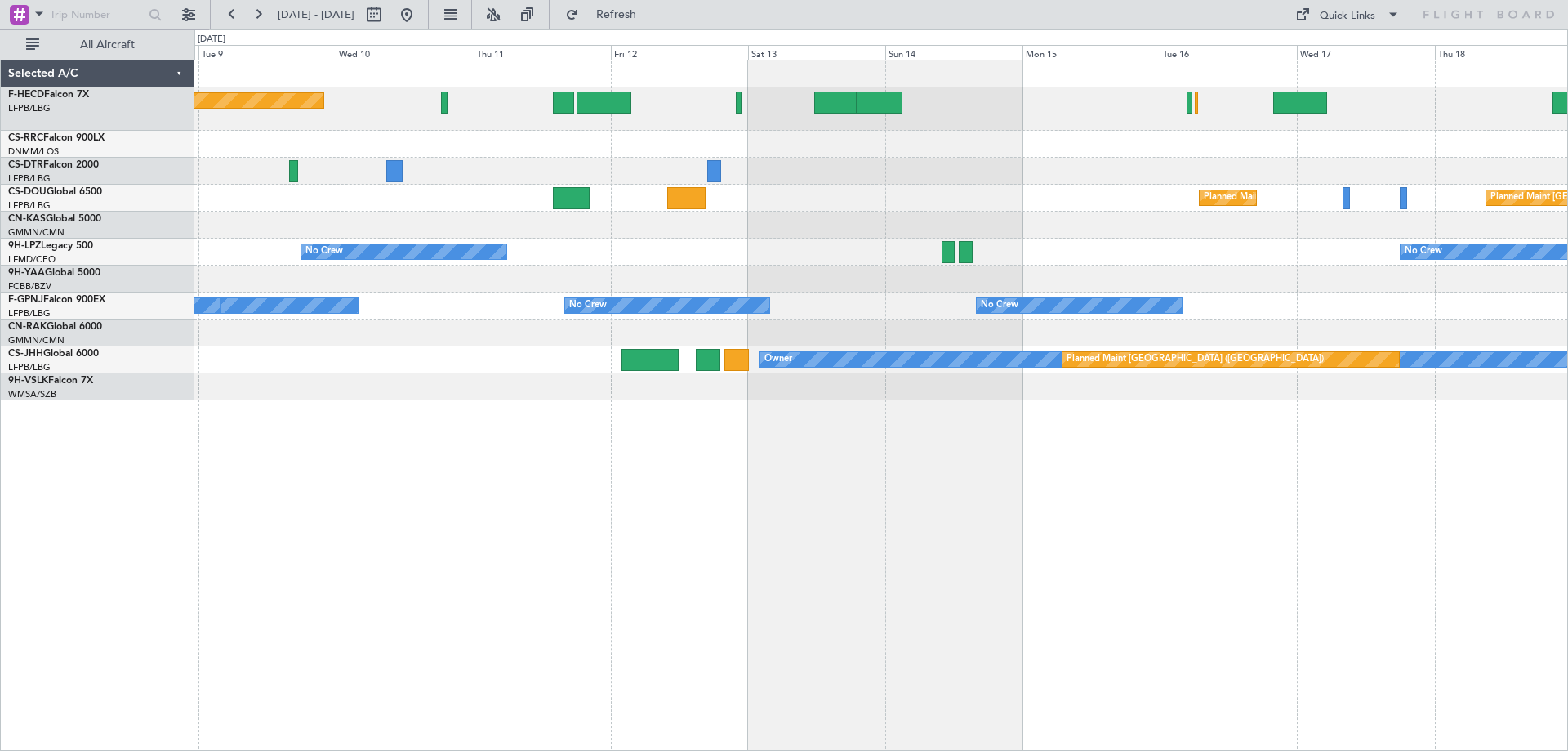
click at [1026, 196] on div "Planned Maint [GEOGRAPHIC_DATA] ([GEOGRAPHIC_DATA]) No Crew No Crew Planned Mai…" at bounding box center [880, 230] width 1373 height 340
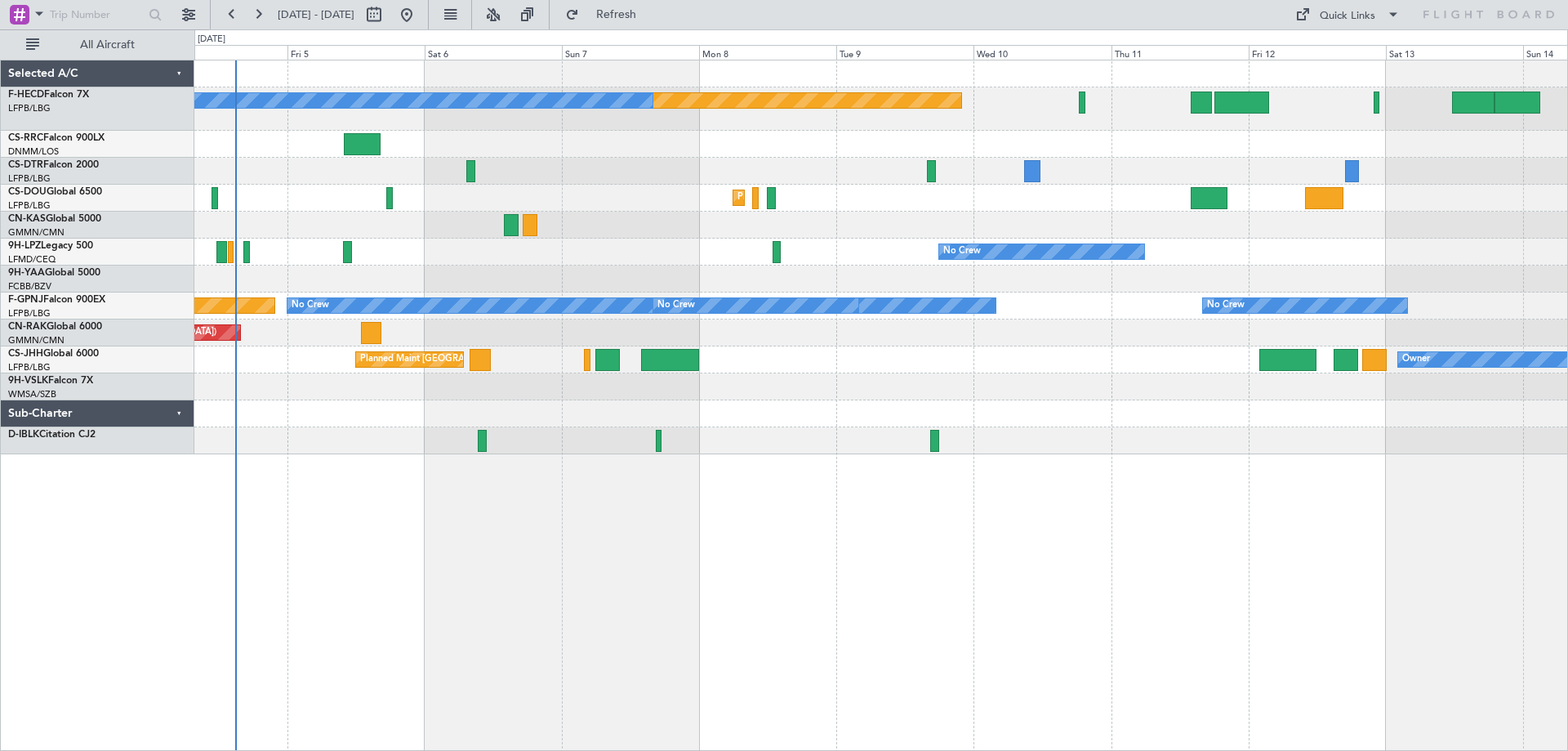
click at [752, 326] on div "Planned Maint [GEOGRAPHIC_DATA] ([GEOGRAPHIC_DATA]) No Crew No Crew Planned Mai…" at bounding box center [880, 257] width 1373 height 394
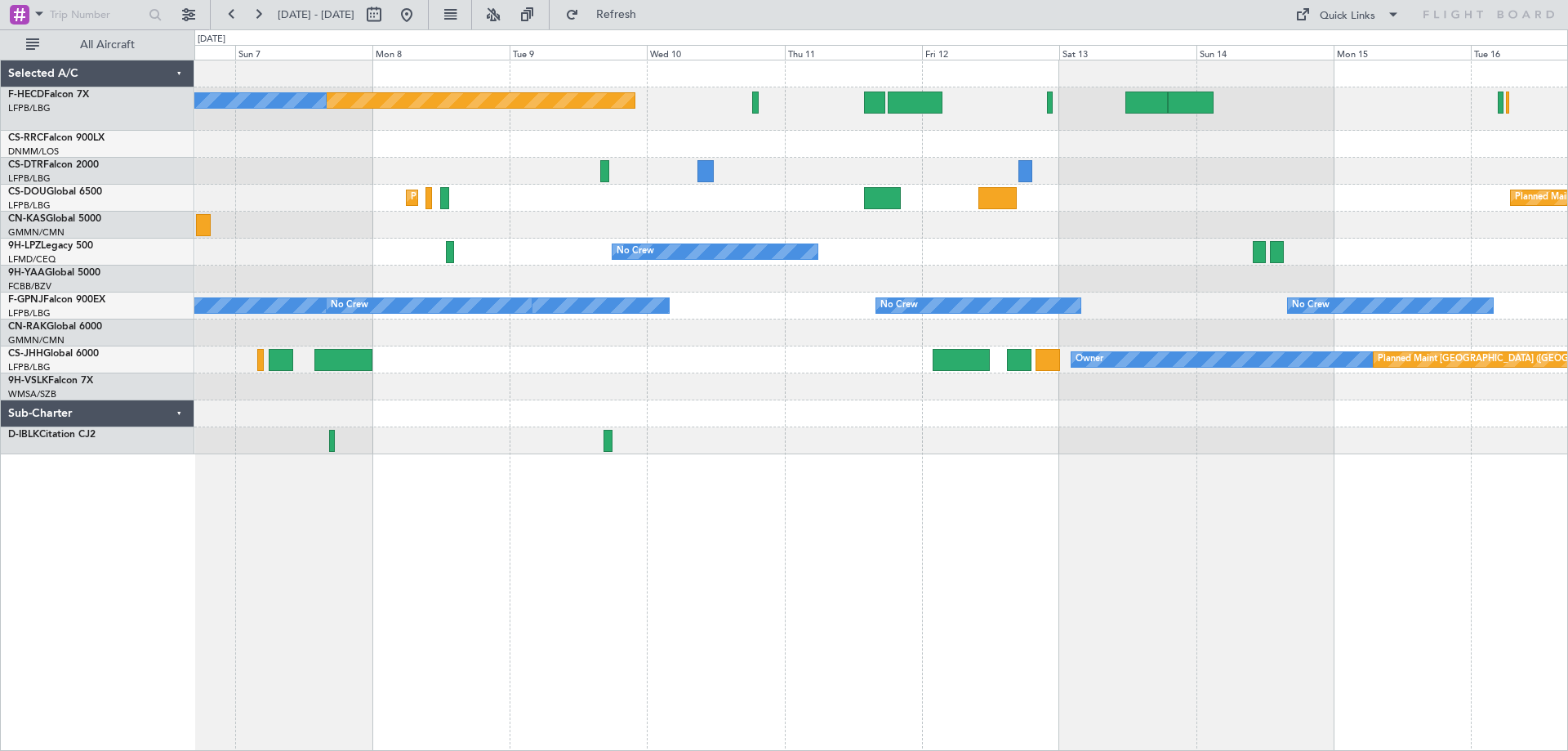
click at [533, 264] on div "No Crew No Crew" at bounding box center [880, 252] width 1373 height 27
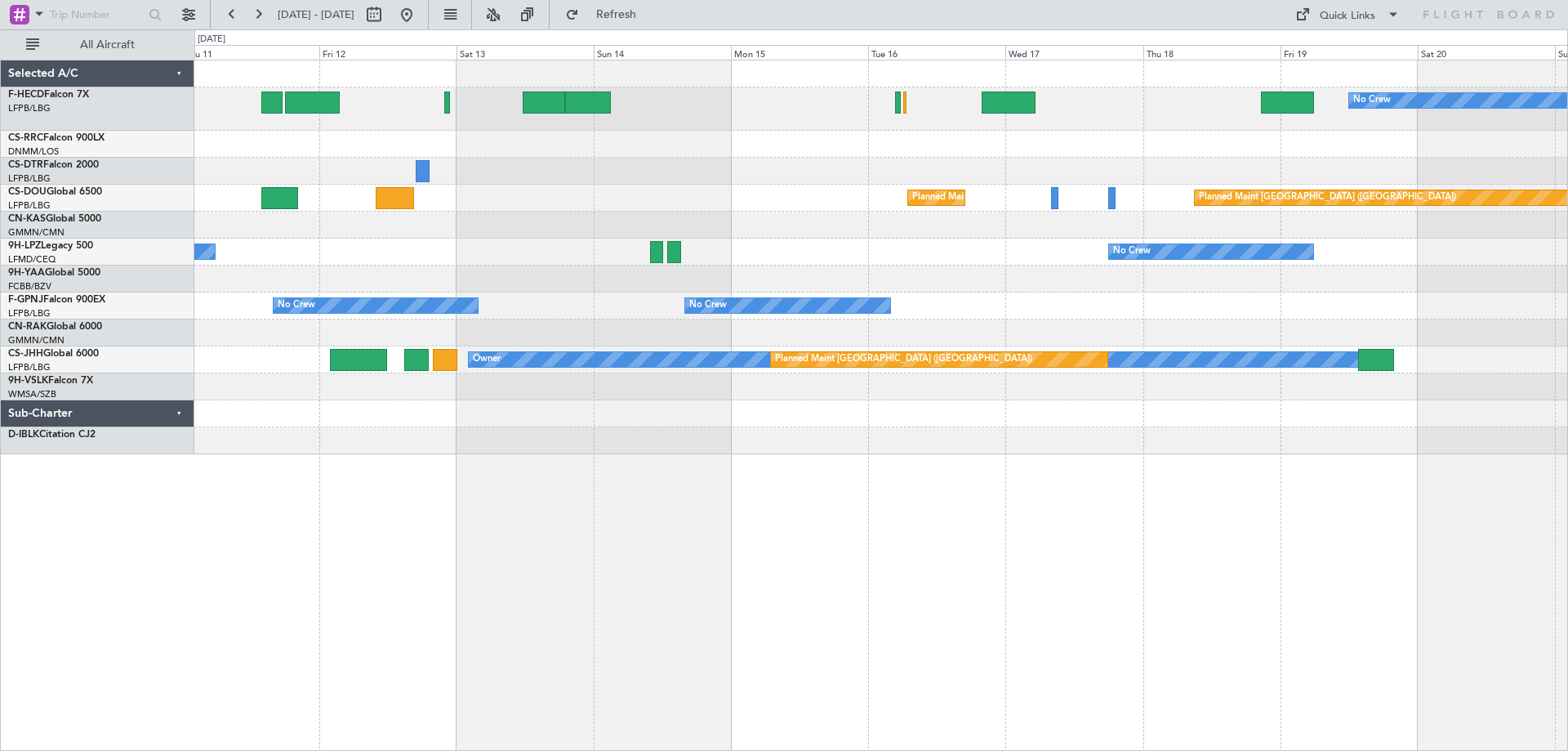
click at [614, 141] on div at bounding box center [880, 144] width 1373 height 27
click at [550, 165] on div "No Crew Planned Maint [GEOGRAPHIC_DATA] ([GEOGRAPHIC_DATA]) Planned Maint [GEOG…" at bounding box center [880, 257] width 1373 height 394
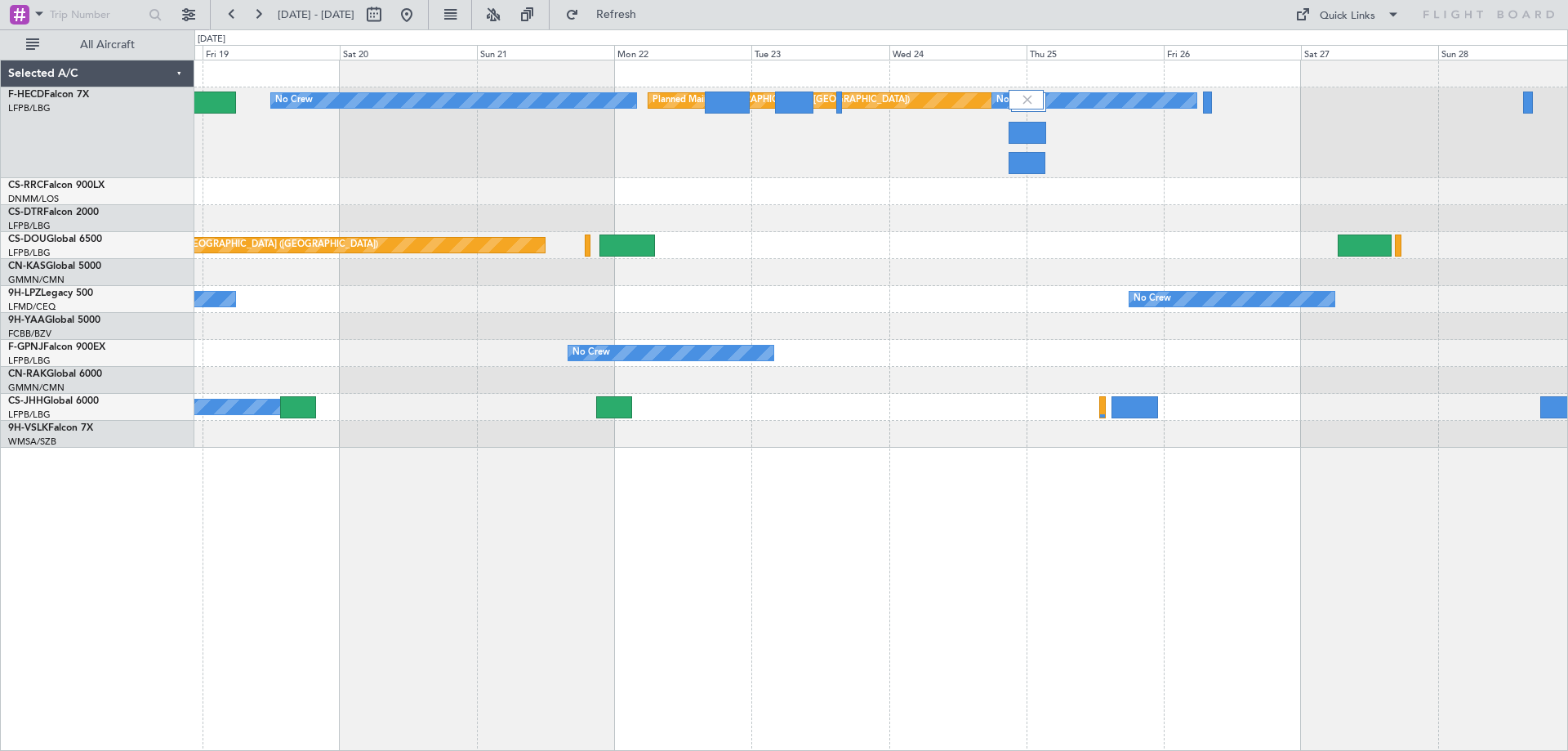
click at [879, 313] on div "Planned Maint [GEOGRAPHIC_DATA] ([GEOGRAPHIC_DATA]) No Crew No Crew Planned Mai…" at bounding box center [880, 254] width 1373 height 387
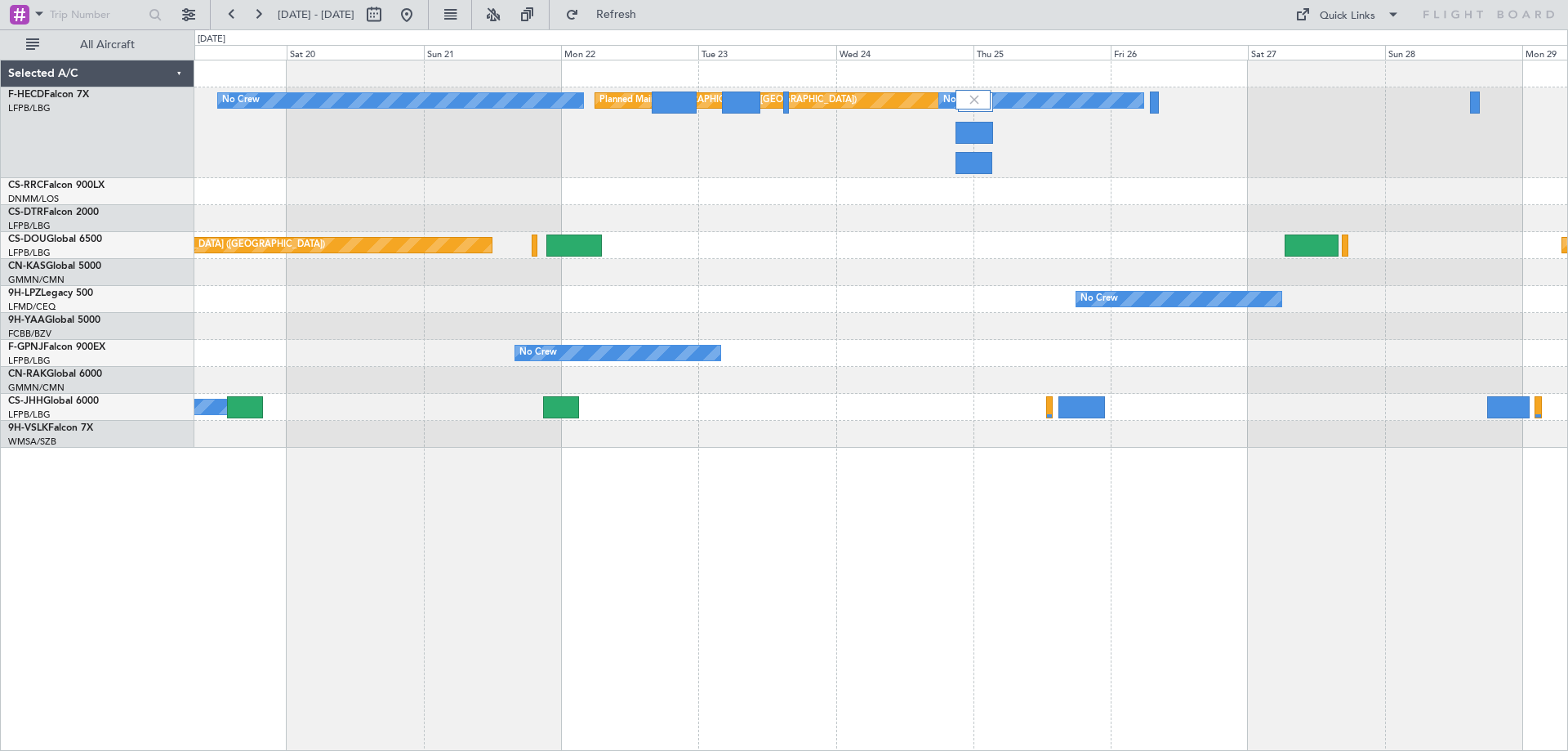
click at [842, 248] on div "Planned Maint [GEOGRAPHIC_DATA] ([GEOGRAPHIC_DATA]) No Crew No Crew Planned Mai…" at bounding box center [880, 254] width 1373 height 387
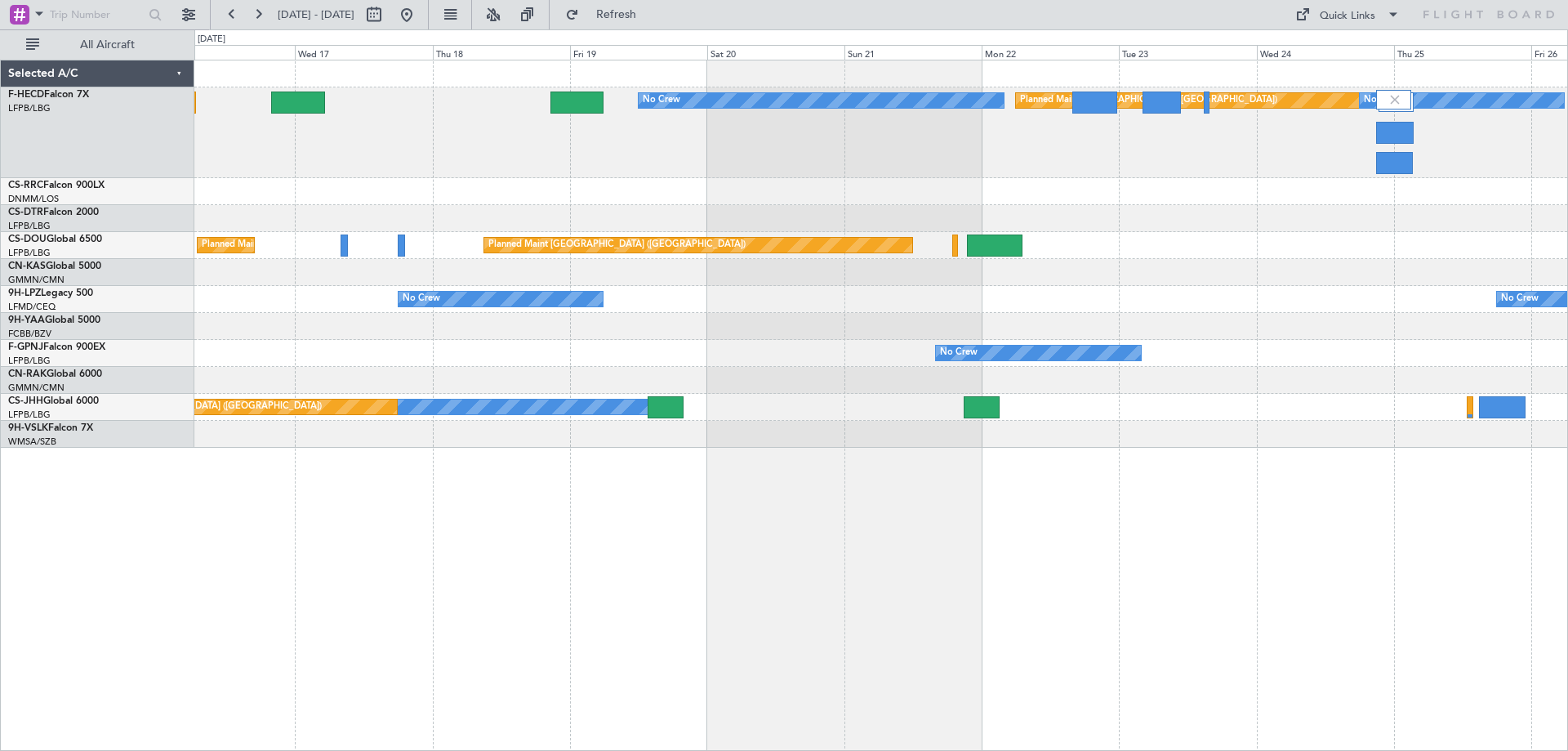
click at [1097, 455] on div "Planned Maint [GEOGRAPHIC_DATA] ([GEOGRAPHIC_DATA]) No Crew No Crew Planned Mai…" at bounding box center [881, 405] width 1374 height 691
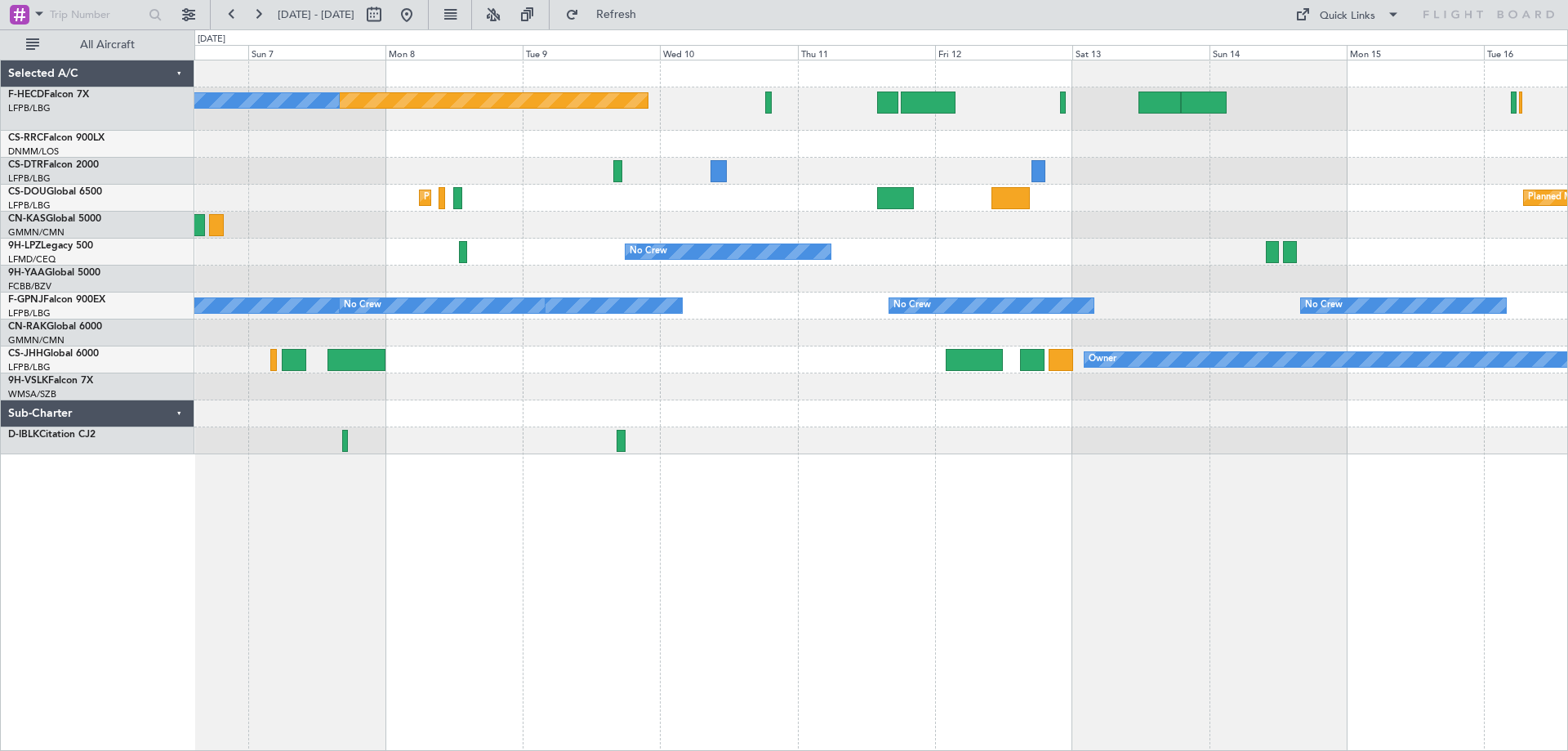
click at [1114, 228] on div at bounding box center [880, 225] width 1373 height 27
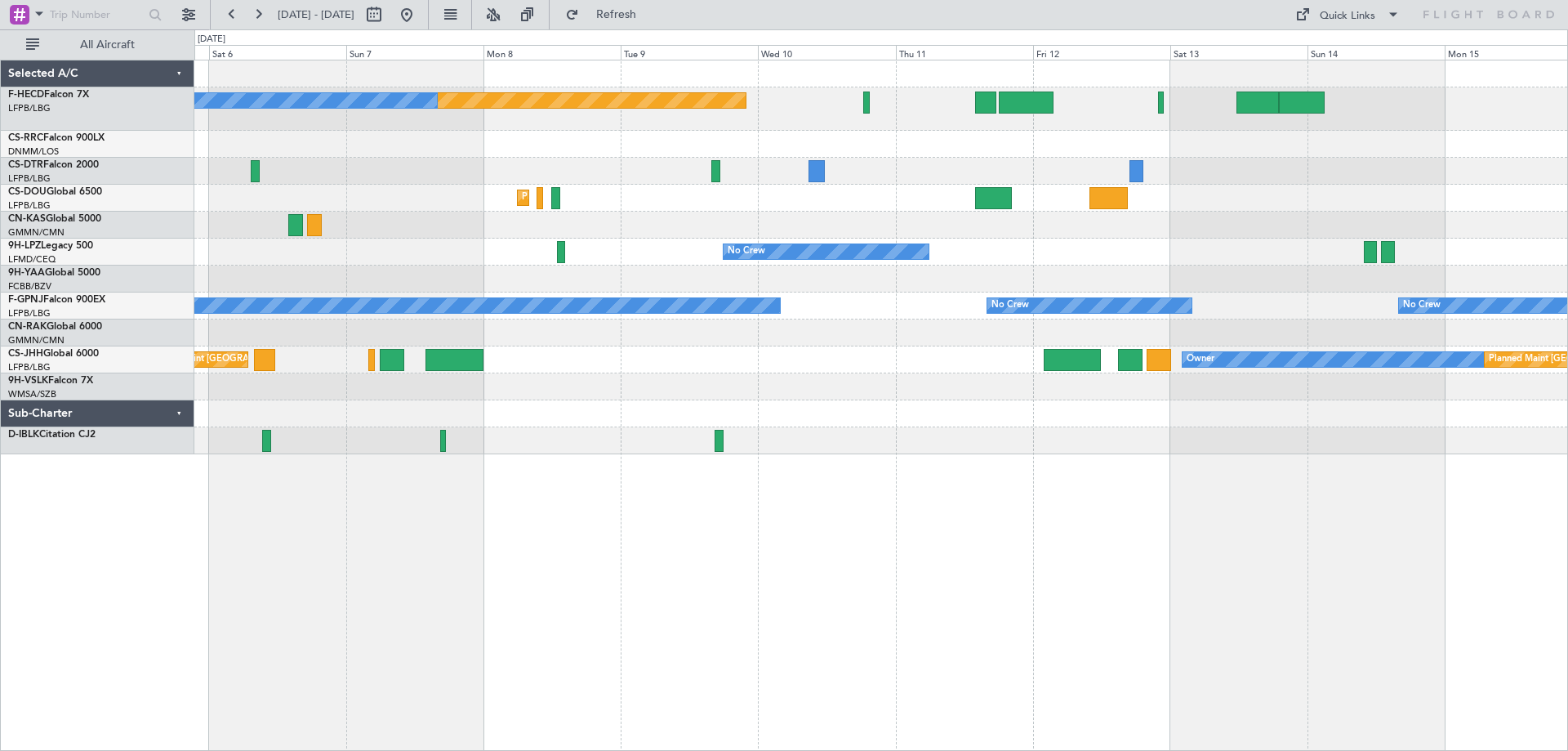
click at [616, 186] on div "Planned Maint [GEOGRAPHIC_DATA] ([GEOGRAPHIC_DATA]) No Crew Planned Maint [GEOG…" at bounding box center [880, 257] width 1373 height 394
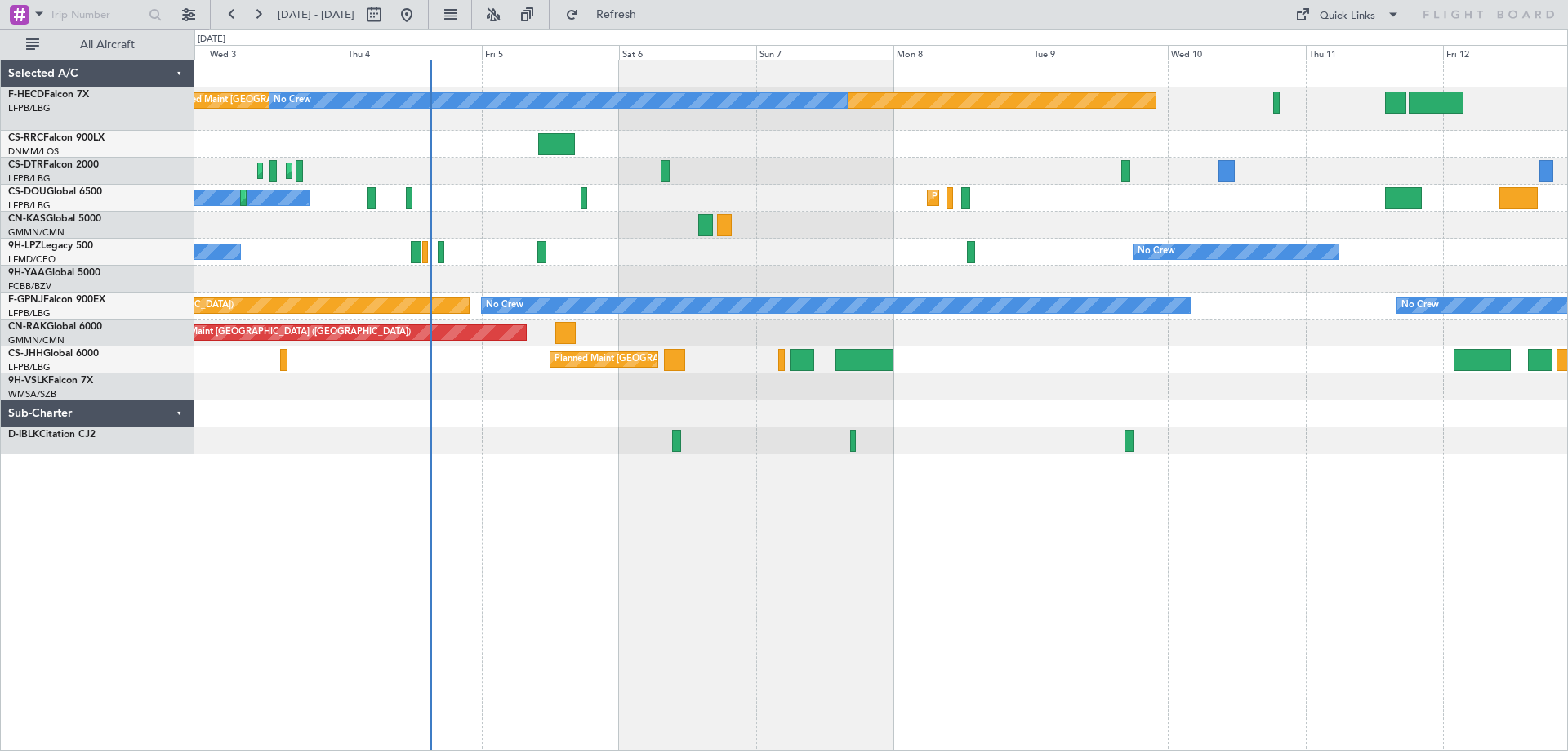
click at [1271, 124] on div "Planned Maint [GEOGRAPHIC_DATA] ([GEOGRAPHIC_DATA]) No Crew No Crew Planned Mai…" at bounding box center [880, 257] width 1373 height 394
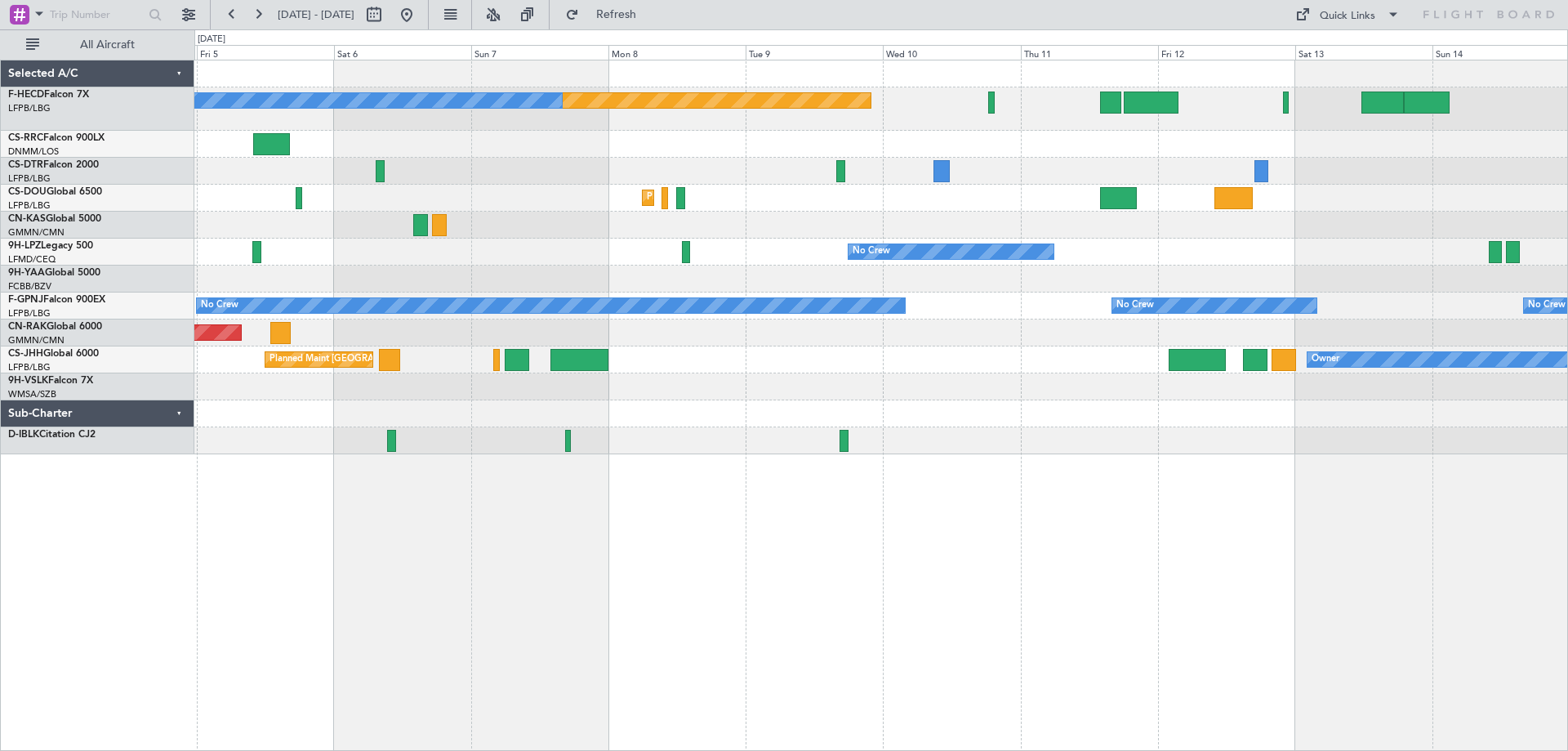
click at [933, 414] on div "Planned Maint [GEOGRAPHIC_DATA] ([GEOGRAPHIC_DATA]) No Crew Planned Maint [GEOG…" at bounding box center [880, 257] width 1373 height 394
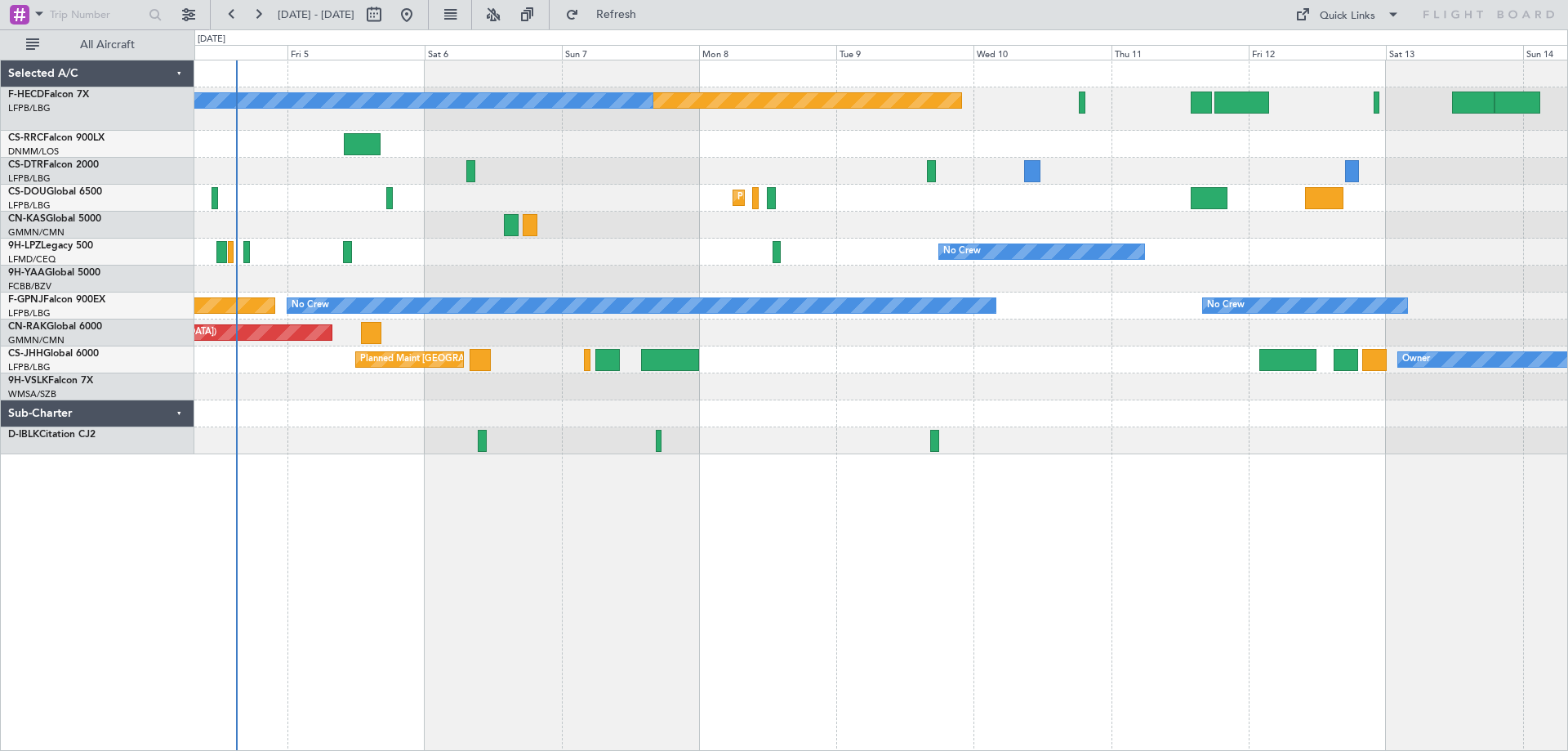
click at [1046, 209] on div "Planned Maint [GEOGRAPHIC_DATA] ([GEOGRAPHIC_DATA]) No Crew No Crew Planned Mai…" at bounding box center [880, 257] width 1373 height 394
click at [960, 287] on div "Planned Maint [GEOGRAPHIC_DATA] ([GEOGRAPHIC_DATA]) No Crew No Crew Planned Mai…" at bounding box center [880, 257] width 1373 height 394
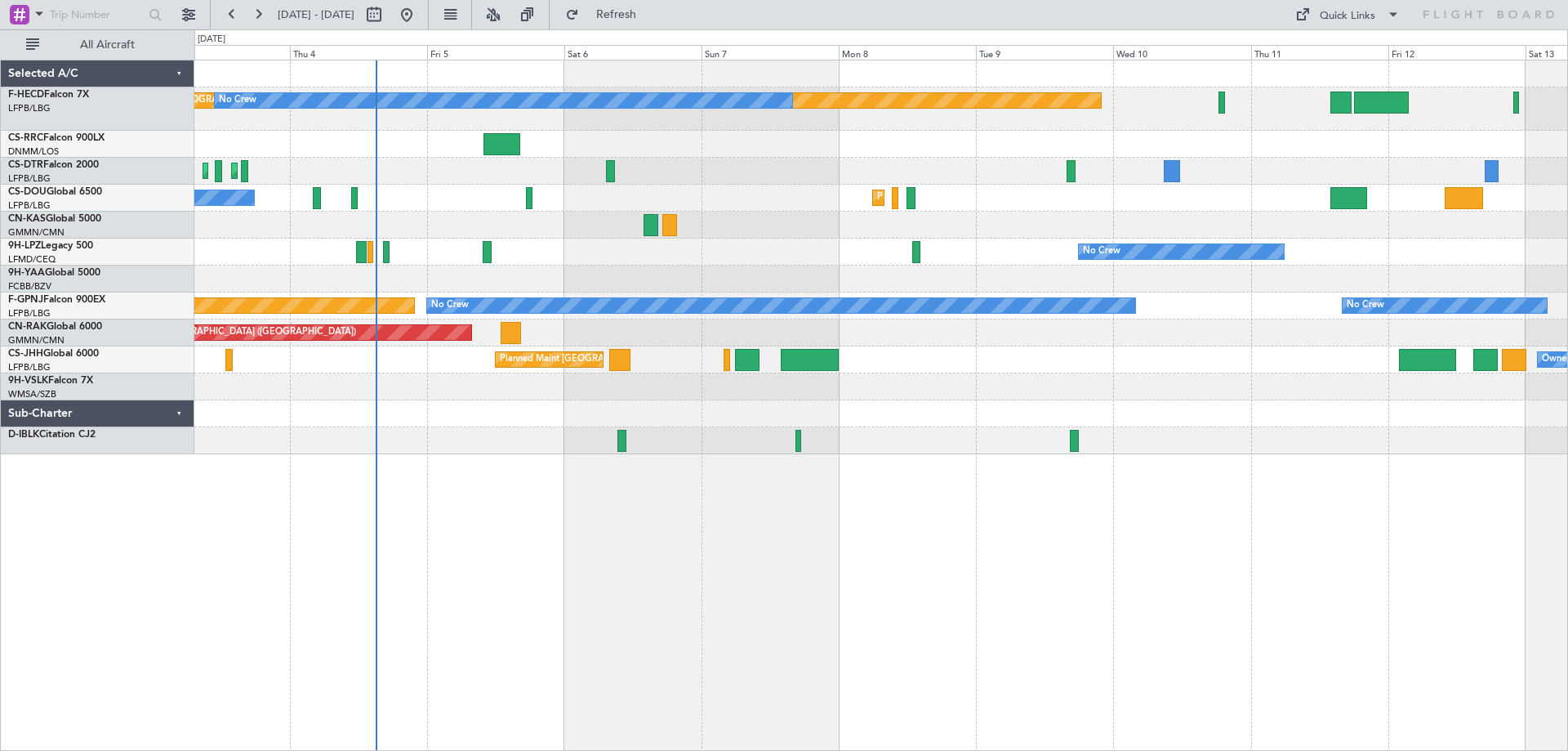
click at [1202, 197] on div "Planned Maint [GEOGRAPHIC_DATA] ([GEOGRAPHIC_DATA]) No Crew No Crew Planned Mai…" at bounding box center [880, 257] width 1373 height 394
